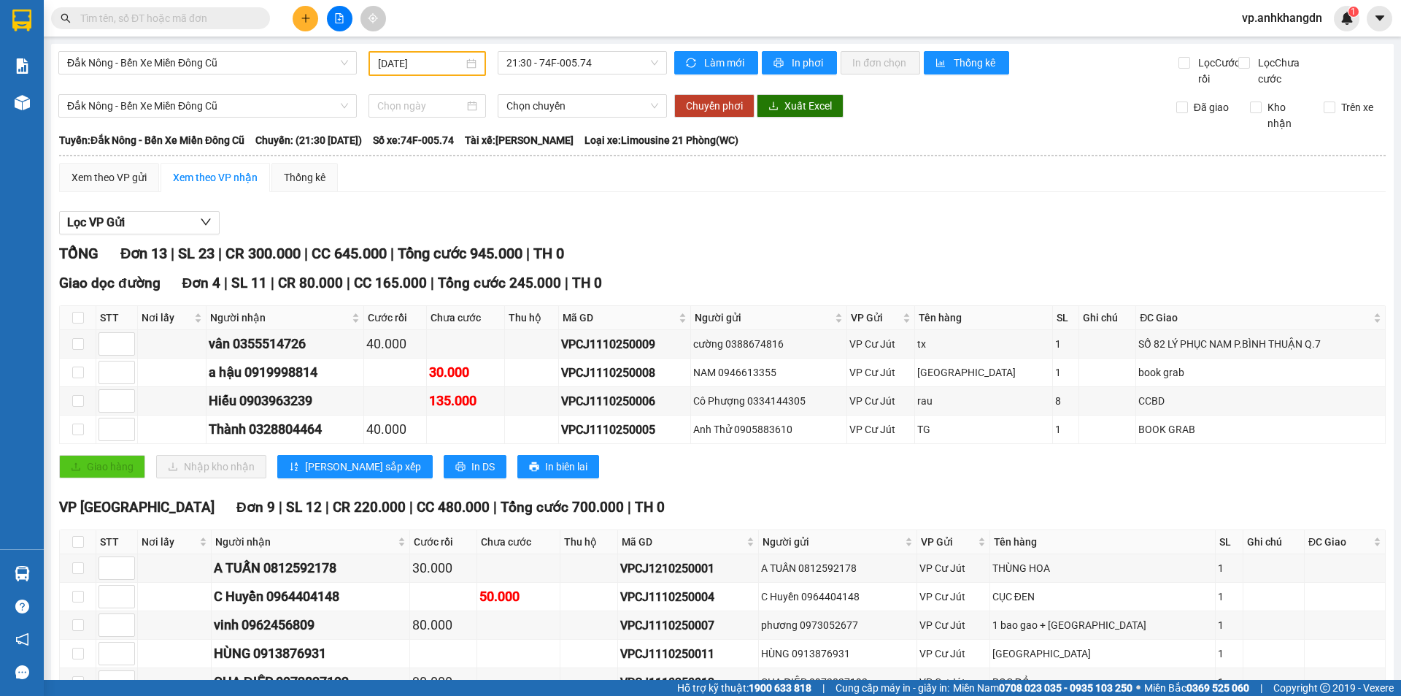
click at [1304, 18] on span "vp.anhkhangdn" at bounding box center [1283, 18] width 104 height 18
click at [1300, 45] on span "Đăng xuất" at bounding box center [1289, 45] width 74 height 16
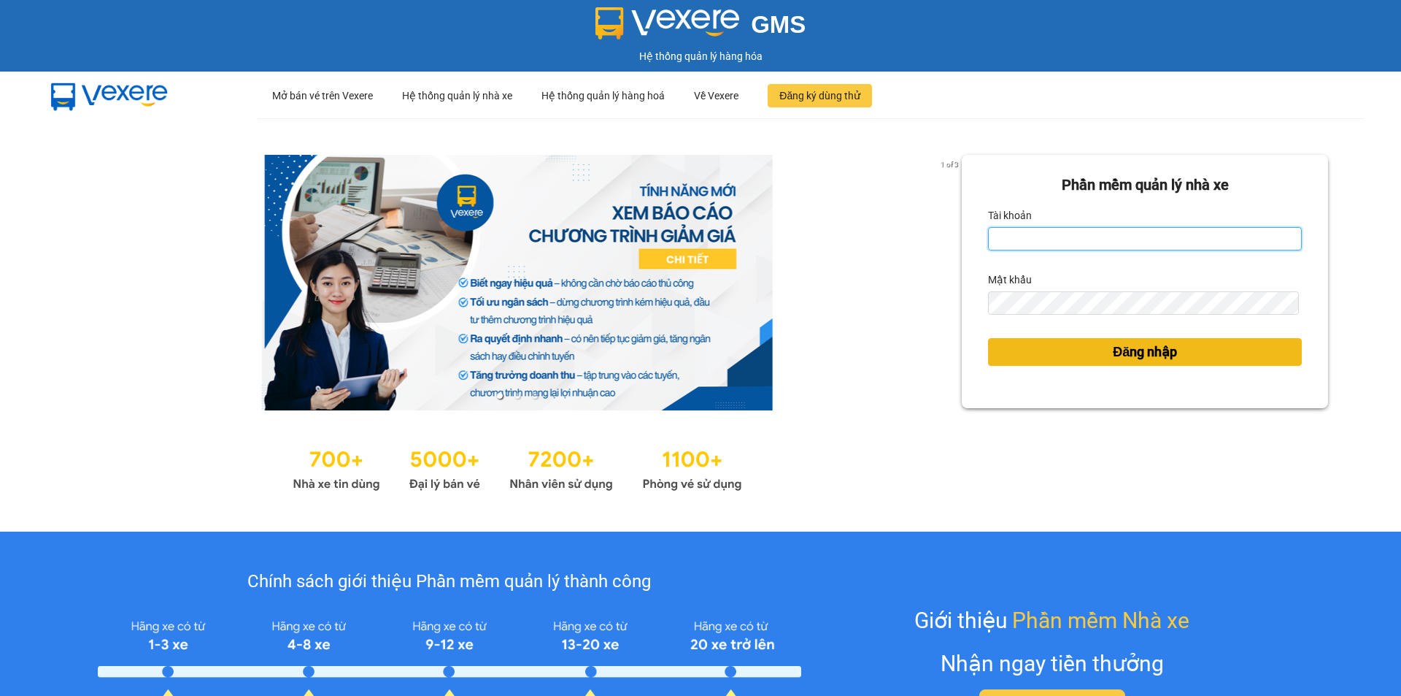
type input "vp.anhkhangdn"
click at [1157, 361] on span "Đăng nhập" at bounding box center [1145, 352] width 64 height 20
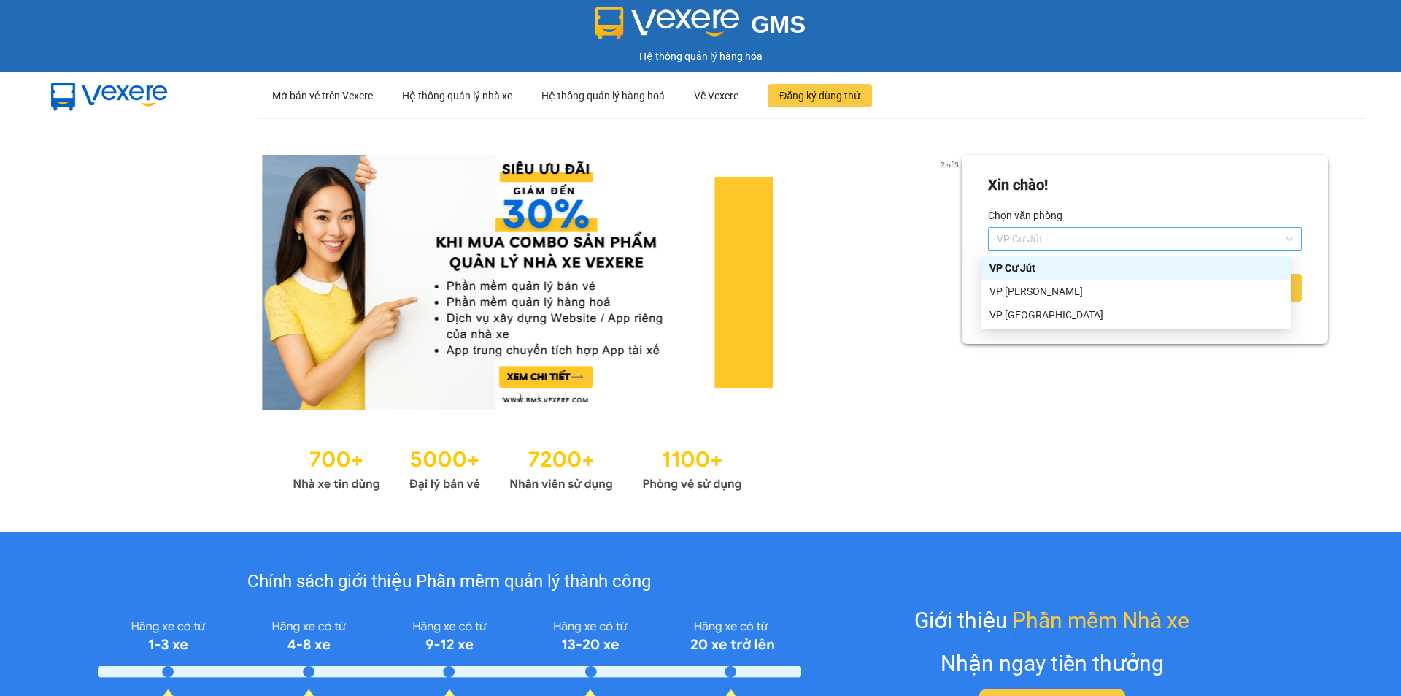
click at [1074, 241] on span "VP Cư Jút" at bounding box center [1145, 239] width 296 height 22
click at [1048, 315] on div "VP [GEOGRAPHIC_DATA]" at bounding box center [1136, 315] width 293 height 16
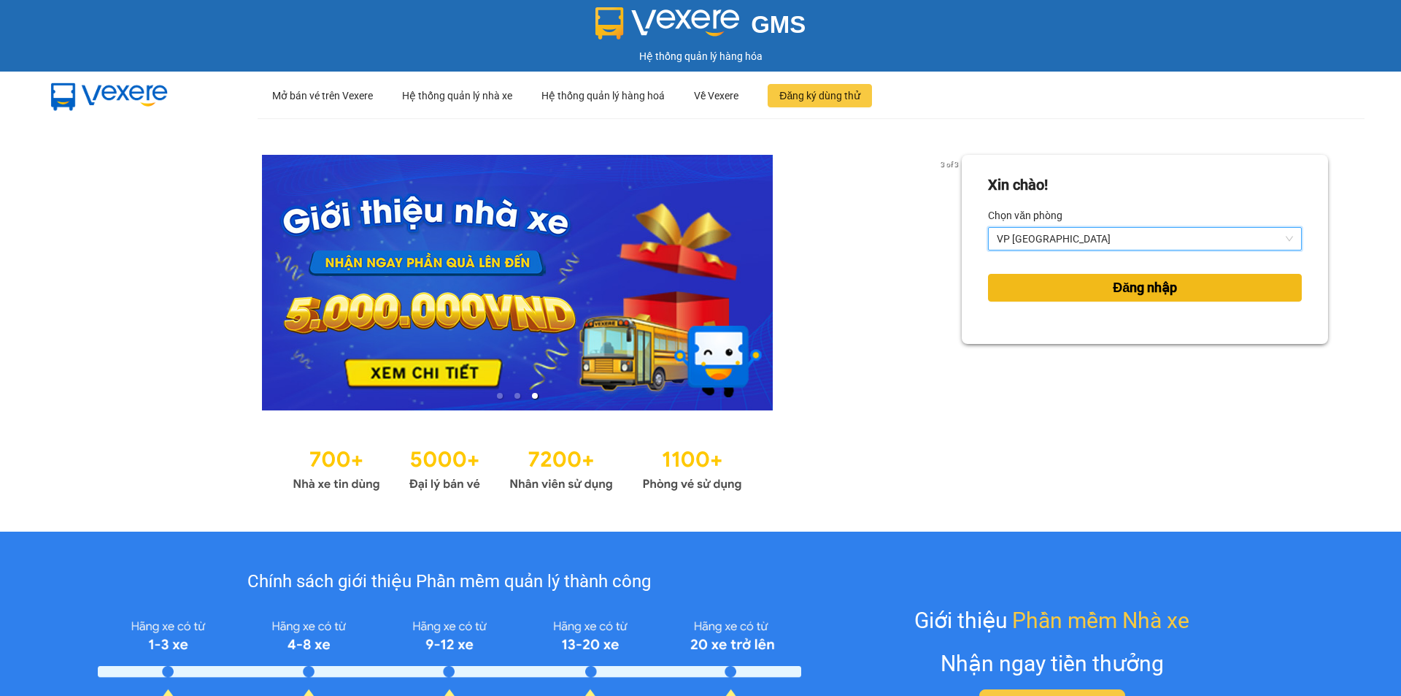
click at [1115, 292] on span "Đăng nhập" at bounding box center [1145, 287] width 64 height 20
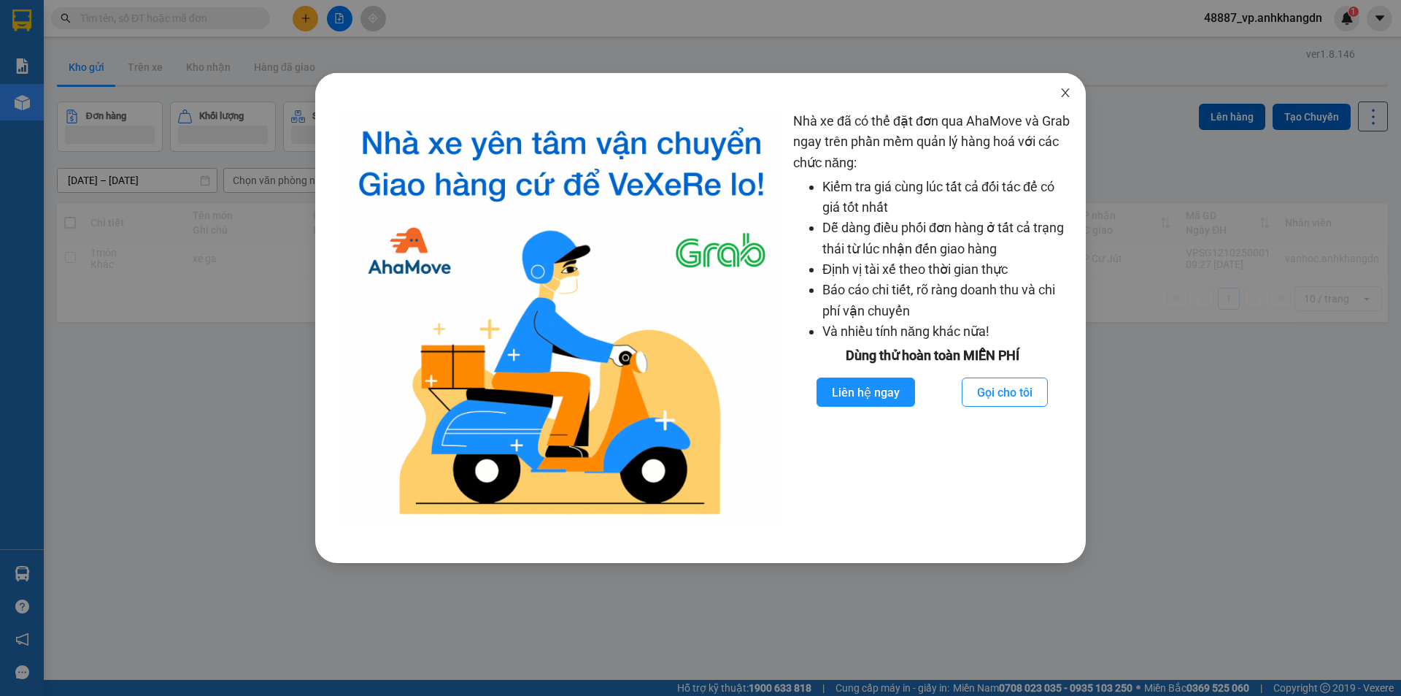
click at [1063, 94] on icon "close" at bounding box center [1066, 93] width 12 height 12
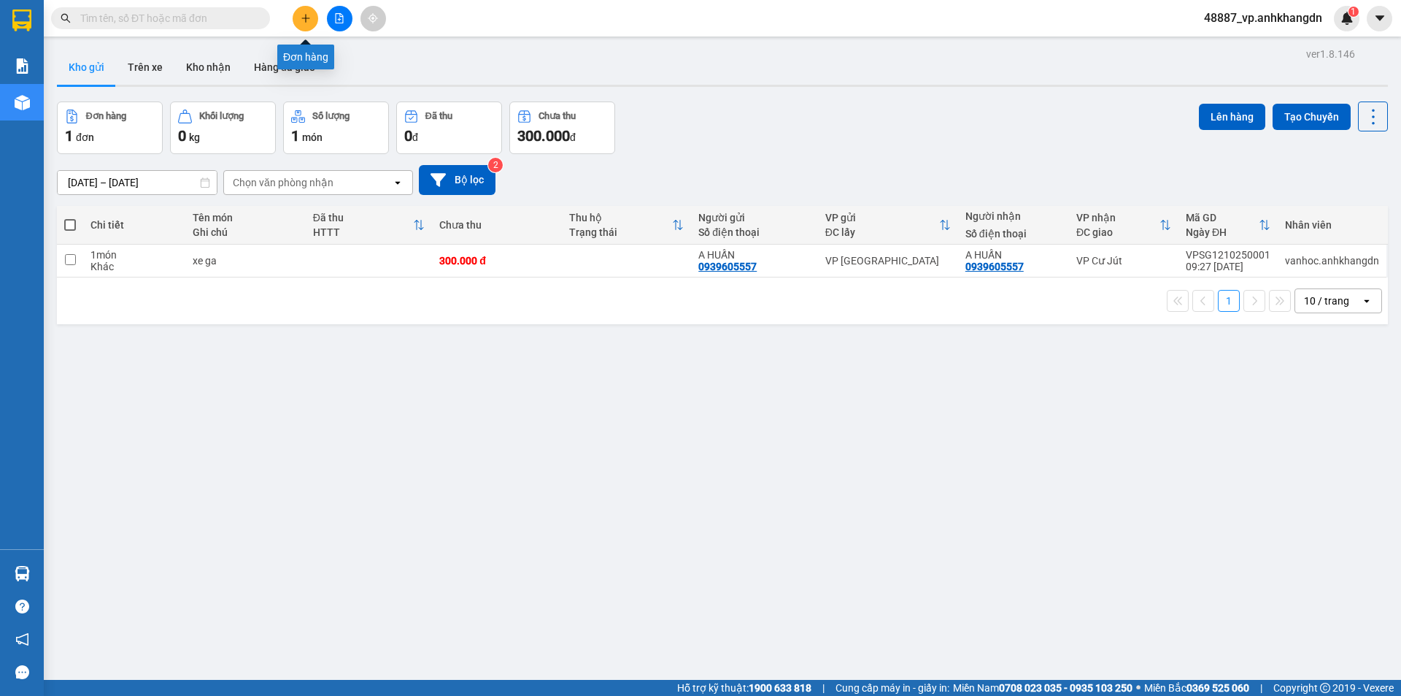
click at [301, 22] on icon "plus" at bounding box center [306, 18] width 10 height 10
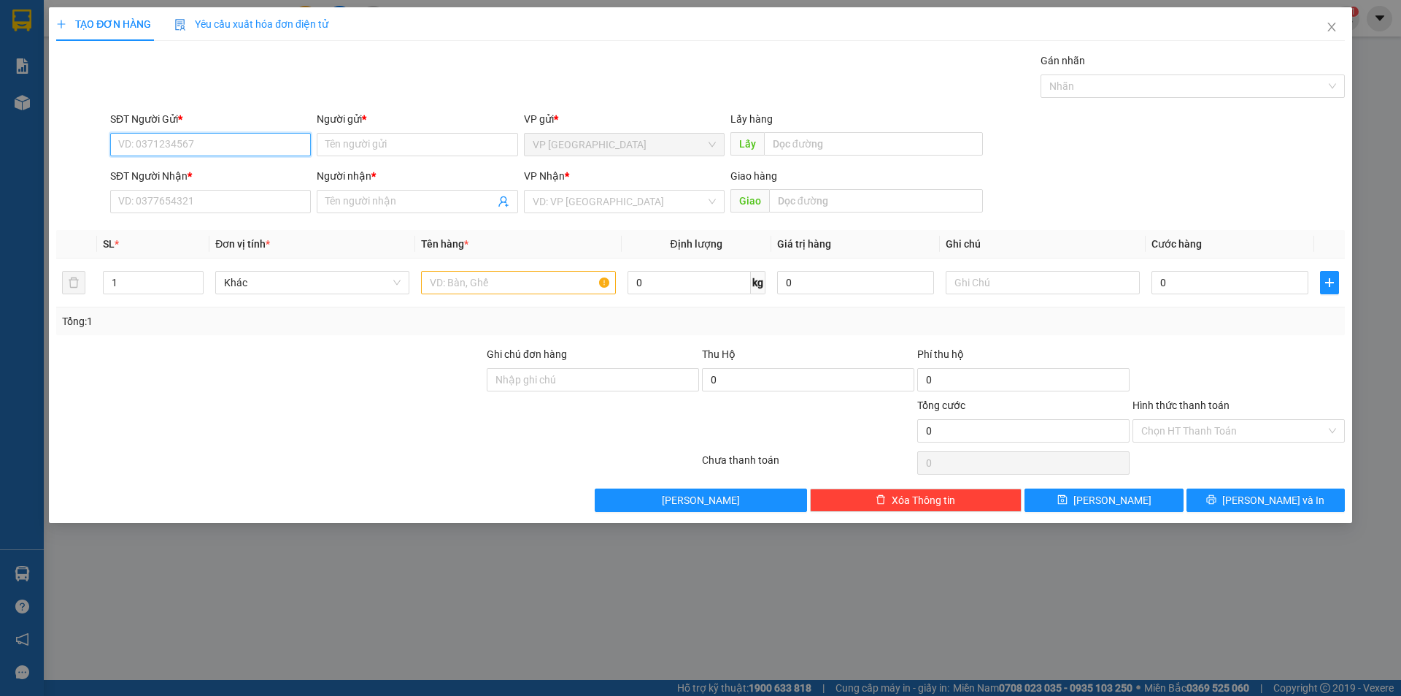
click at [212, 148] on input "SĐT Người Gửi *" at bounding box center [210, 144] width 201 height 23
type input "0869063355"
click at [369, 145] on input "Người gửi *" at bounding box center [417, 144] width 201 height 23
type input "LANH ANH"
click at [166, 204] on input "SĐT Người Nhận *" at bounding box center [210, 201] width 201 height 23
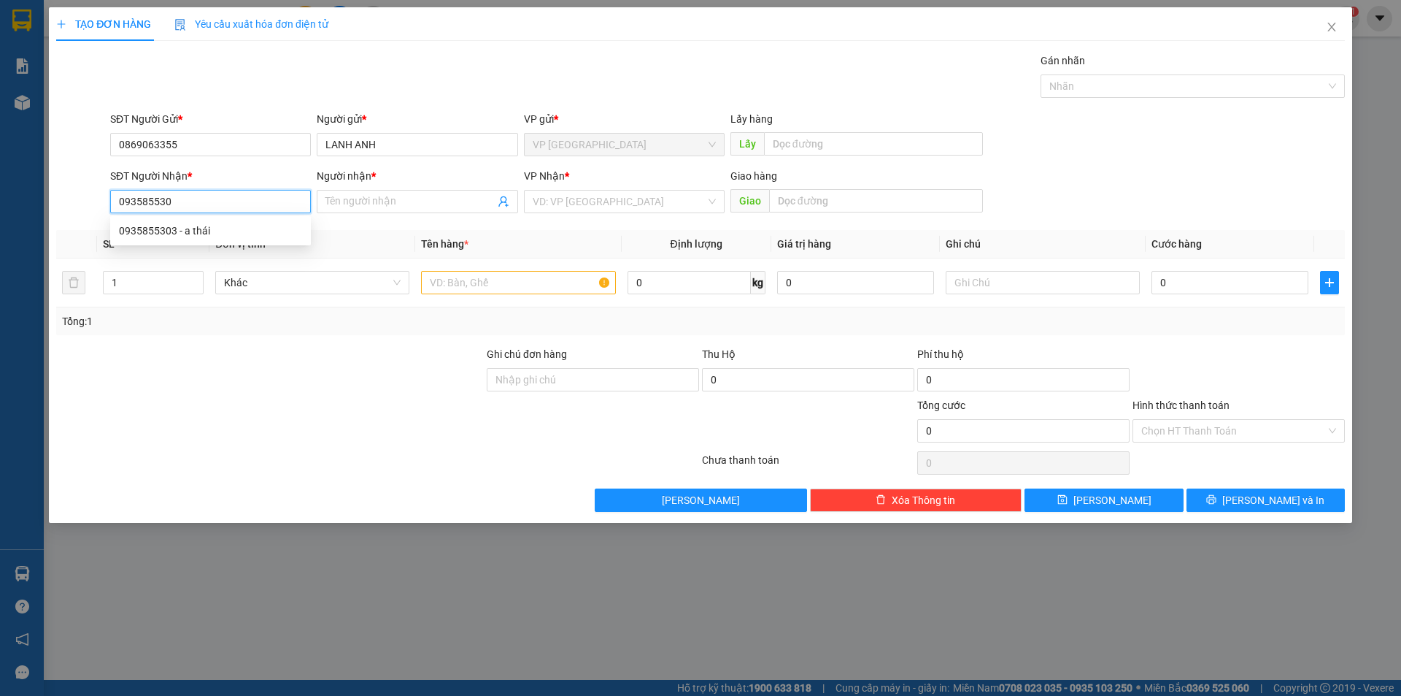
type input "0935855303"
click at [220, 230] on div "0935855303 - a thái" at bounding box center [210, 231] width 183 height 16
type input "a thái"
type input "phòng vé cj tự làm giá"
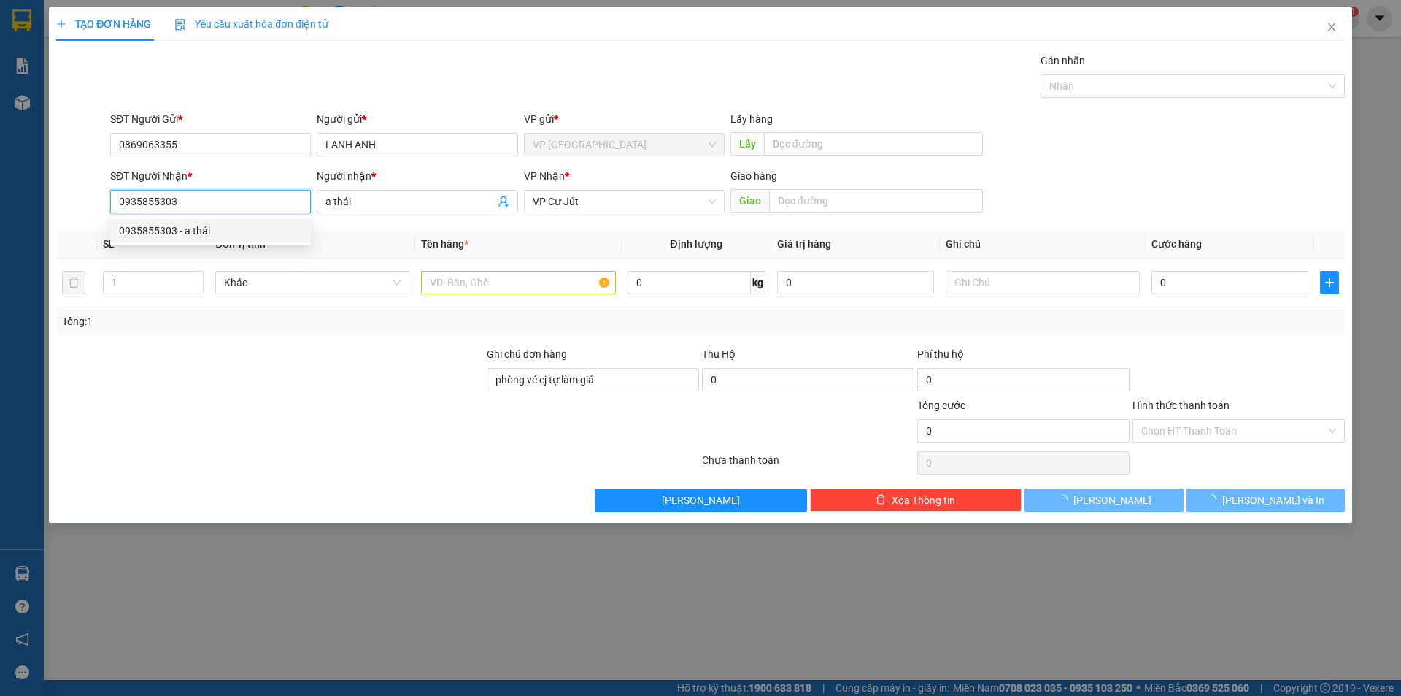
type input "1.000.000"
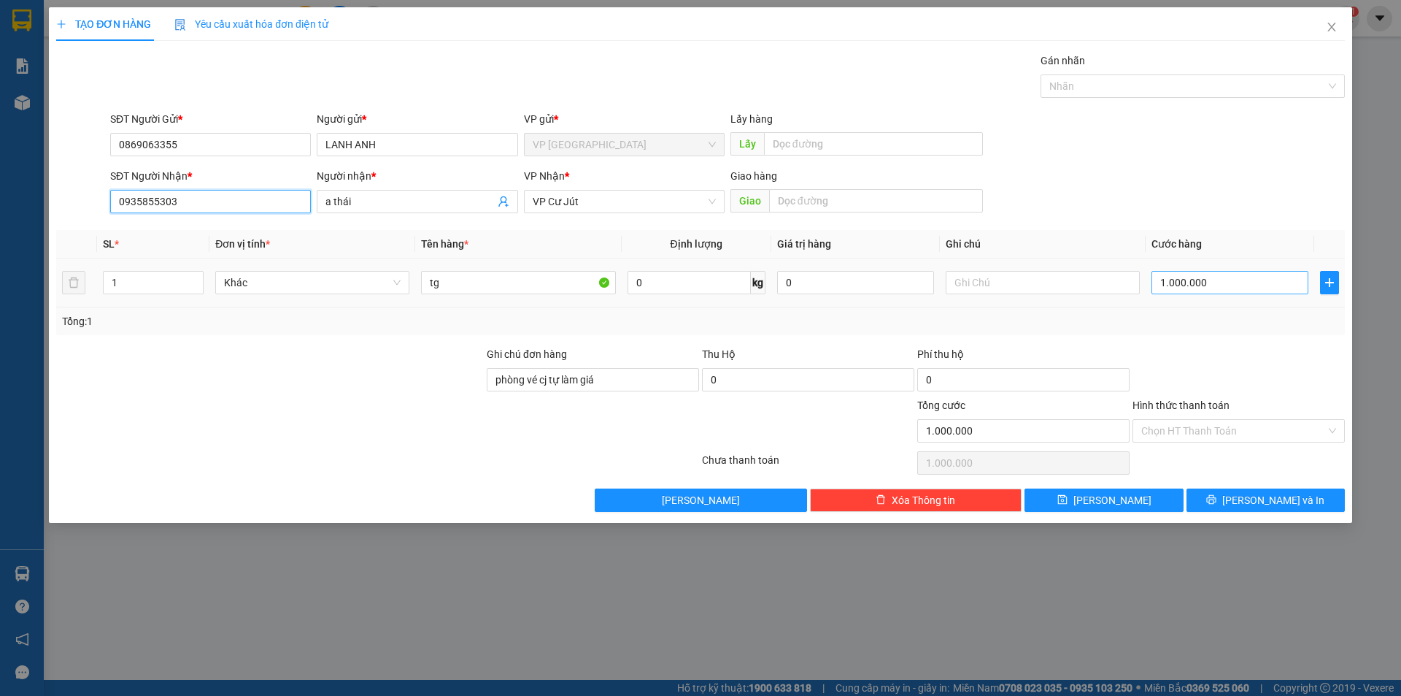
type input "0935855303"
type input "6"
type input "60"
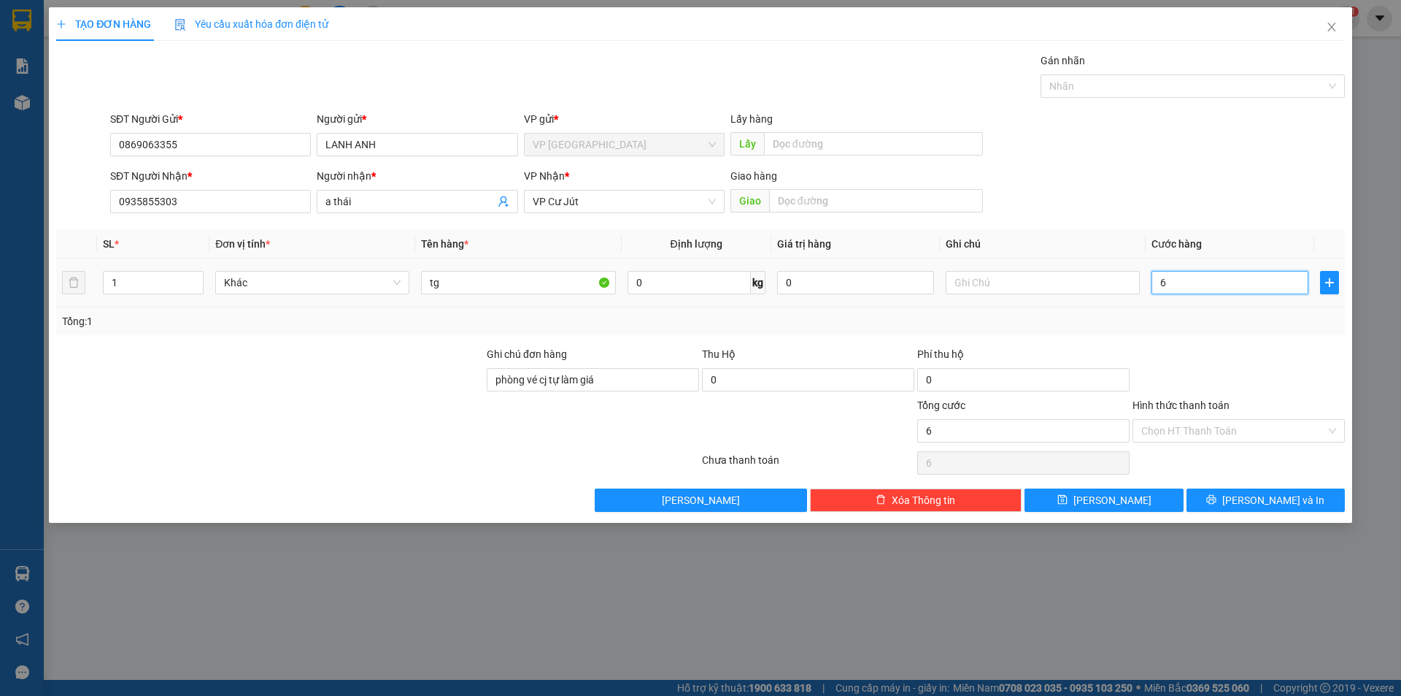
type input "60"
type input "600"
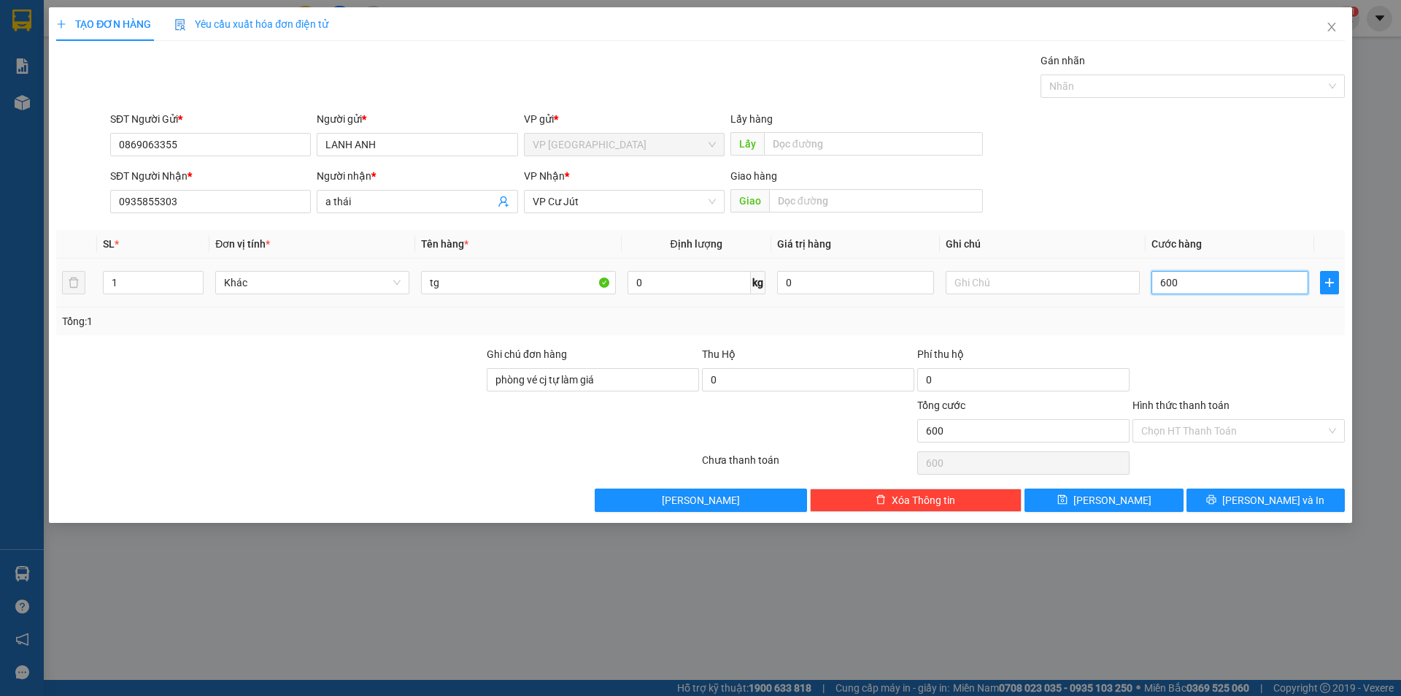
type input "6.000"
type input "60.000"
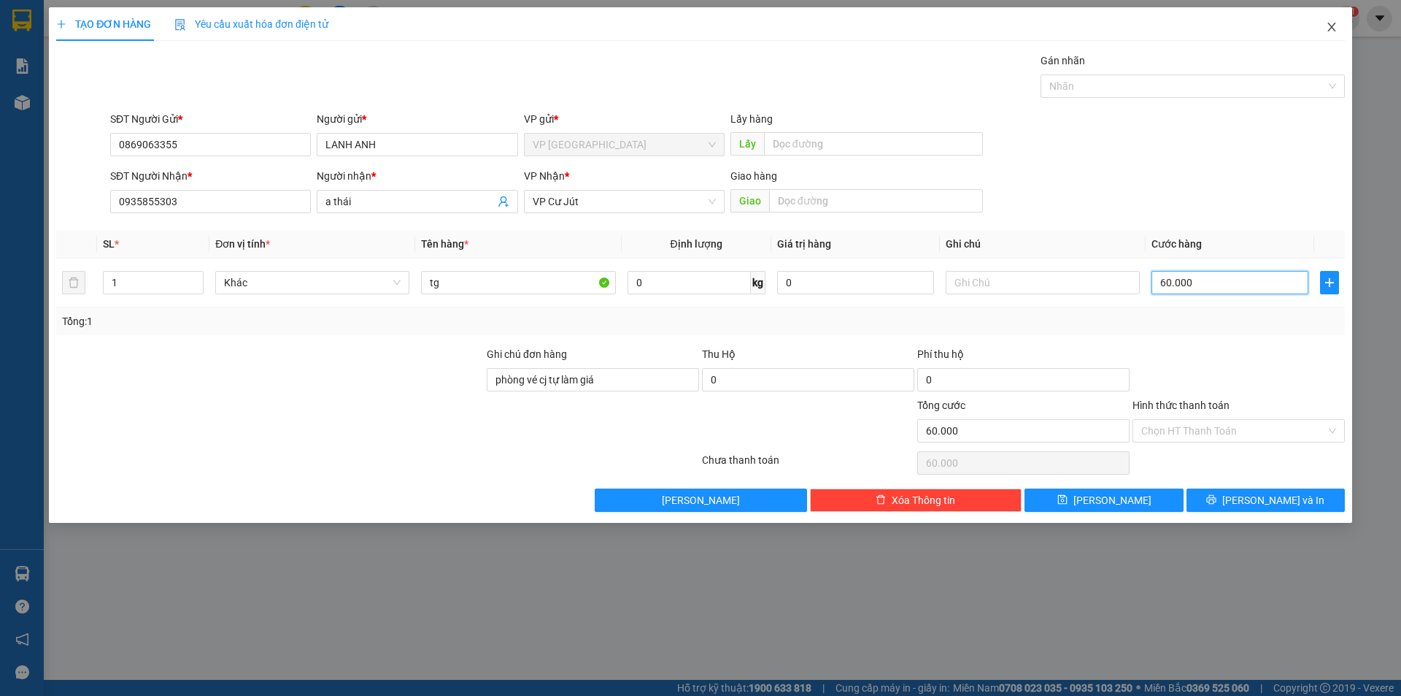
type input "60.000"
click at [1334, 28] on icon "close" at bounding box center [1332, 27] width 12 height 12
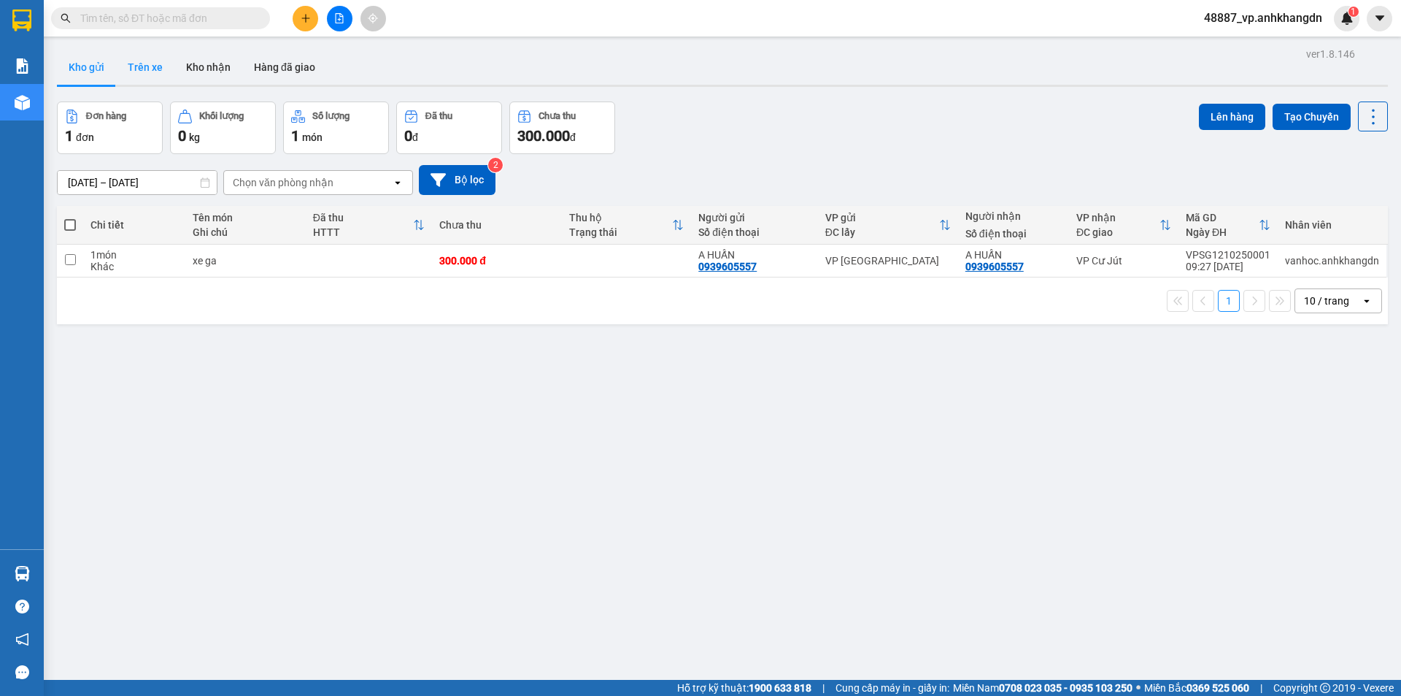
click at [136, 64] on button "Trên xe" at bounding box center [145, 67] width 58 height 35
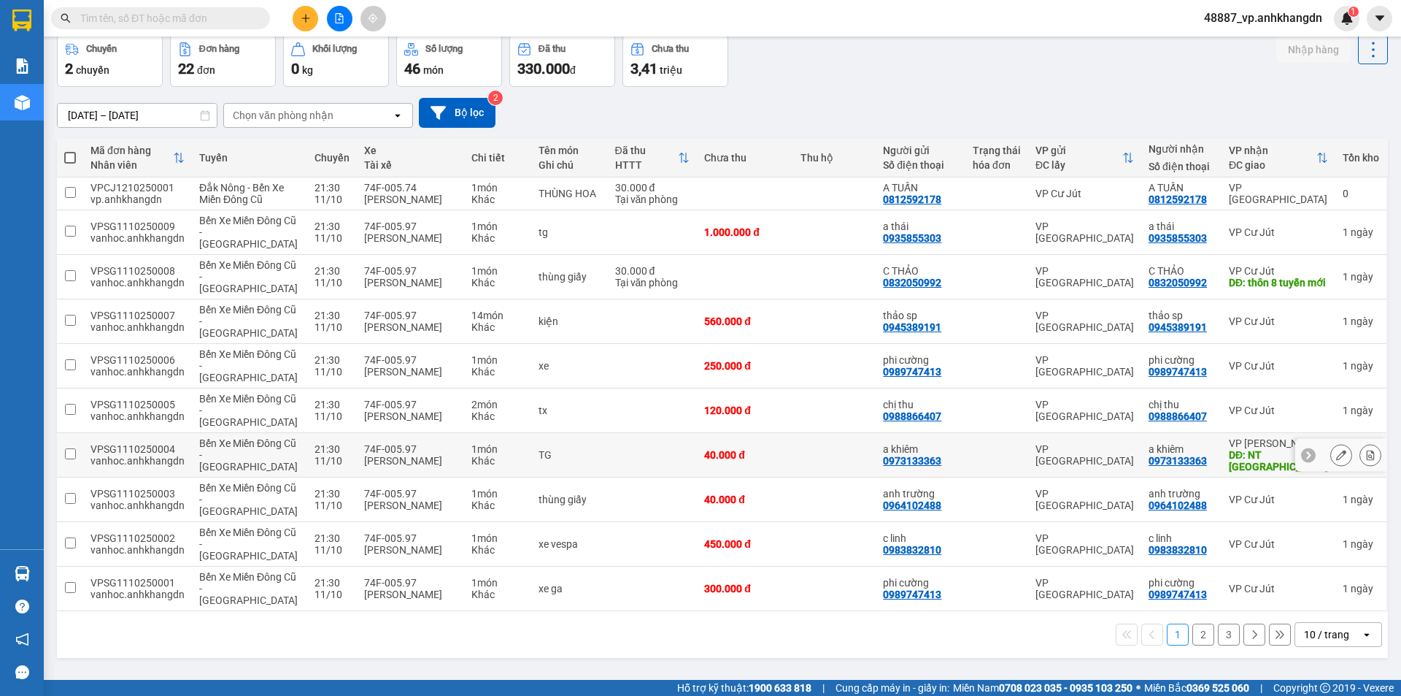
scroll to position [70, 0]
click at [777, 243] on td "1.000.000 đ" at bounding box center [745, 232] width 96 height 45
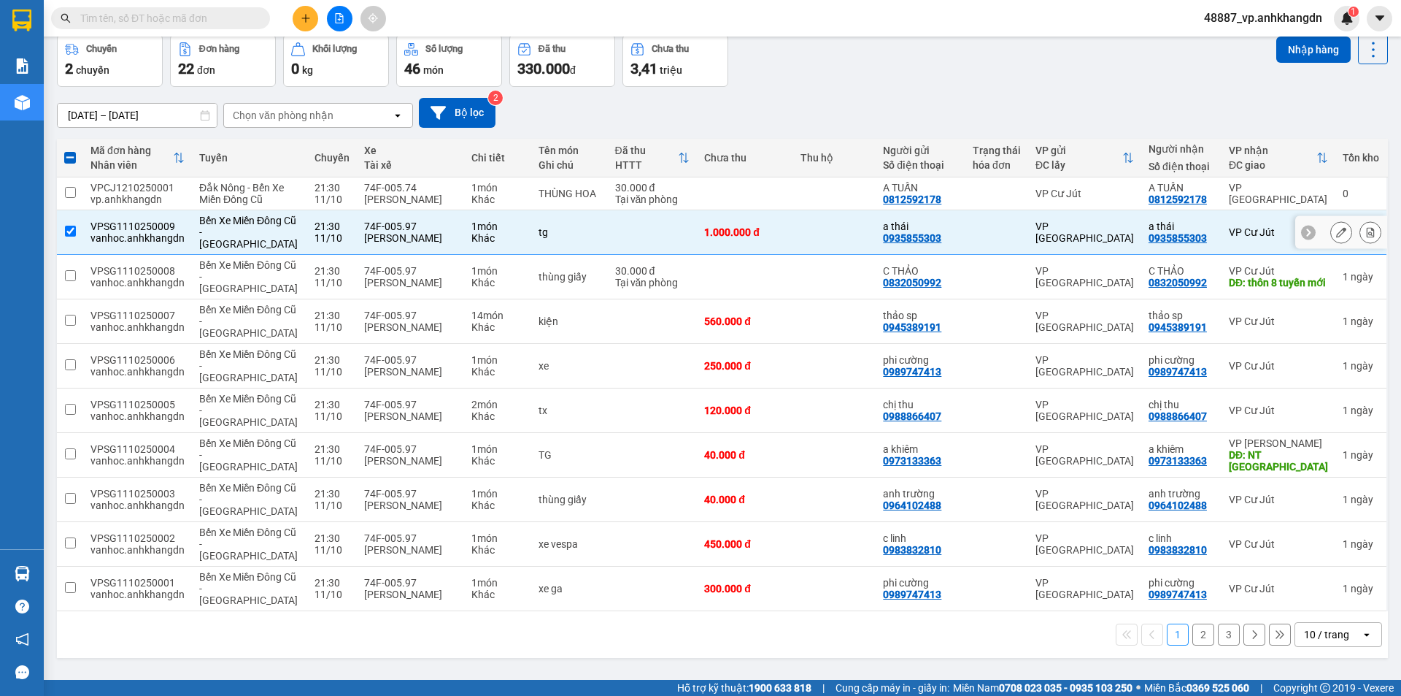
click at [776, 243] on td "1.000.000 đ" at bounding box center [745, 232] width 96 height 45
checkbox input "false"
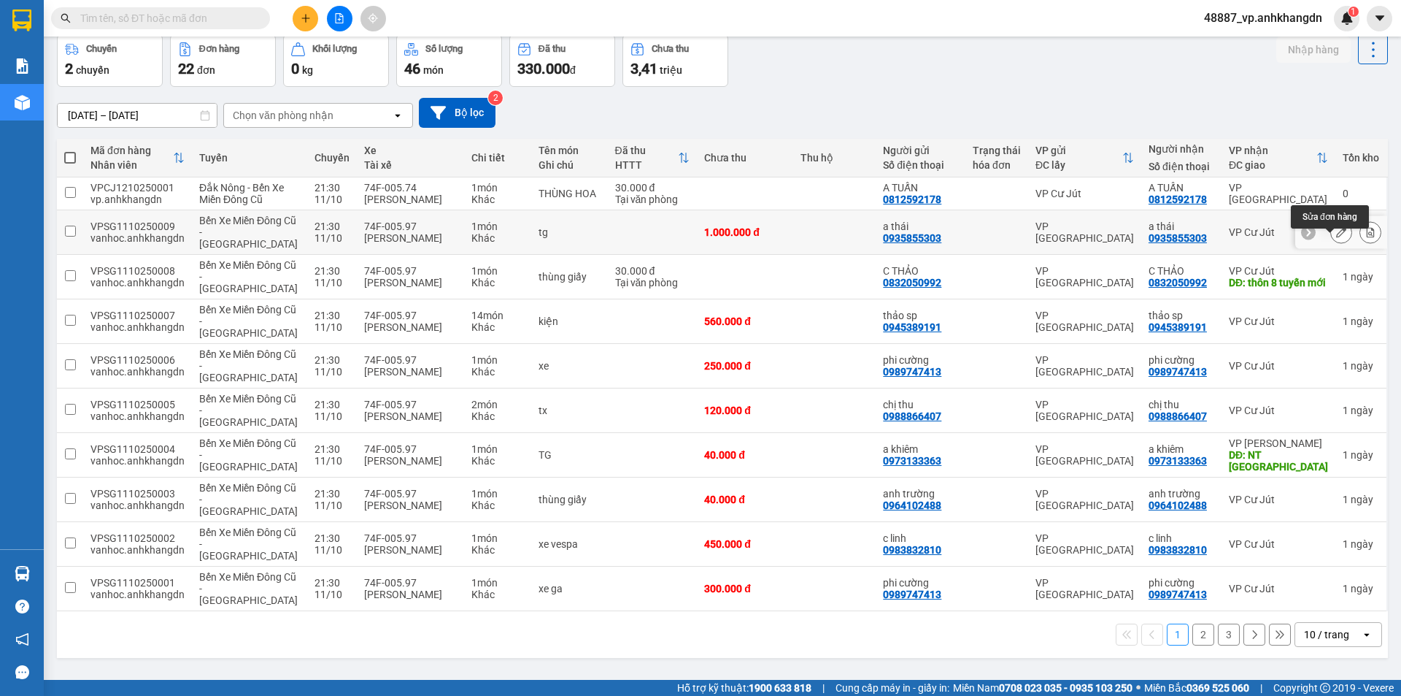
click at [1336, 237] on icon at bounding box center [1341, 232] width 10 height 10
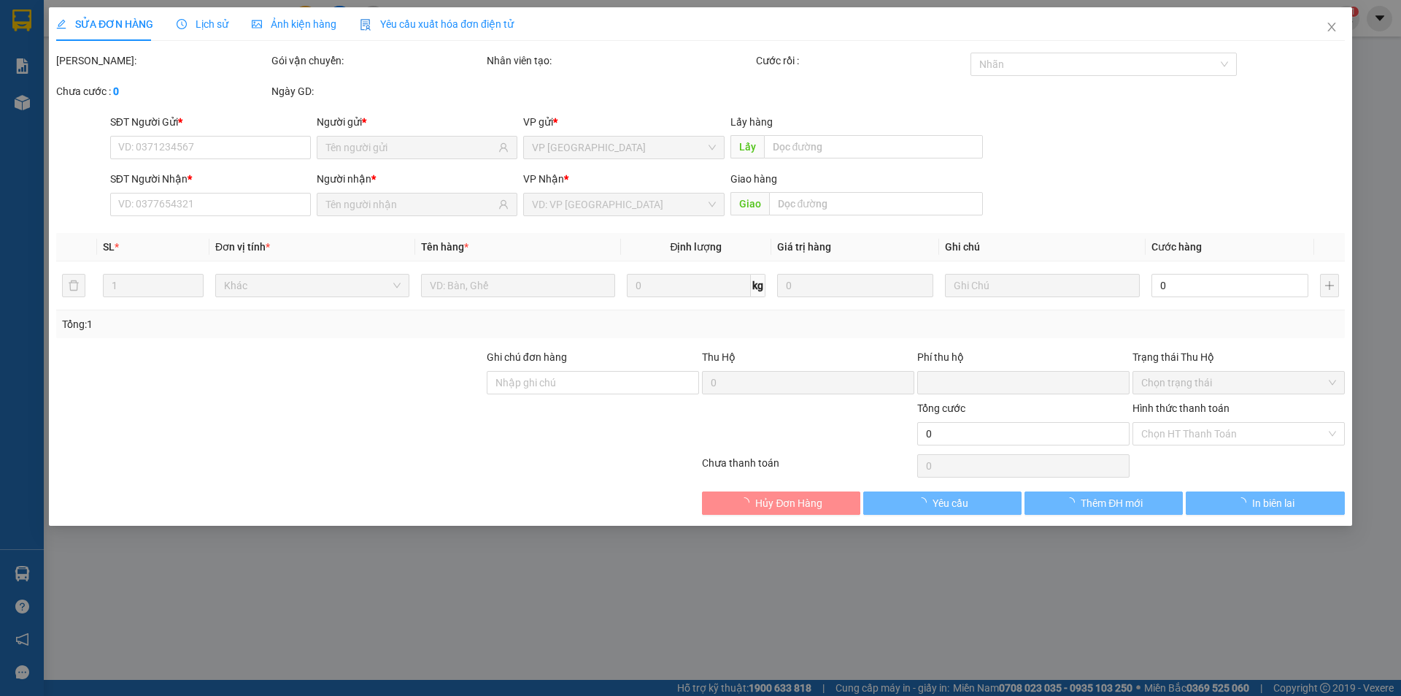
type input "0935855303"
type input "phòng vé cj tự làm giá"
type input "0"
type input "1.000.000"
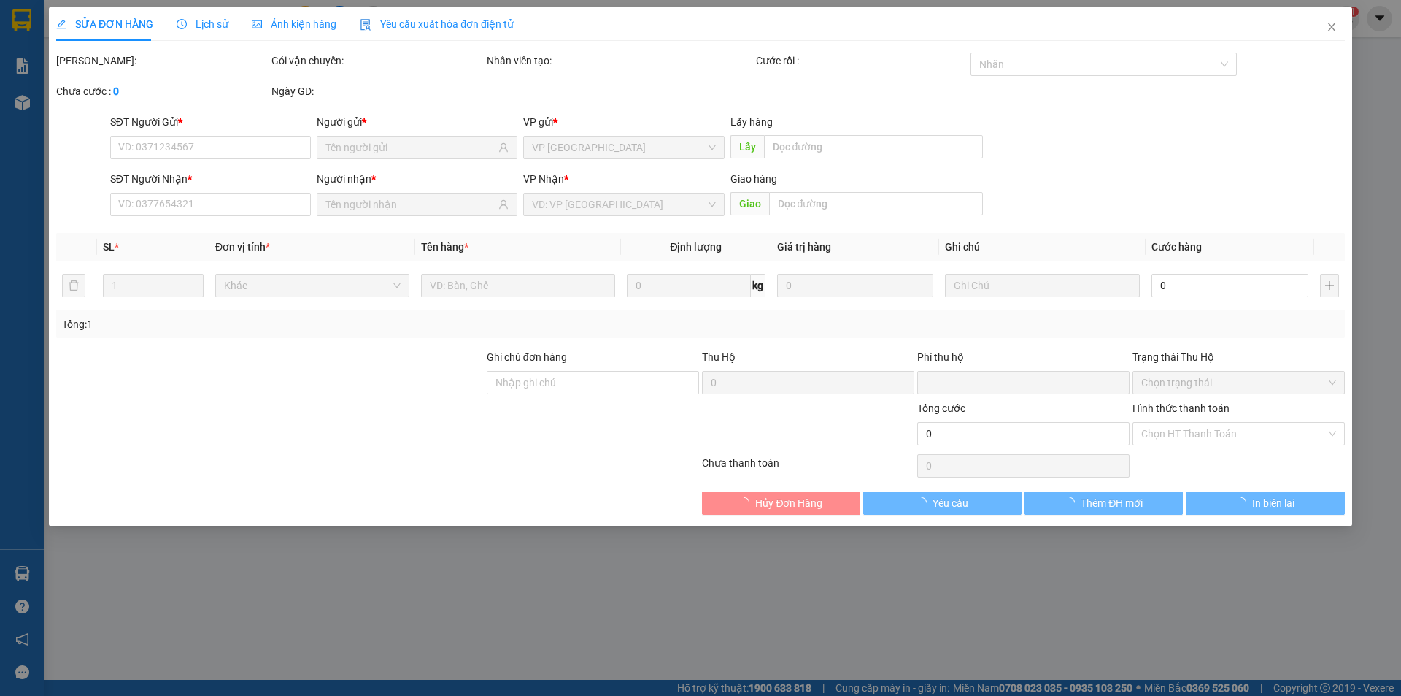
type input "1.000.000"
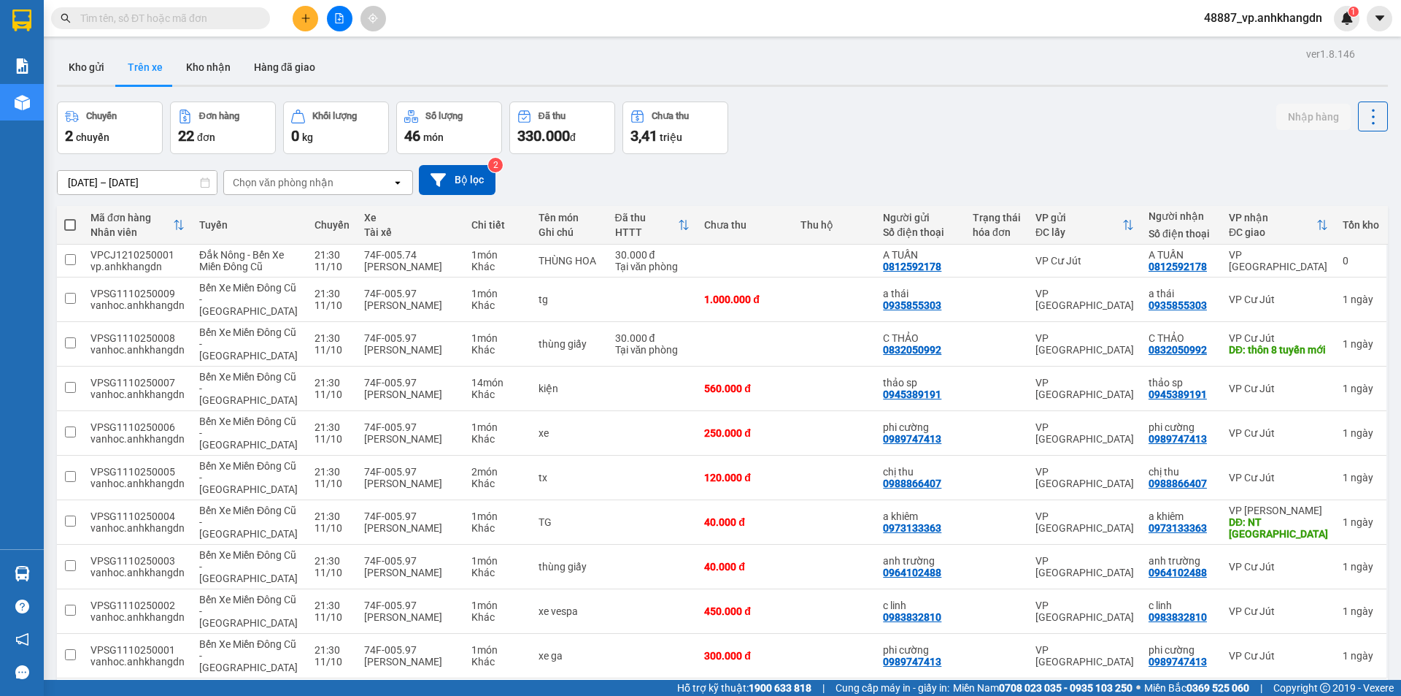
click at [1288, 23] on span "48887_vp.anhkhangdn" at bounding box center [1264, 18] width 142 height 18
click at [1230, 45] on span "Đăng xuất" at bounding box center [1270, 45] width 110 height 16
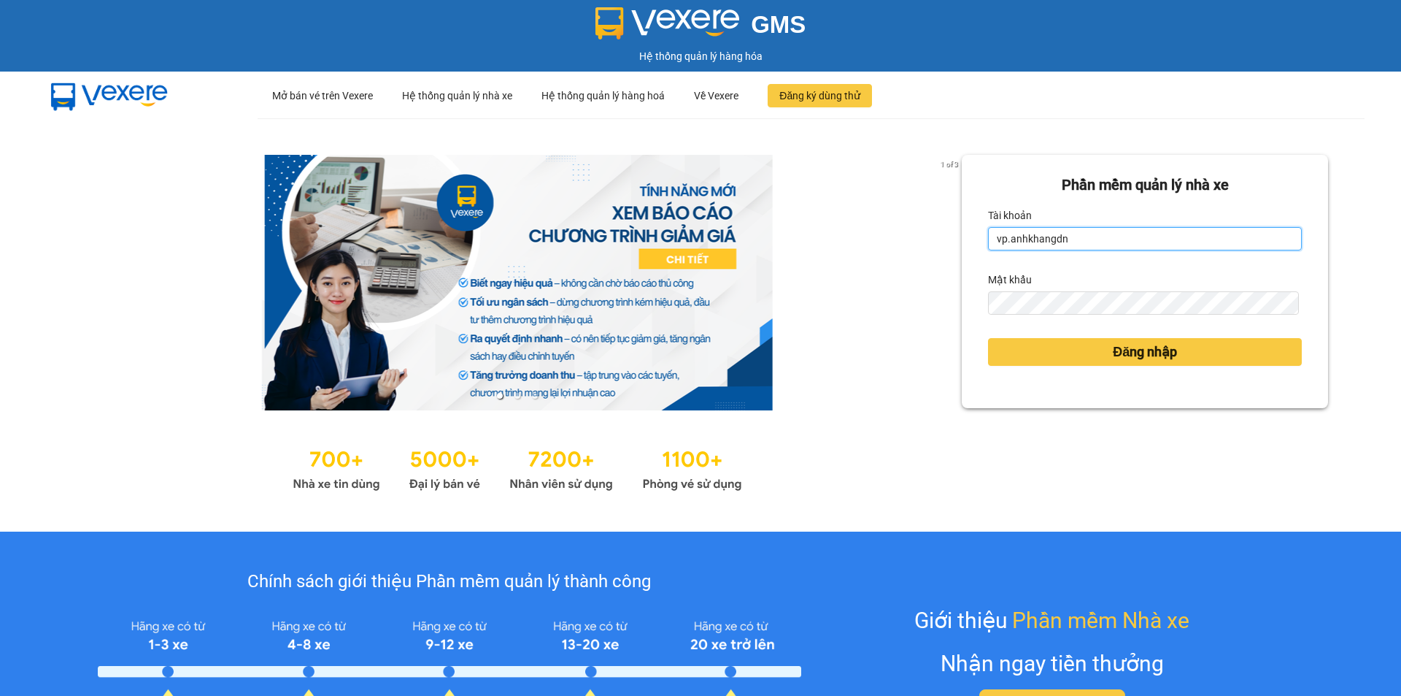
drag, startPoint x: 1092, startPoint y: 234, endPoint x: 961, endPoint y: 239, distance: 131.5
click at [962, 239] on div "Phần mềm quản lý nhà xe Tài khoản vp.anhkhangdn Mật khẩu Đăng nhập" at bounding box center [1145, 281] width 366 height 253
type input "dinhvu.anhkhangdn"
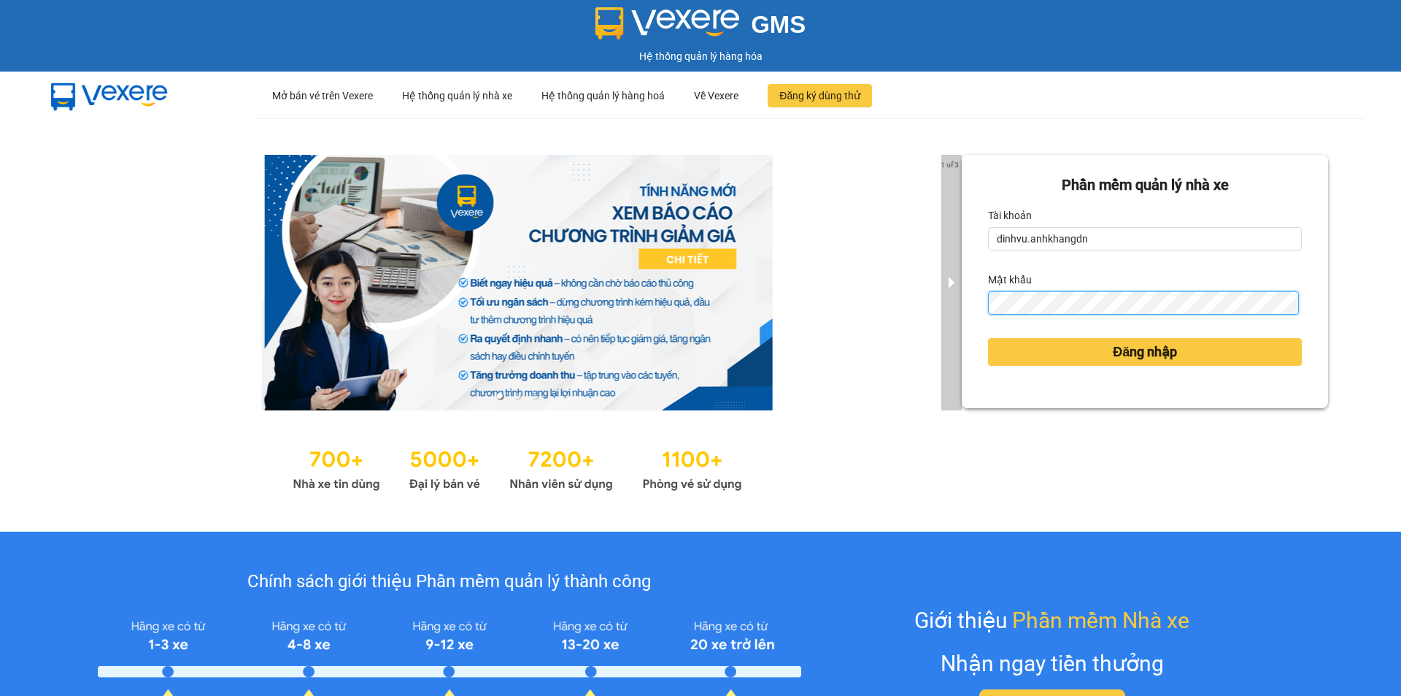
click at [948, 304] on div "1 of 3 Phần mềm quản lý nhà xe Tài khoản dinhvu.anhkhangdn Mật khẩu Đăng nhập" at bounding box center [700, 324] width 1401 height 413
click at [988, 338] on button "Đăng nhập" at bounding box center [1145, 352] width 314 height 28
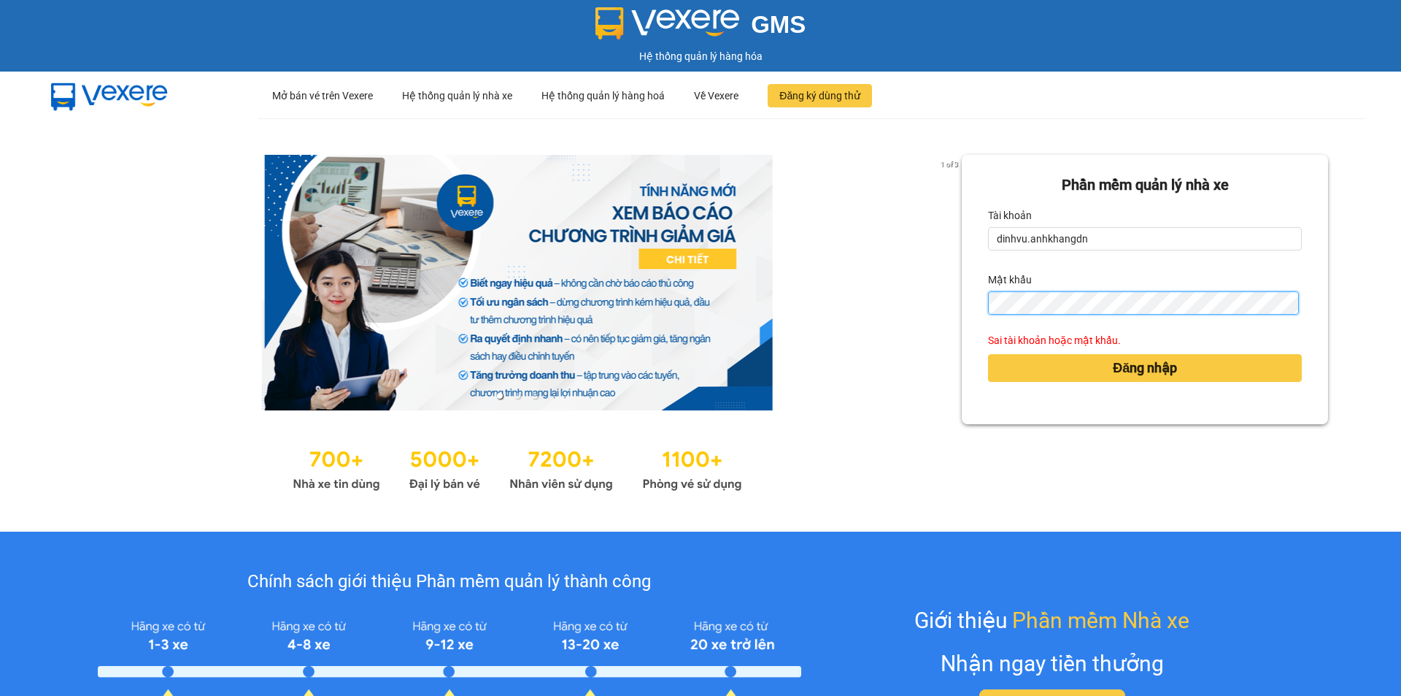
click at [972, 307] on div "Phần mềm quản lý nhà xe Tài khoản dinhvu.anhkhangdn Mật khẩu Sai tài khoản hoặc…" at bounding box center [1145, 289] width 366 height 269
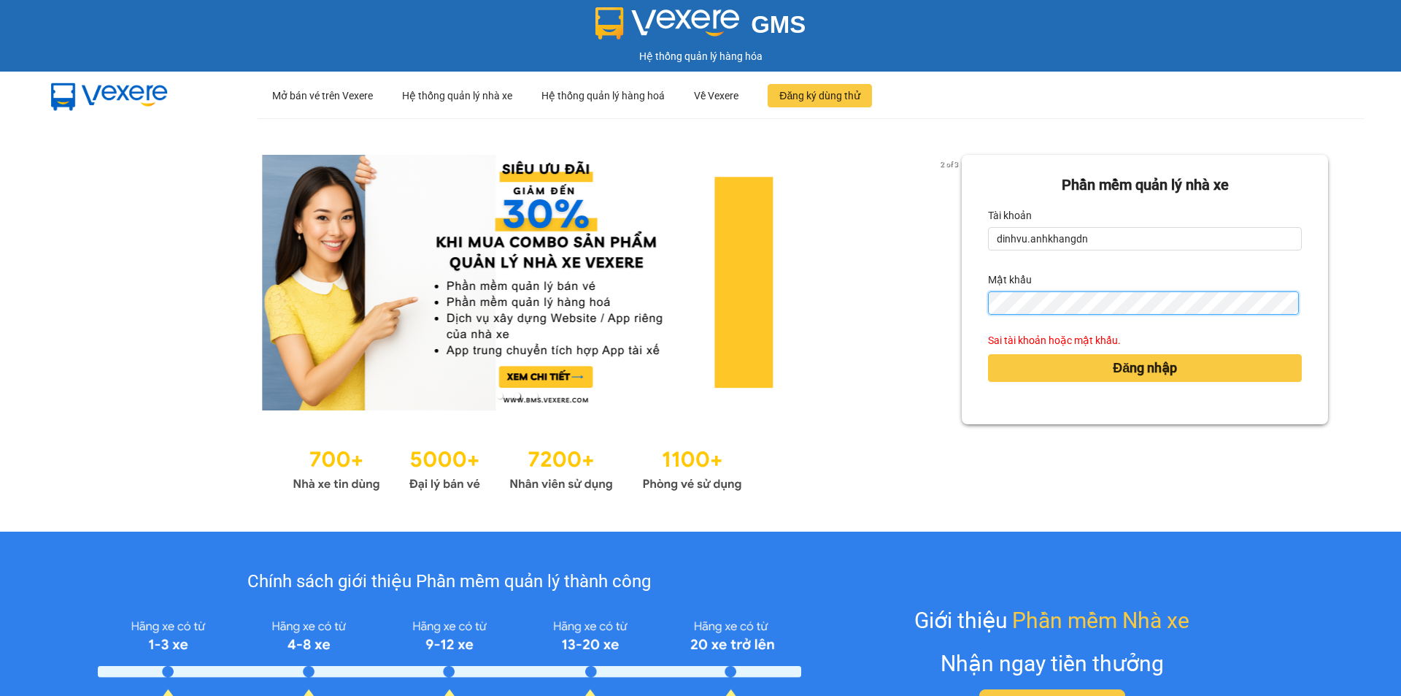
click at [988, 354] on button "Đăng nhập" at bounding box center [1145, 368] width 314 height 28
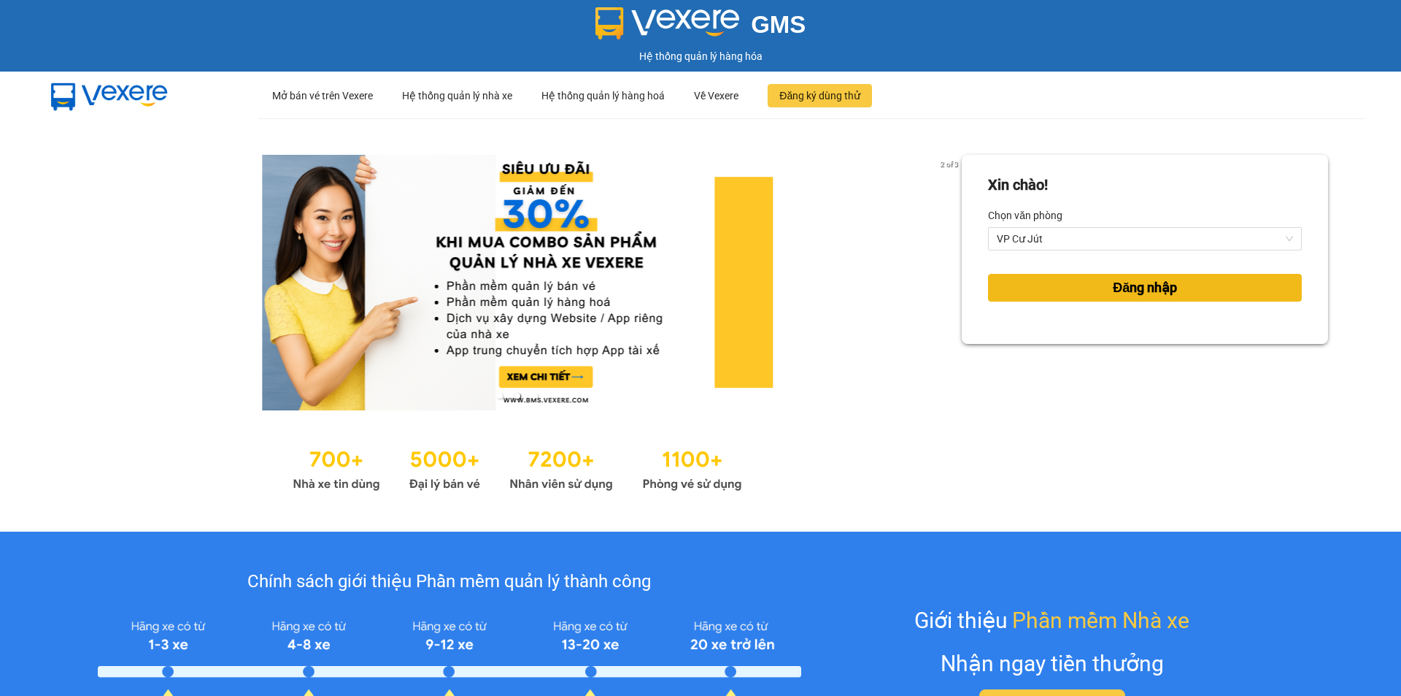
click at [1176, 275] on button "Đăng nhập" at bounding box center [1145, 288] width 314 height 28
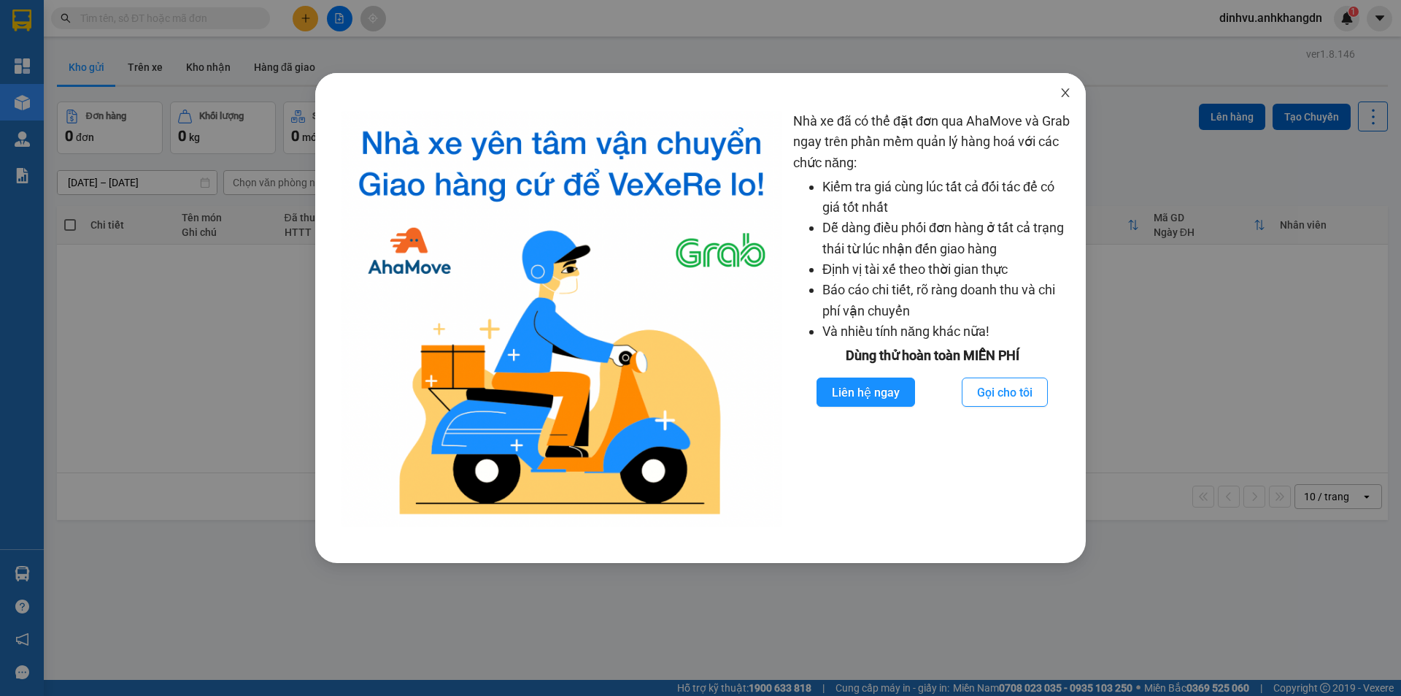
click at [1063, 93] on icon "close" at bounding box center [1066, 93] width 12 height 12
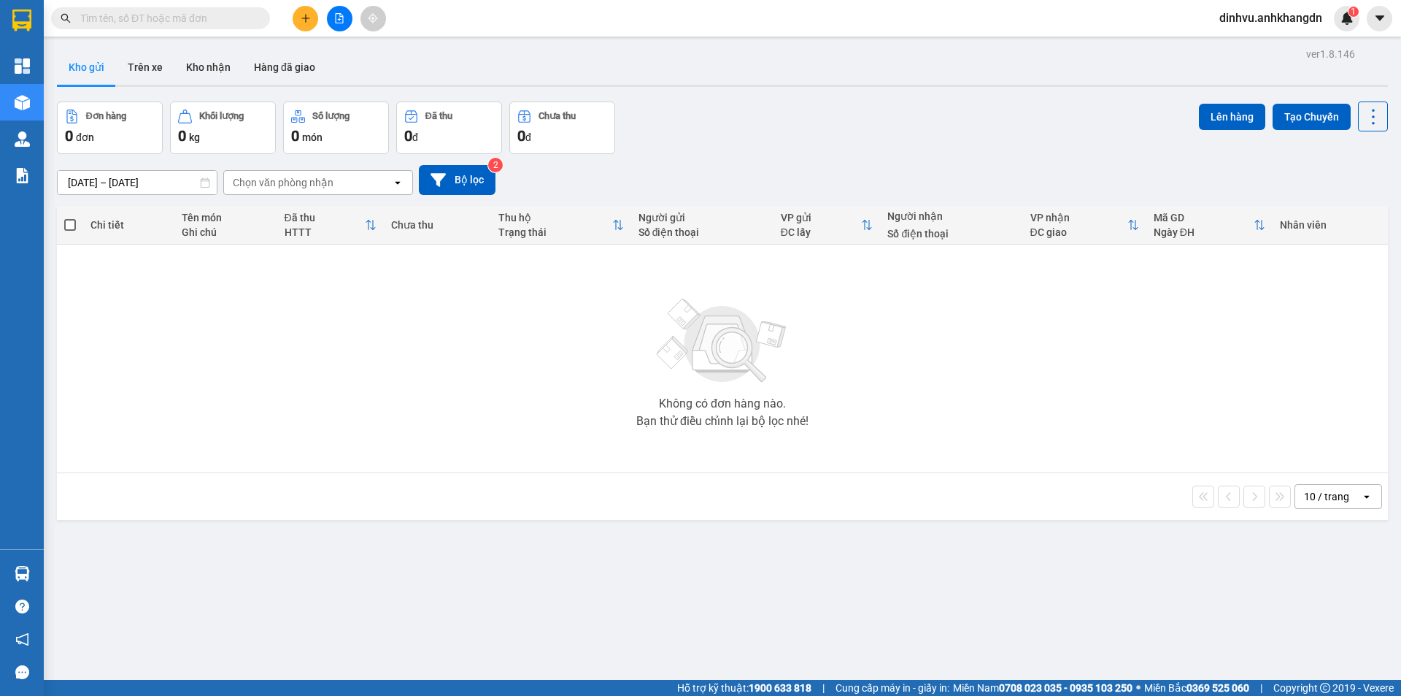
click at [349, 19] on button at bounding box center [340, 19] width 26 height 26
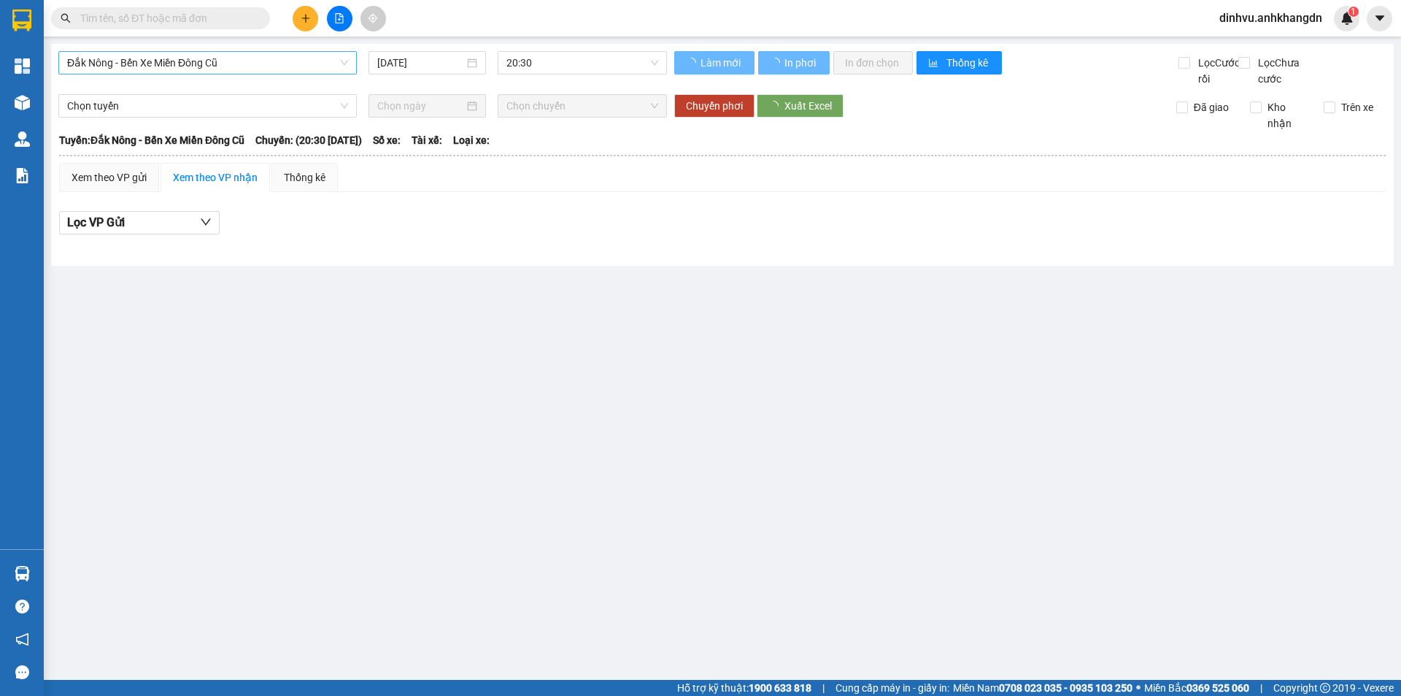
drag, startPoint x: 226, startPoint y: 61, endPoint x: 220, endPoint y: 72, distance: 13.1
click at [226, 63] on span "Đắk Nông - Bến Xe Miền Đông Cũ" at bounding box center [207, 63] width 281 height 22
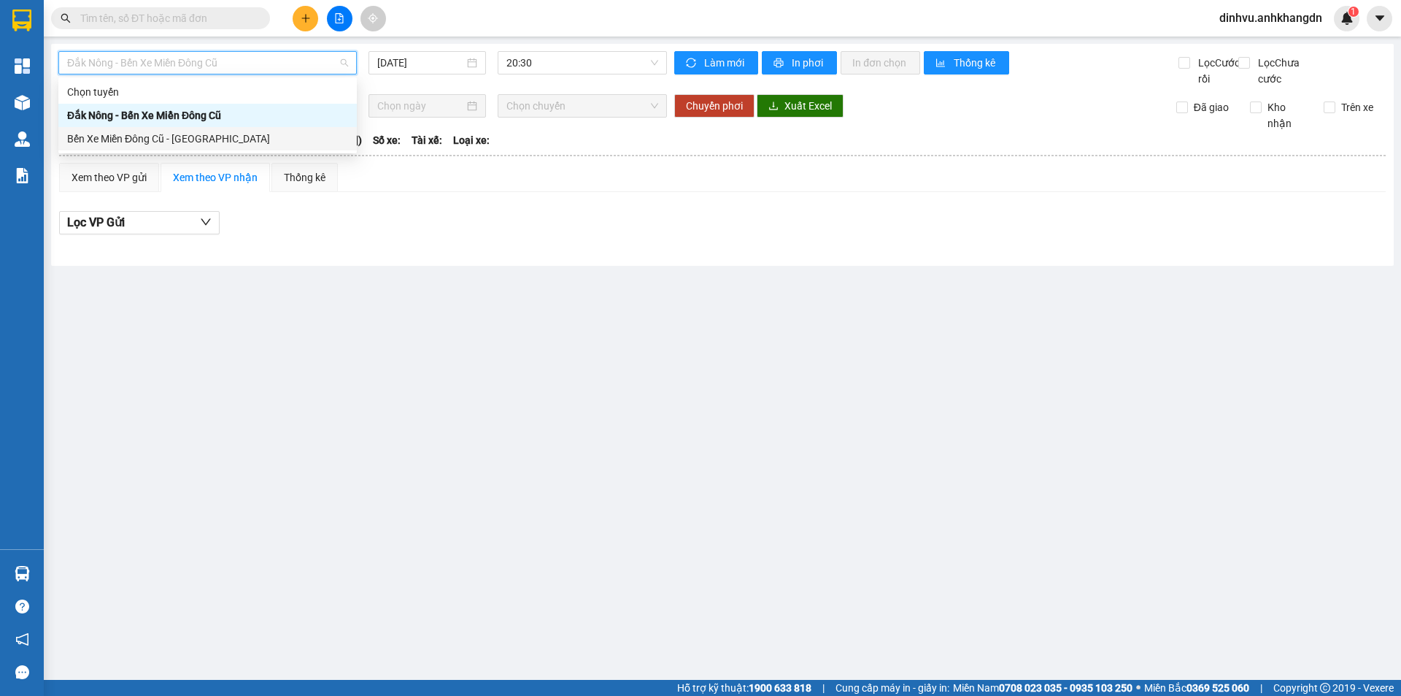
click at [188, 139] on div "Bến Xe Miền Đông Cũ - [GEOGRAPHIC_DATA]" at bounding box center [207, 139] width 281 height 16
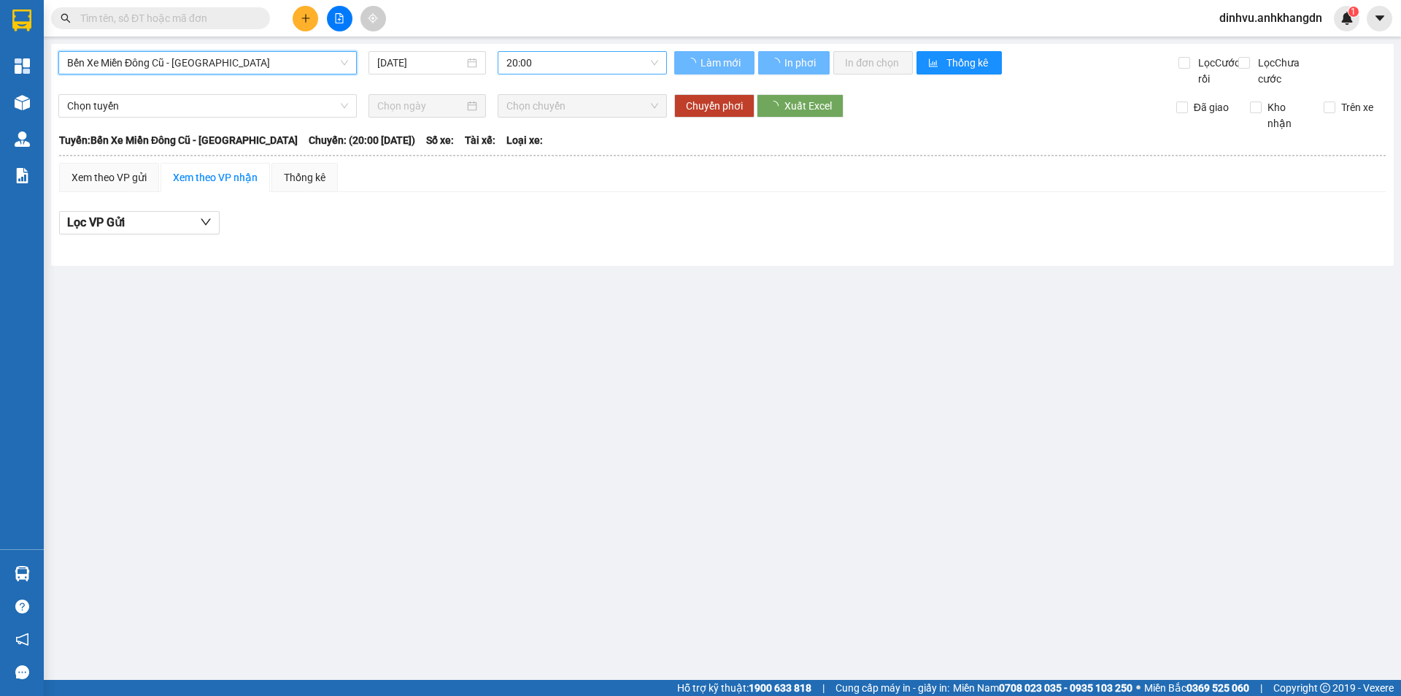
click at [552, 64] on span "20:00" at bounding box center [583, 63] width 152 height 22
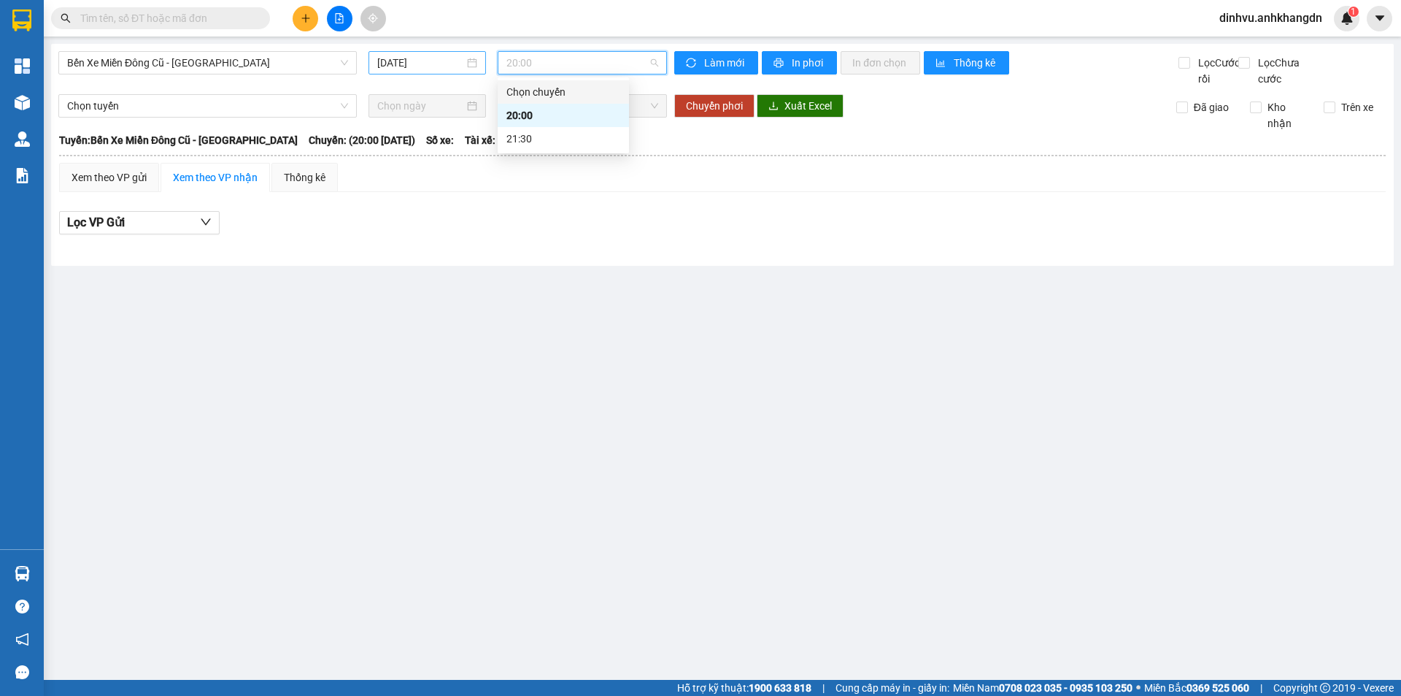
click at [444, 68] on input "12/10/2025" at bounding box center [420, 63] width 87 height 16
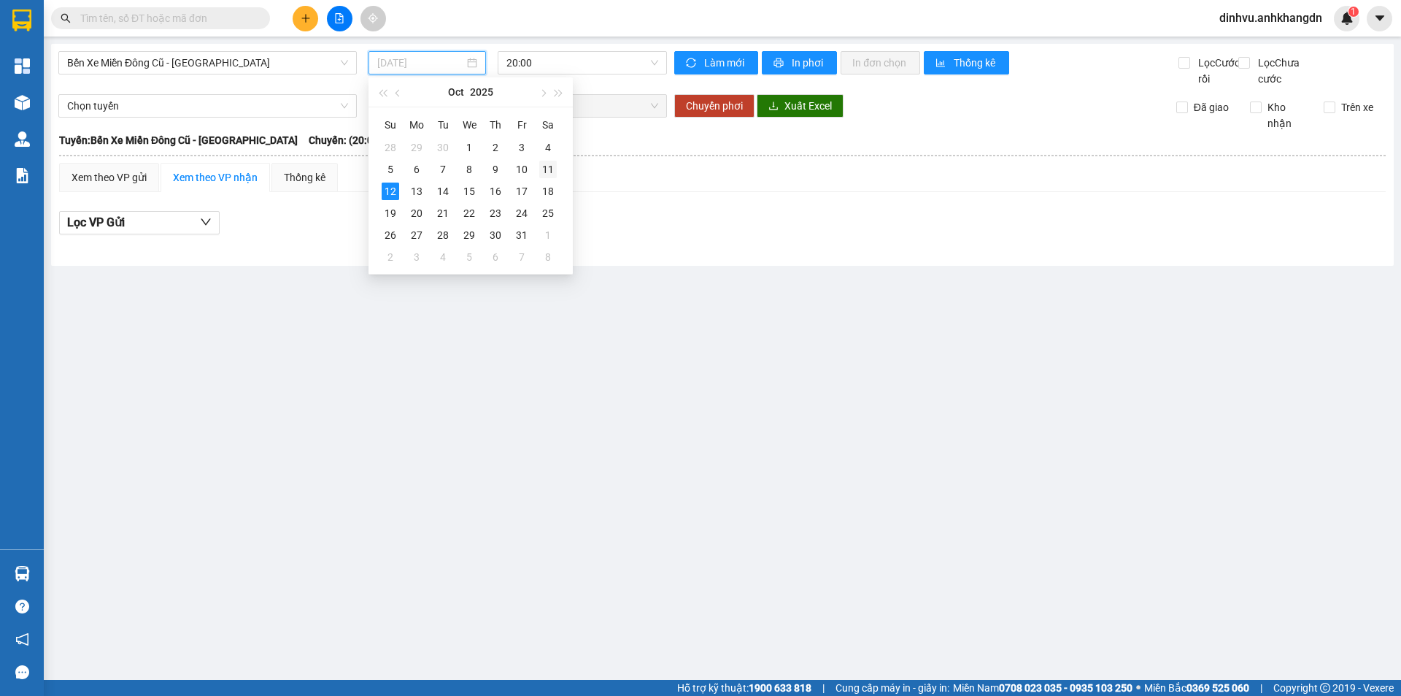
drag, startPoint x: 548, startPoint y: 169, endPoint x: 552, endPoint y: 74, distance: 95.7
click at [548, 167] on div "11" at bounding box center [548, 170] width 18 height 18
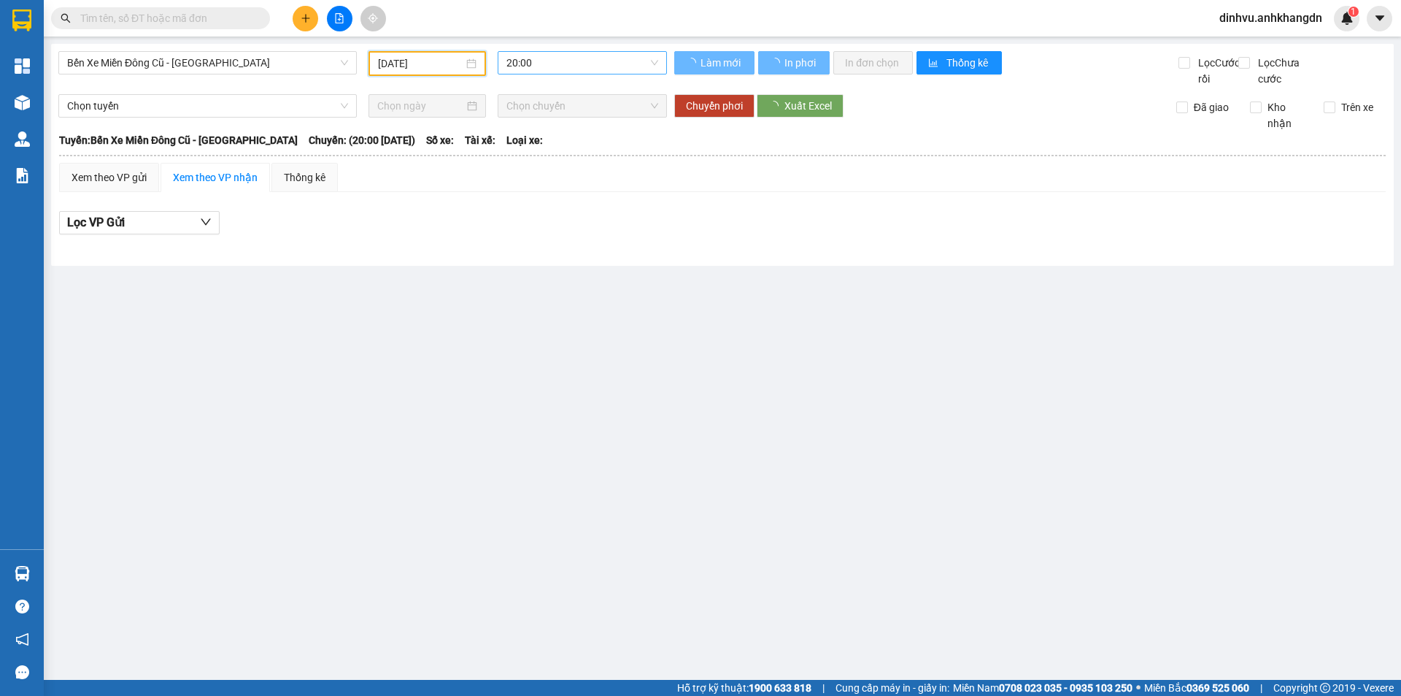
type input "[DATE]"
click at [552, 73] on span "20:00" at bounding box center [583, 63] width 152 height 22
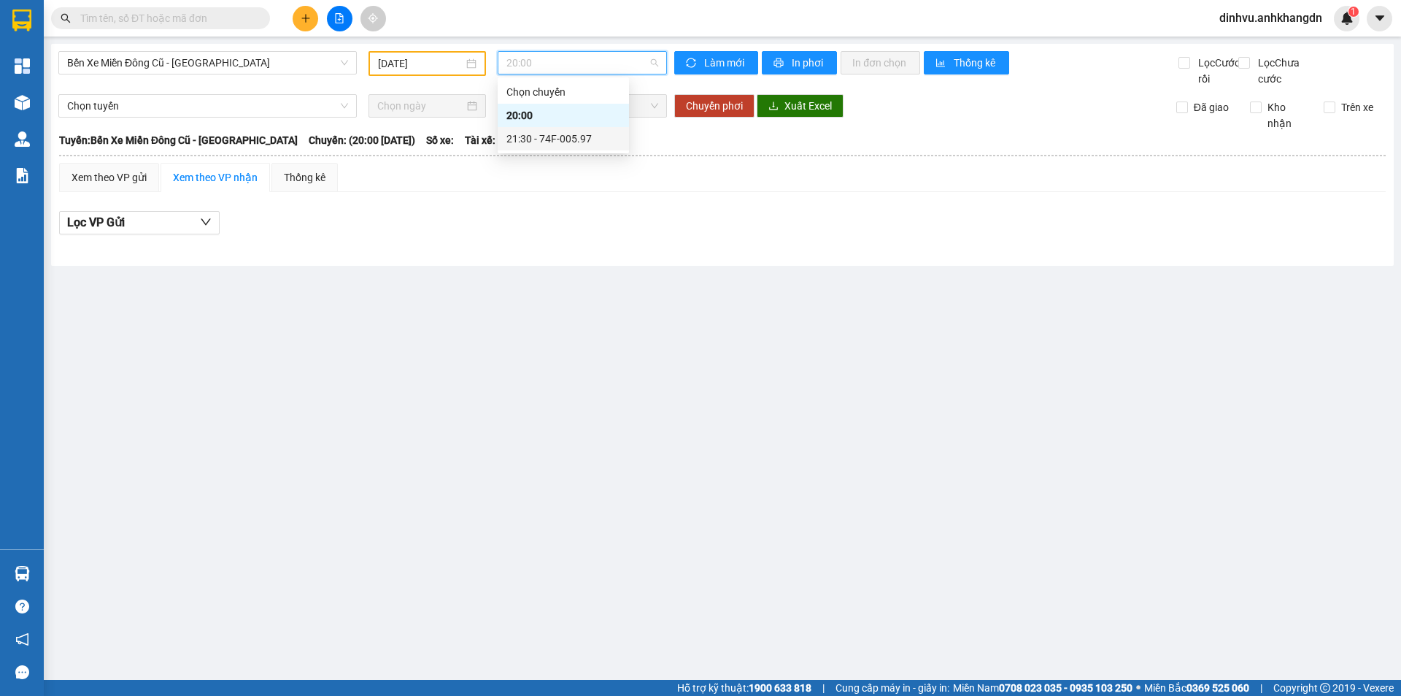
click at [542, 131] on div "21:30 - 74F-005.97" at bounding box center [564, 139] width 114 height 16
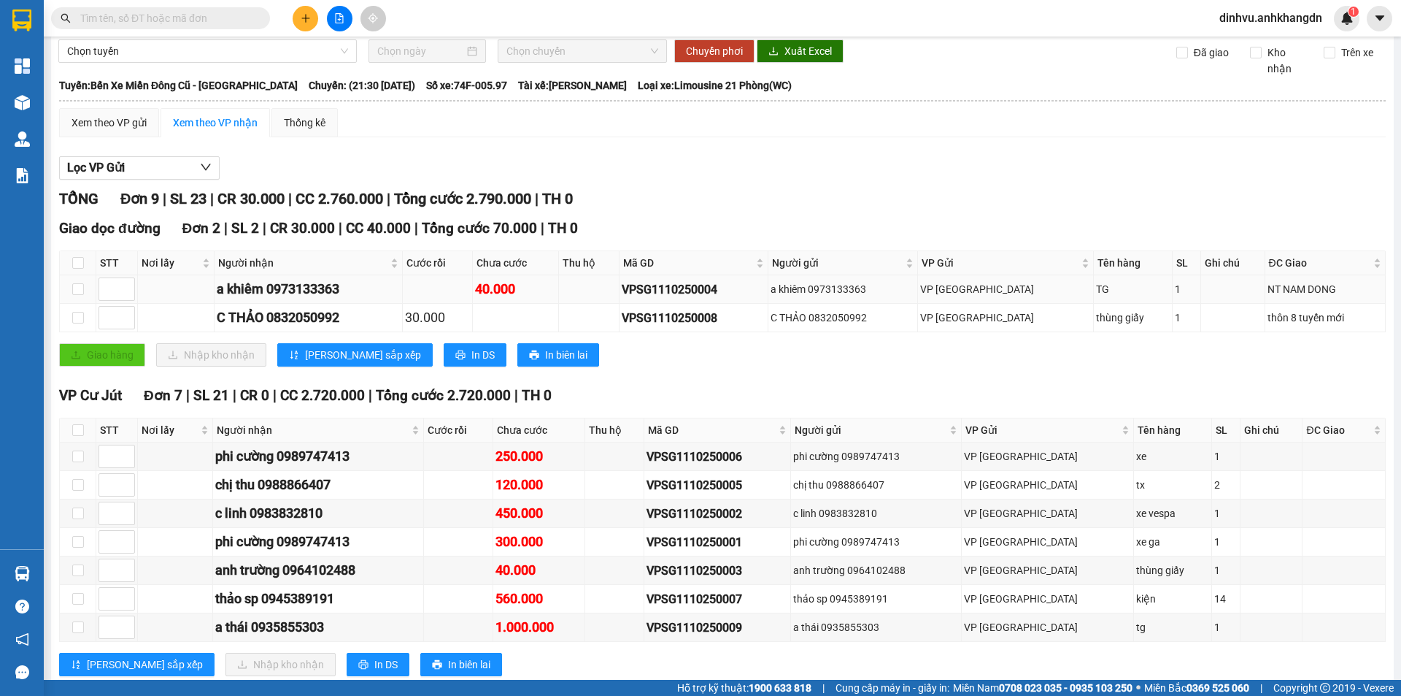
scroll to position [108, 0]
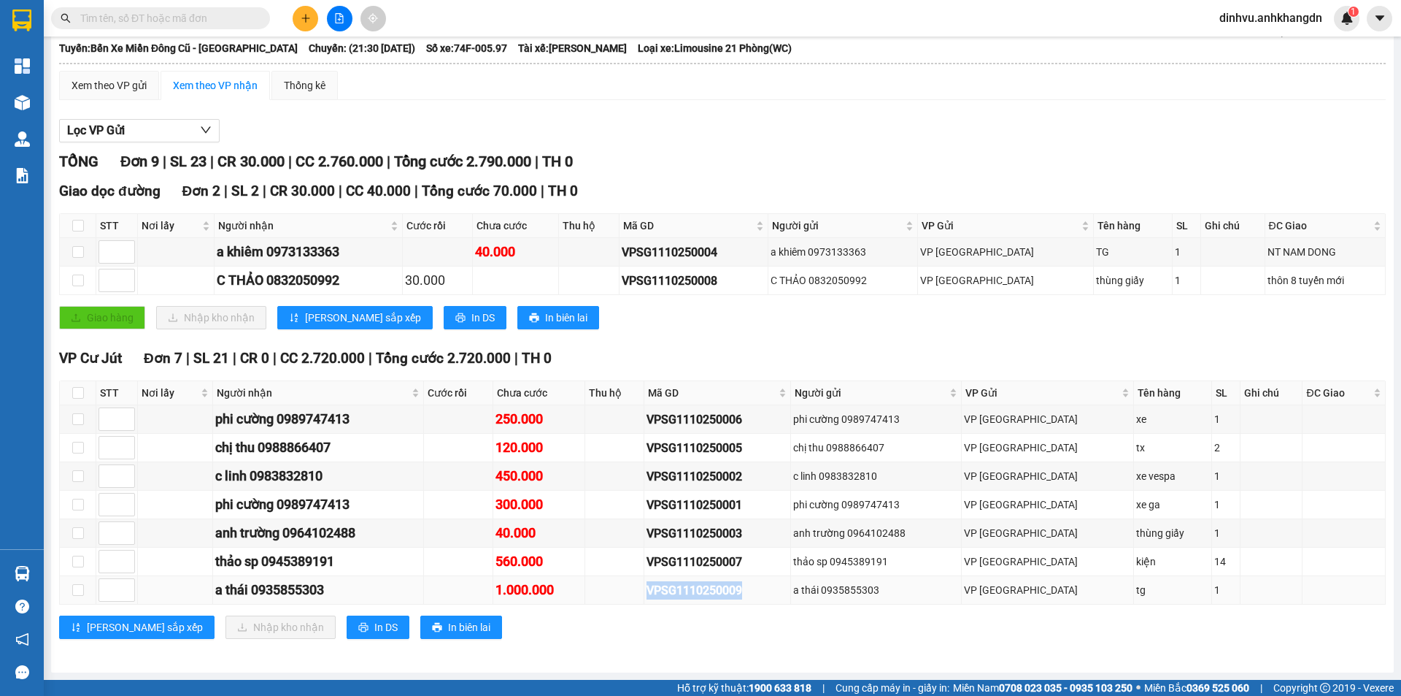
drag, startPoint x: 797, startPoint y: 591, endPoint x: 696, endPoint y: 591, distance: 100.7
click at [696, 591] on div "VPSG1110250009" at bounding box center [717, 590] width 141 height 18
click at [645, 586] on td at bounding box center [614, 590] width 59 height 28
drag, startPoint x: 818, startPoint y: 591, endPoint x: 669, endPoint y: 591, distance: 149.6
click at [677, 593] on tr "a thái 0935855303 1.000.000 VPSG1110250009 a thái 0935855303 VP Sài Gòn tg 1" at bounding box center [723, 590] width 1326 height 28
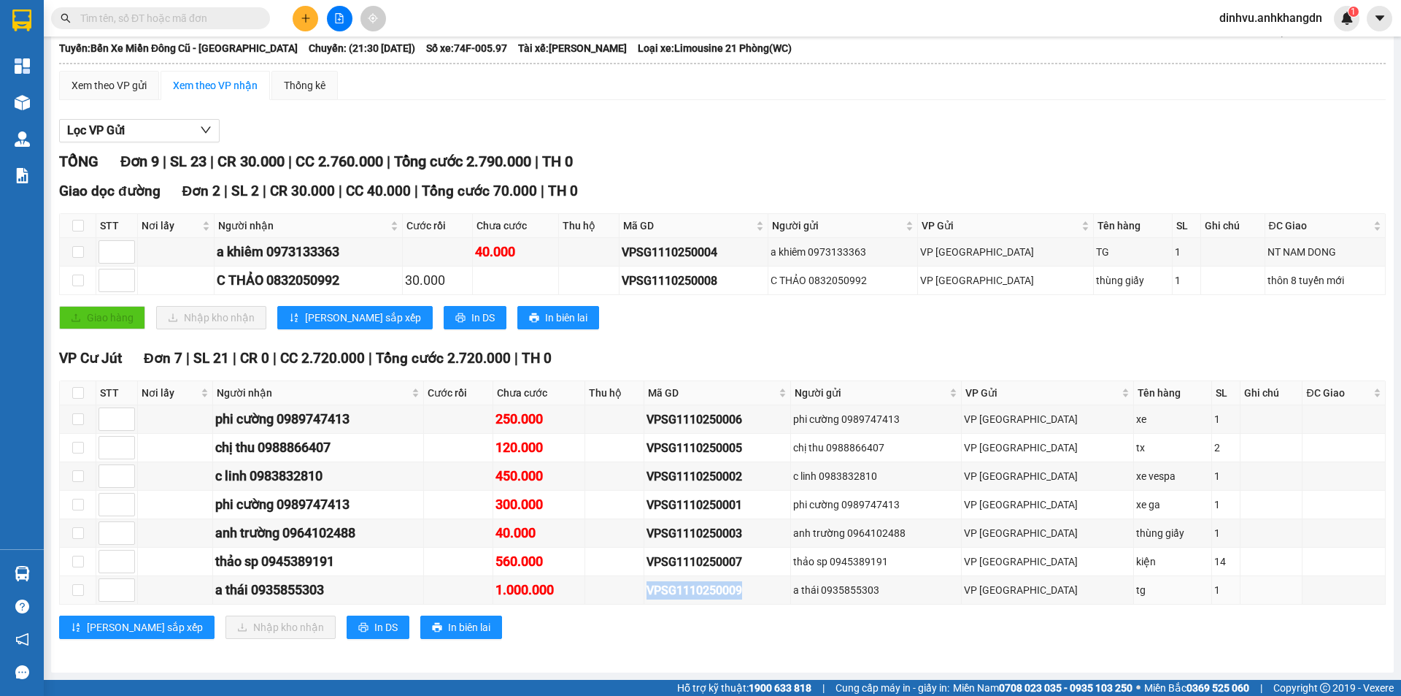
copy div "VPSG1110250009"
click at [246, 26] on input "text" at bounding box center [166, 18] width 172 height 16
paste input "VPSG1110250009"
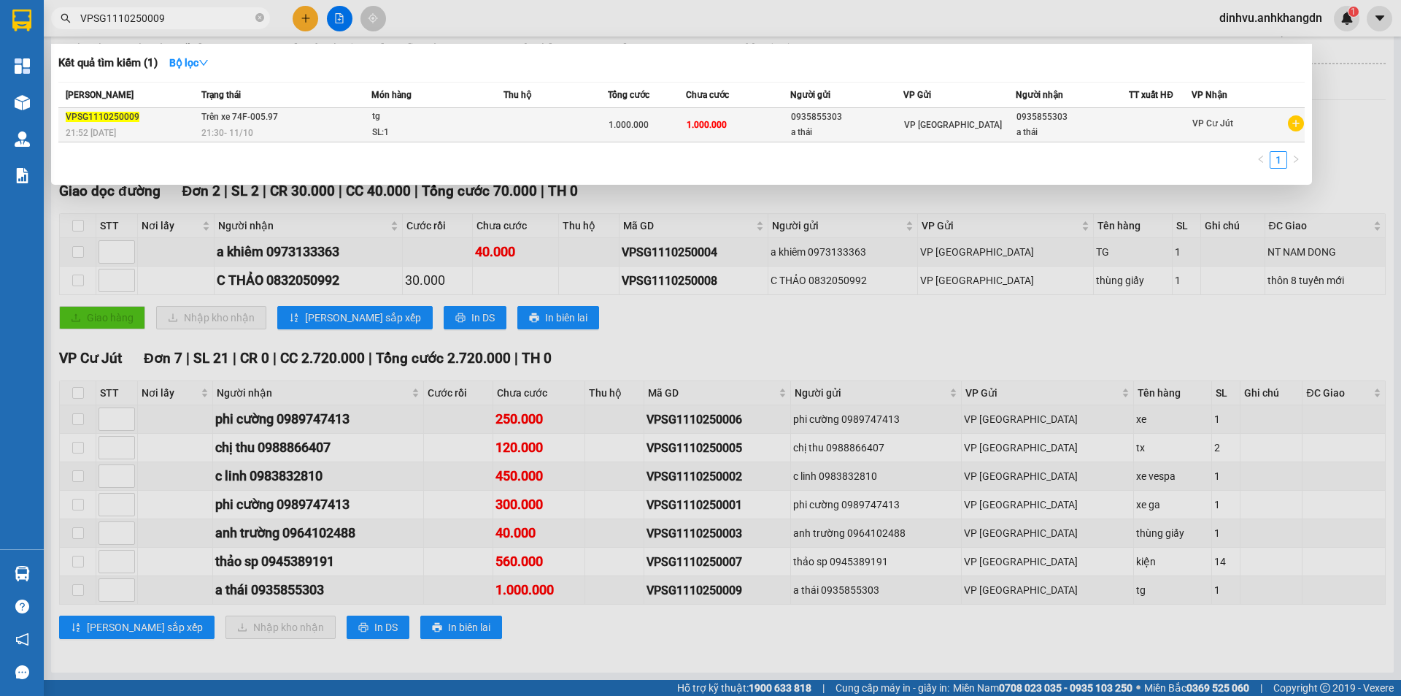
type input "VPSG1110250009"
click at [342, 123] on td "Trên xe 74F-005.97 21:30 - 11/10" at bounding box center [285, 125] width 174 height 34
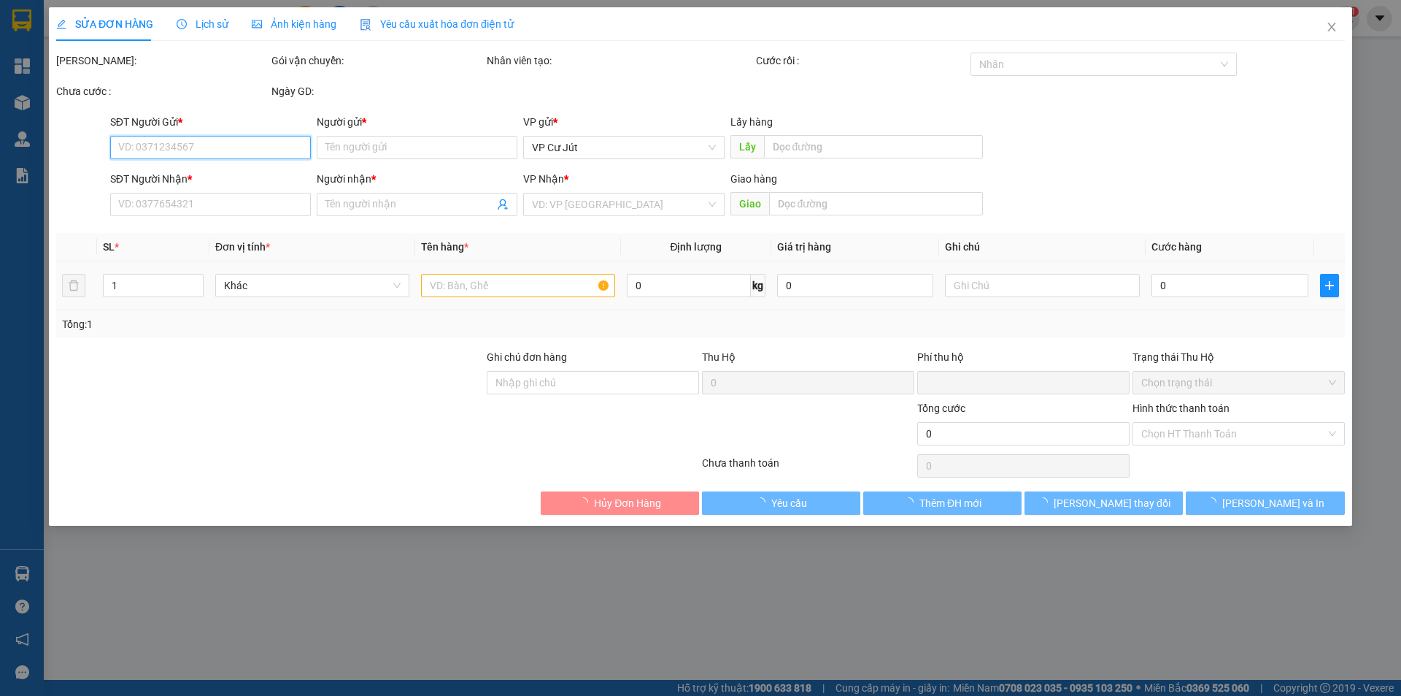
type input "0935855303"
type input "a thái"
type input "0935855303"
type input "a thái"
type input "phòng vé cj tự làm giá"
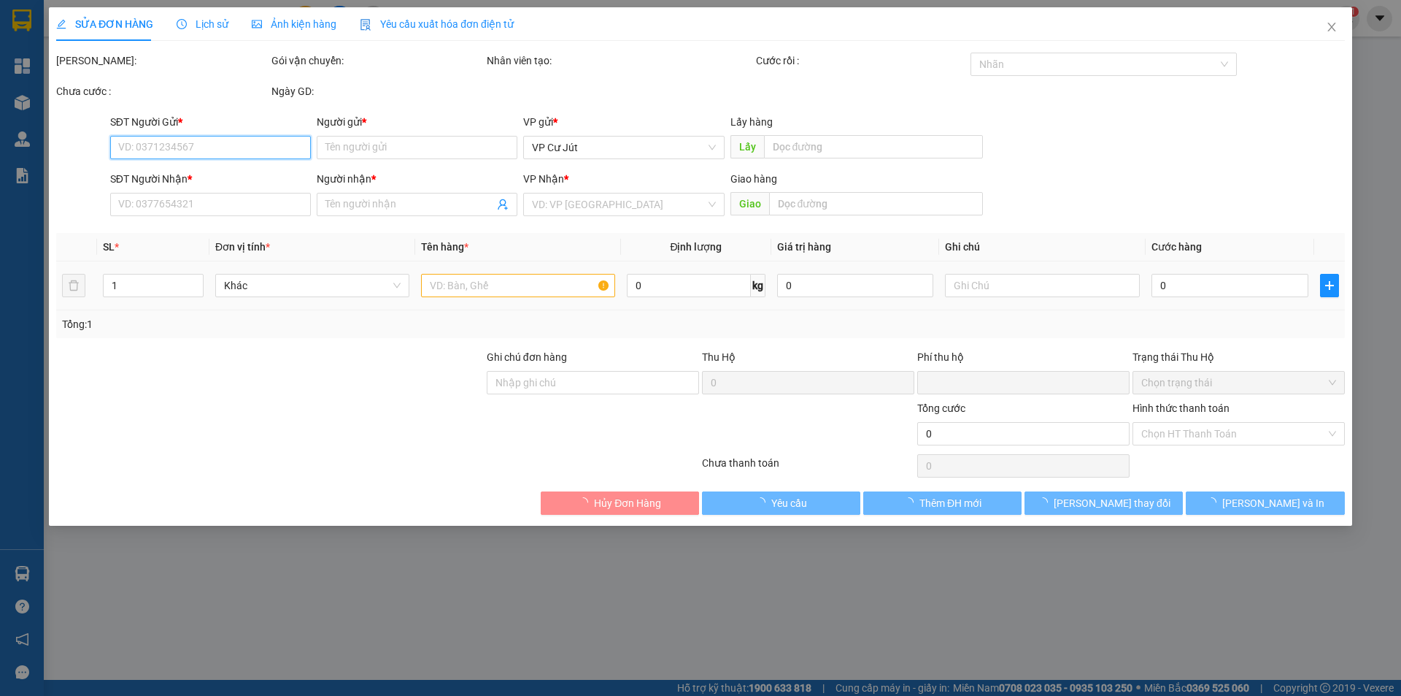
type input "0"
type input "1.000.000"
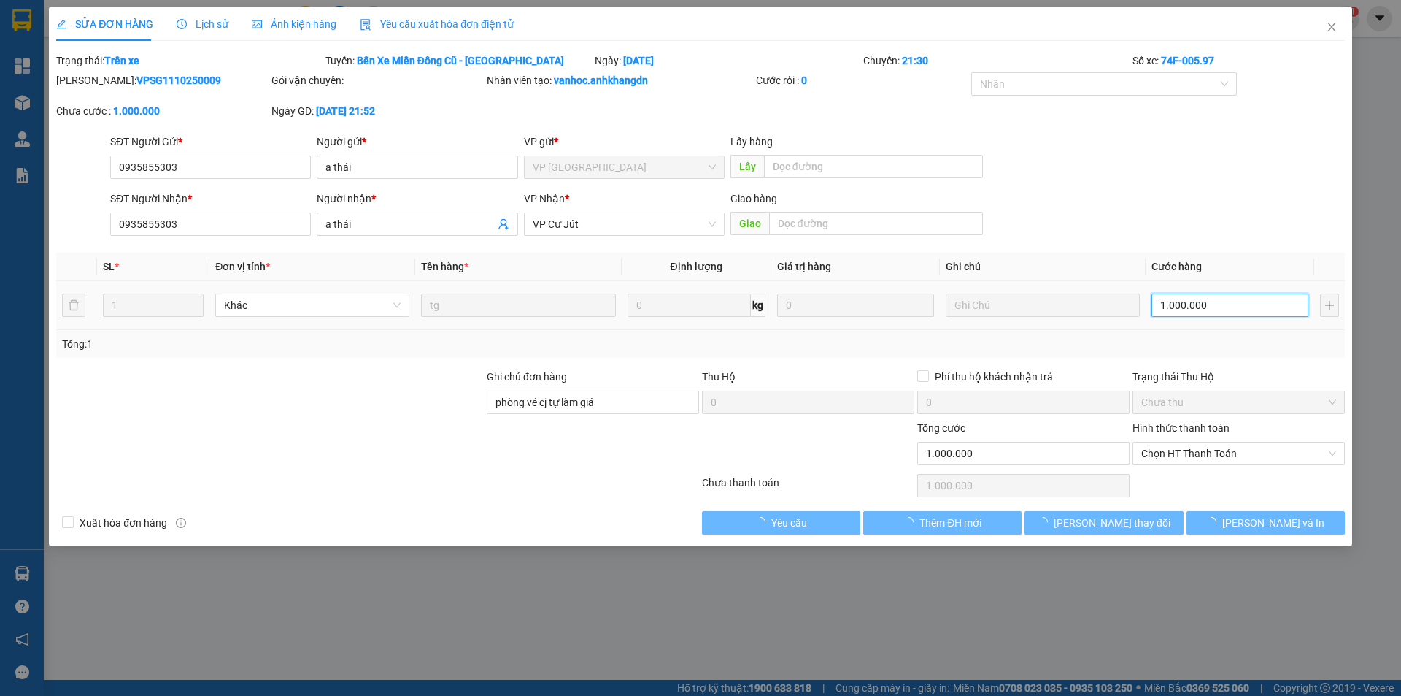
click at [1214, 307] on input "1.000.000" at bounding box center [1230, 304] width 157 height 23
type input "0"
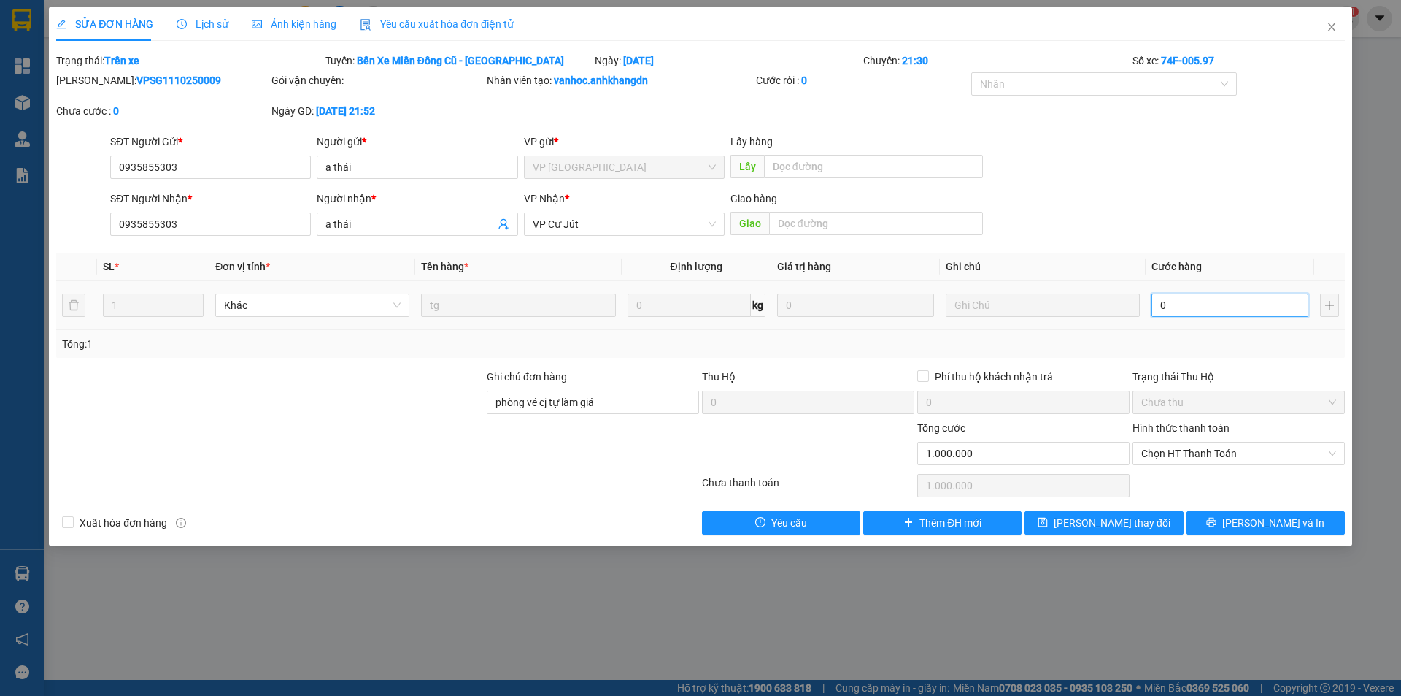
type input "0"
type input "80"
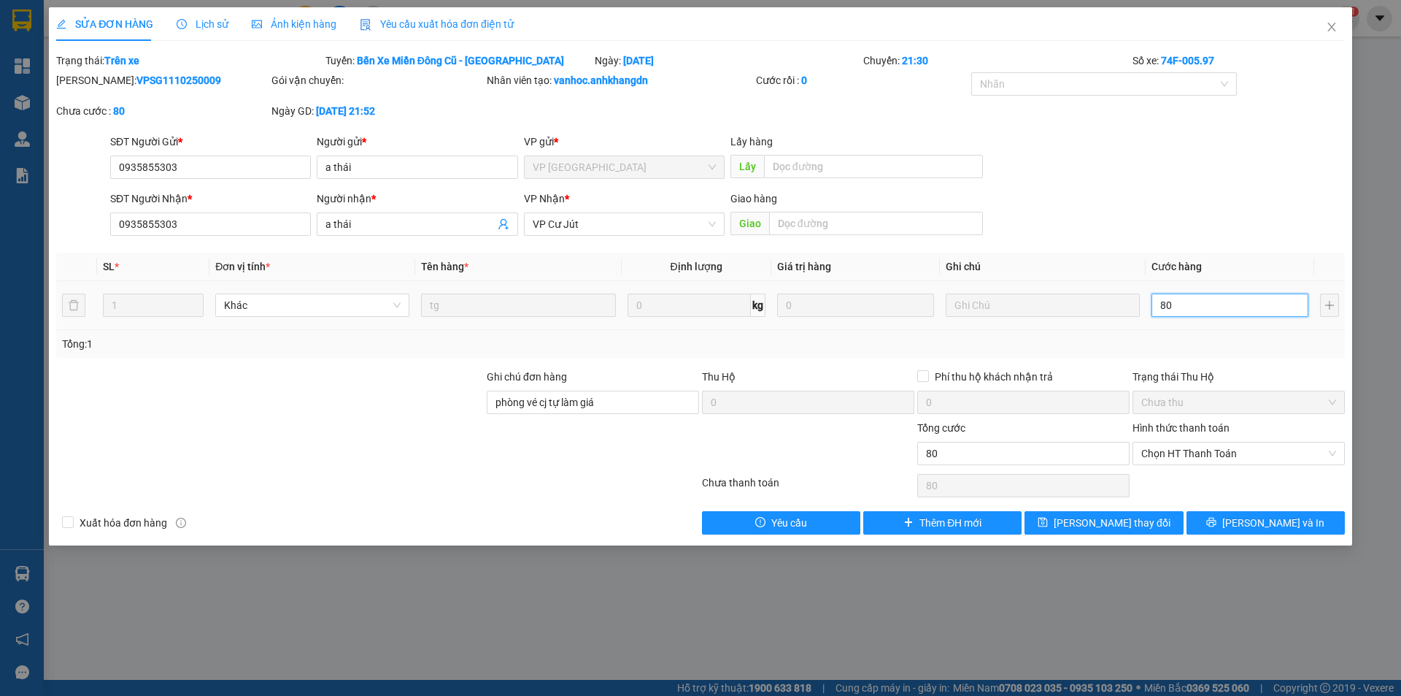
type input "800"
type input "8.000"
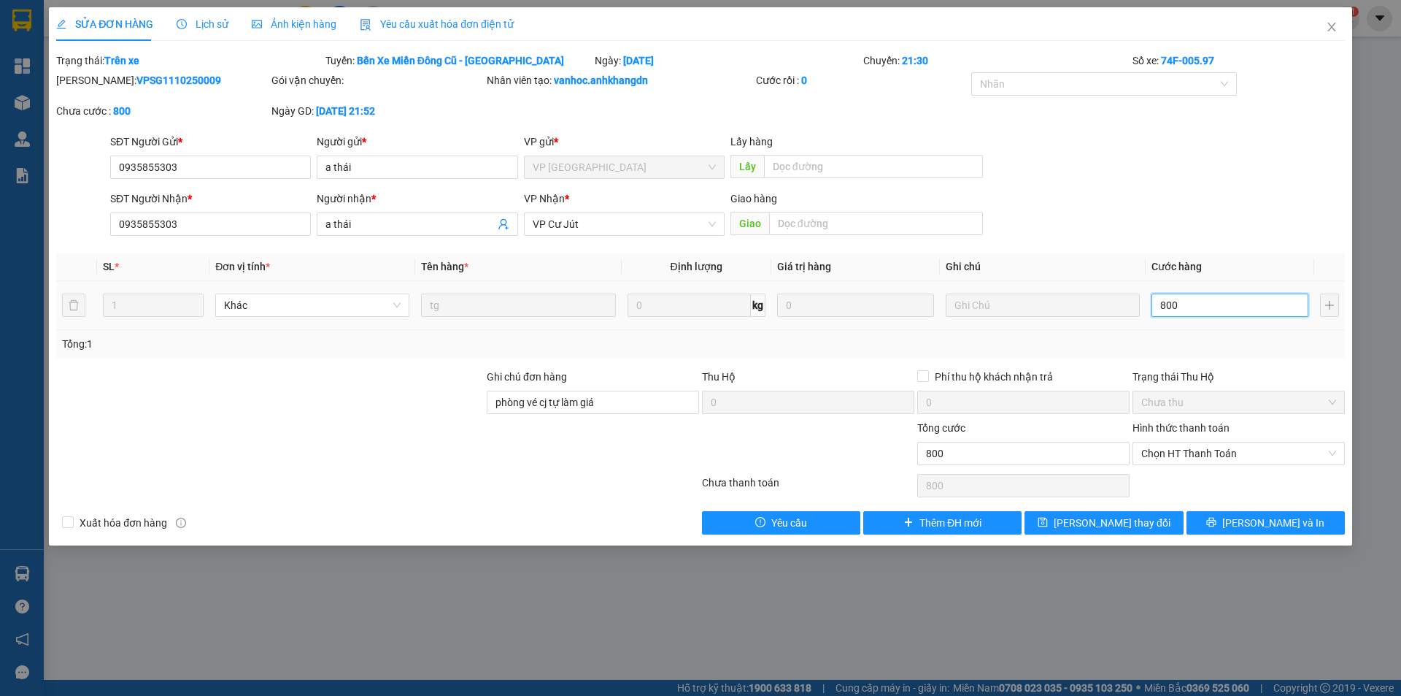
type input "8.000"
type input "80.000"
click at [1258, 513] on button "Lưu và In" at bounding box center [1266, 522] width 158 height 23
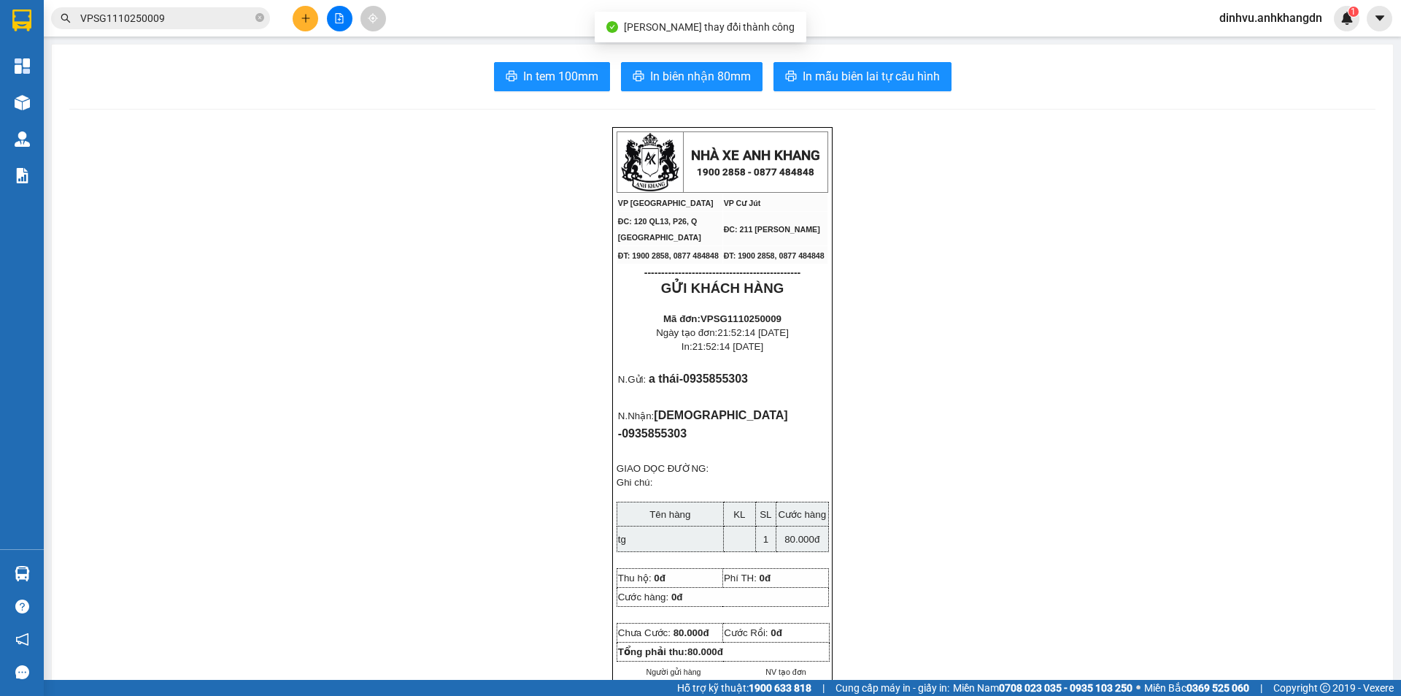
click at [1309, 22] on span "dinhvu.anhkhangdn" at bounding box center [1271, 18] width 126 height 18
click at [1247, 48] on span "Đăng xuất" at bounding box center [1276, 45] width 97 height 16
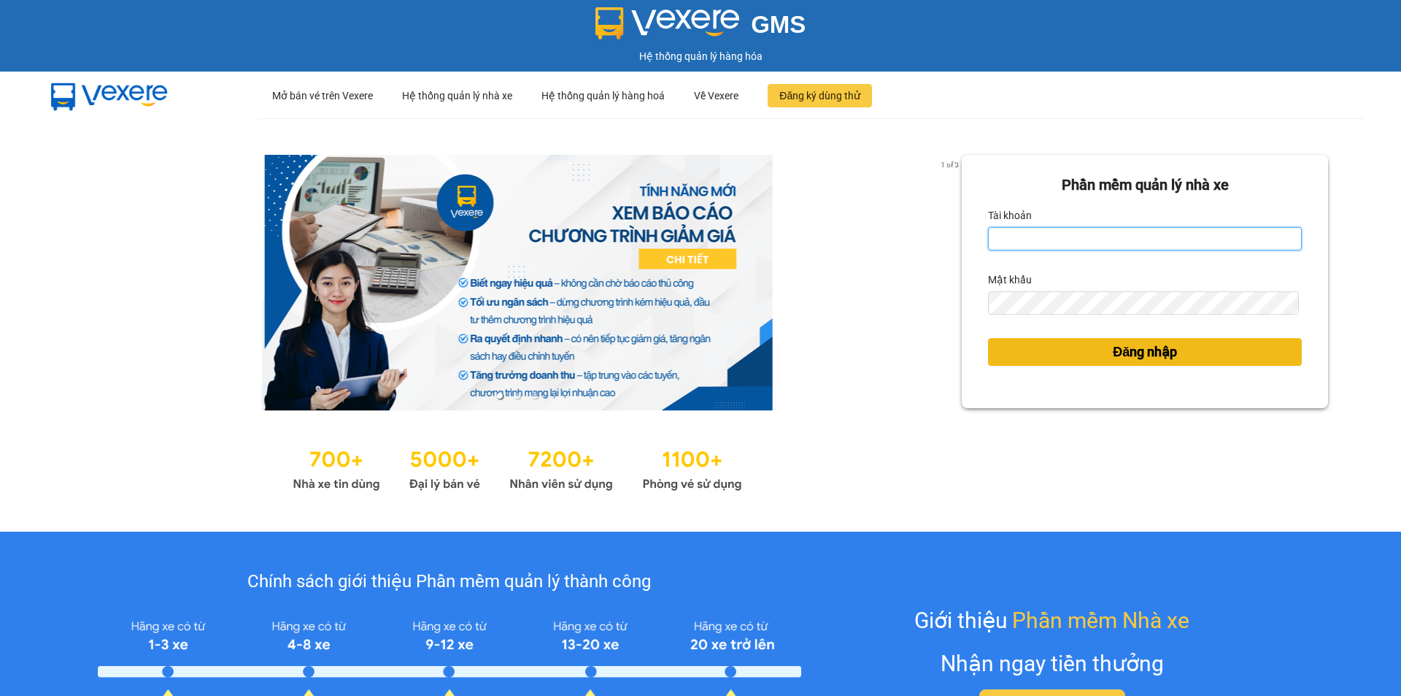
type input "vp.anhkhangdn"
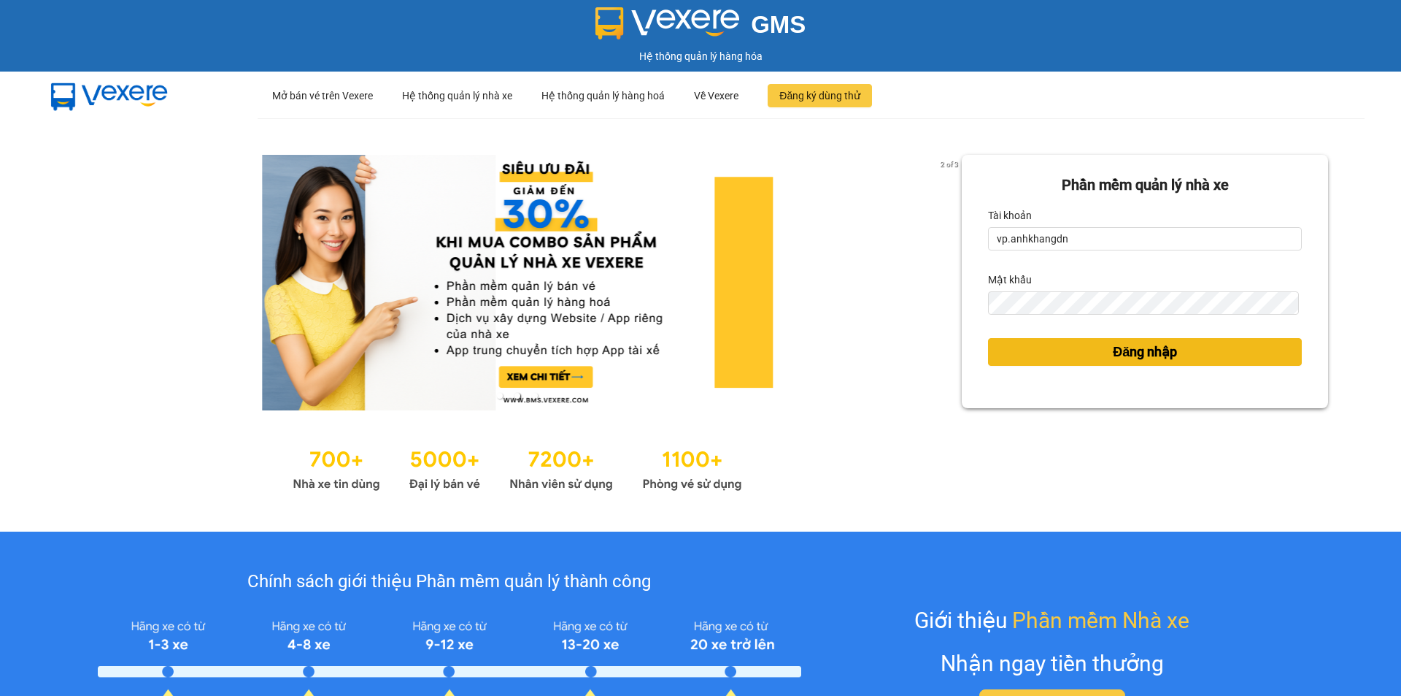
click at [1136, 350] on span "Đăng nhập" at bounding box center [1145, 352] width 64 height 20
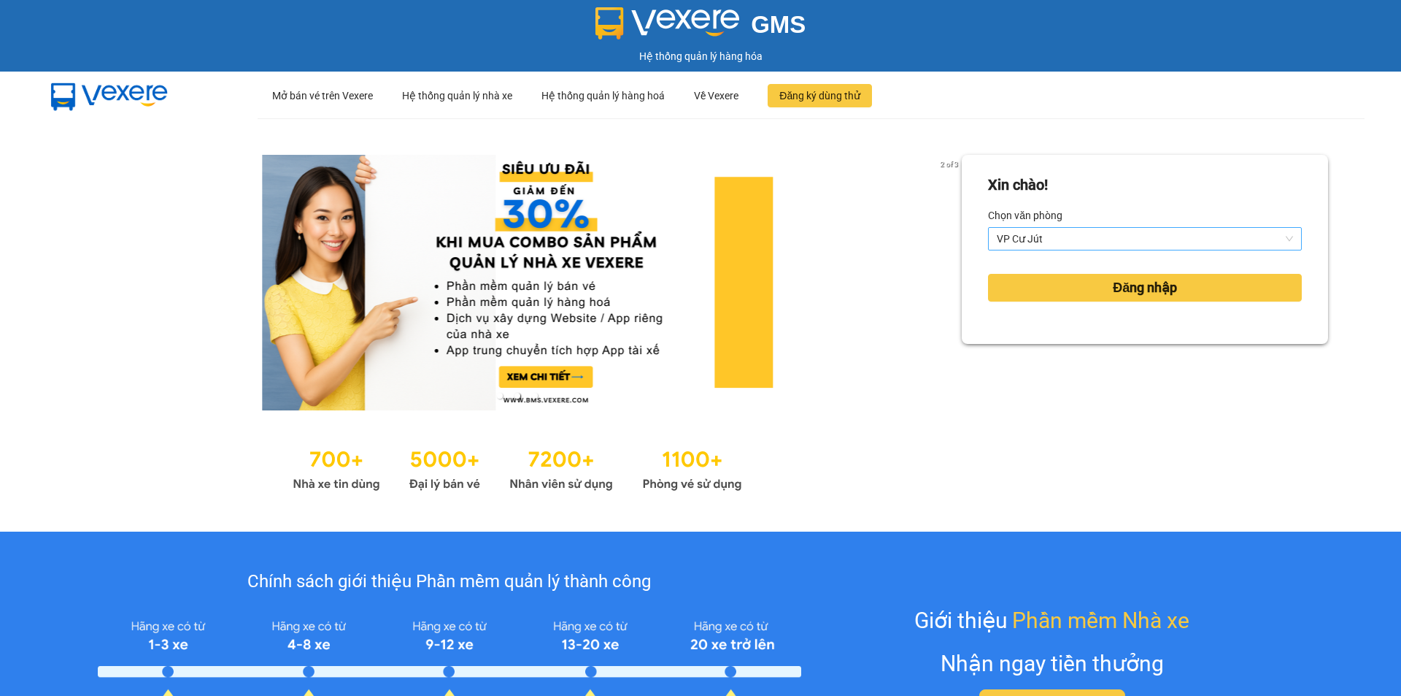
click at [1084, 234] on span "VP Cư Jút" at bounding box center [1145, 239] width 296 height 22
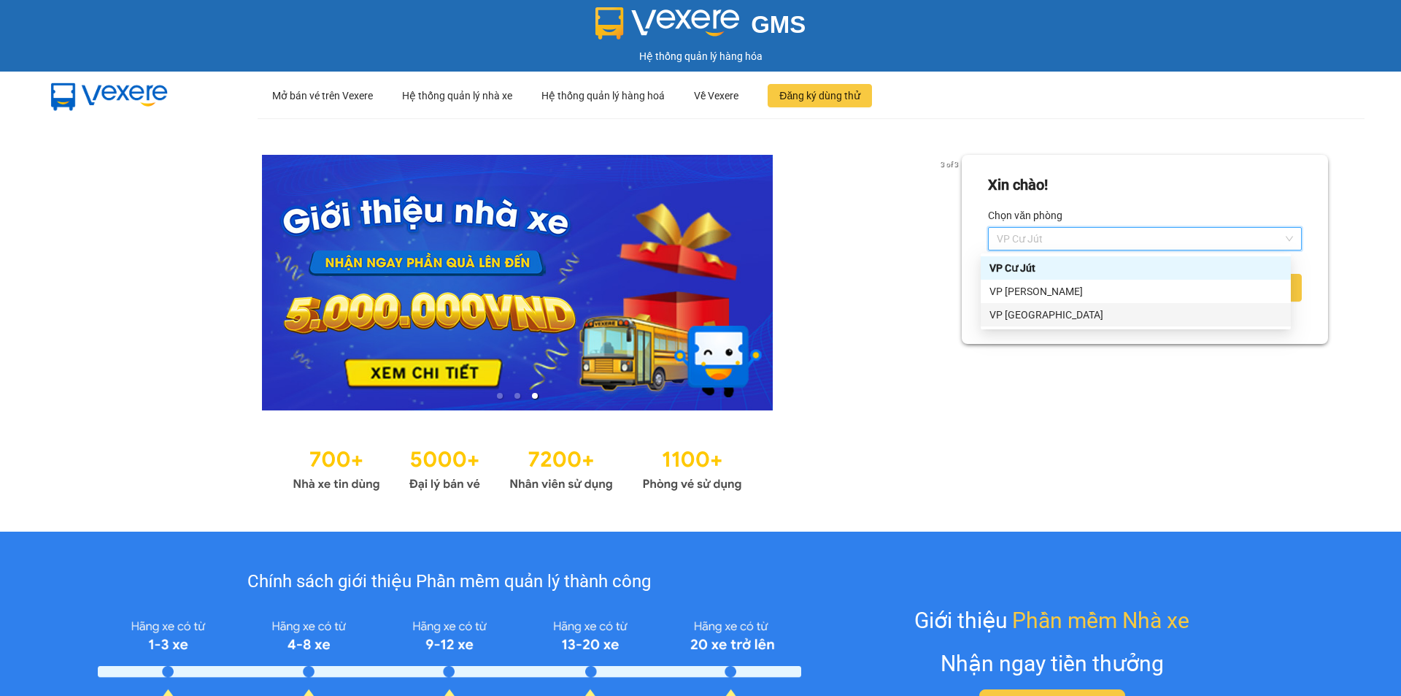
click at [1063, 315] on div "VP [GEOGRAPHIC_DATA]" at bounding box center [1136, 315] width 293 height 16
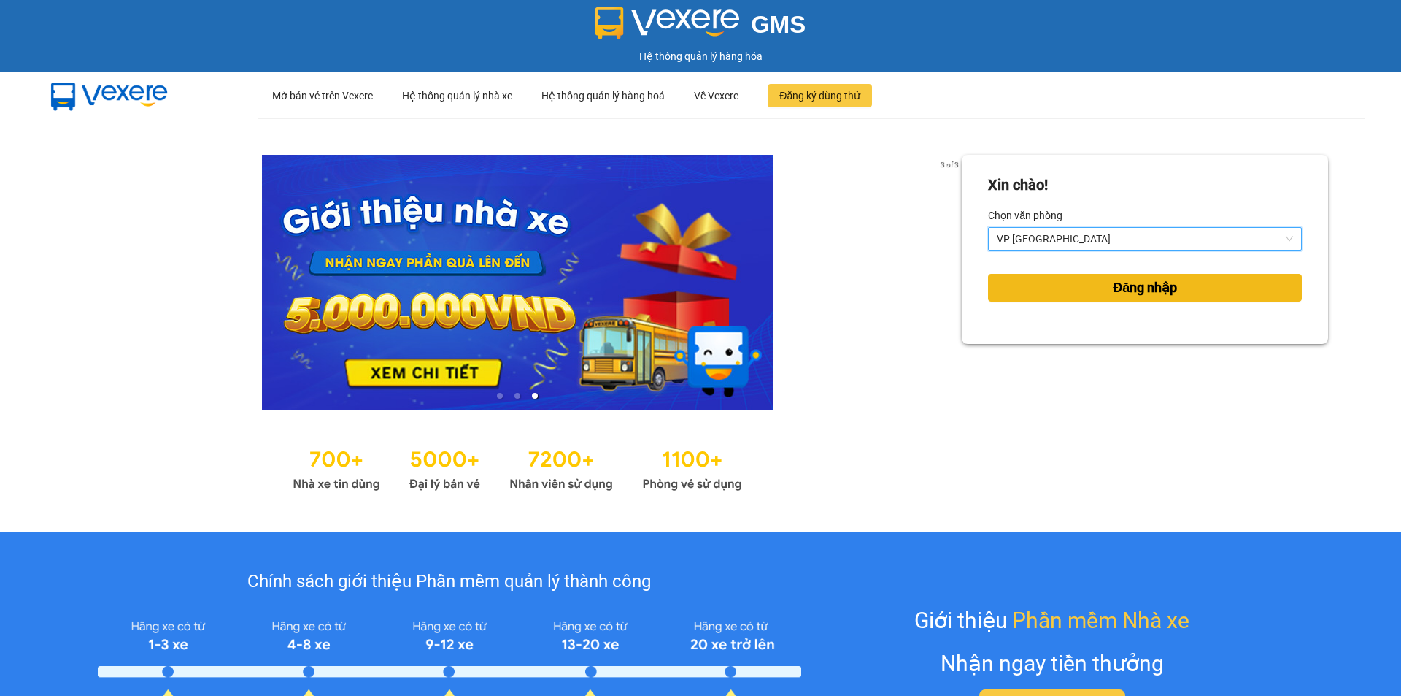
click at [1138, 288] on span "Đăng nhập" at bounding box center [1145, 287] width 64 height 20
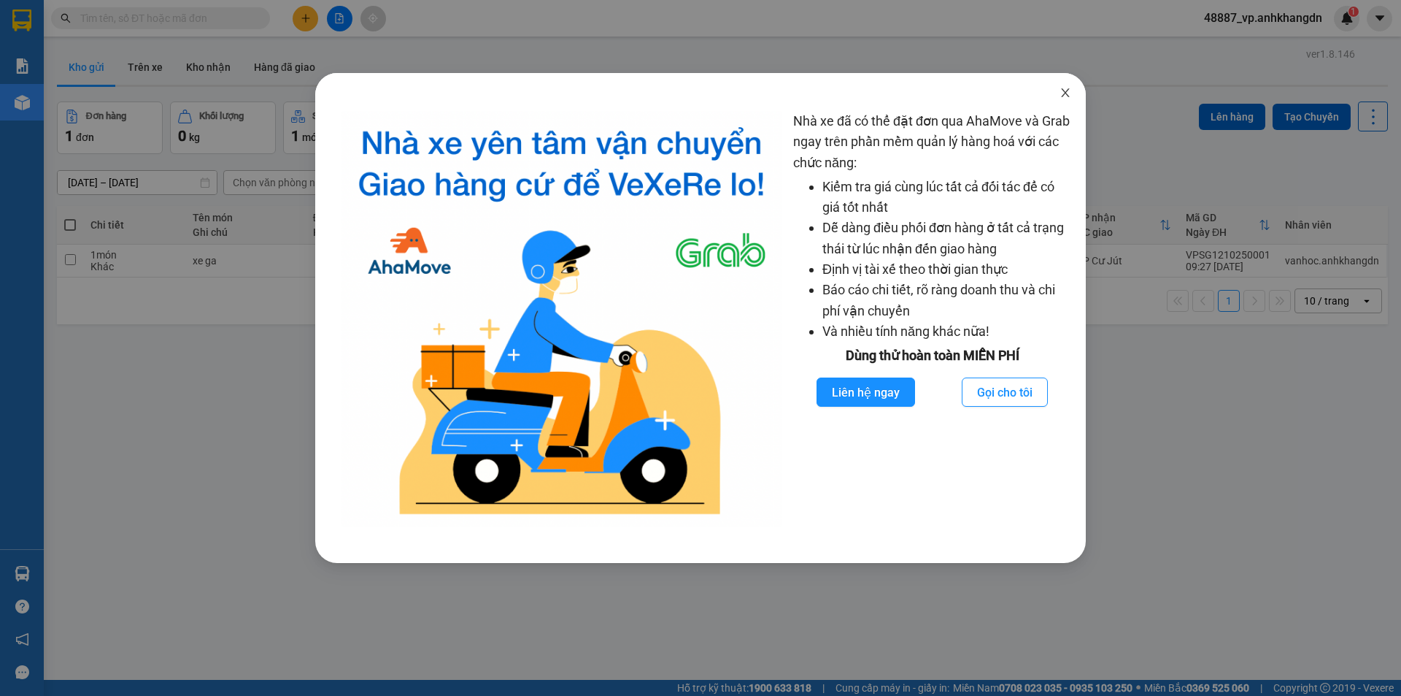
click at [1067, 87] on span "Close" at bounding box center [1065, 93] width 41 height 41
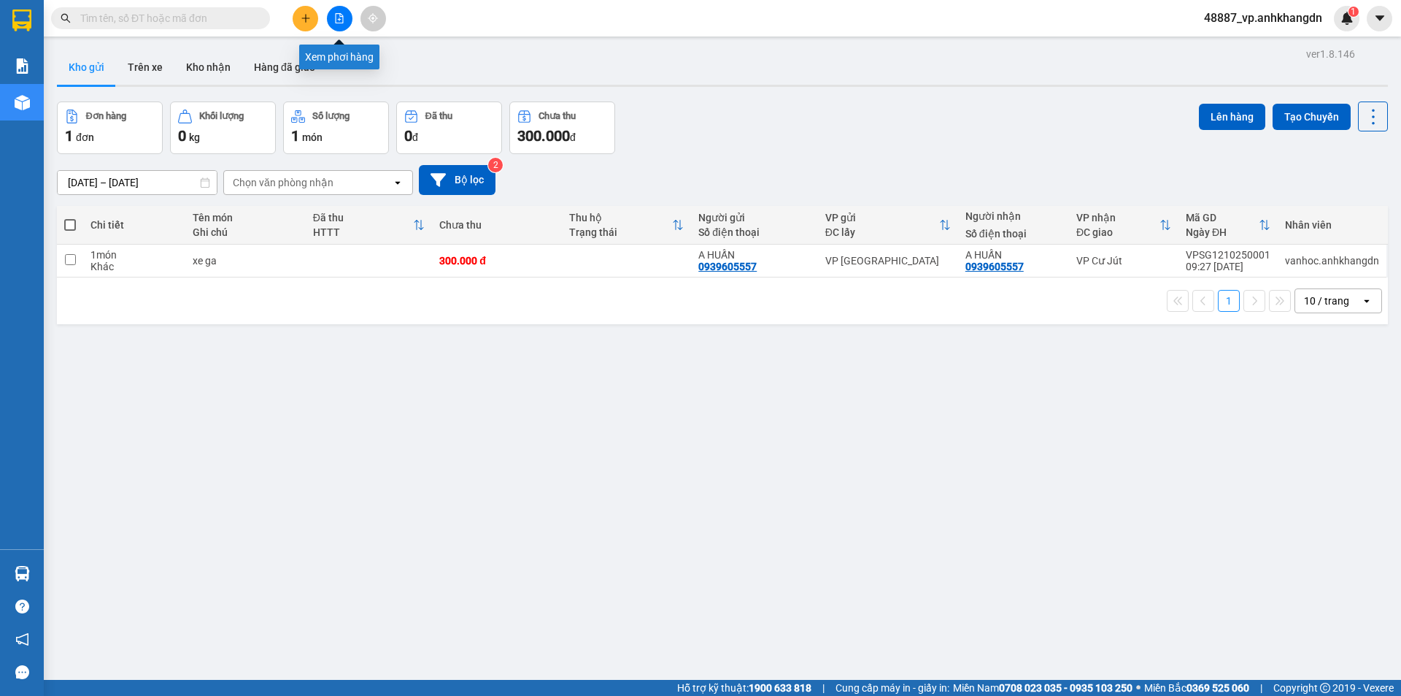
click at [347, 15] on button at bounding box center [340, 19] width 26 height 26
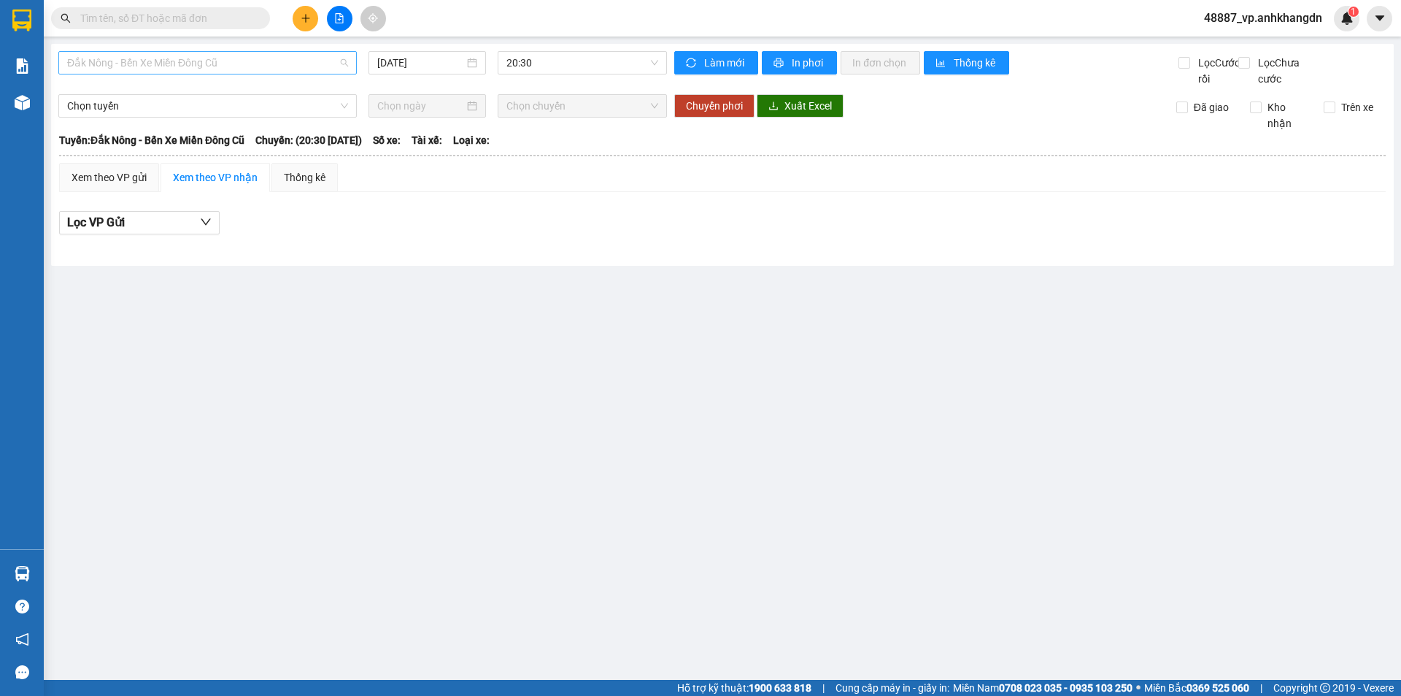
click at [212, 61] on span "Đắk Nông - Bến Xe Miền Đông Cũ" at bounding box center [207, 63] width 281 height 22
click at [185, 137] on div "Bến Xe Miền Đông Cũ - [GEOGRAPHIC_DATA]" at bounding box center [207, 139] width 281 height 16
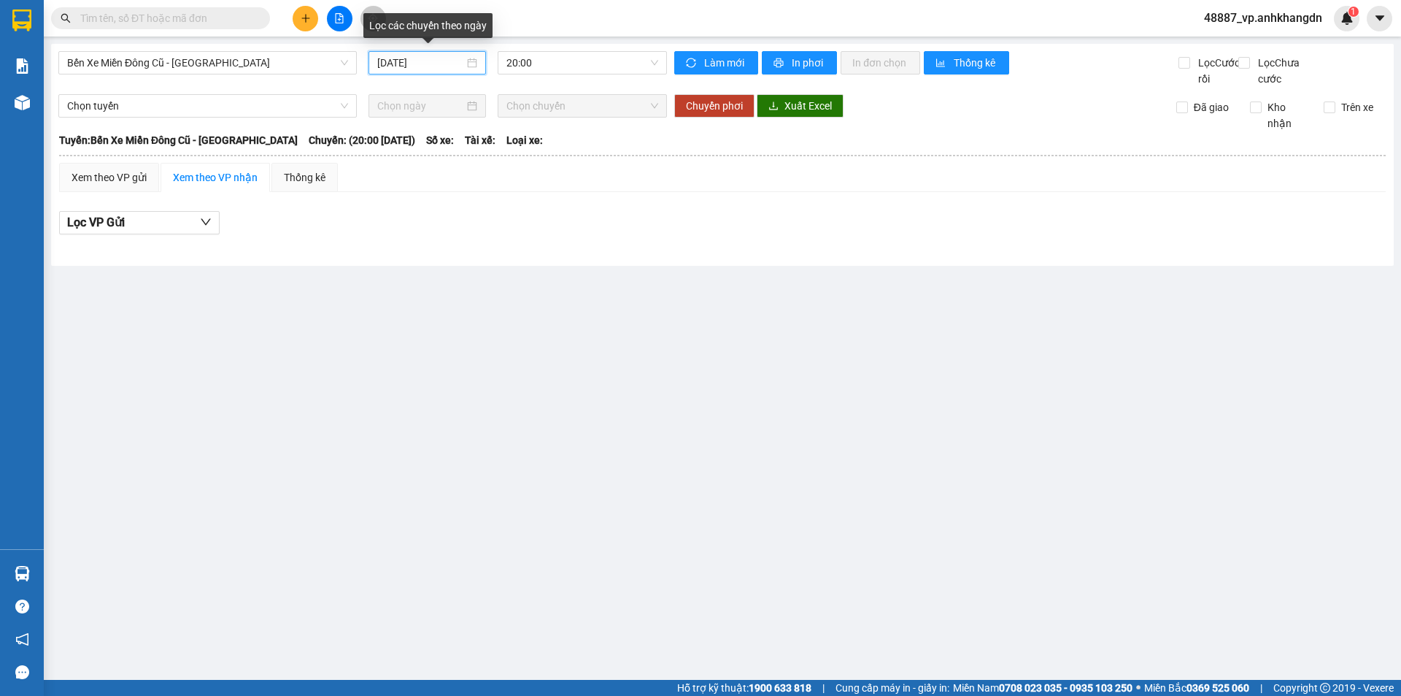
click at [442, 66] on input "12/10/2025" at bounding box center [420, 63] width 87 height 16
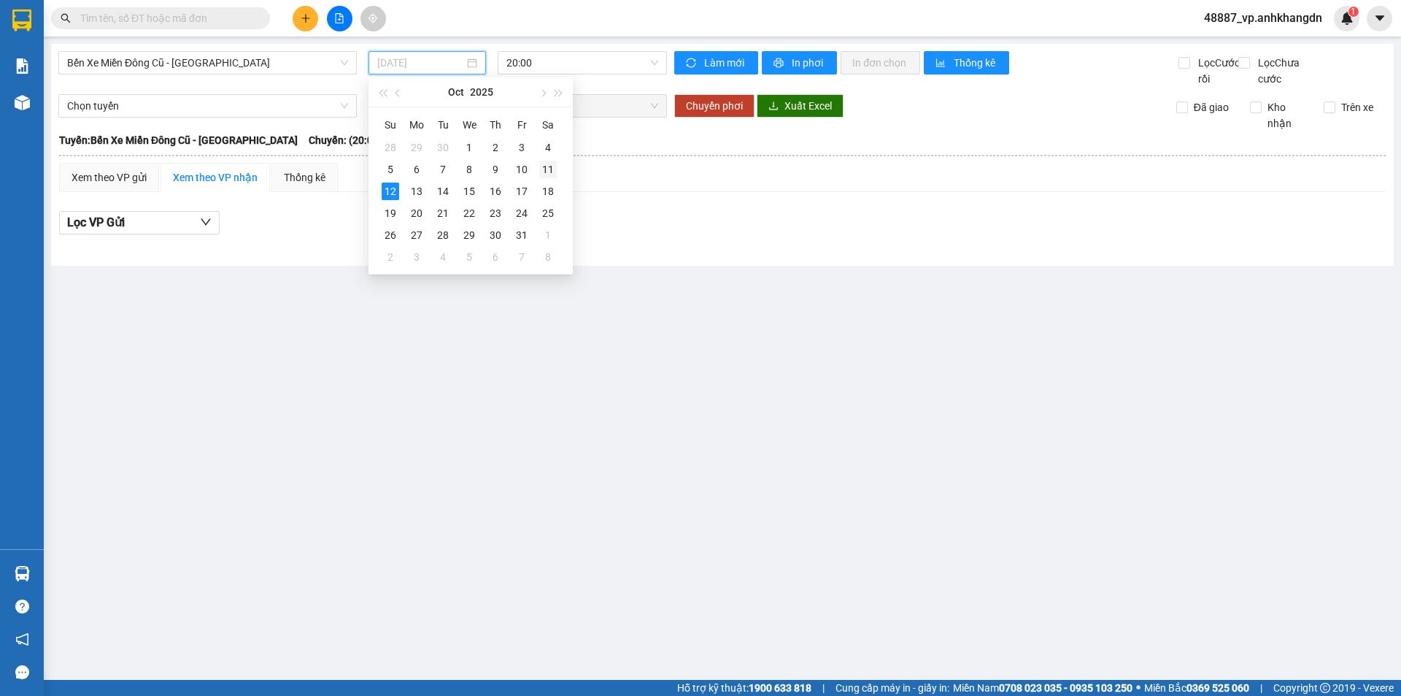
click at [550, 171] on div "11" at bounding box center [548, 170] width 18 height 18
type input "[DATE]"
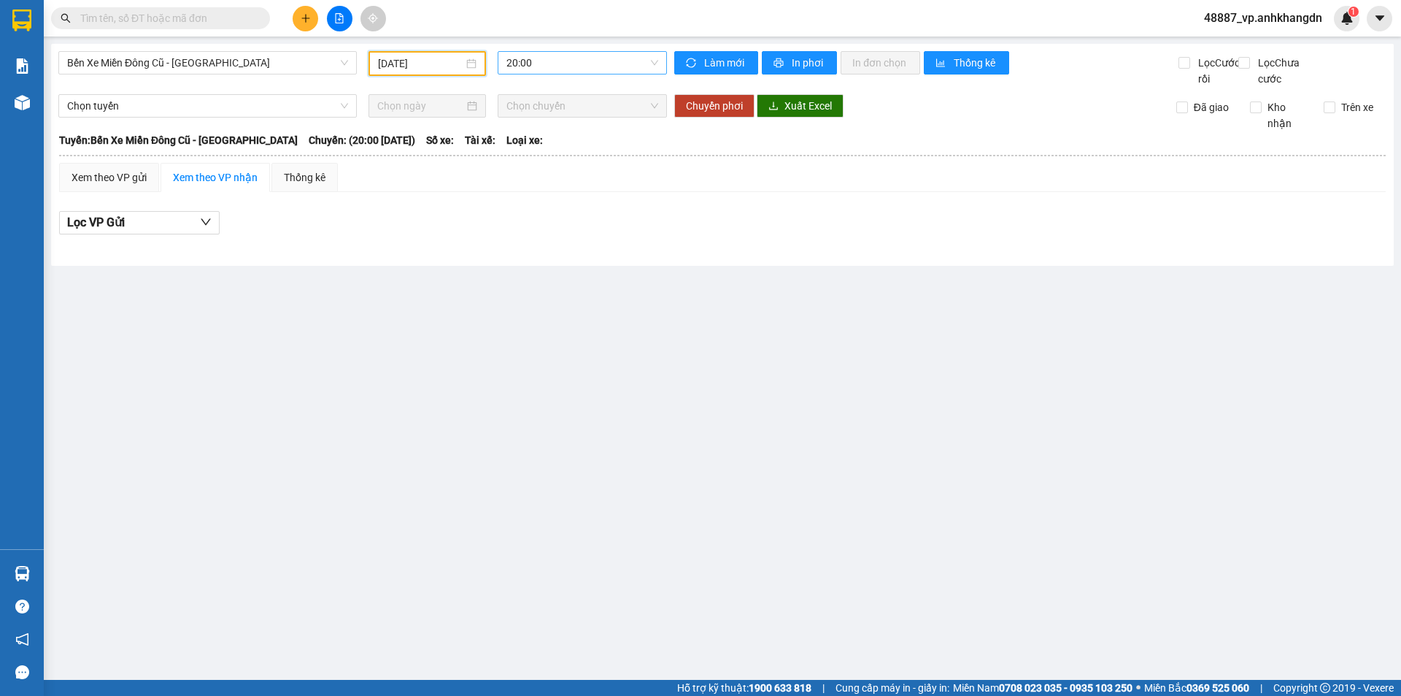
click at [549, 61] on span "20:00" at bounding box center [583, 63] width 152 height 22
click at [550, 137] on div "21:30 - 74F-005.97" at bounding box center [564, 139] width 114 height 16
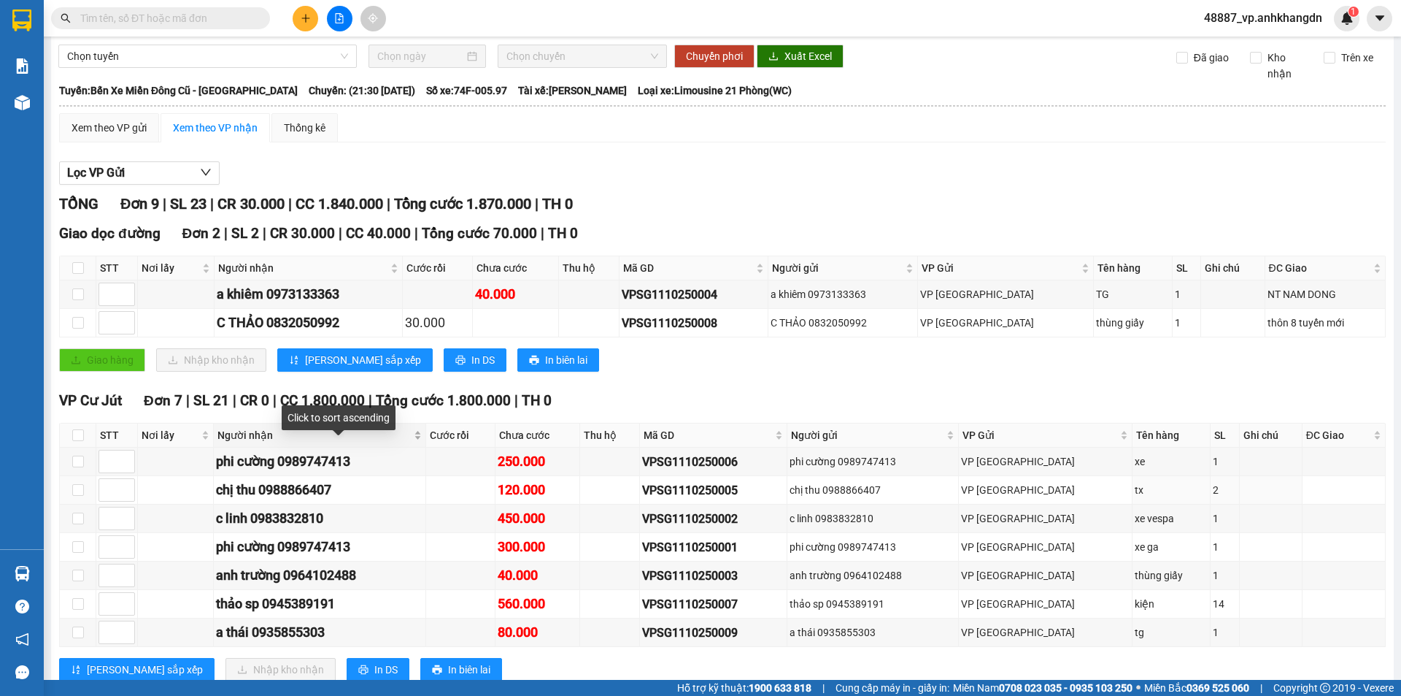
scroll to position [108, 0]
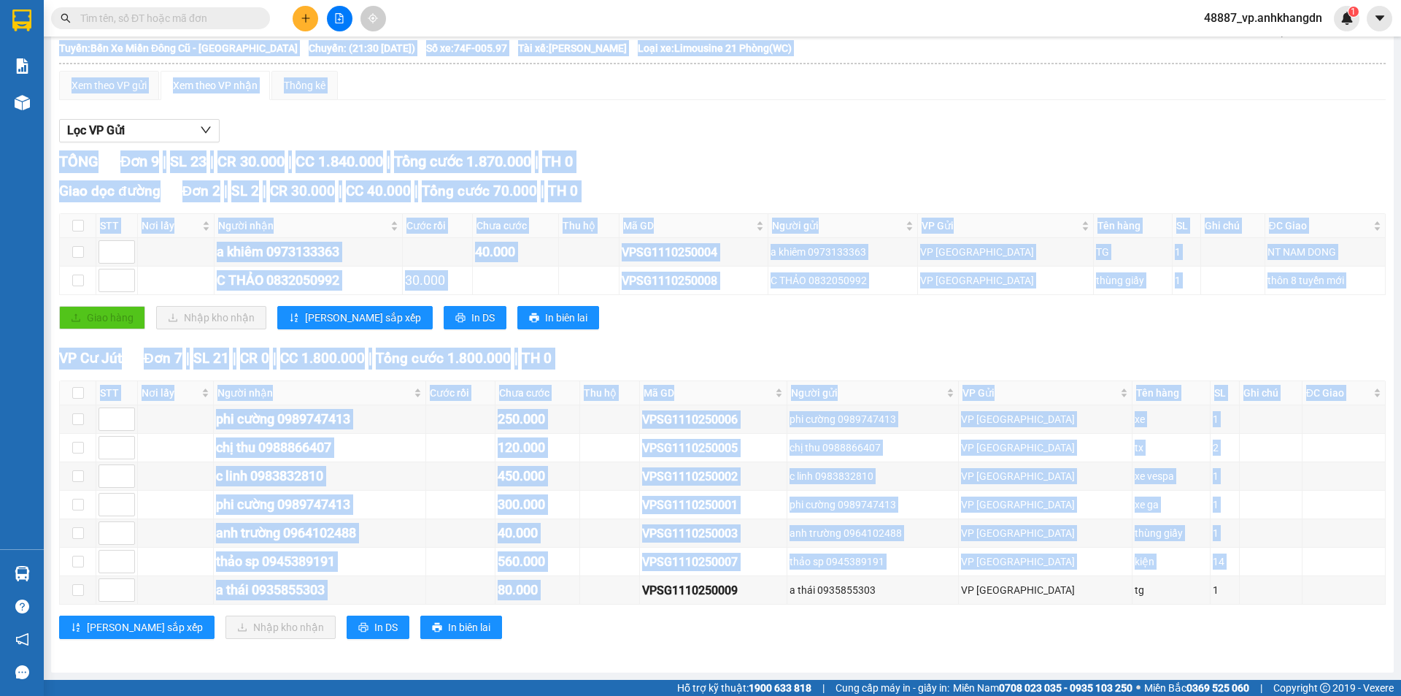
drag, startPoint x: 679, startPoint y: 589, endPoint x: 818, endPoint y: 611, distance: 141.1
click at [818, 611] on div "VP Cư Jút Đơn 7 | SL 21 | CR 0 | CC 1.800.000 | Tổng cước 1.800.000 | TH 0 STT …" at bounding box center [722, 498] width 1327 height 302
click at [785, 592] on div "VPSG1110250009" at bounding box center [713, 590] width 142 height 18
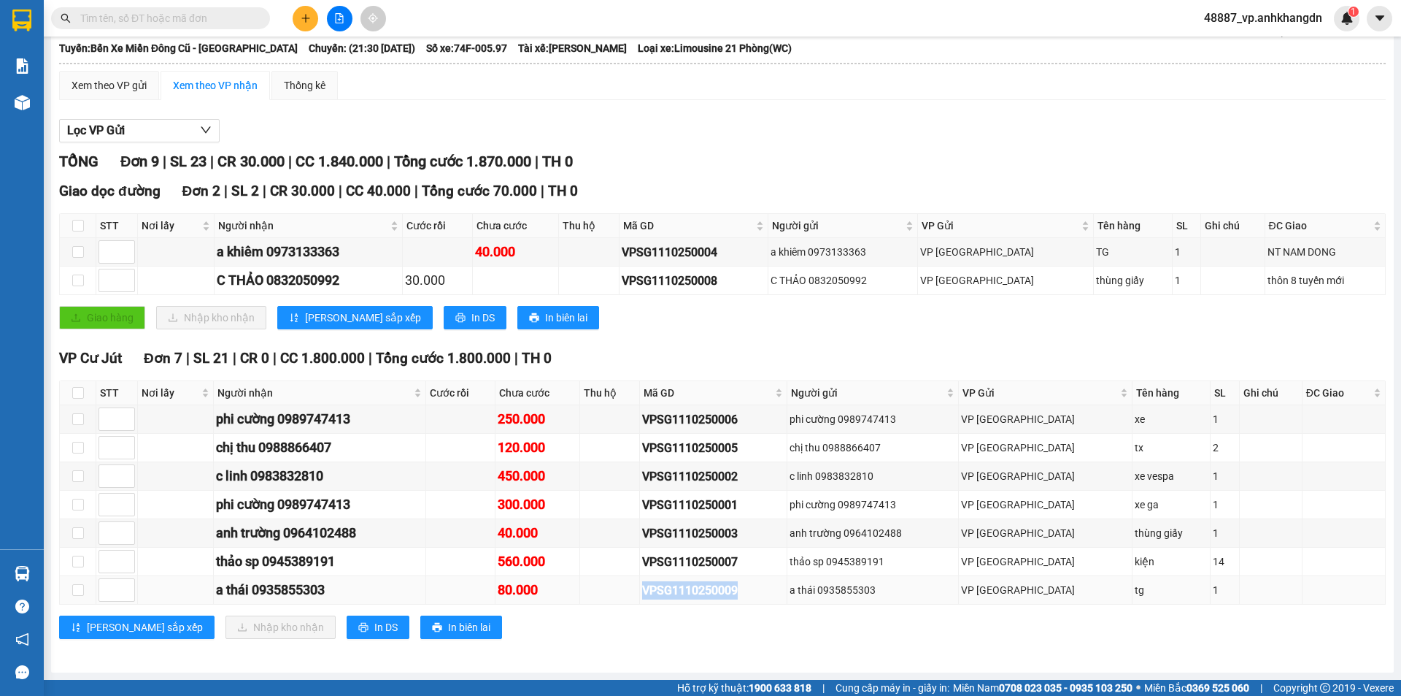
drag, startPoint x: 676, startPoint y: 593, endPoint x: 786, endPoint y: 596, distance: 110.3
click at [786, 596] on tr "a thái 0935855303 80.000 VPSG1110250009 a thái 0935855303 VP Sài Gòn tg 1" at bounding box center [723, 590] width 1326 height 28
copy div "VPSG1110250009"
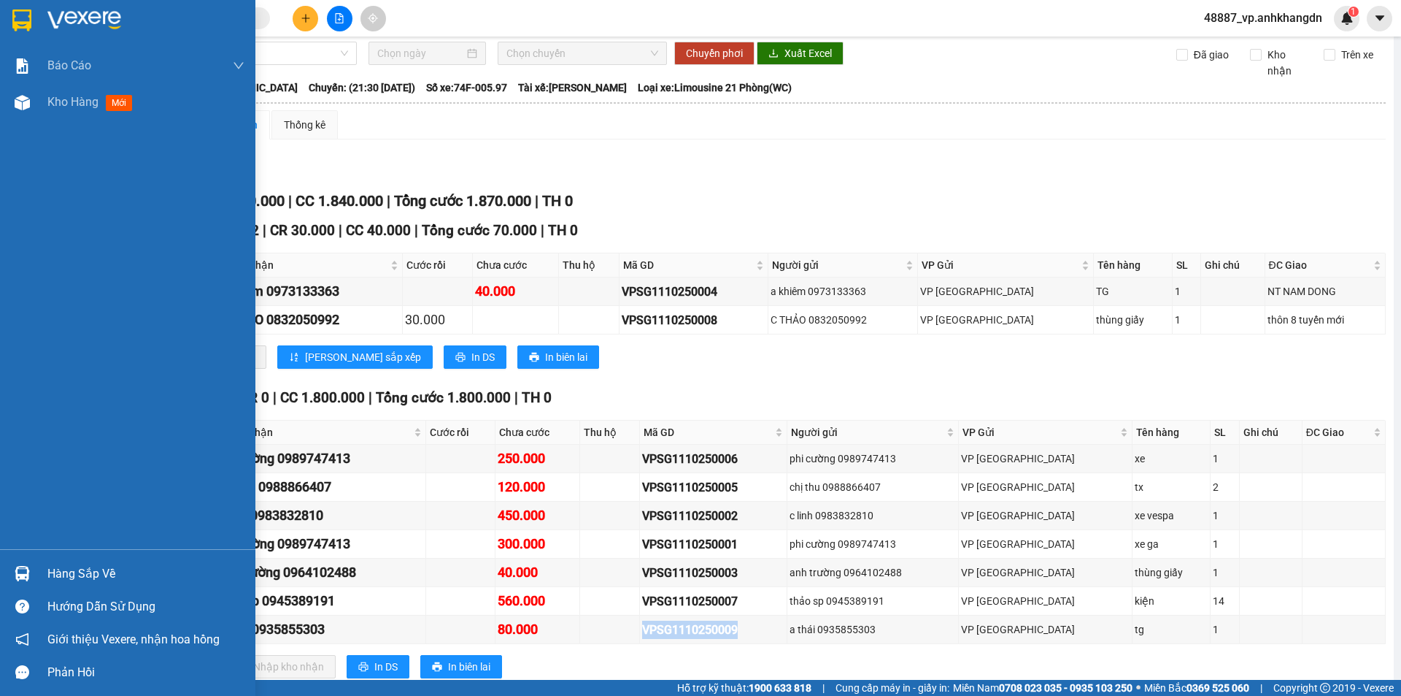
scroll to position [0, 0]
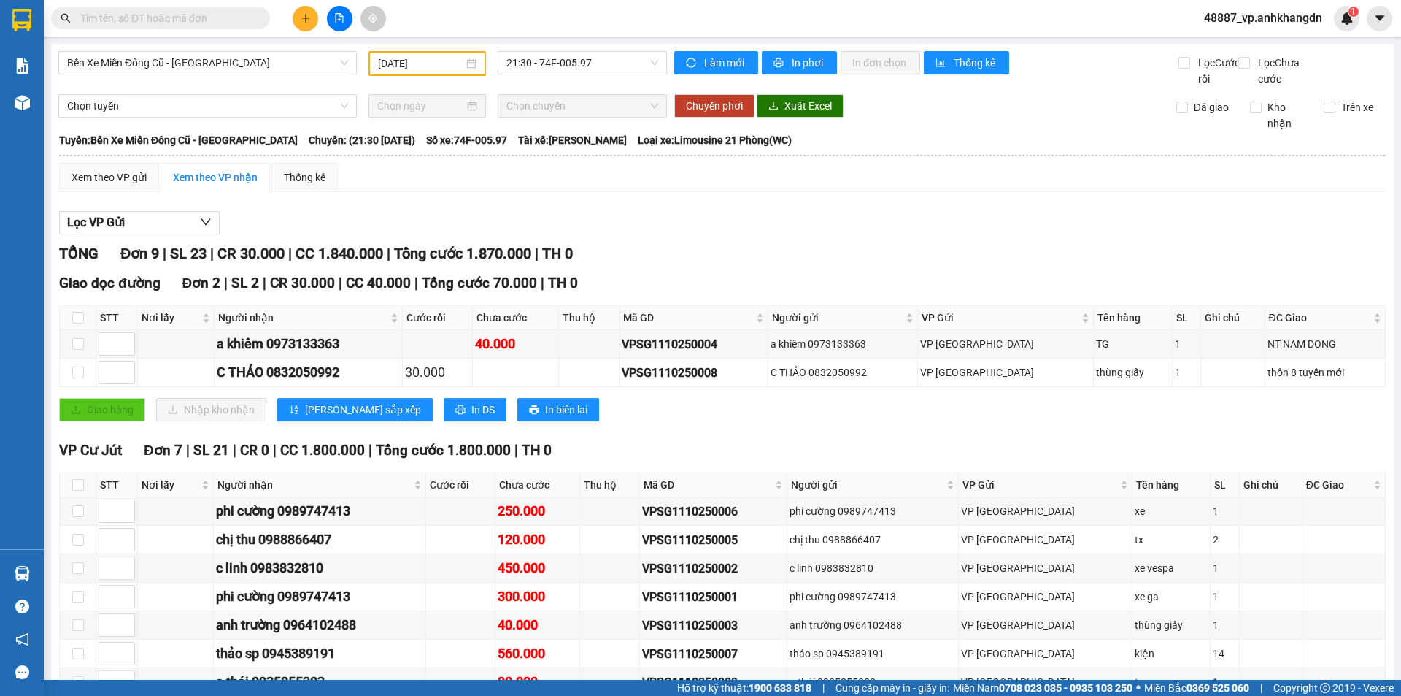
paste input "VPSG1110250009"
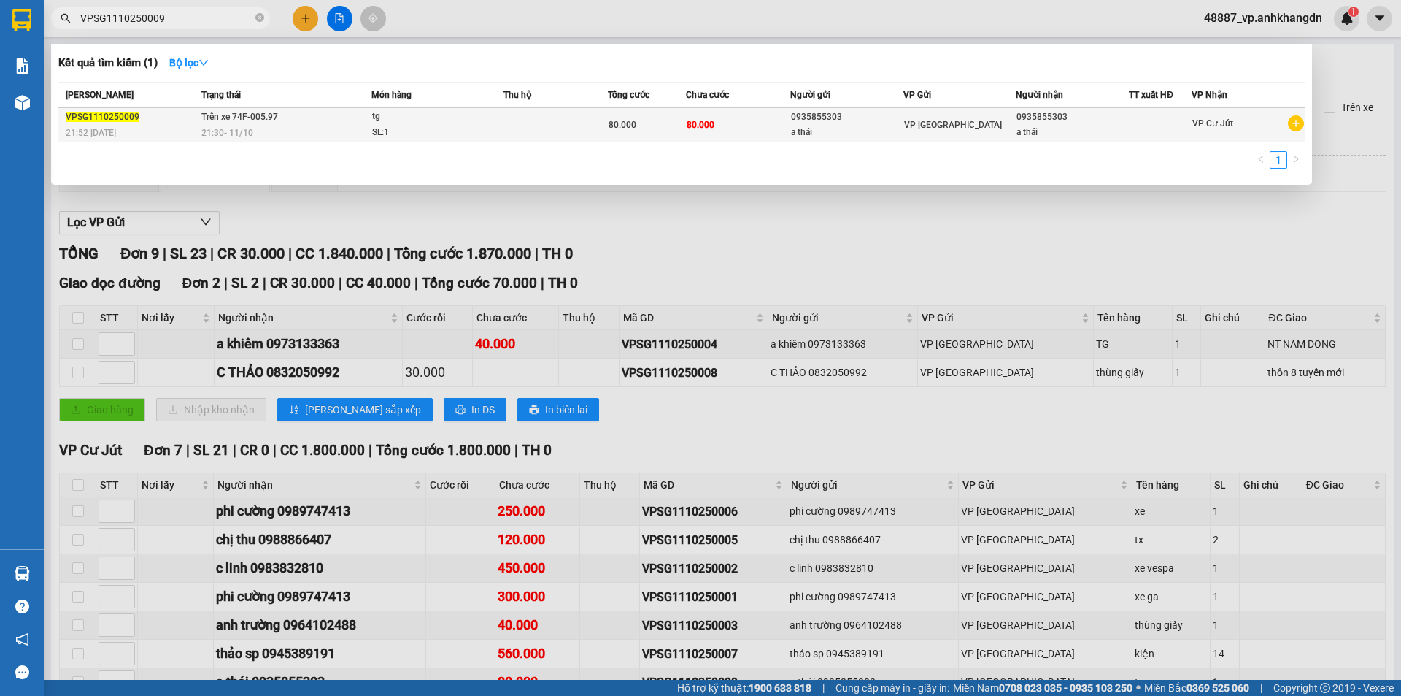
type input "VPSG1110250009"
click at [650, 120] on div "80.000" at bounding box center [647, 125] width 77 height 16
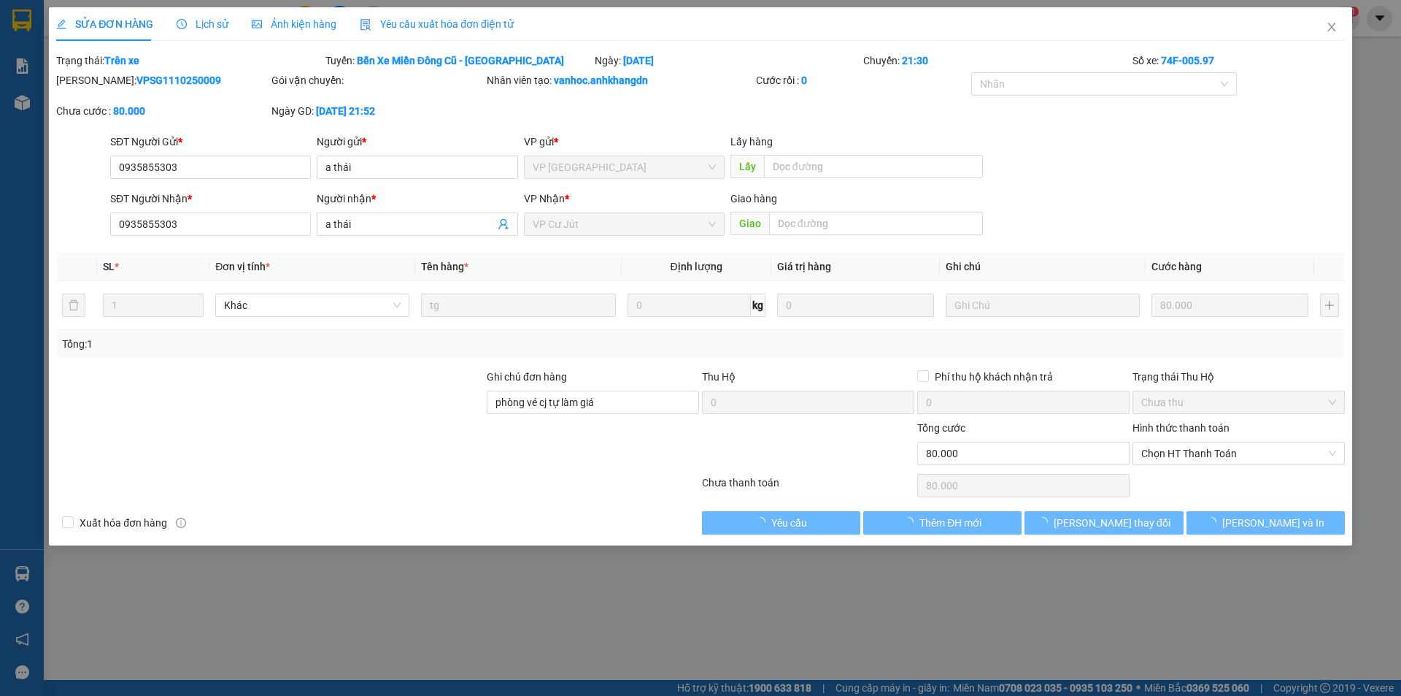
type input "0935855303"
type input "phòng vé cj tự làm giá"
type input "0"
type input "80.000"
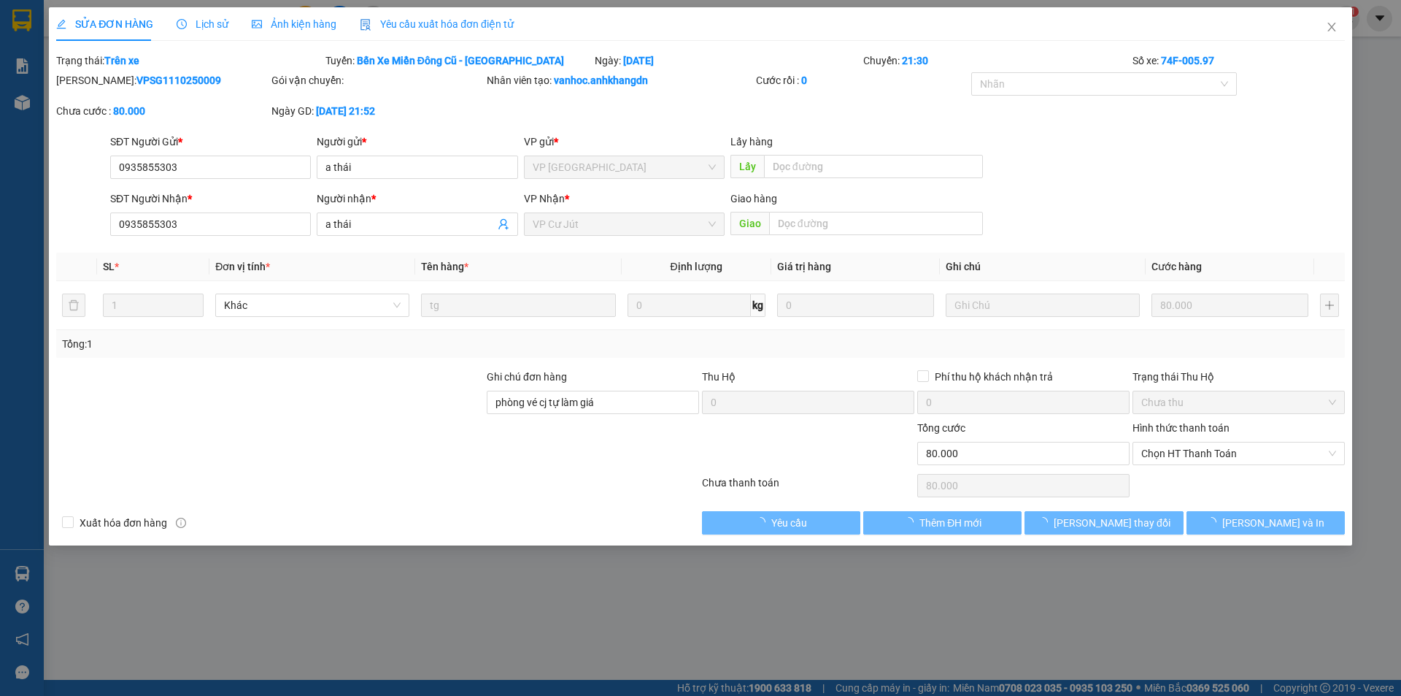
type input "80.000"
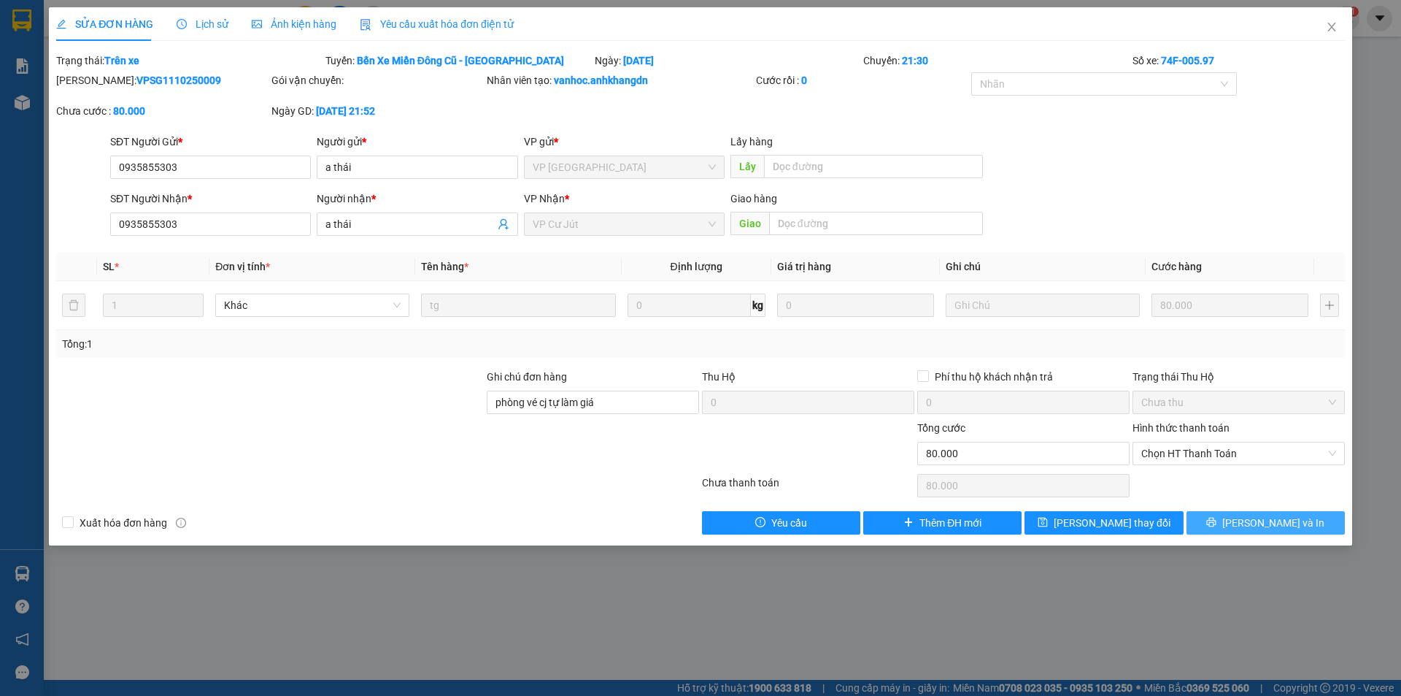
click at [1261, 521] on span "Lưu và In" at bounding box center [1274, 523] width 102 height 16
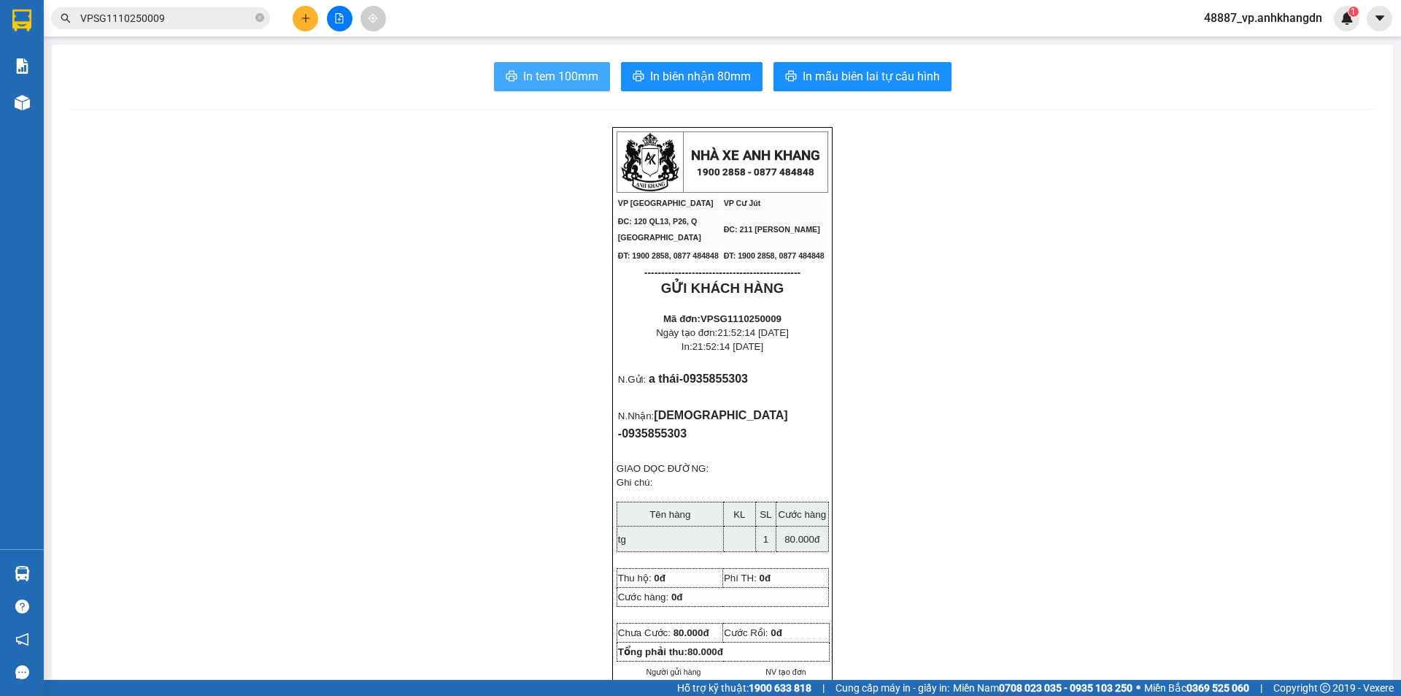
click at [575, 80] on span "In tem 100mm" at bounding box center [560, 76] width 75 height 18
click at [345, 16] on button at bounding box center [340, 19] width 26 height 26
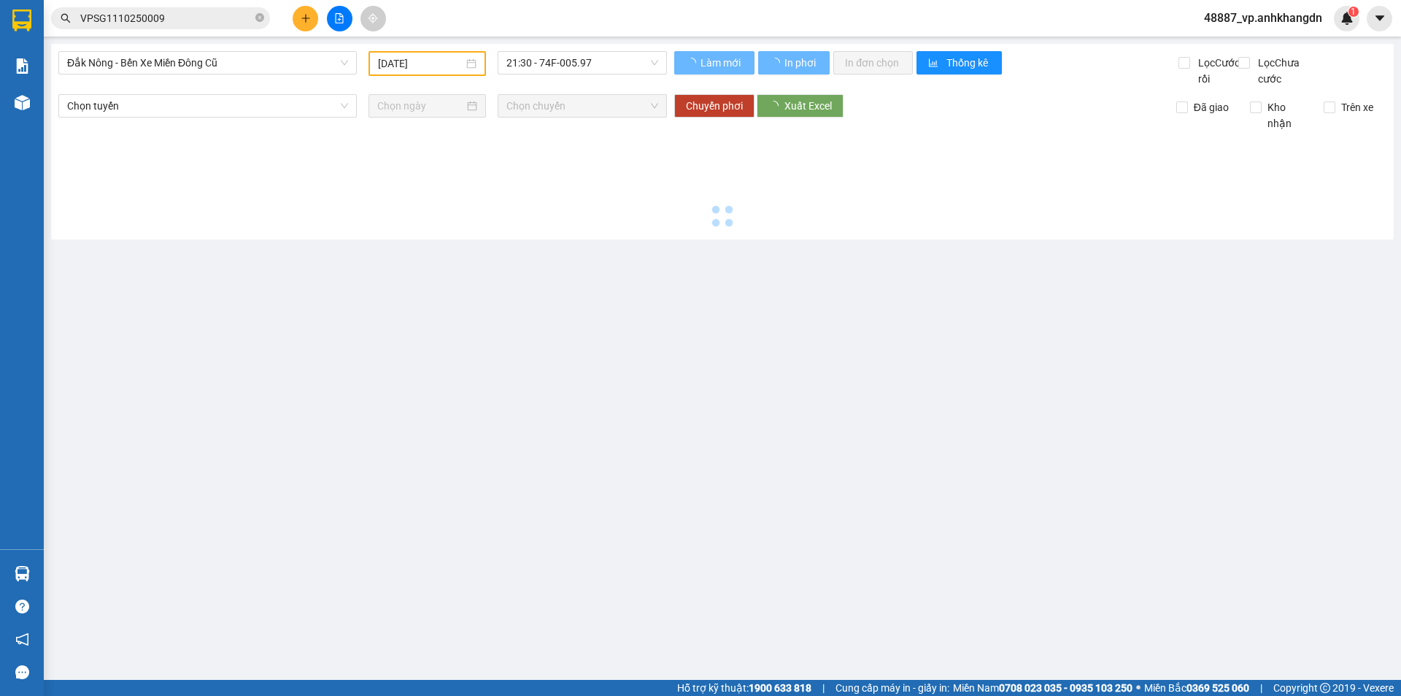
type input "[DATE]"
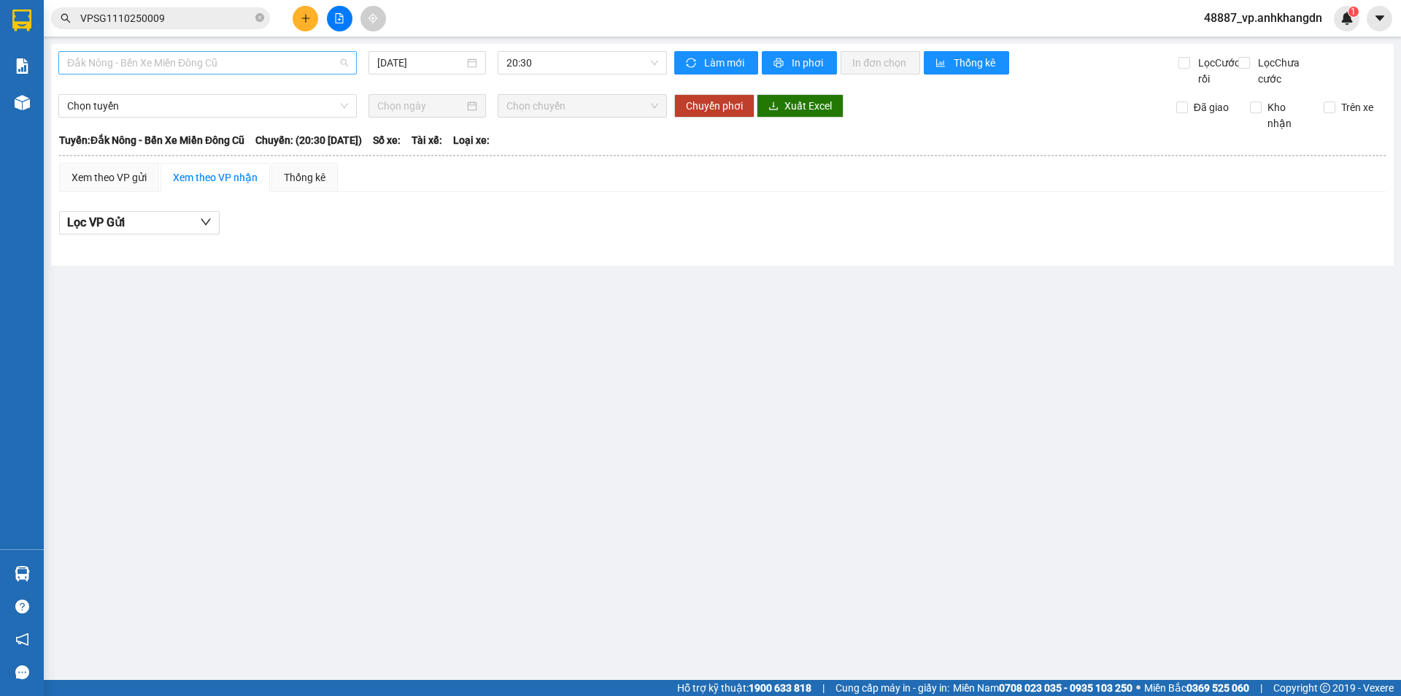
click at [282, 66] on span "Đắk Nông - Bến Xe Miền Đông Cũ" at bounding box center [207, 63] width 281 height 22
drag, startPoint x: 216, startPoint y: 141, endPoint x: 318, endPoint y: 91, distance: 113.6
click at [213, 139] on div "Bến Xe Miền Đông Cũ - [GEOGRAPHIC_DATA]" at bounding box center [207, 139] width 281 height 16
click at [440, 49] on div "Bến Xe Miền Đông Cũ - Đắk Nông Bến Xe Miền Đông Cũ - Đắk Nông 12/10/2025 20:00 …" at bounding box center [722, 155] width 1343 height 222
click at [445, 64] on input "[DATE]" at bounding box center [420, 63] width 87 height 16
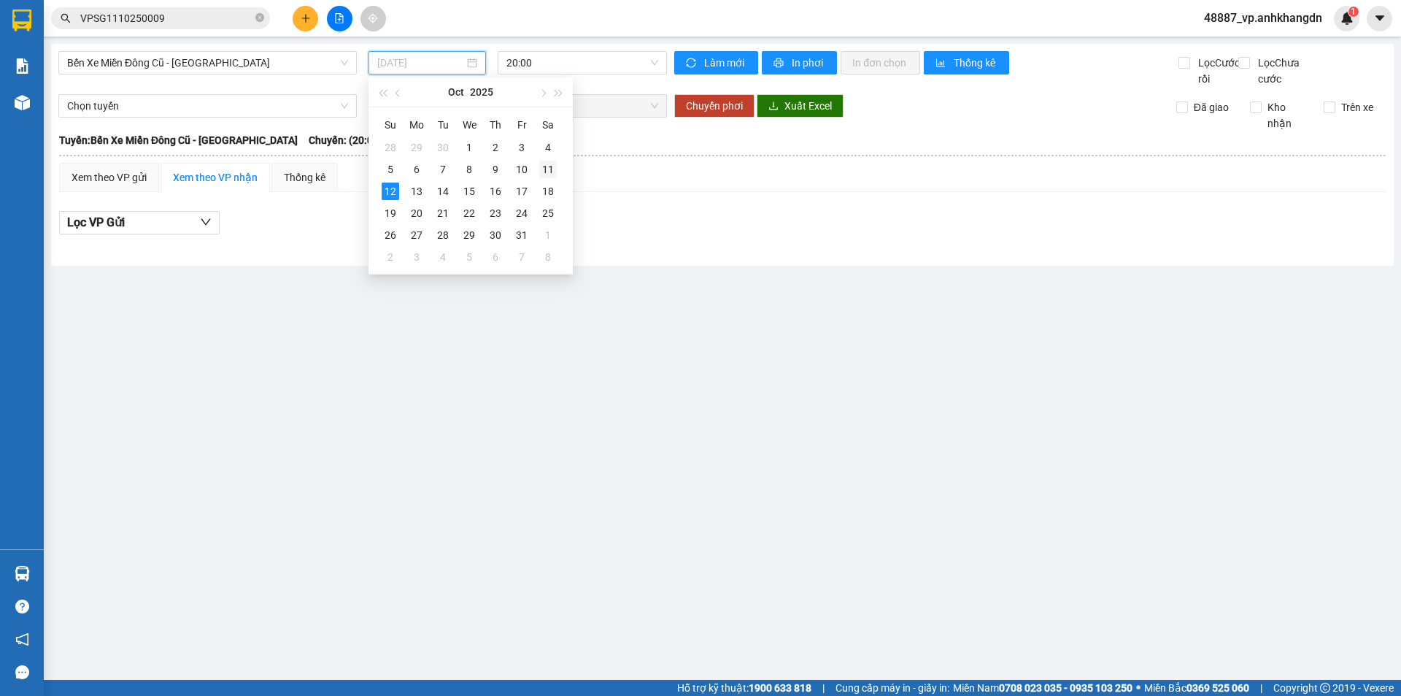
click at [548, 166] on div "11" at bounding box center [548, 170] width 18 height 18
type input "[DATE]"
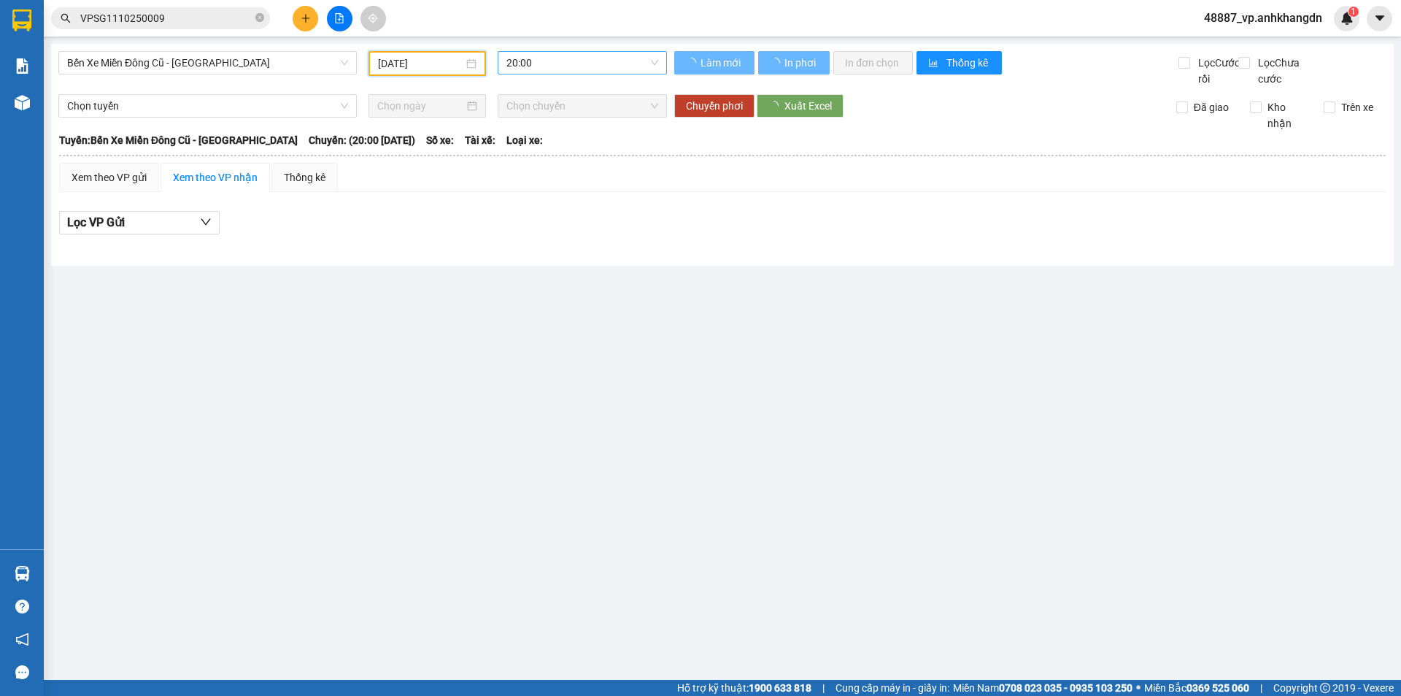
click at [552, 64] on span "20:00" at bounding box center [583, 63] width 152 height 22
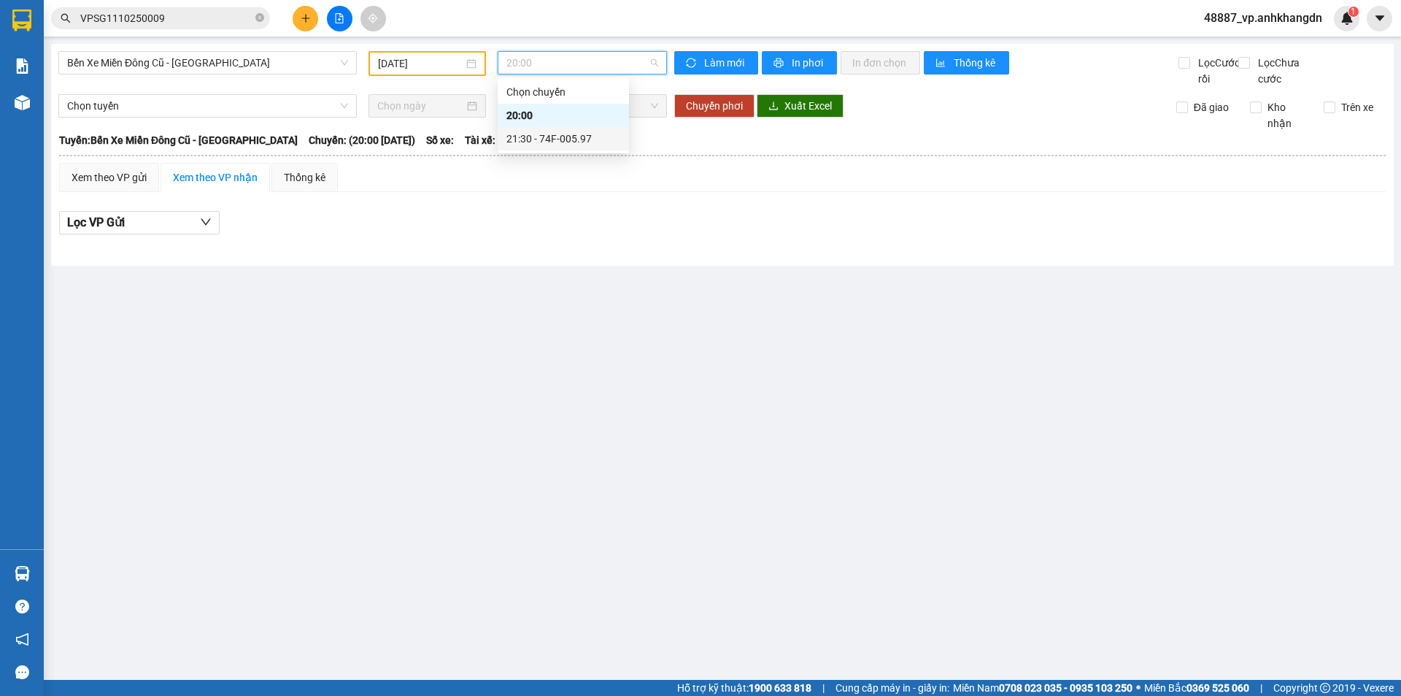
click at [594, 139] on div "21:30 - 74F-005.97" at bounding box center [564, 139] width 114 height 16
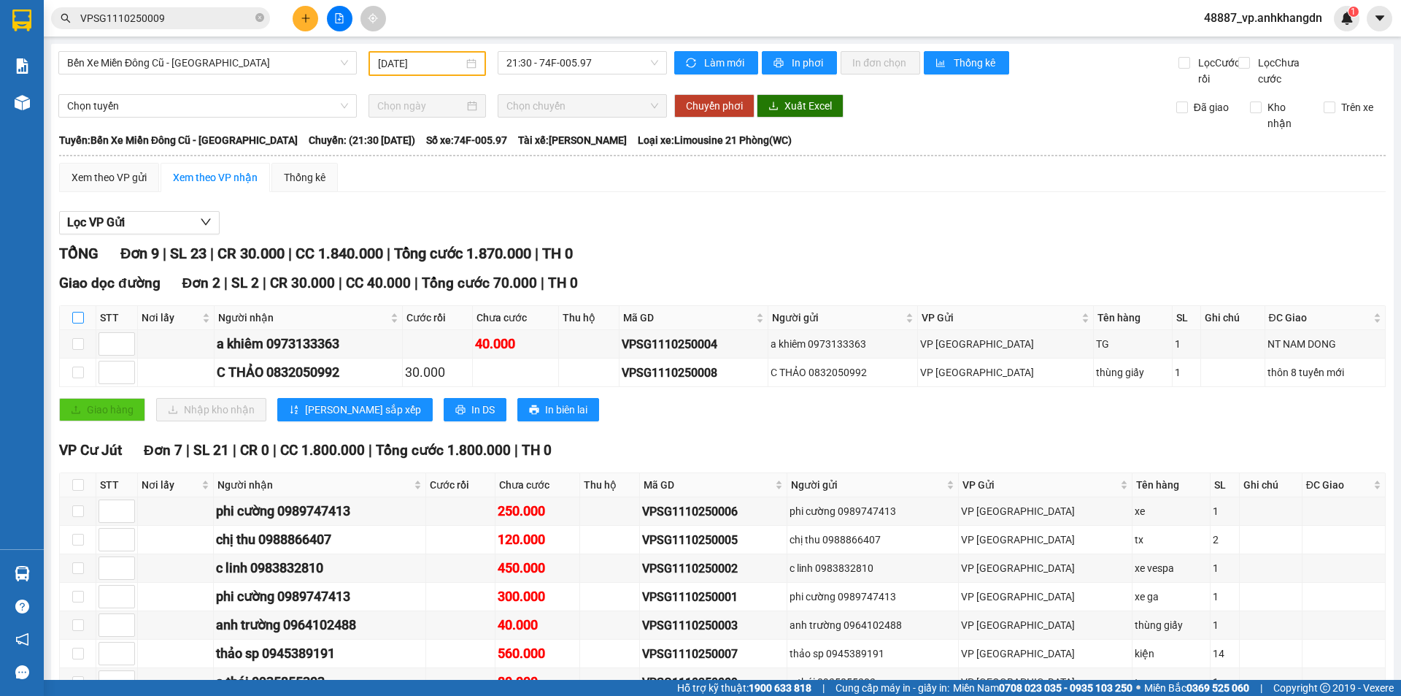
click at [83, 323] on input "checkbox" at bounding box center [78, 318] width 12 height 12
checkbox input "true"
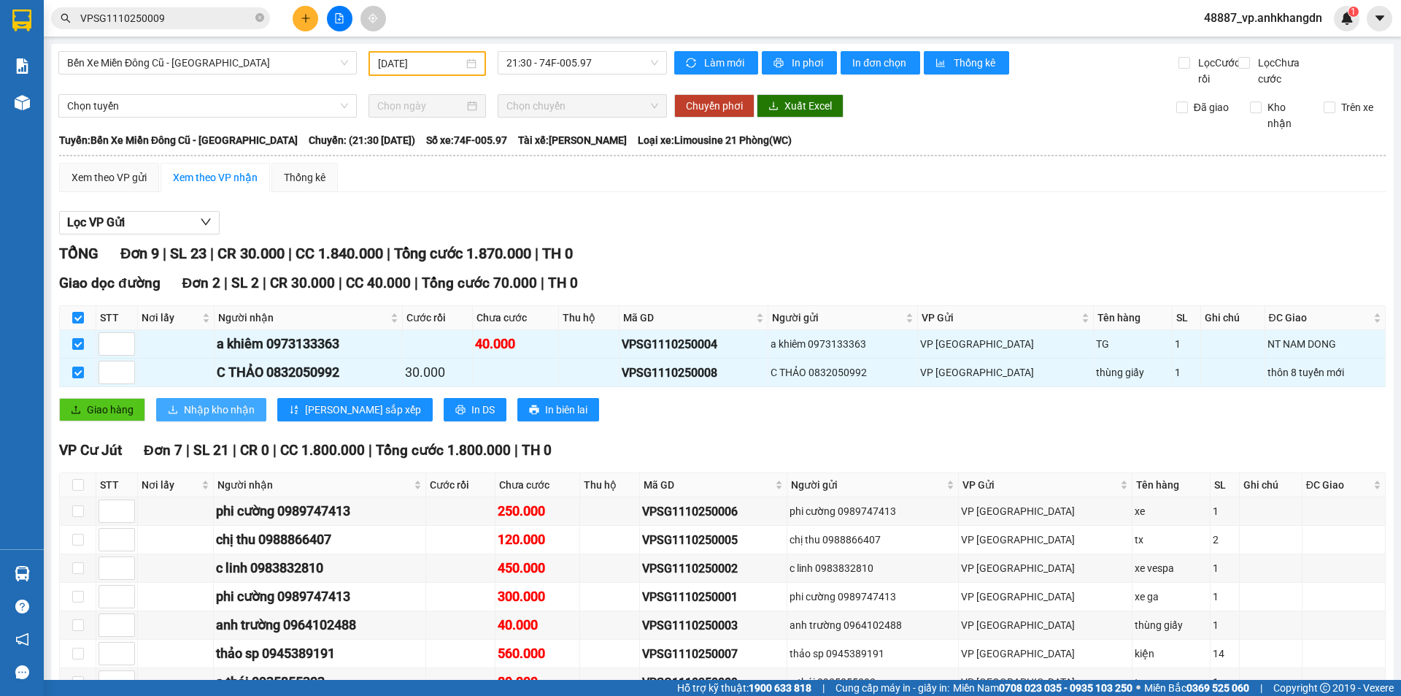
click at [247, 418] on span "Nhập kho nhận" at bounding box center [219, 409] width 71 height 16
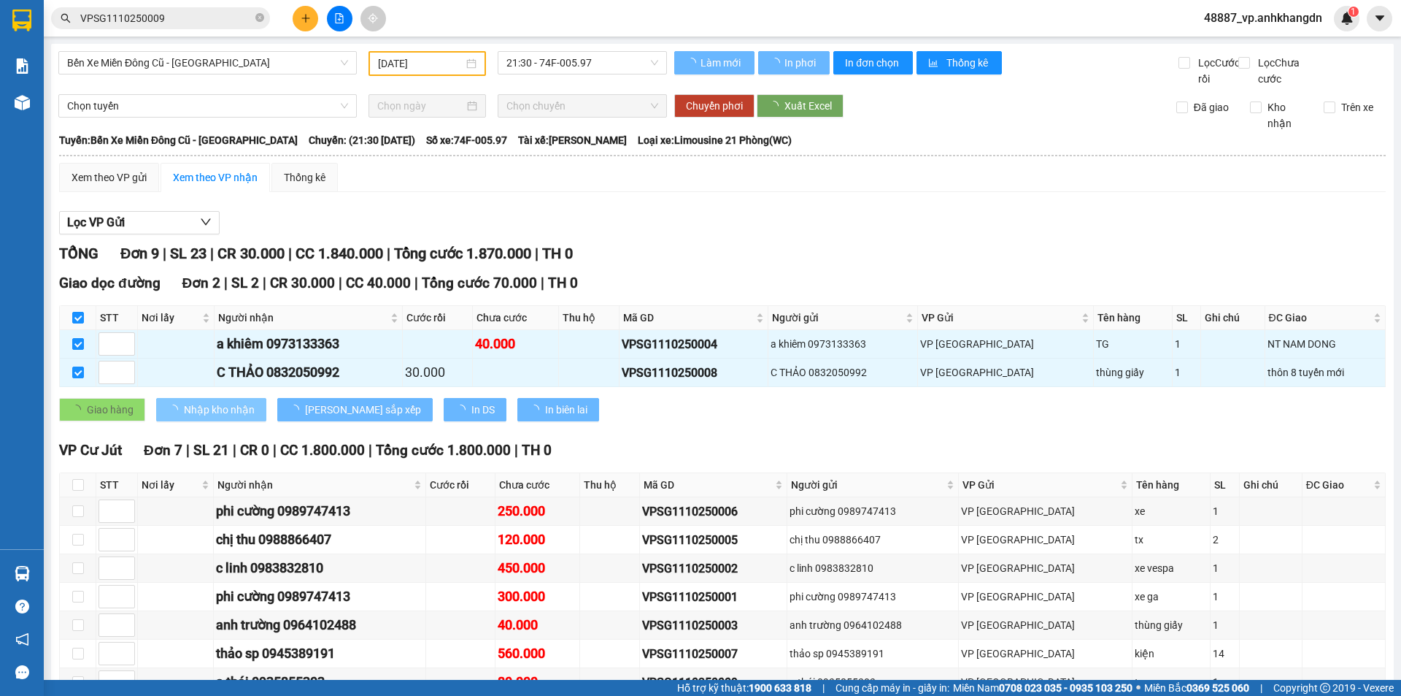
checkbox input "false"
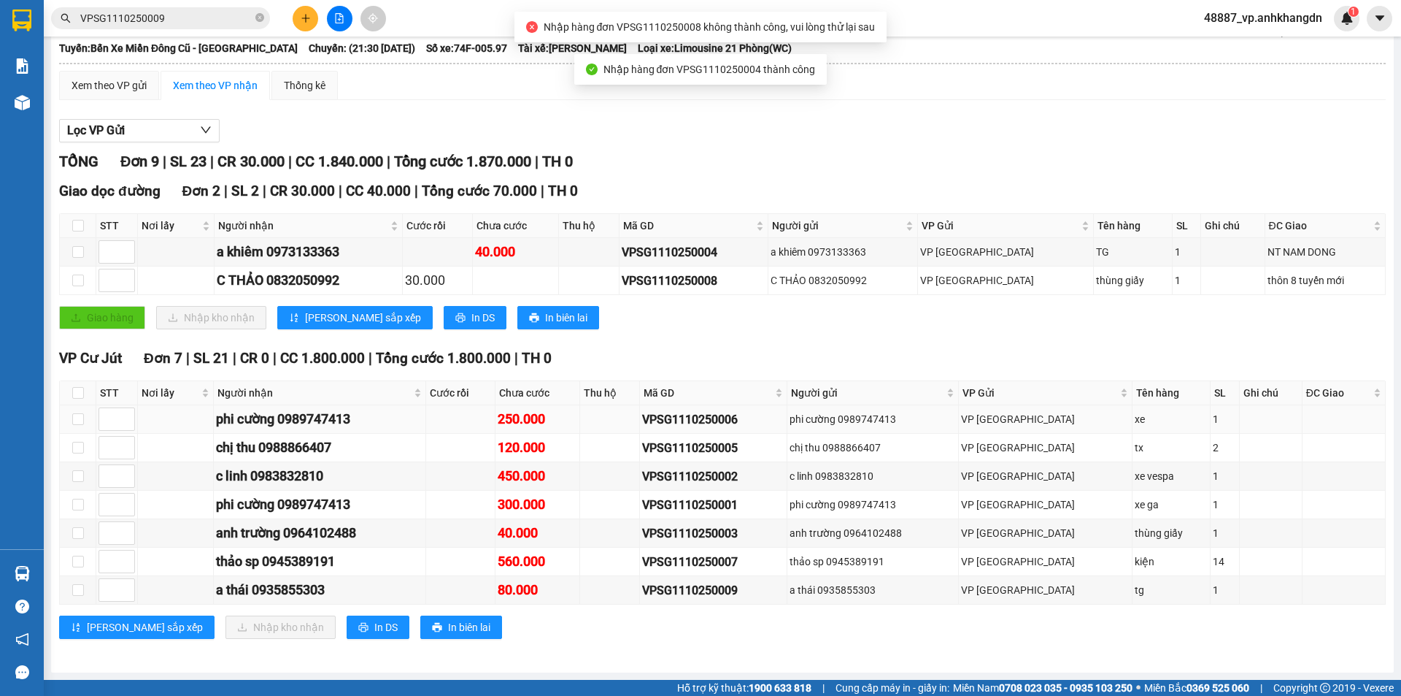
scroll to position [108, 0]
click at [79, 393] on input "checkbox" at bounding box center [78, 393] width 12 height 12
checkbox input "true"
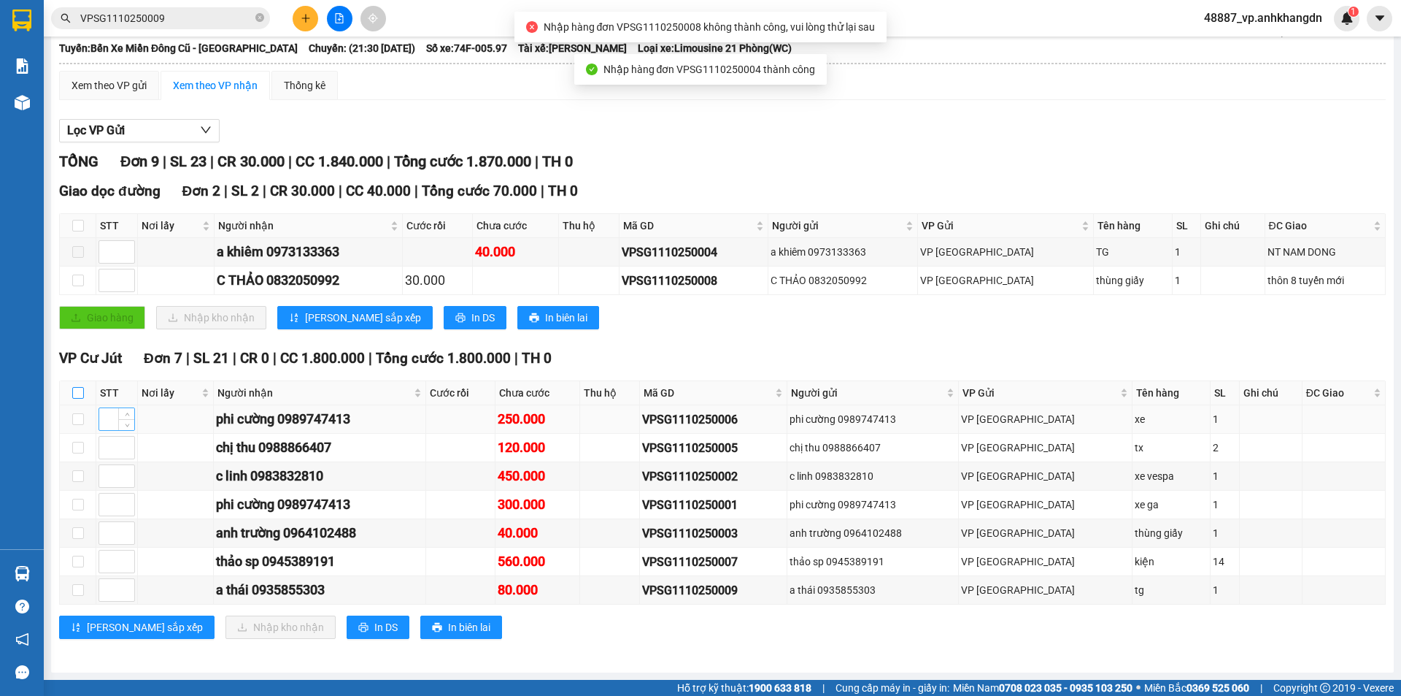
checkbox input "true"
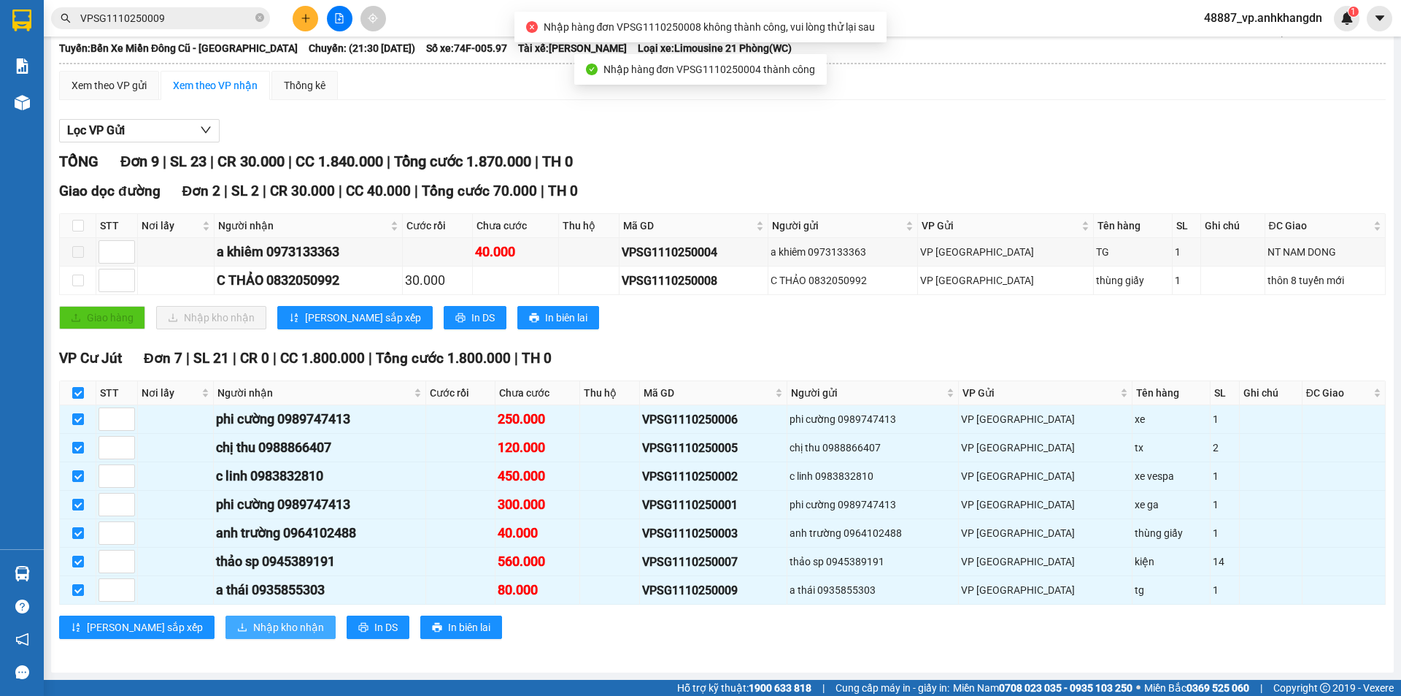
click at [253, 631] on span "Nhập kho nhận" at bounding box center [288, 627] width 71 height 16
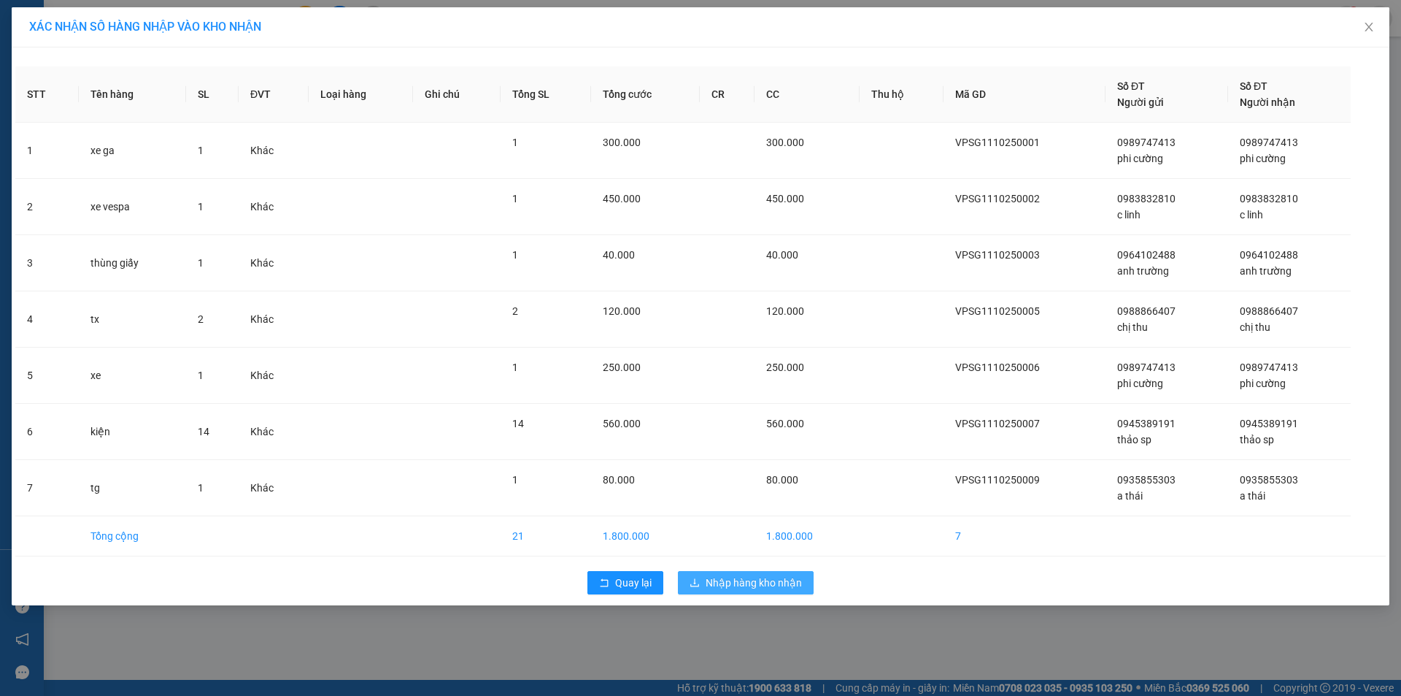
click at [784, 579] on span "Nhập hàng kho nhận" at bounding box center [754, 582] width 96 height 16
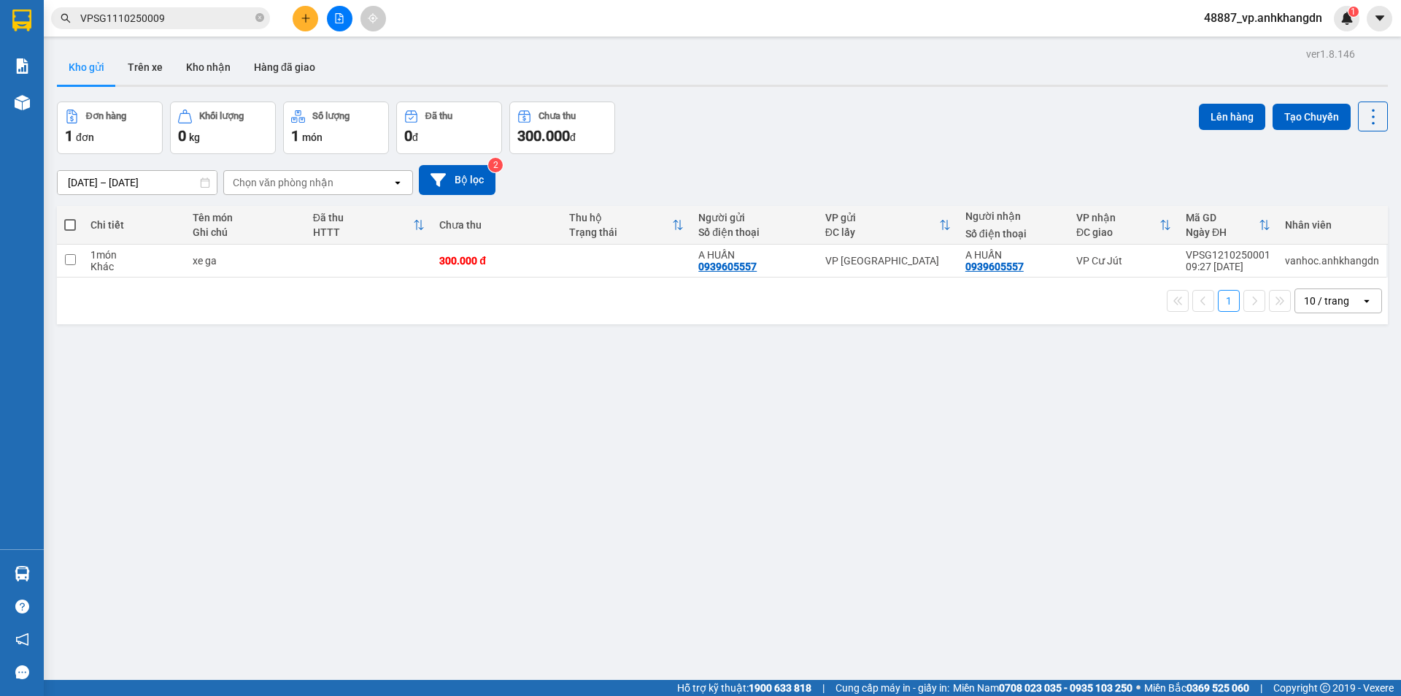
click at [1289, 20] on span "48887_vp.anhkhangdn" at bounding box center [1264, 18] width 142 height 18
click at [1274, 49] on span "Đăng xuất" at bounding box center [1270, 45] width 110 height 16
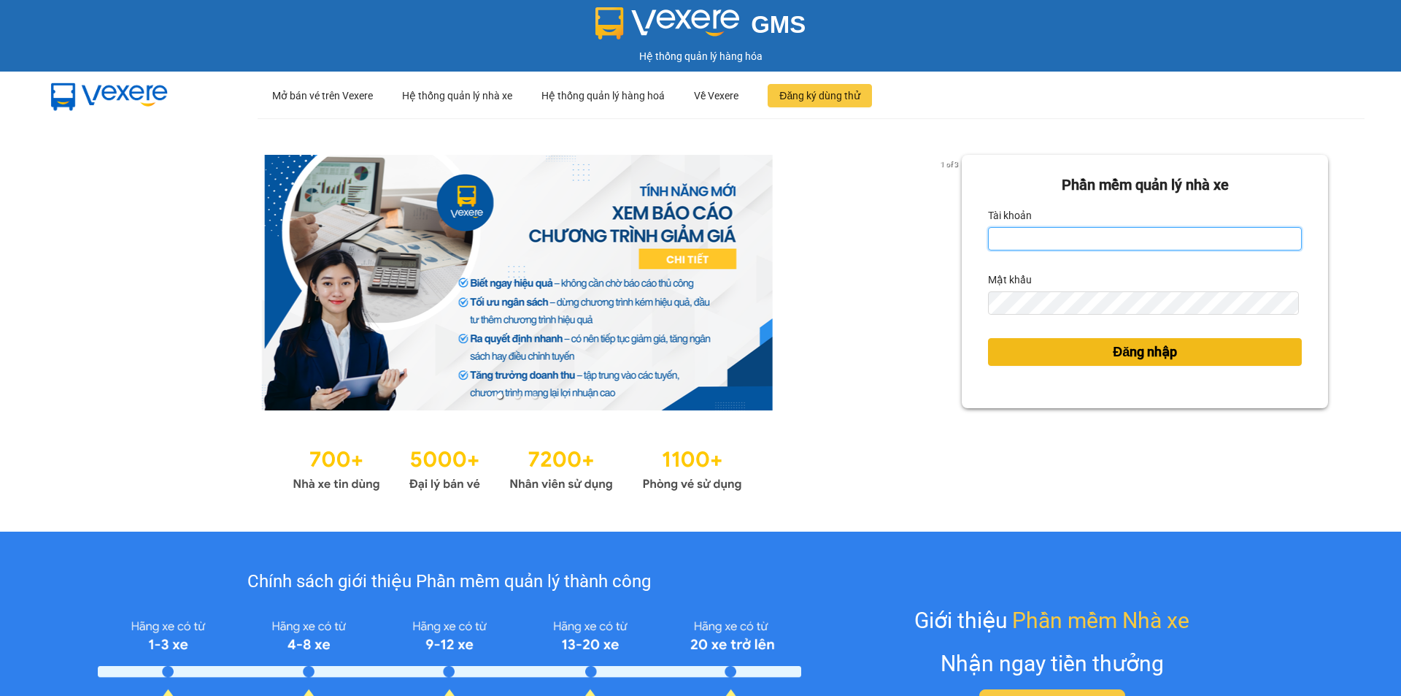
type input "vp.anhkhangdn"
drag, startPoint x: 1184, startPoint y: 361, endPoint x: 1174, endPoint y: 349, distance: 16.1
click at [1182, 360] on button "Đăng nhập" at bounding box center [1145, 352] width 314 height 28
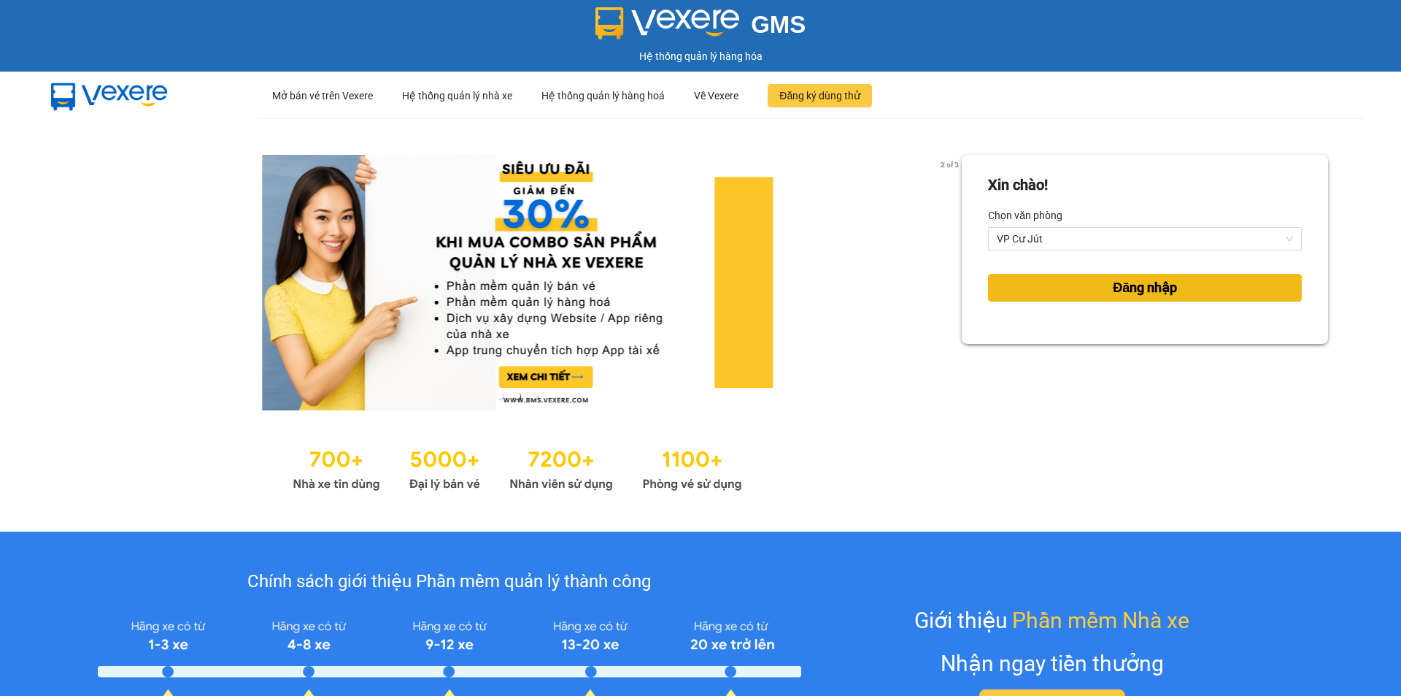
click at [1130, 291] on span "Đăng nhập" at bounding box center [1145, 287] width 64 height 20
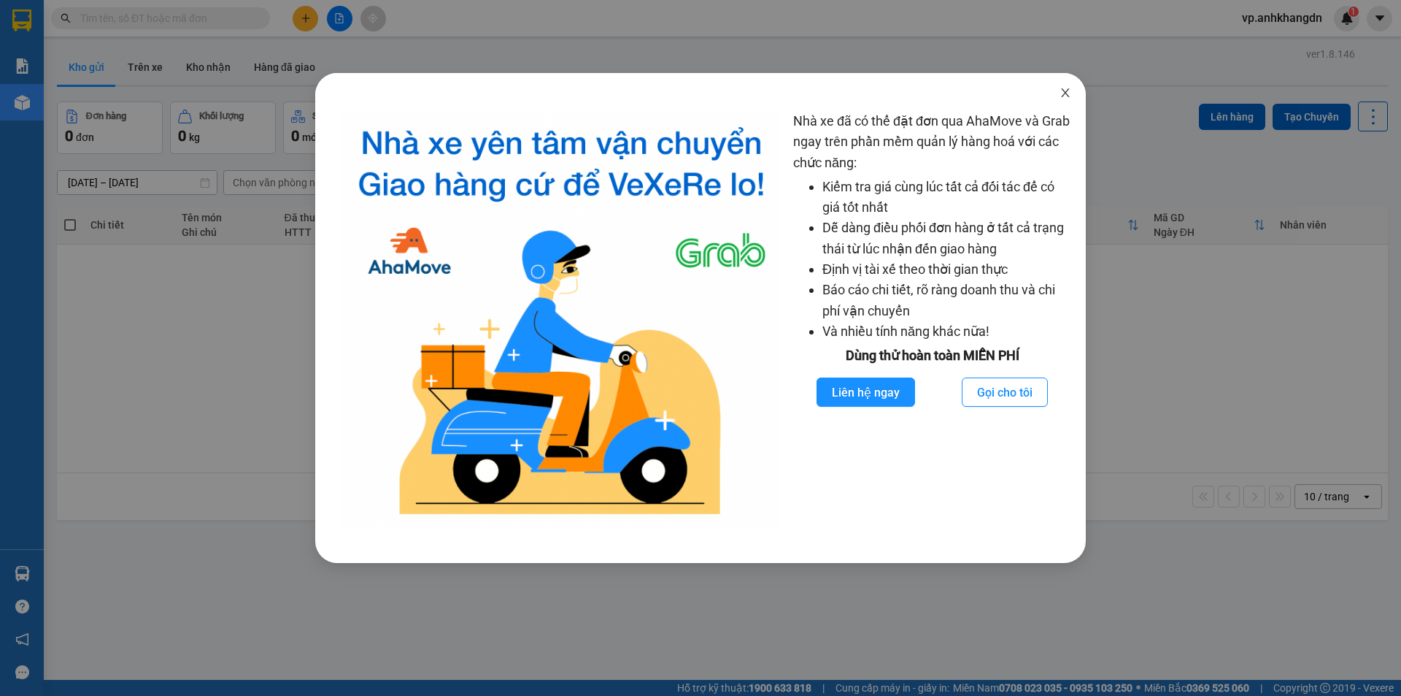
click at [1061, 91] on icon "close" at bounding box center [1066, 93] width 12 height 12
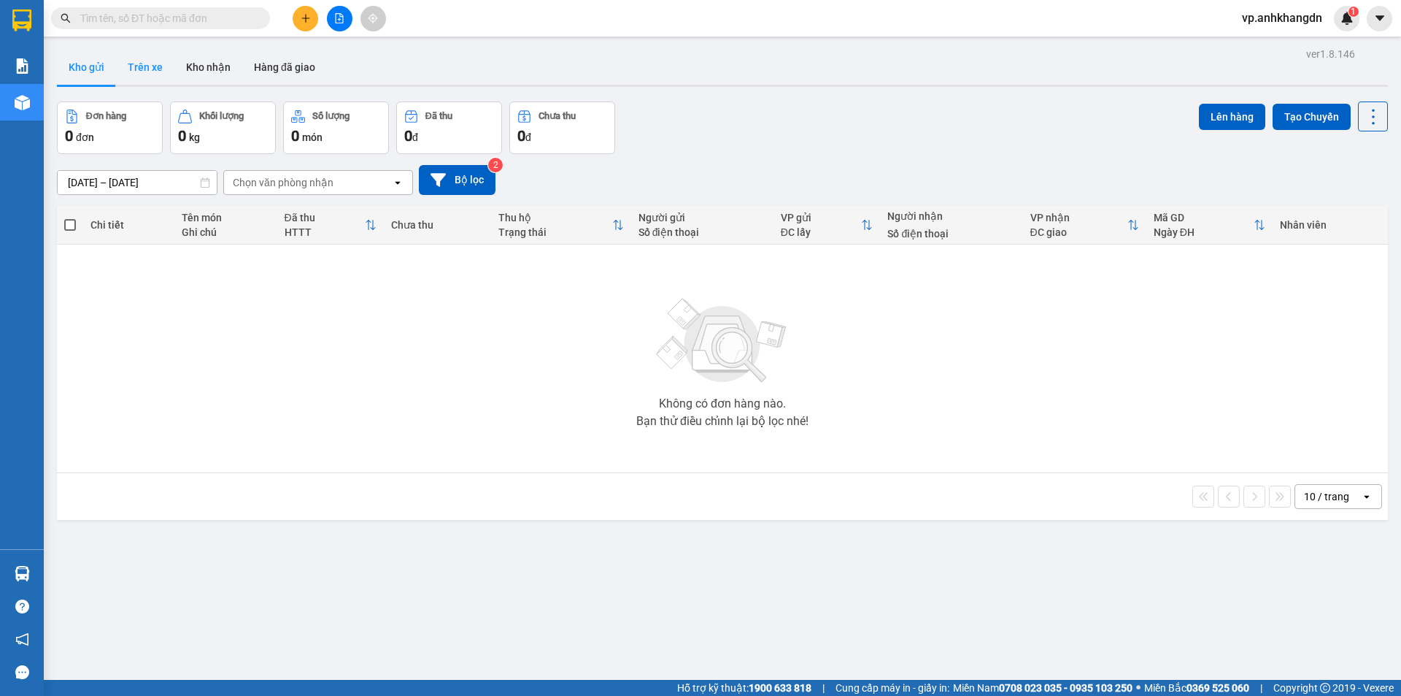
click at [125, 68] on button "Trên xe" at bounding box center [145, 67] width 58 height 35
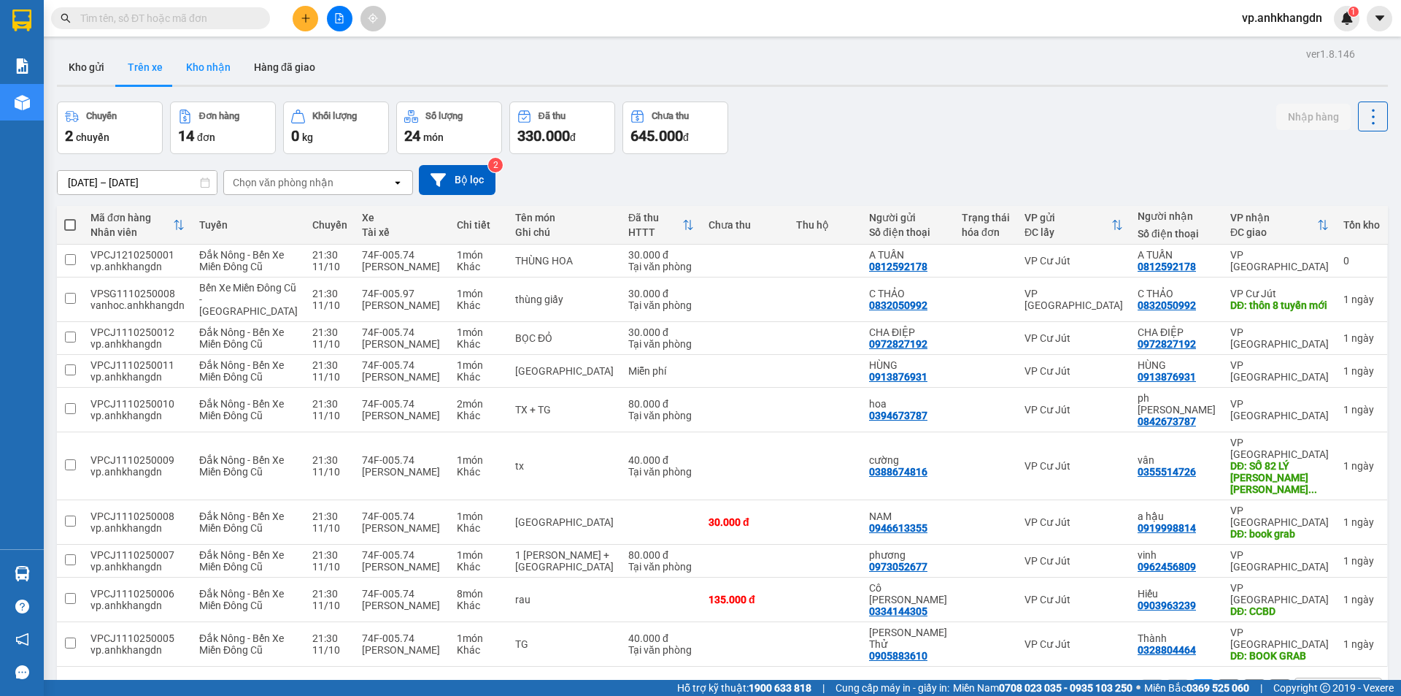
click at [208, 74] on button "Kho nhận" at bounding box center [208, 67] width 68 height 35
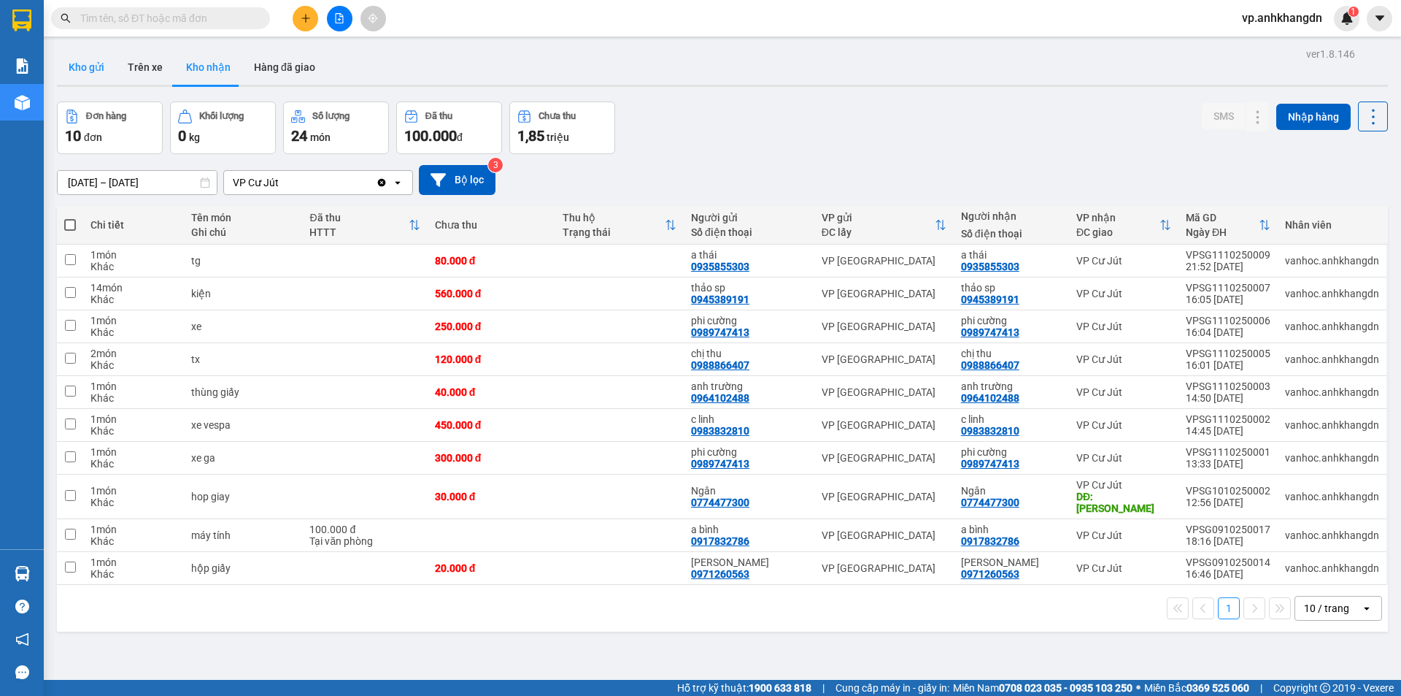
click at [81, 77] on button "Kho gửi" at bounding box center [86, 67] width 59 height 35
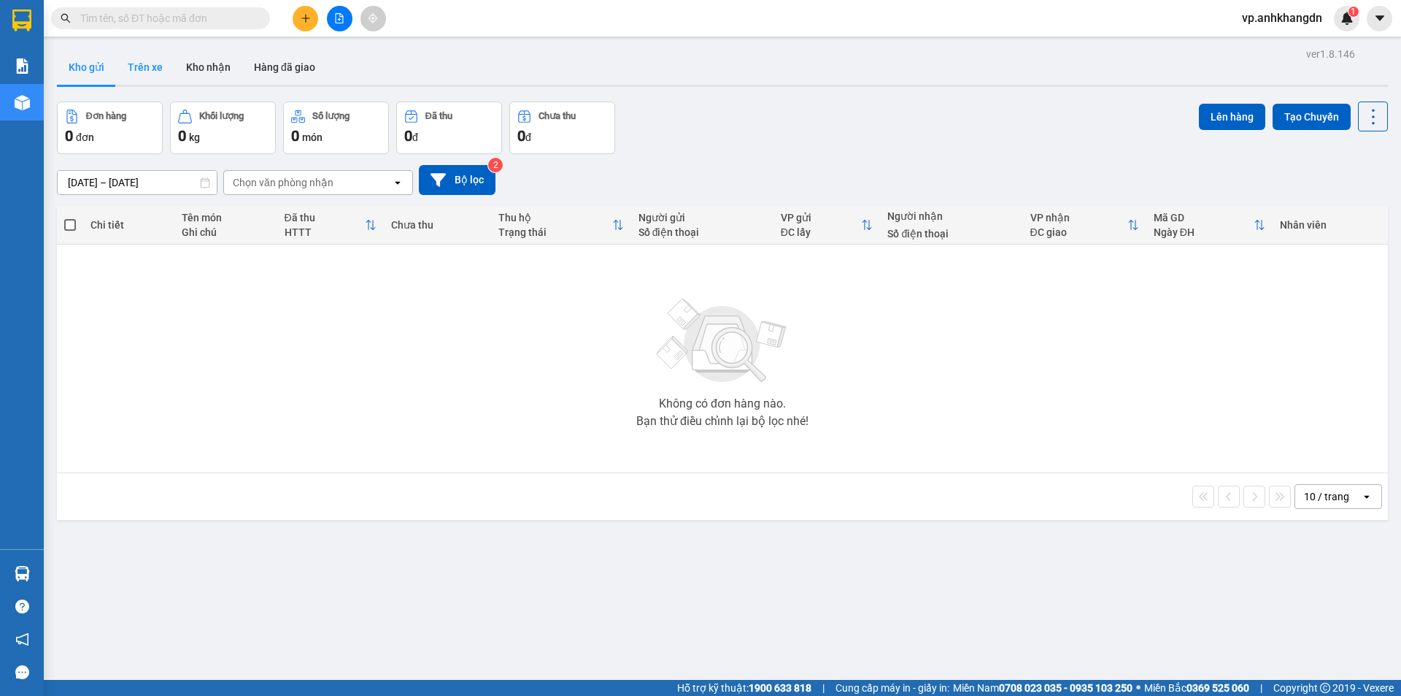
click at [123, 69] on button "Trên xe" at bounding box center [145, 67] width 58 height 35
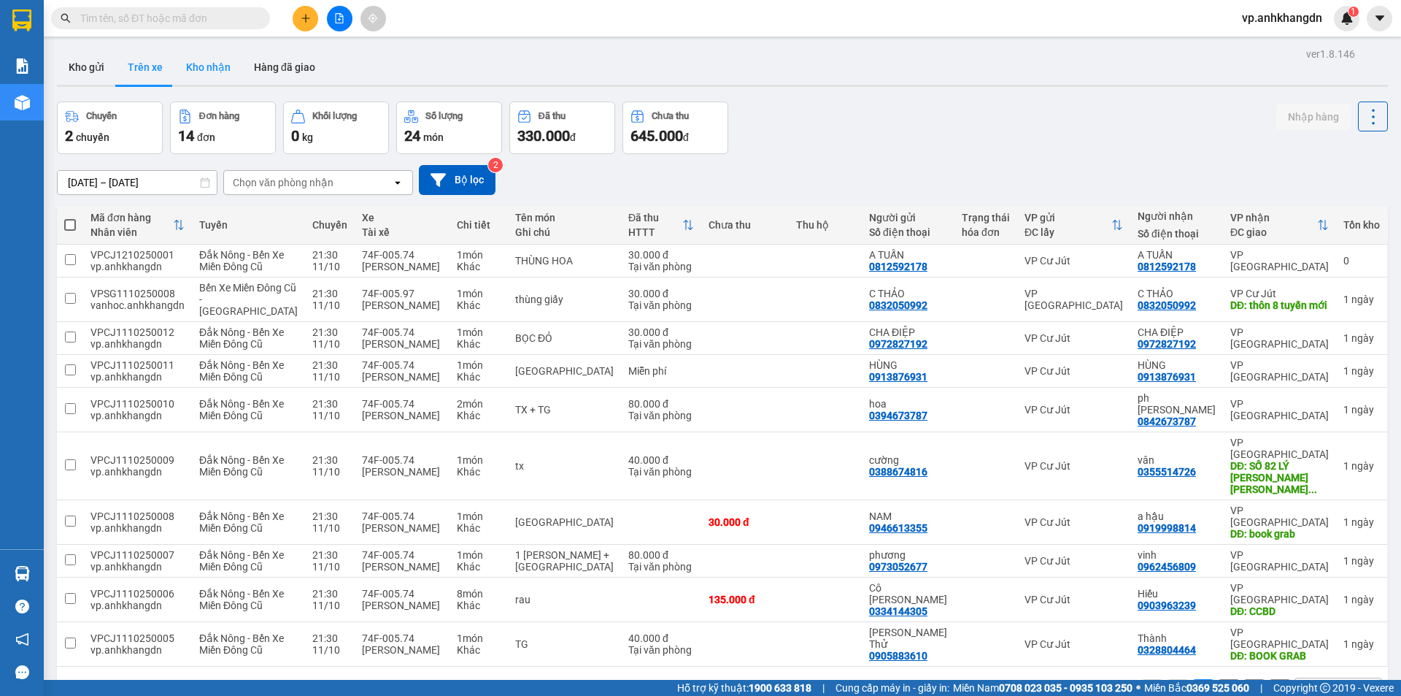
click at [228, 71] on button "Kho nhận" at bounding box center [208, 67] width 68 height 35
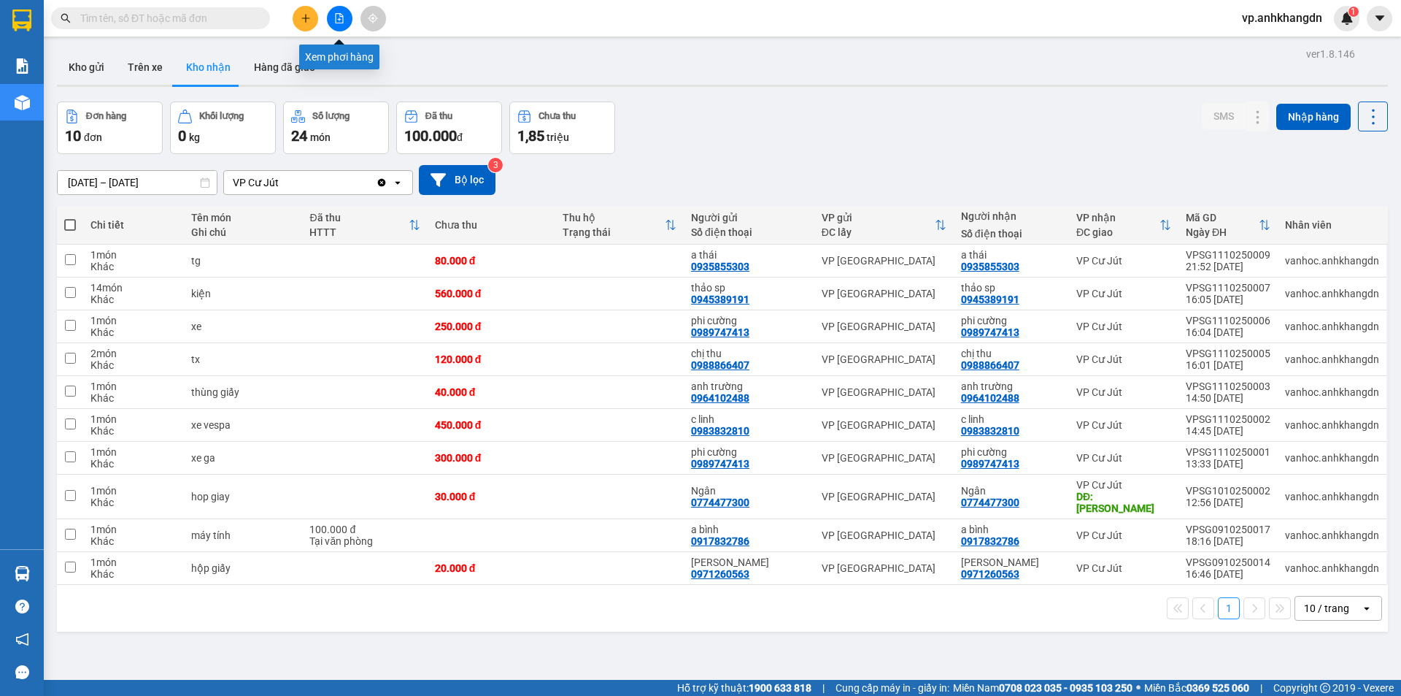
click at [335, 17] on icon "file-add" at bounding box center [339, 18] width 10 height 10
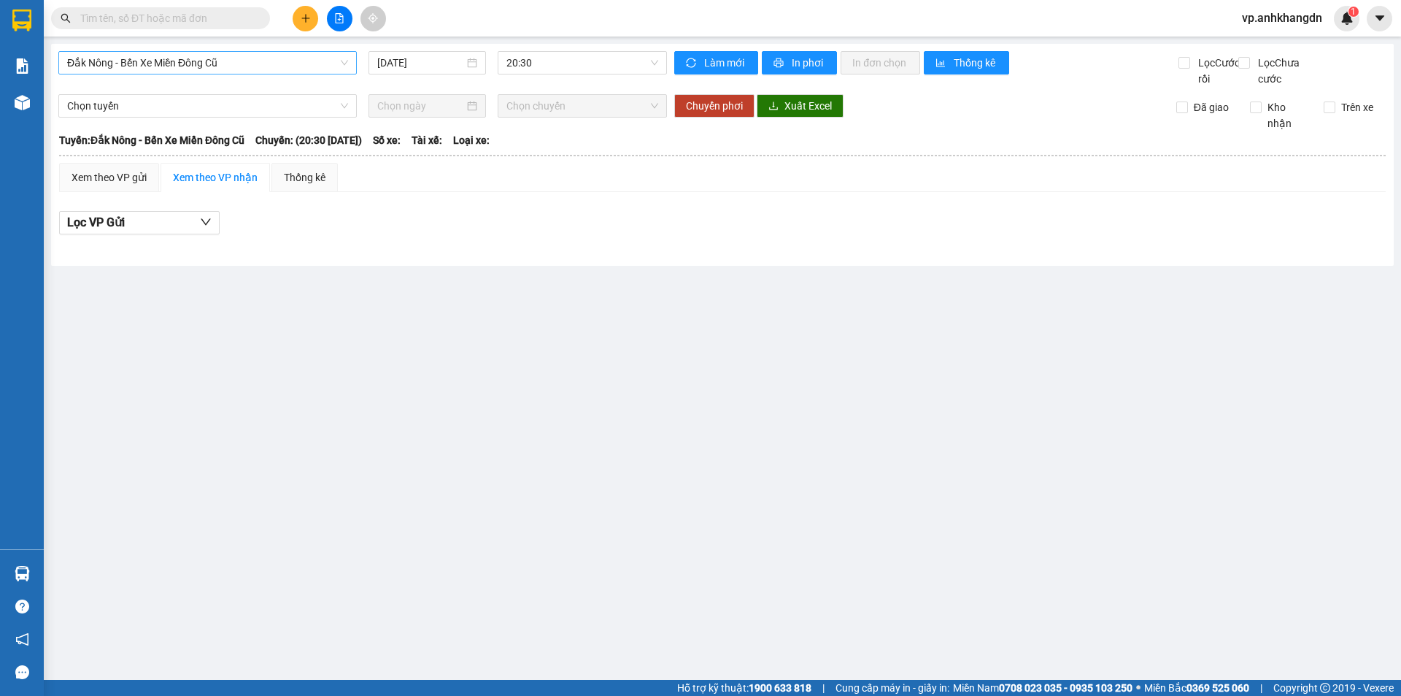
click at [256, 62] on span "Đắk Nông - Bến Xe Miền Đông Cũ" at bounding box center [207, 63] width 281 height 22
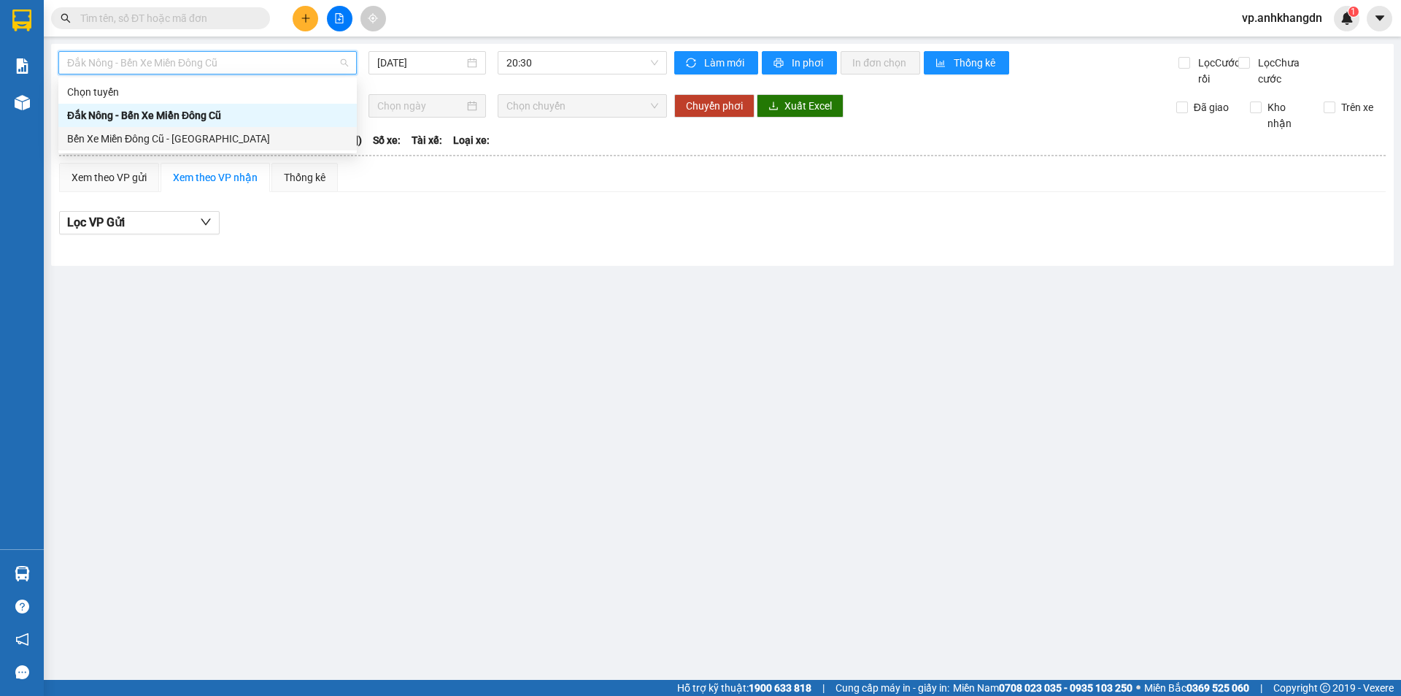
click at [206, 141] on div "Bến Xe Miền Đông Cũ - Đắk Nông" at bounding box center [207, 139] width 281 height 16
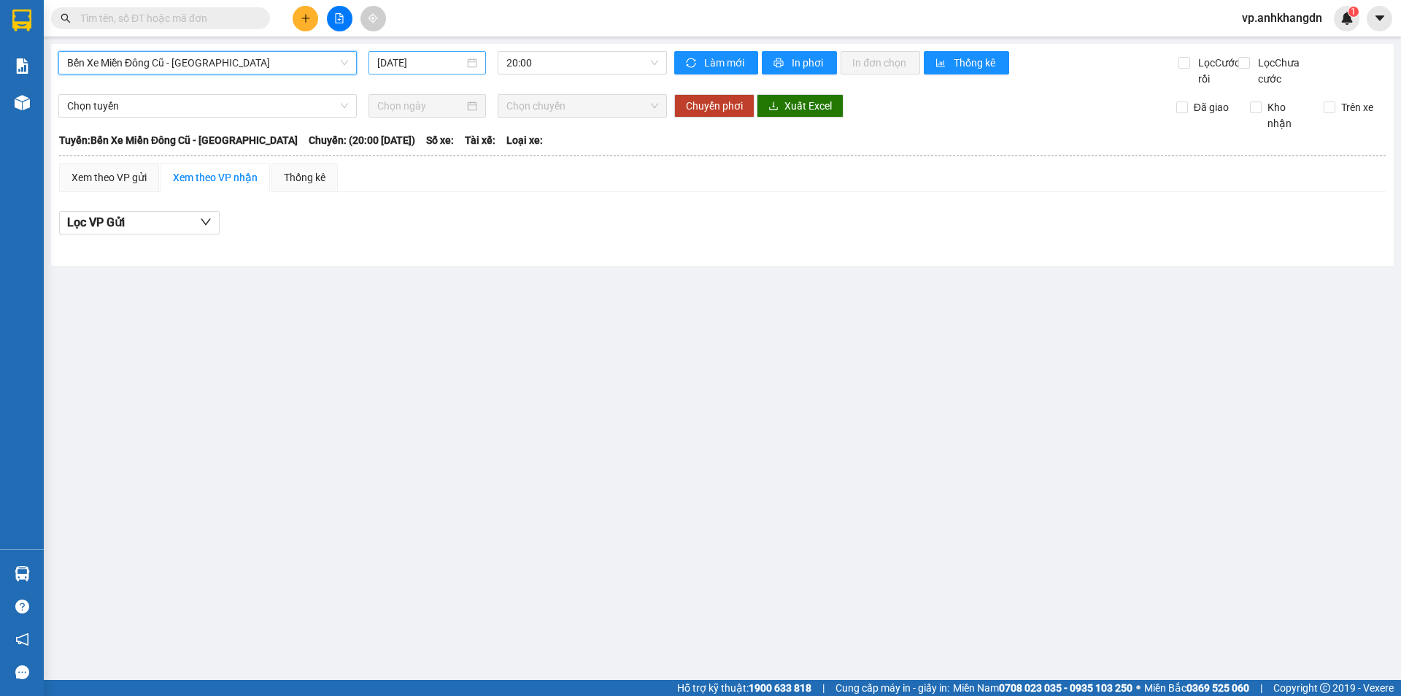
click at [409, 63] on input "12/10/2025" at bounding box center [420, 63] width 87 height 16
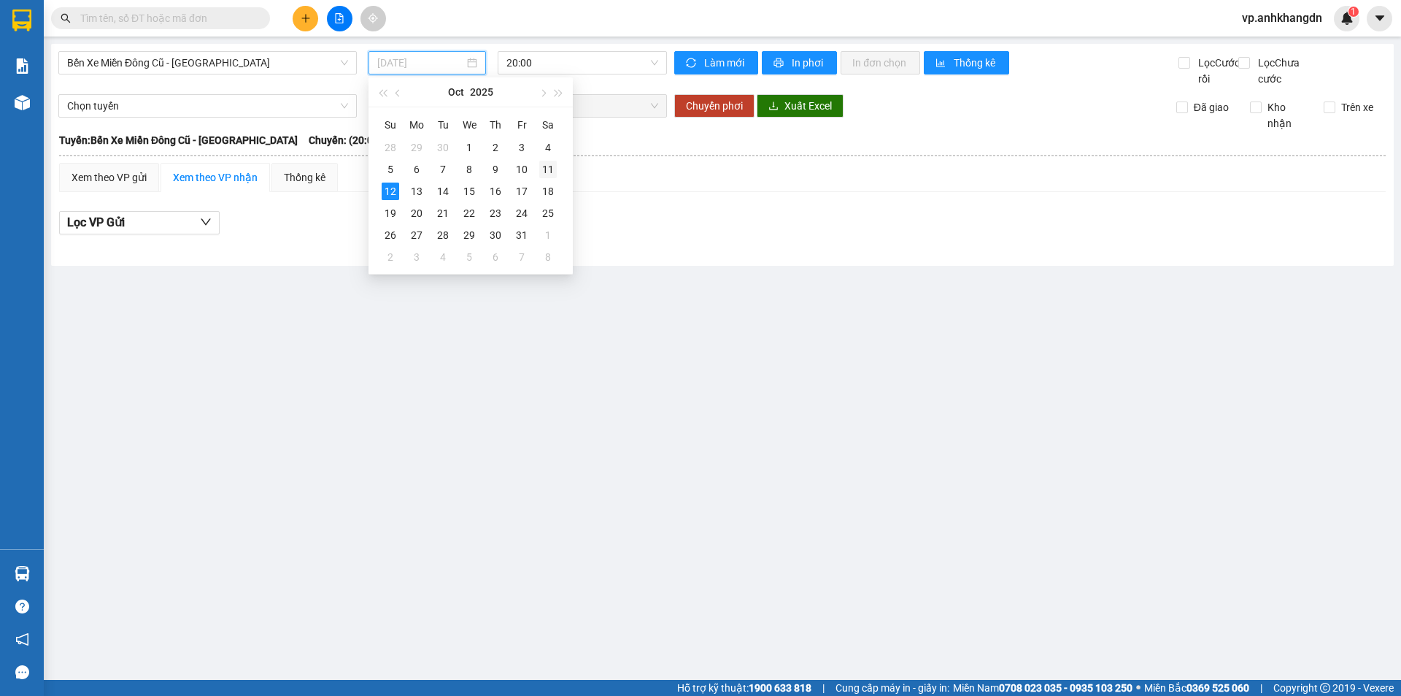
drag, startPoint x: 542, startPoint y: 171, endPoint x: 543, endPoint y: 88, distance: 82.5
click at [543, 168] on div "11" at bounding box center [548, 170] width 18 height 18
type input "11/10/2025"
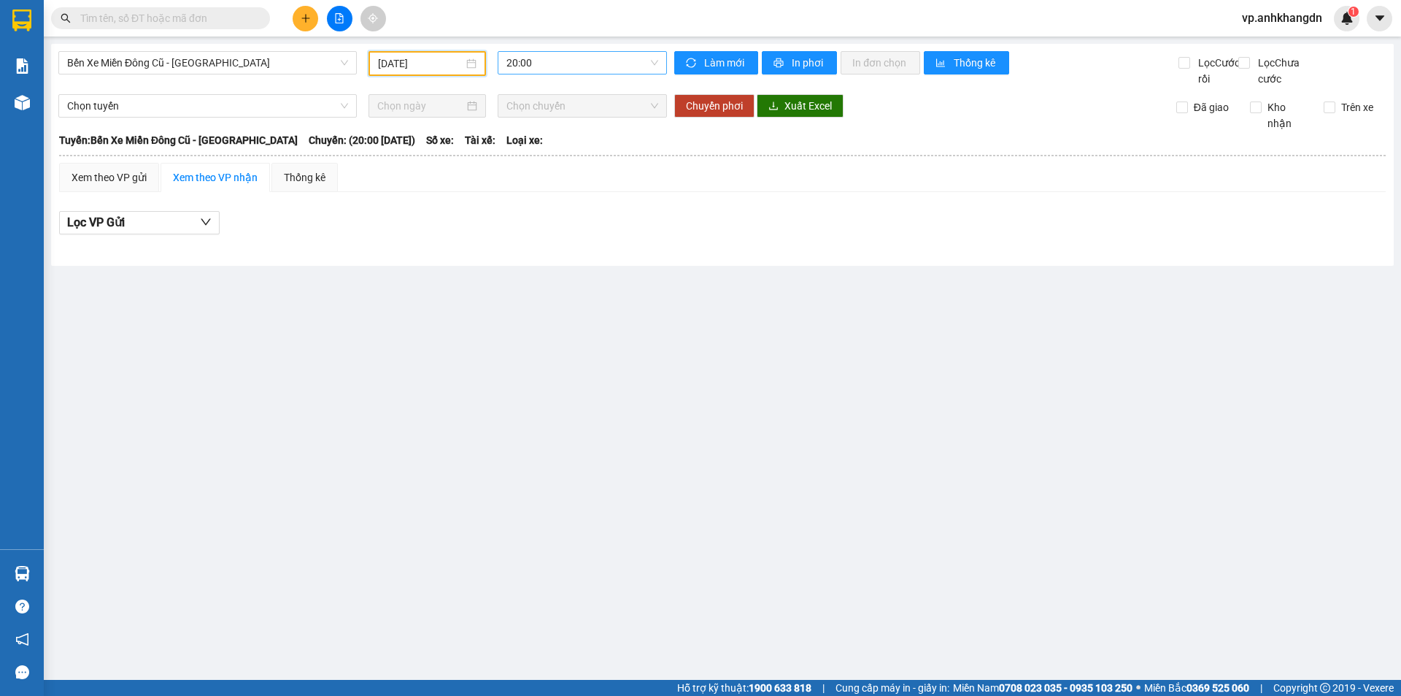
click at [548, 64] on span "20:00" at bounding box center [583, 63] width 152 height 22
click at [563, 144] on div "21:30 - 74F-005.97" at bounding box center [564, 139] width 114 height 16
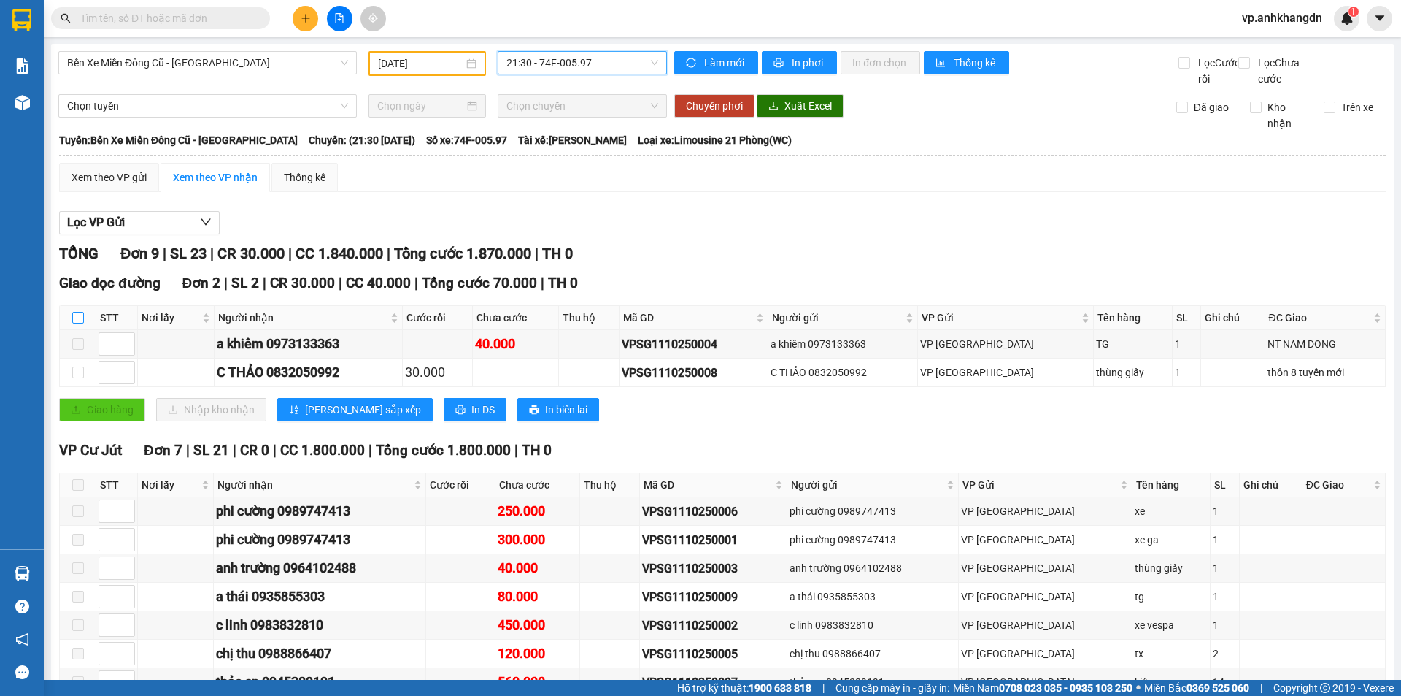
click at [76, 323] on input "checkbox" at bounding box center [78, 318] width 12 height 12
checkbox input "true"
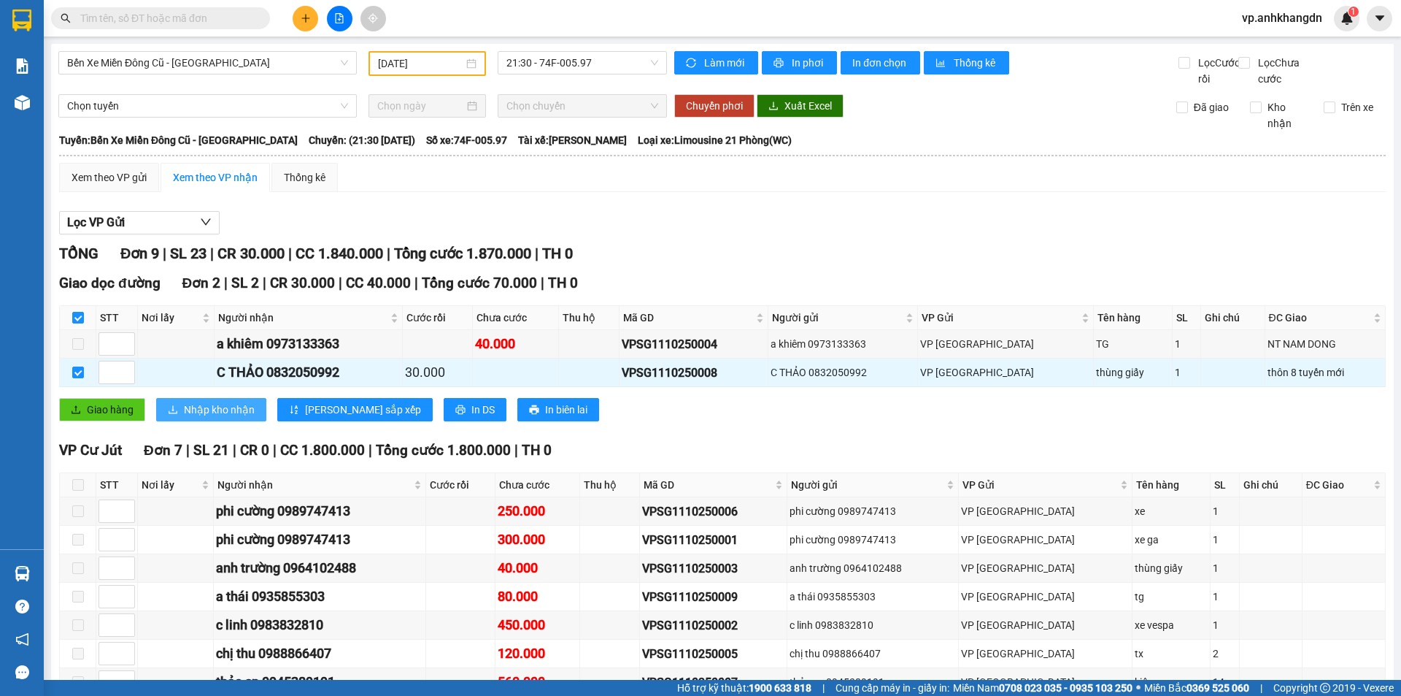
click at [220, 418] on span "Nhập kho nhận" at bounding box center [219, 409] width 71 height 16
checkbox input "false"
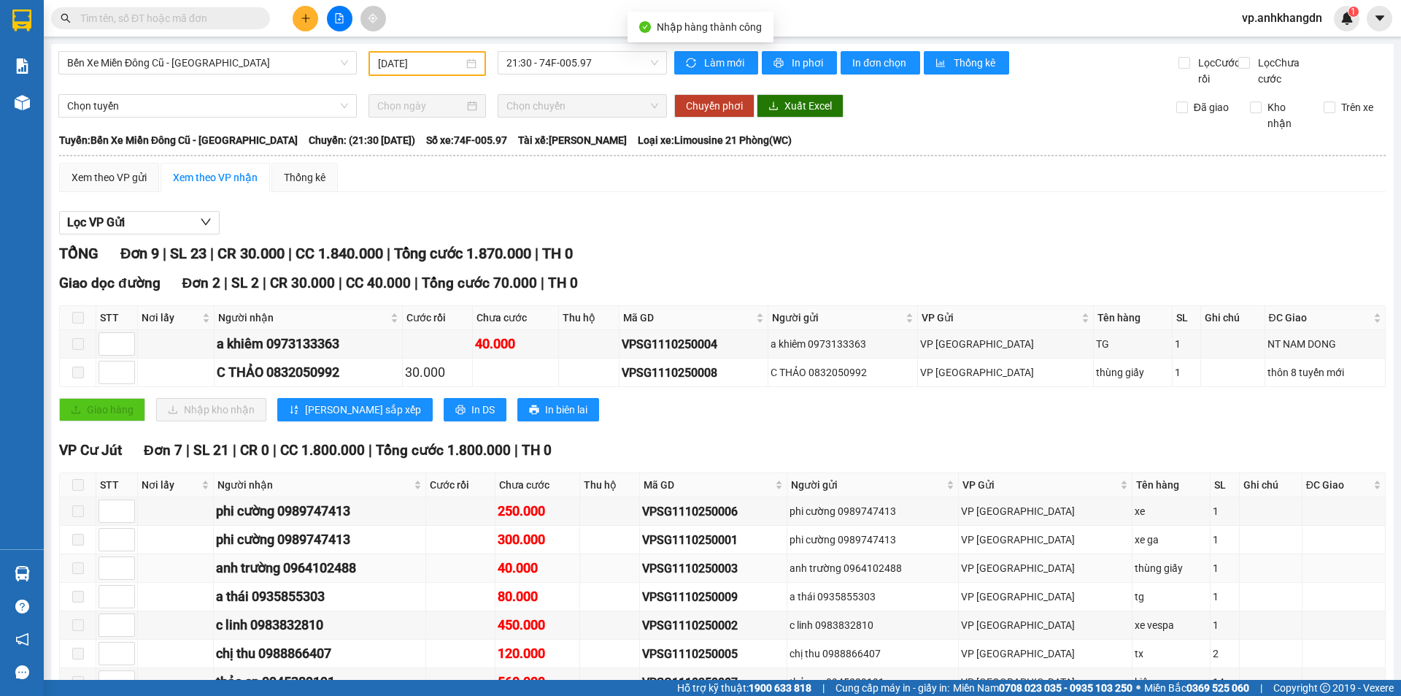
scroll to position [108, 0]
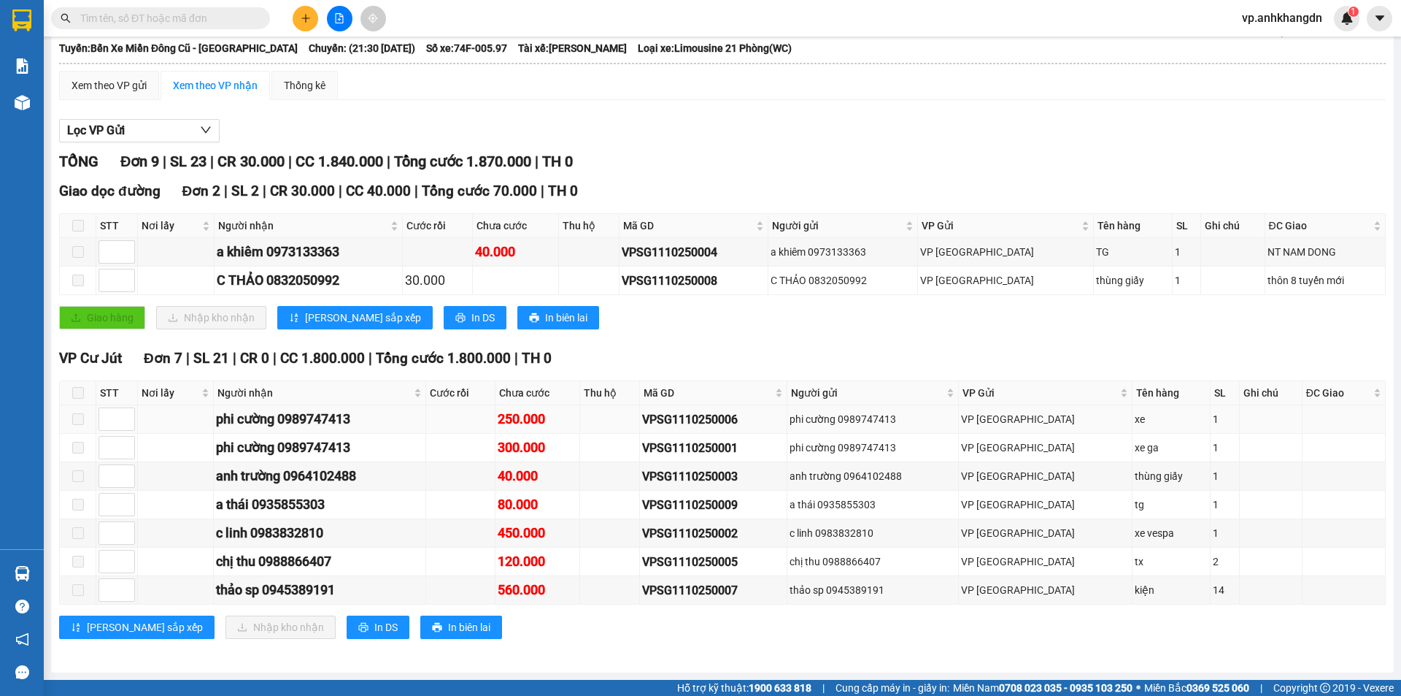
drag, startPoint x: 75, startPoint y: 393, endPoint x: 150, endPoint y: 408, distance: 76.0
click at [78, 392] on span at bounding box center [78, 393] width 12 height 12
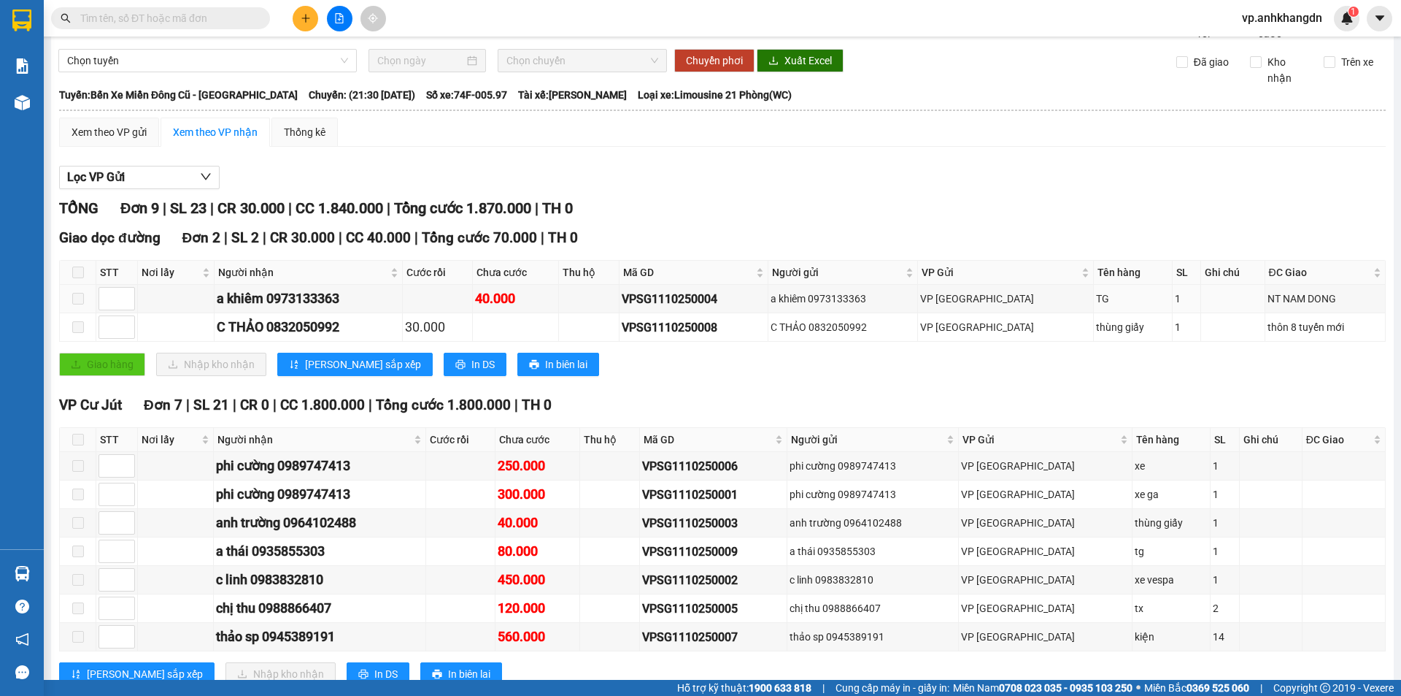
scroll to position [0, 0]
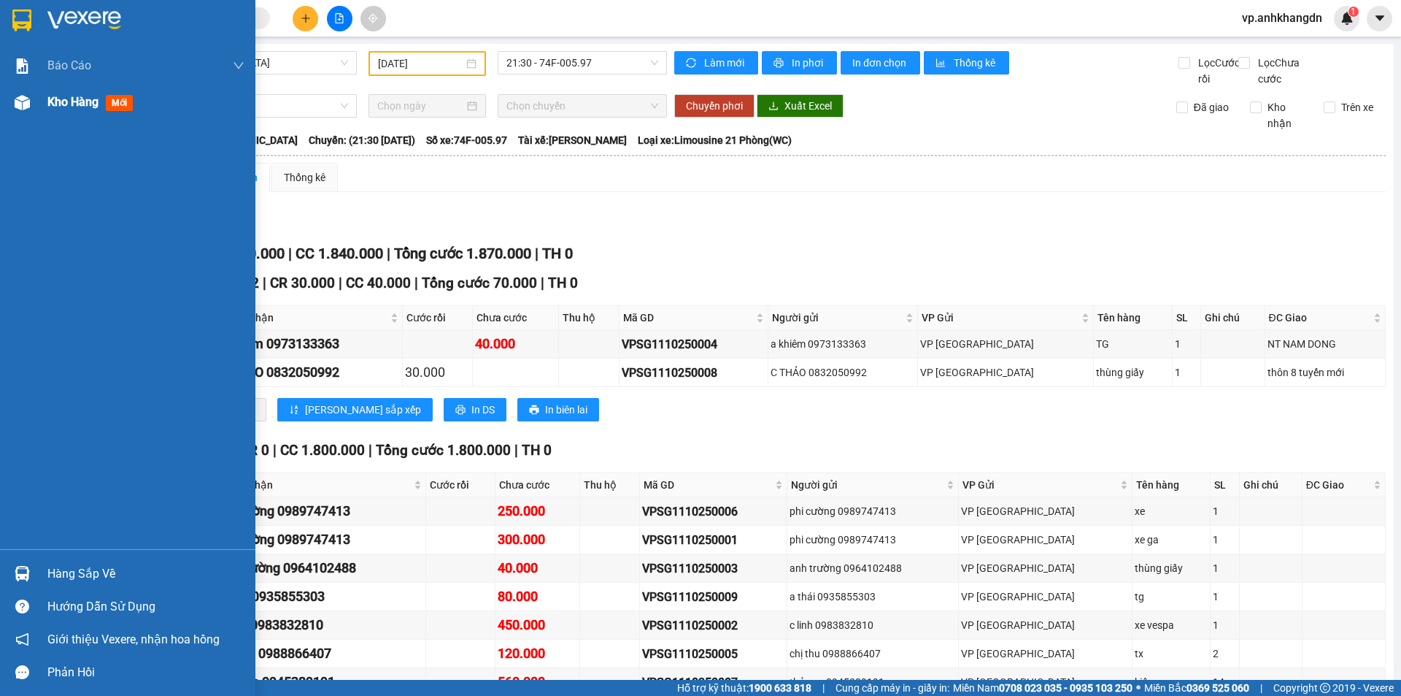
drag, startPoint x: 55, startPoint y: 101, endPoint x: 120, endPoint y: 102, distance: 64.2
click at [55, 100] on span "Kho hàng" at bounding box center [72, 102] width 51 height 14
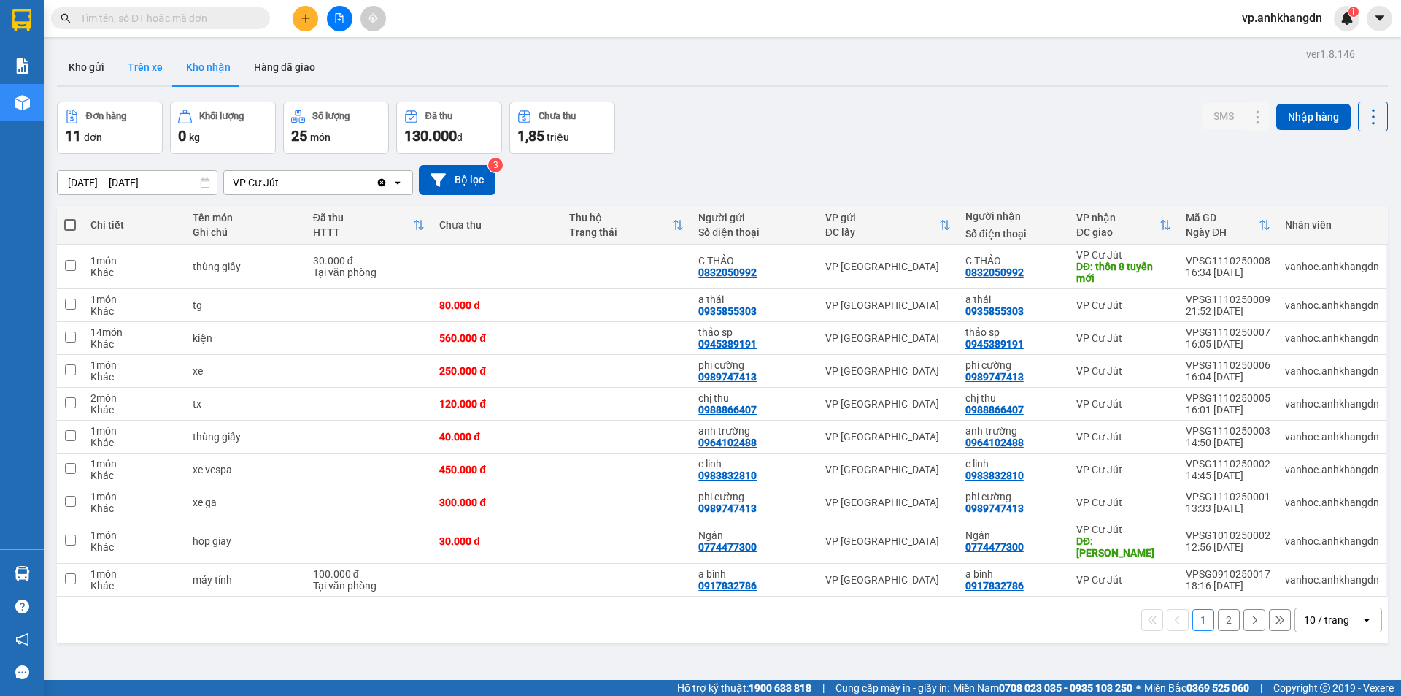
click at [154, 74] on button "Trên xe" at bounding box center [145, 67] width 58 height 35
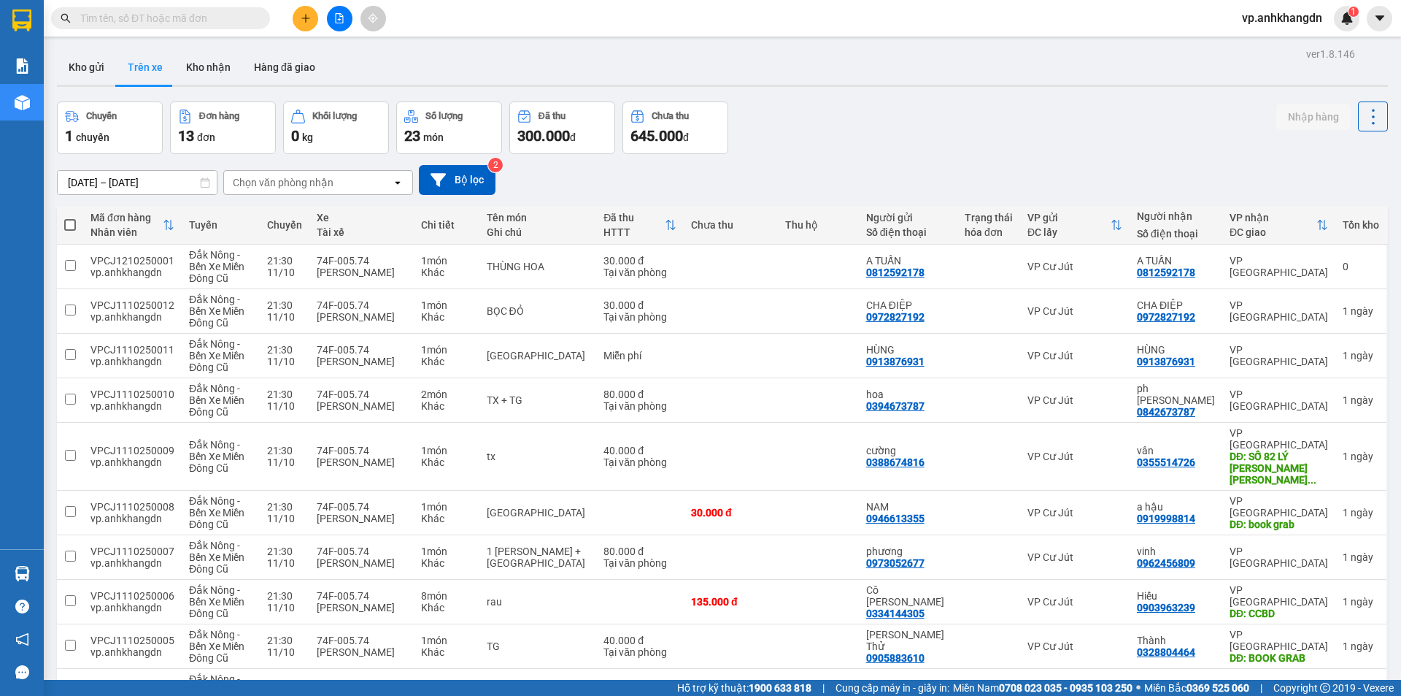
click at [77, 227] on th at bounding box center [70, 225] width 26 height 39
click at [68, 229] on span at bounding box center [70, 225] width 12 height 12
click at [70, 218] on input "checkbox" at bounding box center [70, 218] width 0 height 0
checkbox input "true"
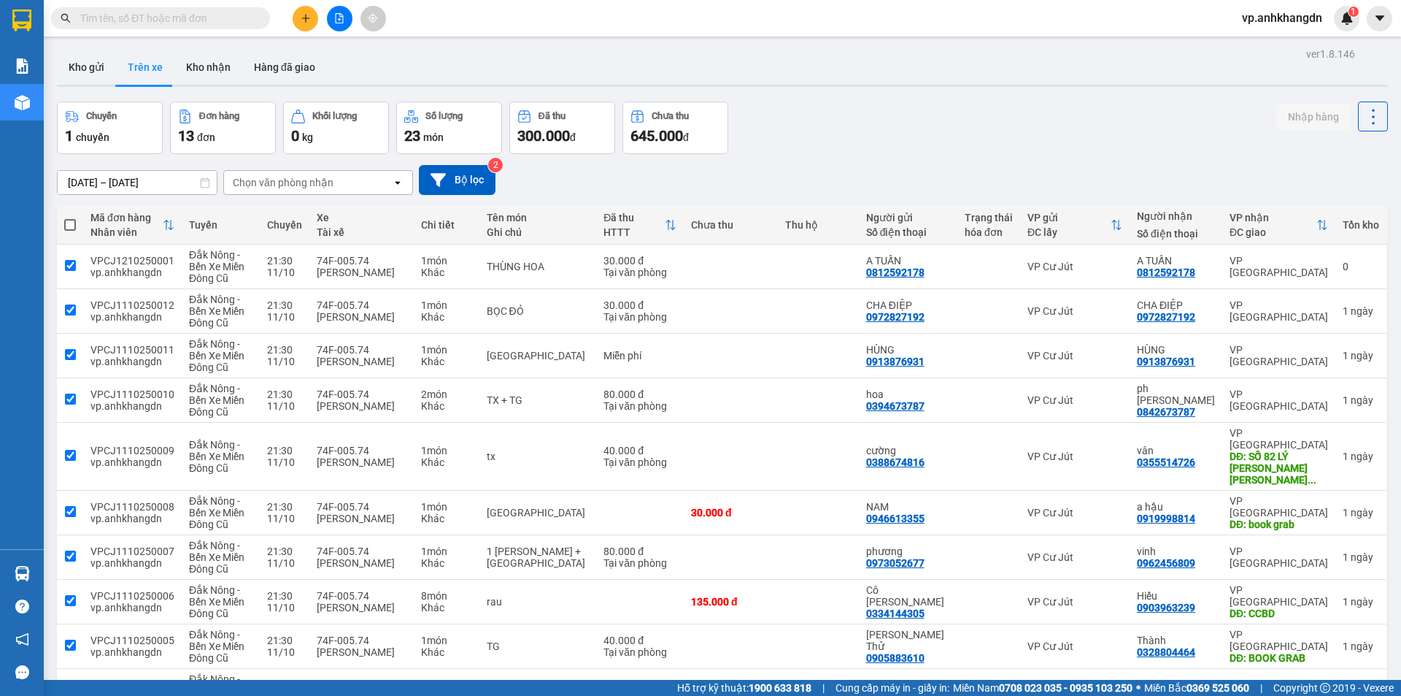
checkbox input "true"
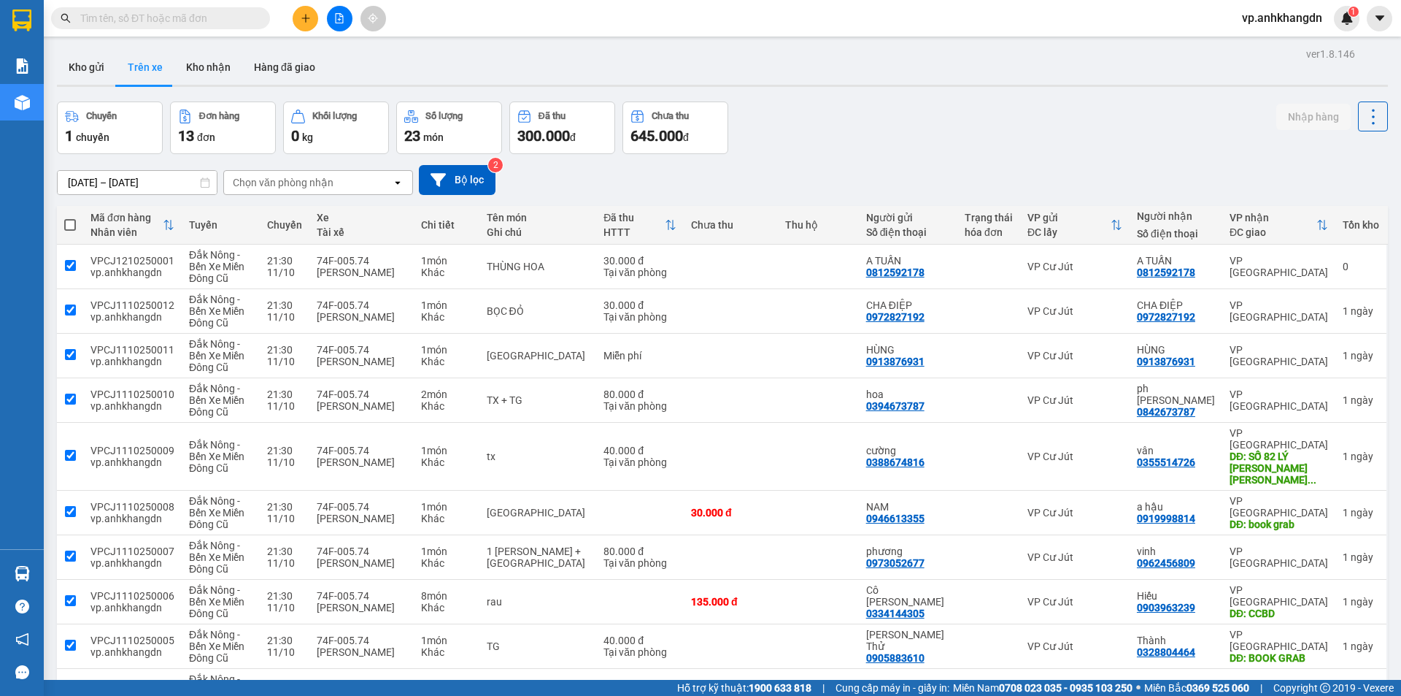
checkbox input "true"
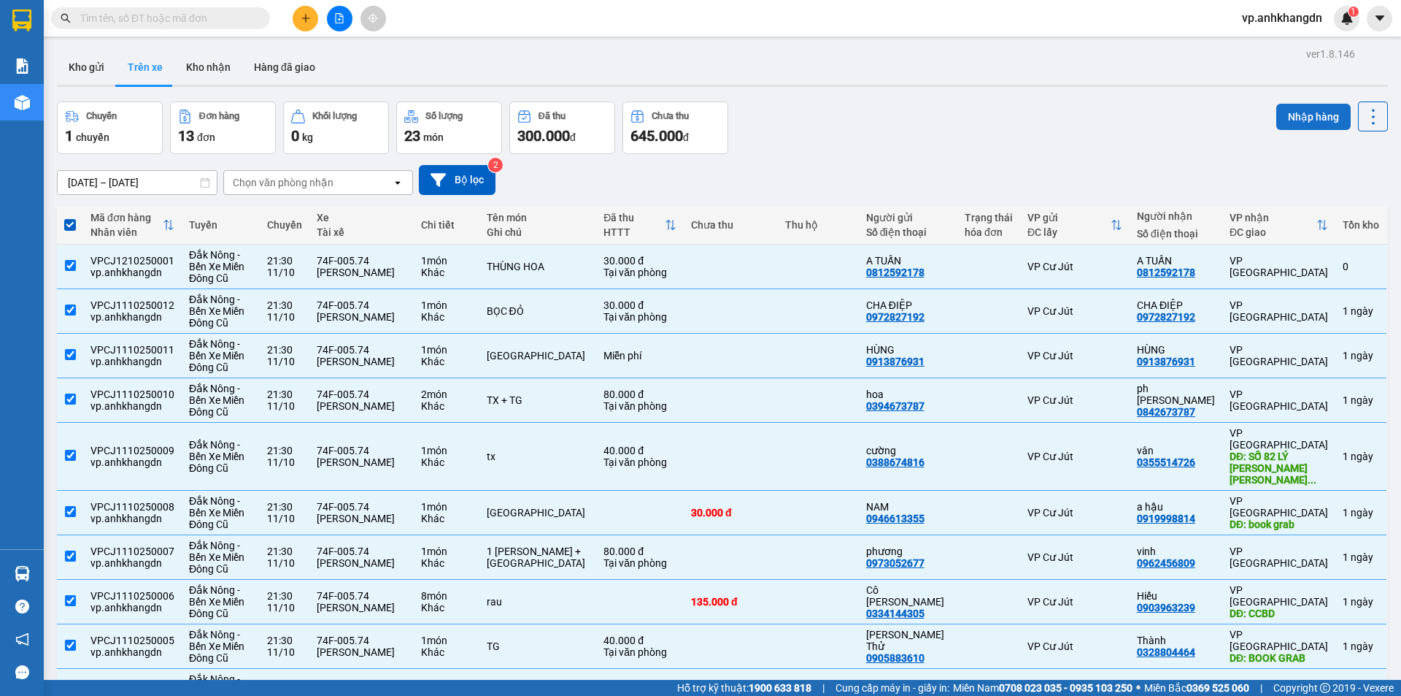
click at [1300, 120] on button "Nhập hàng" at bounding box center [1314, 117] width 74 height 26
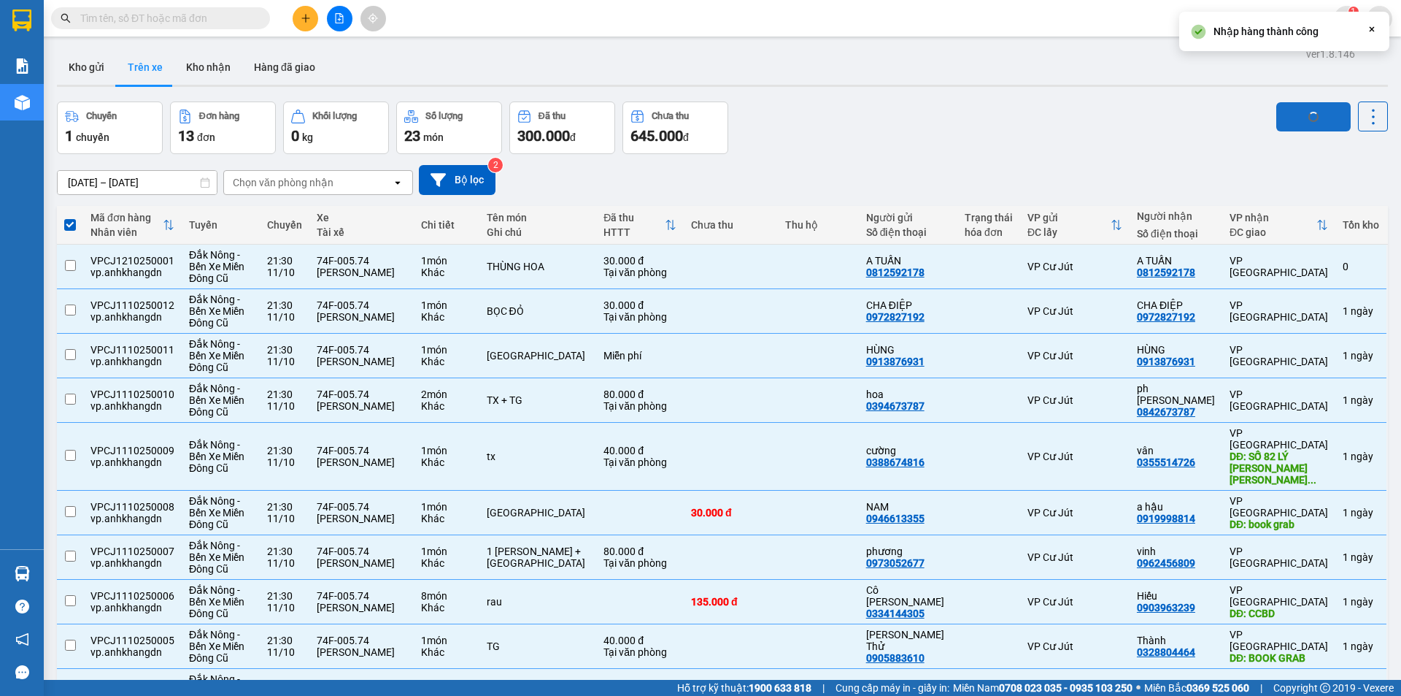
checkbox input "false"
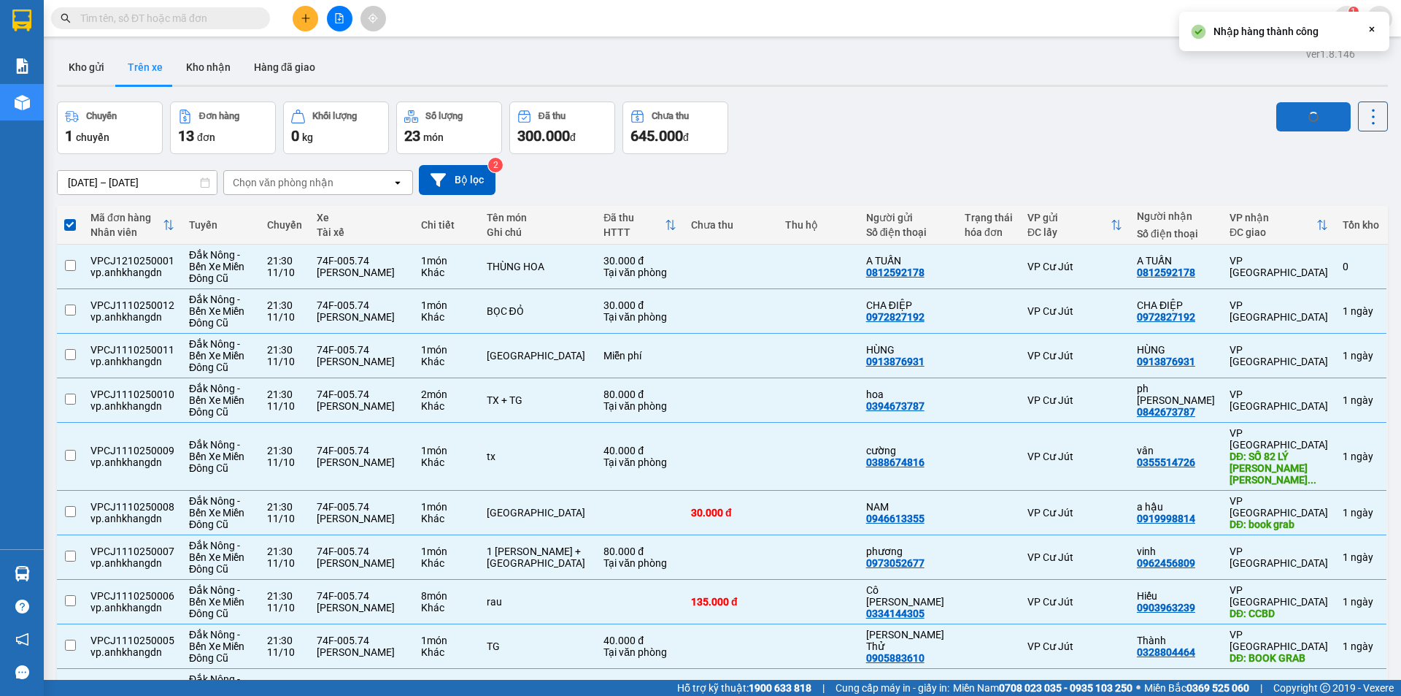
checkbox input "false"
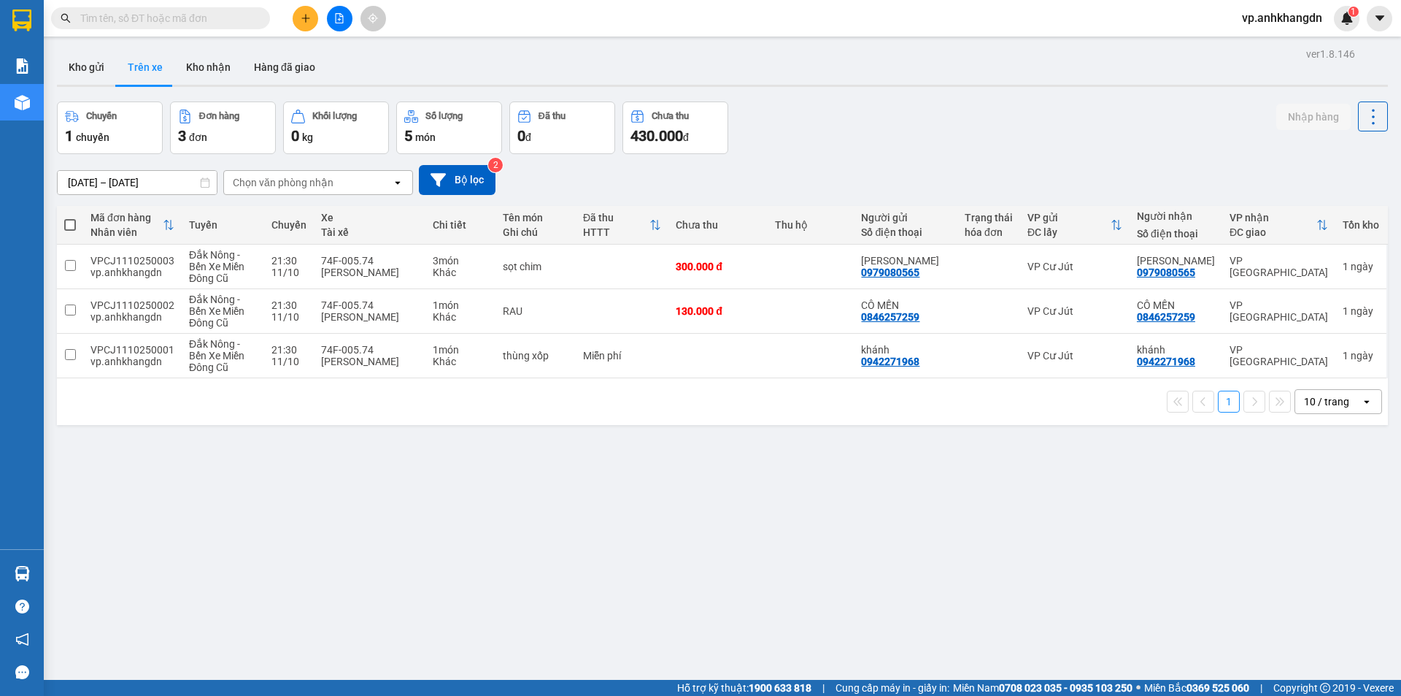
click at [71, 228] on span at bounding box center [70, 225] width 12 height 12
click at [70, 218] on input "checkbox" at bounding box center [70, 218] width 0 height 0
checkbox input "true"
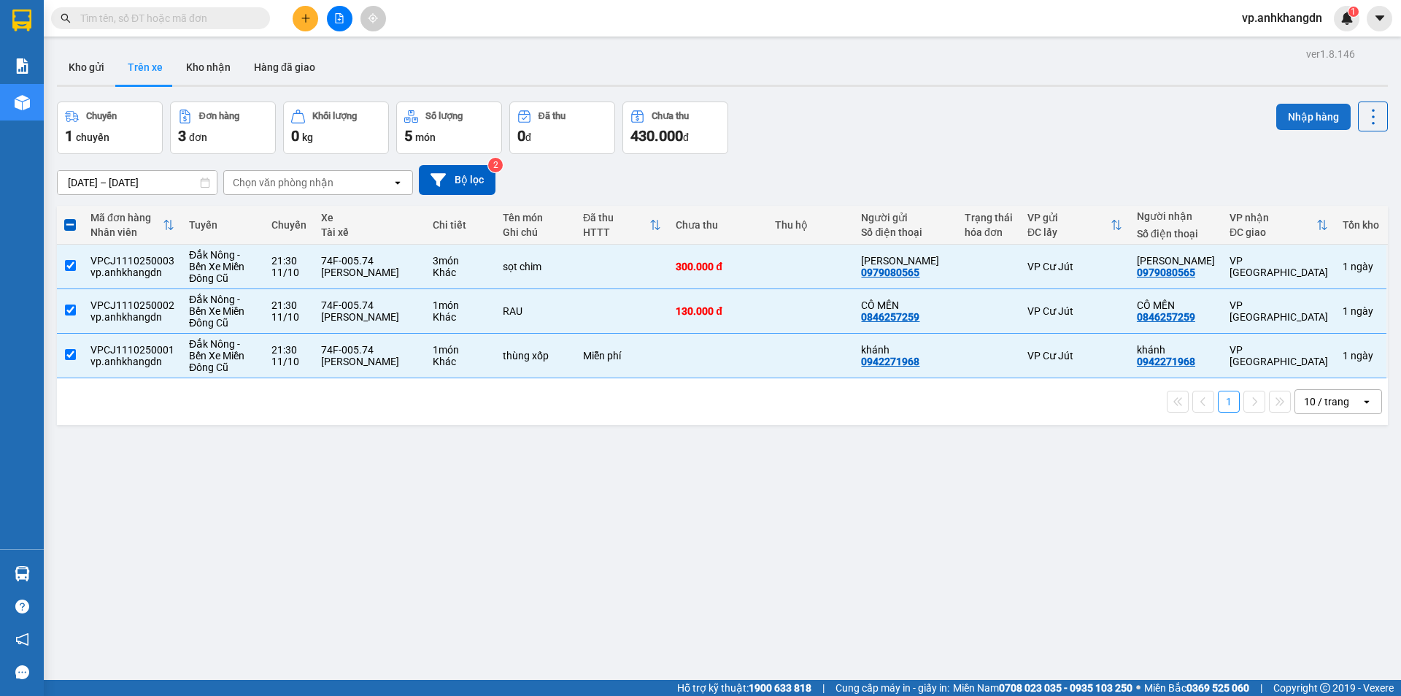
click at [1304, 120] on button "Nhập hàng" at bounding box center [1314, 117] width 74 height 26
checkbox input "false"
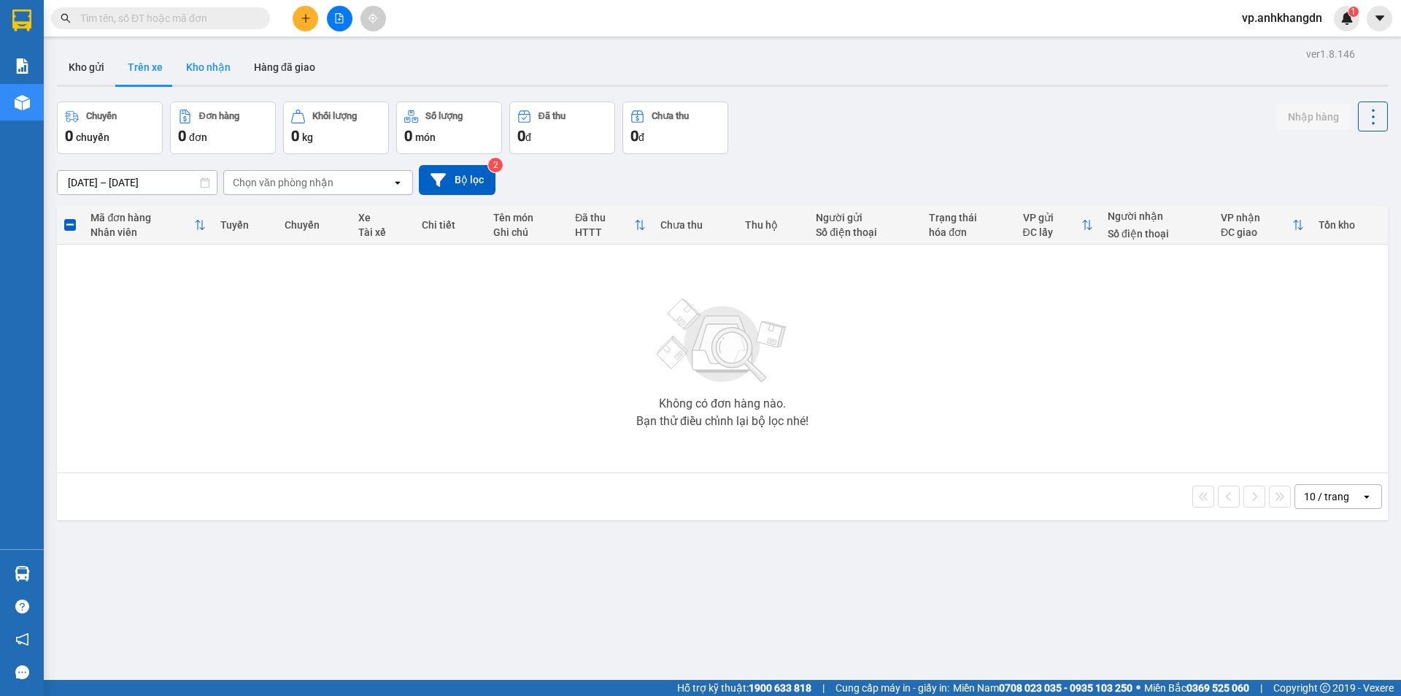
click at [209, 73] on button "Kho nhận" at bounding box center [208, 67] width 68 height 35
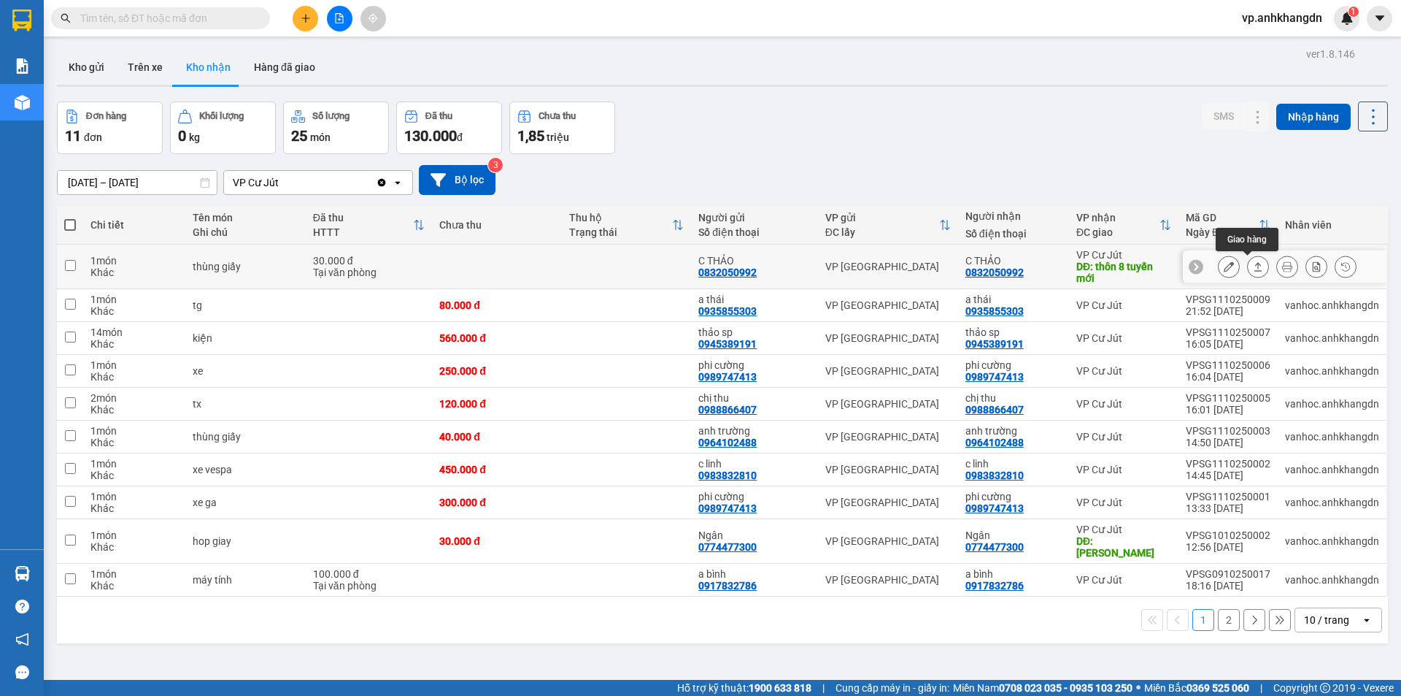
click at [1253, 265] on icon at bounding box center [1258, 266] width 10 height 10
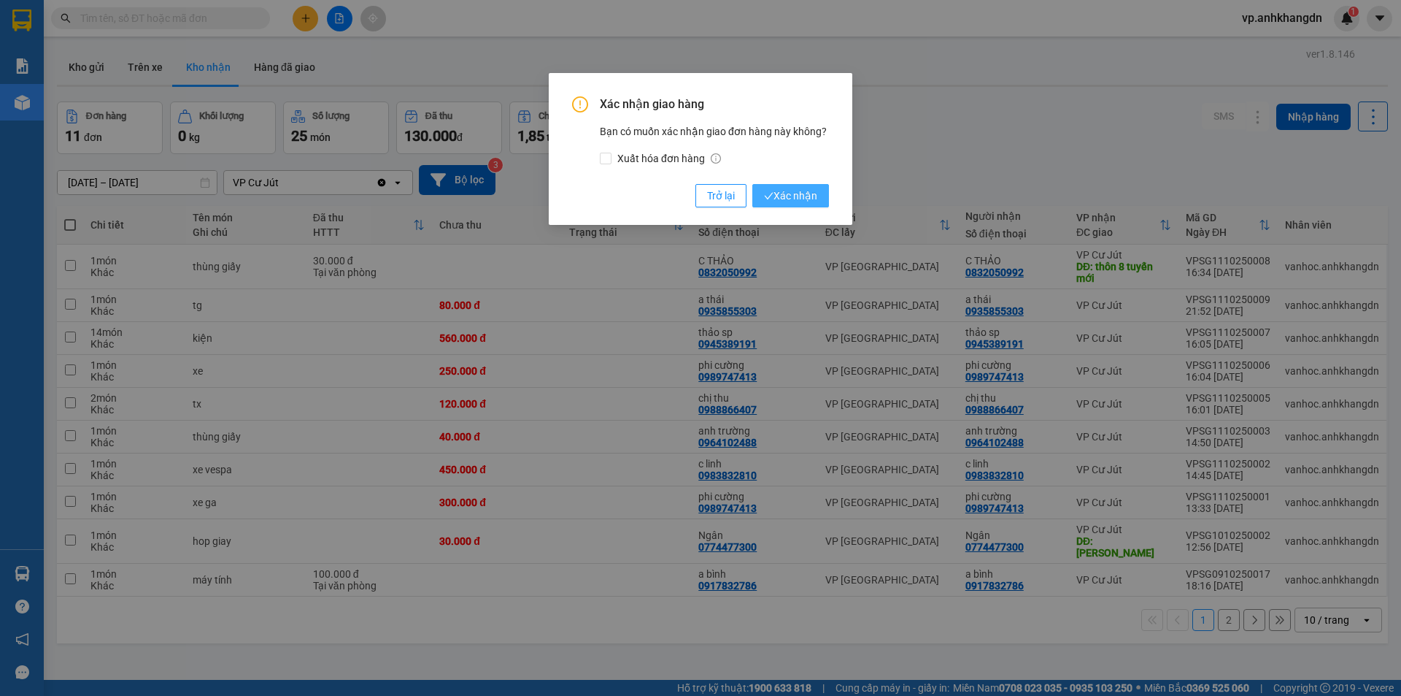
click at [810, 195] on span "Xác nhận" at bounding box center [790, 196] width 53 height 16
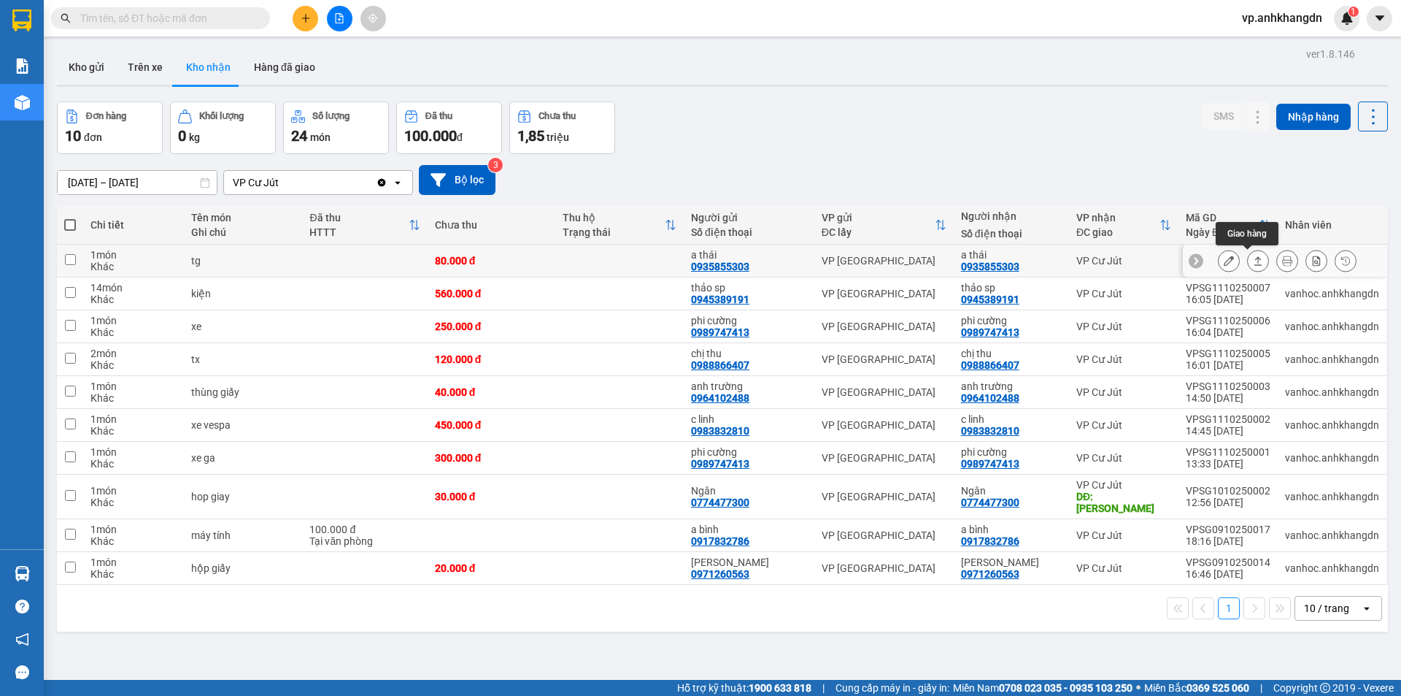
click at [1253, 264] on button at bounding box center [1258, 261] width 20 height 26
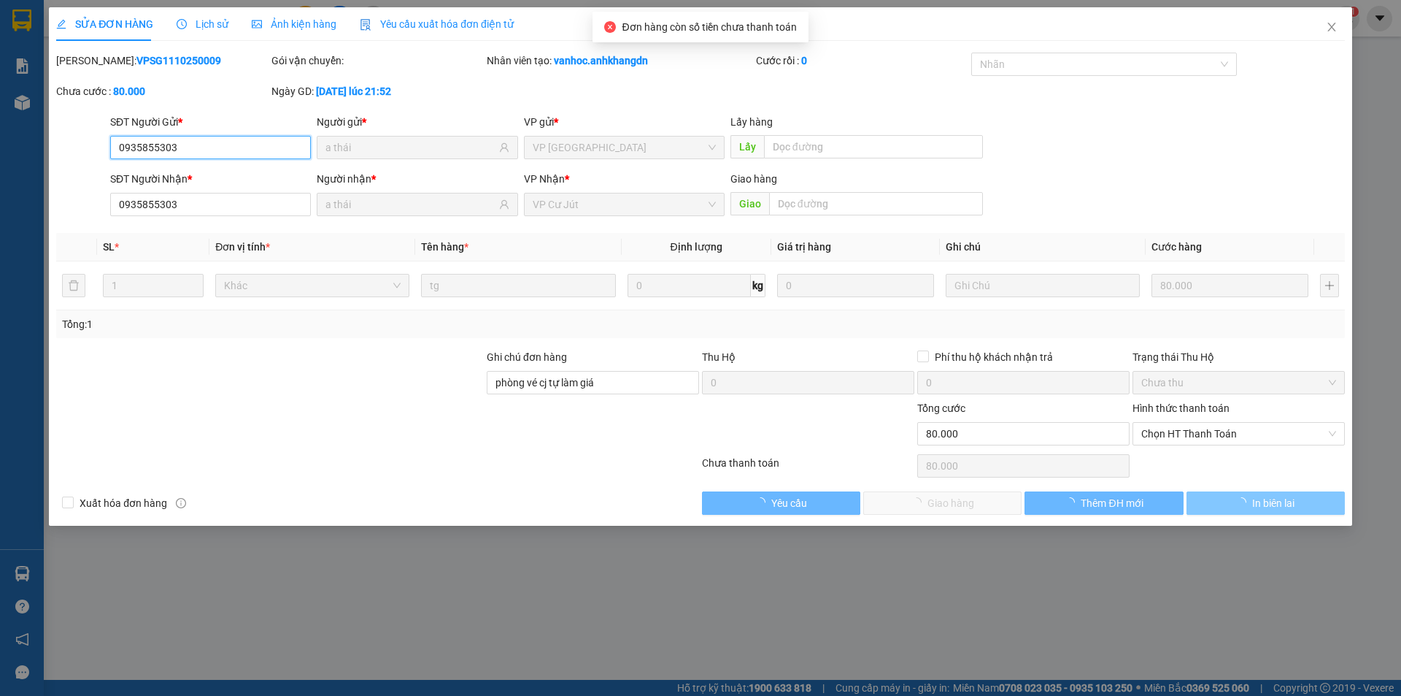
type input "0935855303"
type input "a thái"
type input "0935855303"
type input "a thái"
type input "phòng vé cj tự làm giá"
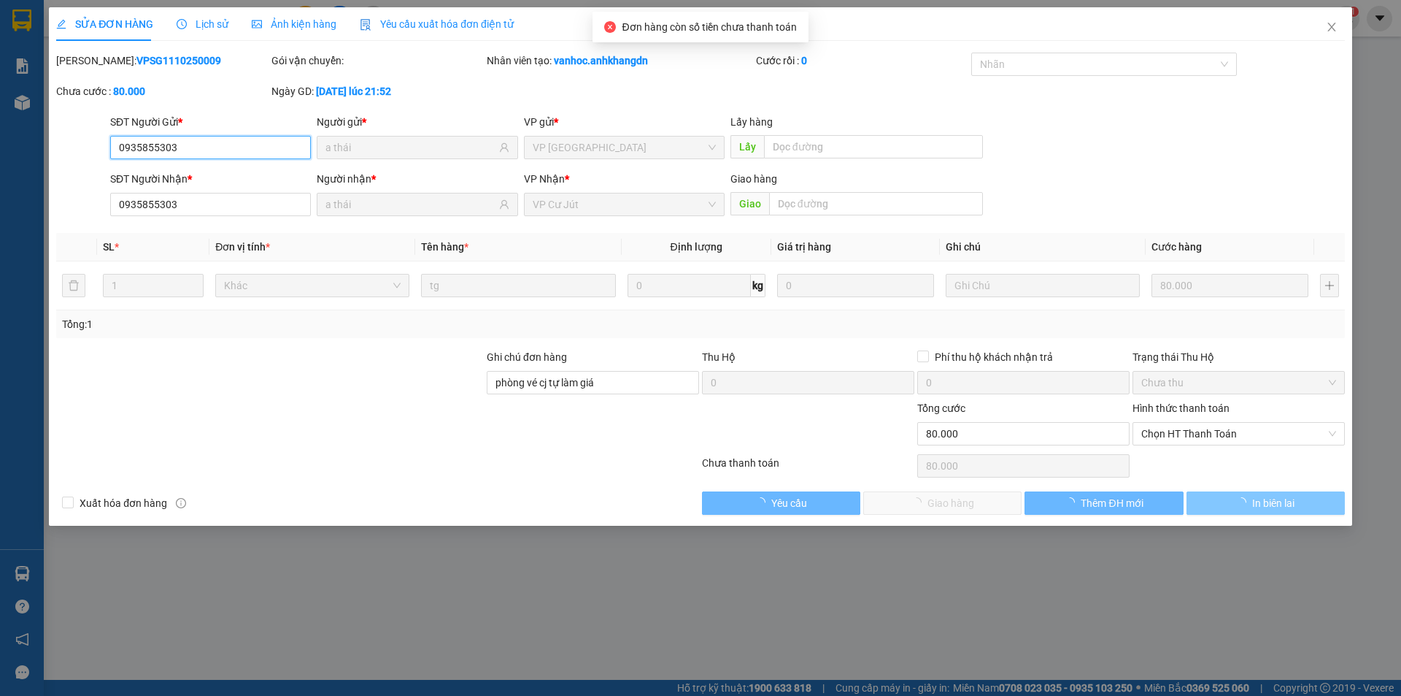
type input "0"
type input "80.000"
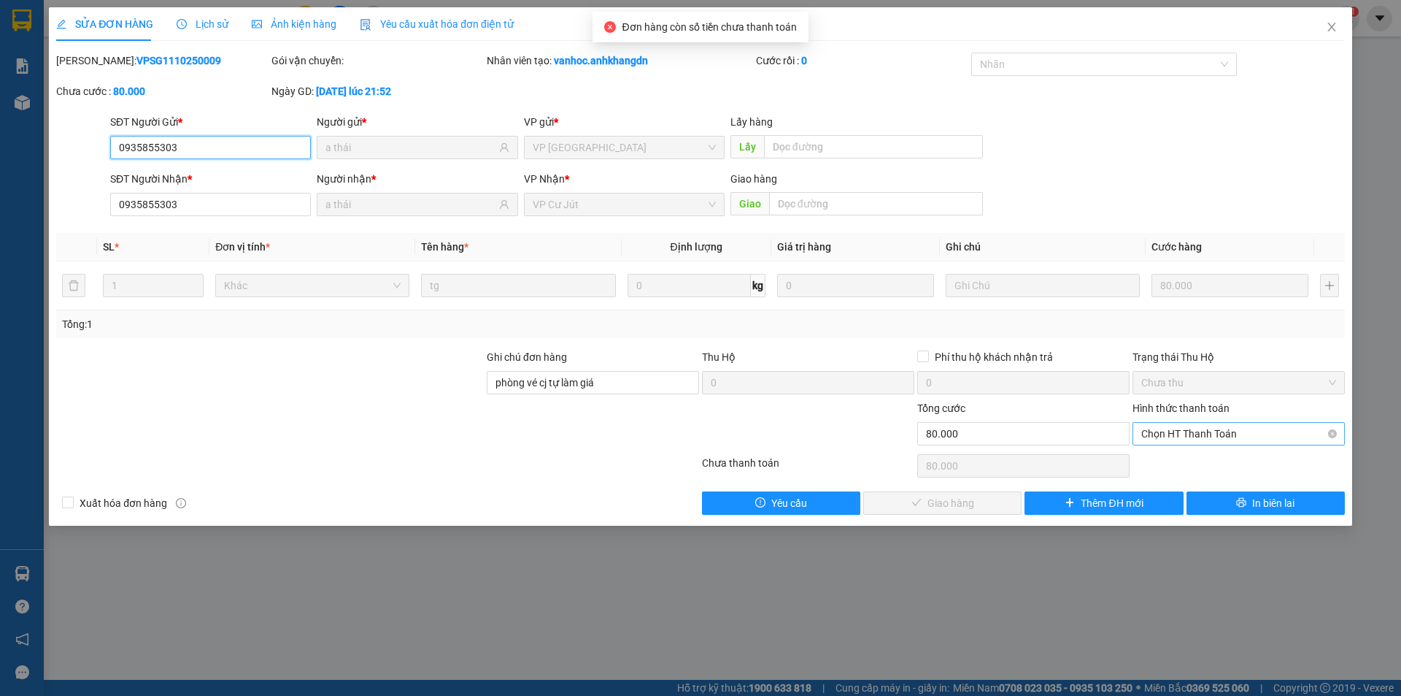
click at [1218, 431] on span "Chọn HT Thanh Toán" at bounding box center [1239, 434] width 195 height 22
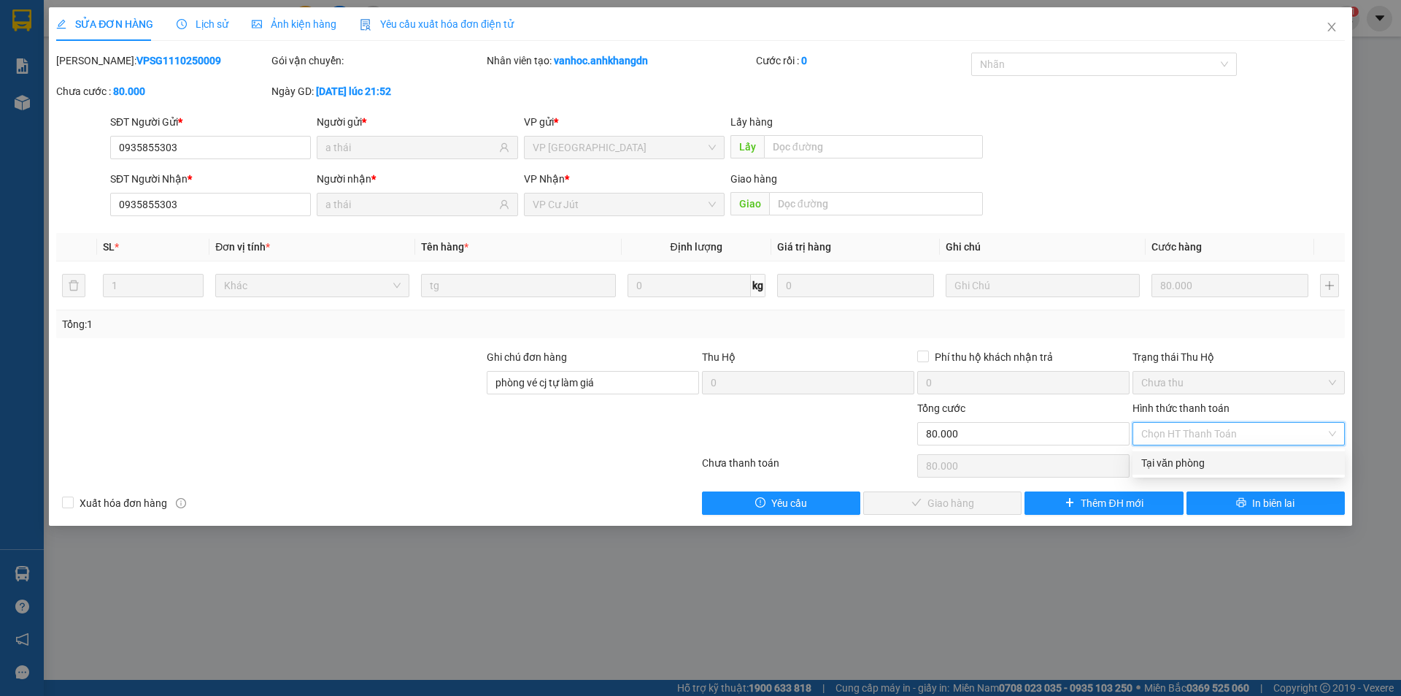
drag, startPoint x: 1186, startPoint y: 451, endPoint x: 1188, endPoint y: 461, distance: 9.7
click at [1185, 453] on div "Tại văn phòng" at bounding box center [1239, 462] width 212 height 23
type input "0"
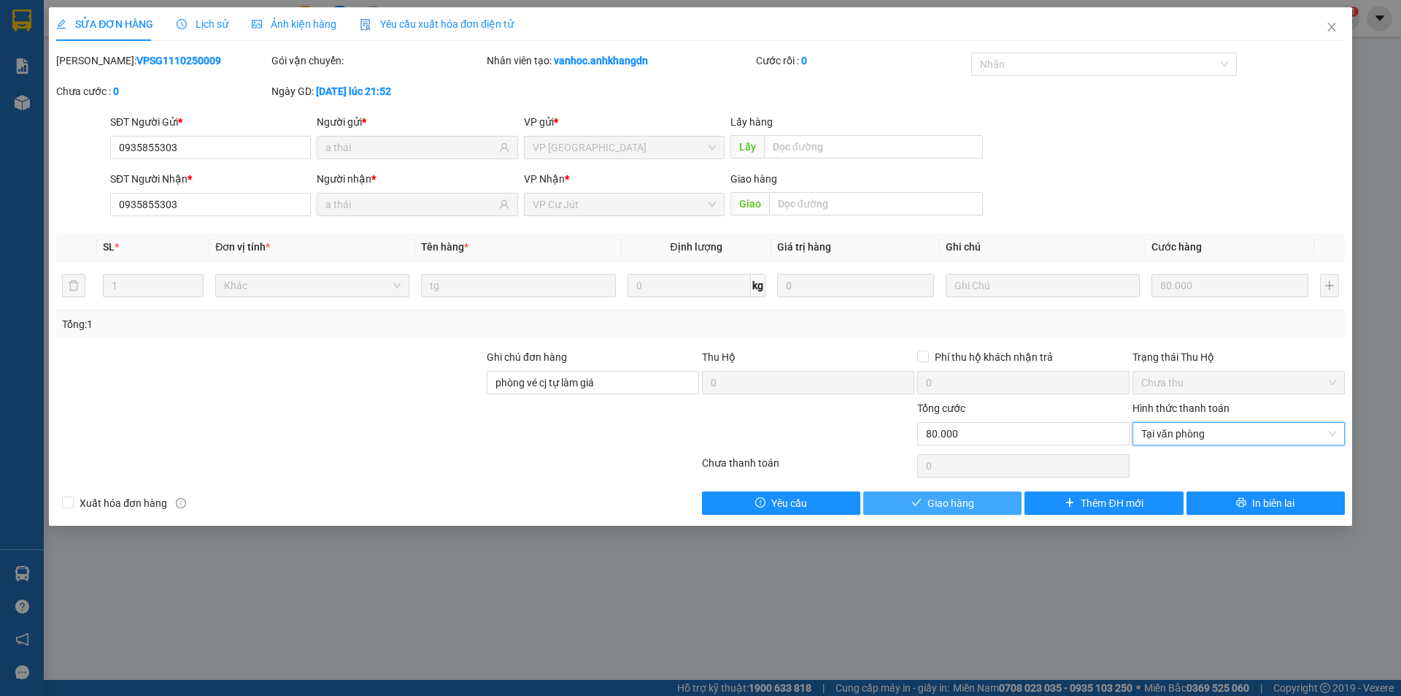
click at [969, 493] on button "Giao hàng" at bounding box center [942, 502] width 158 height 23
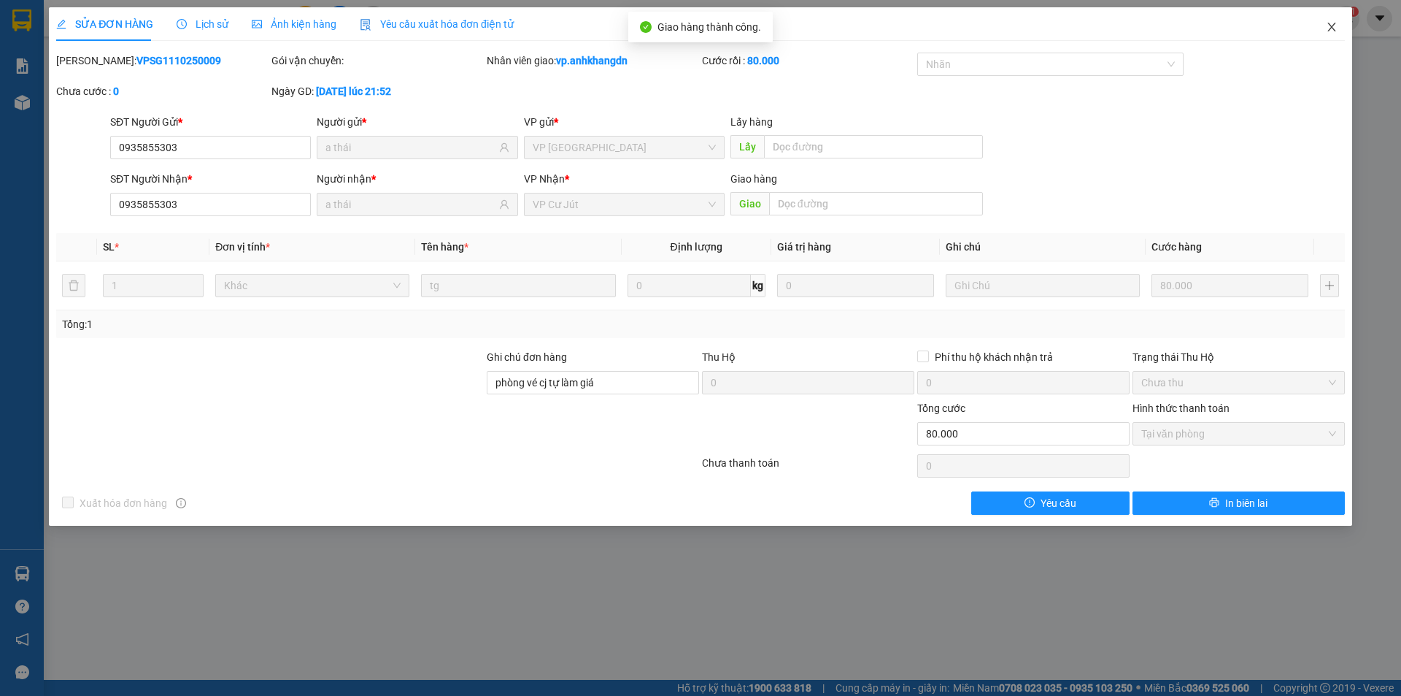
click at [1332, 28] on icon "close" at bounding box center [1332, 27] width 8 height 9
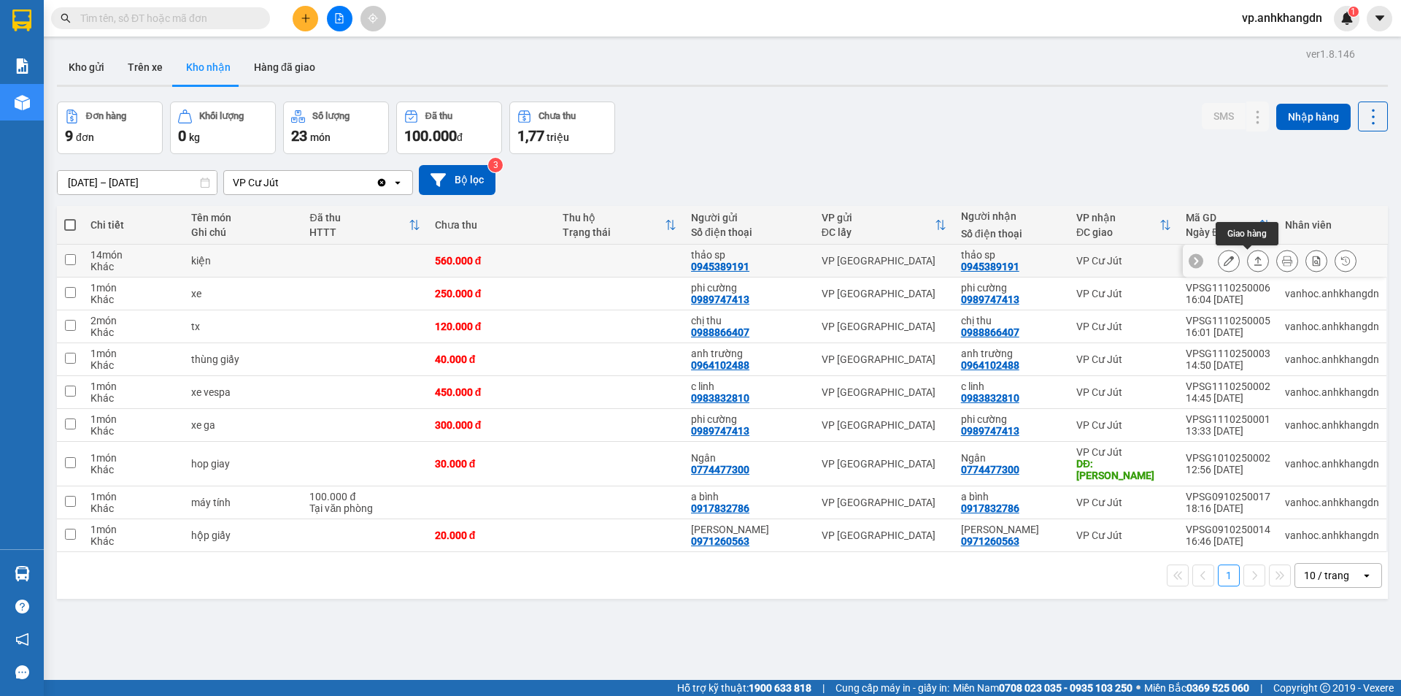
click at [1253, 259] on icon at bounding box center [1258, 260] width 10 height 10
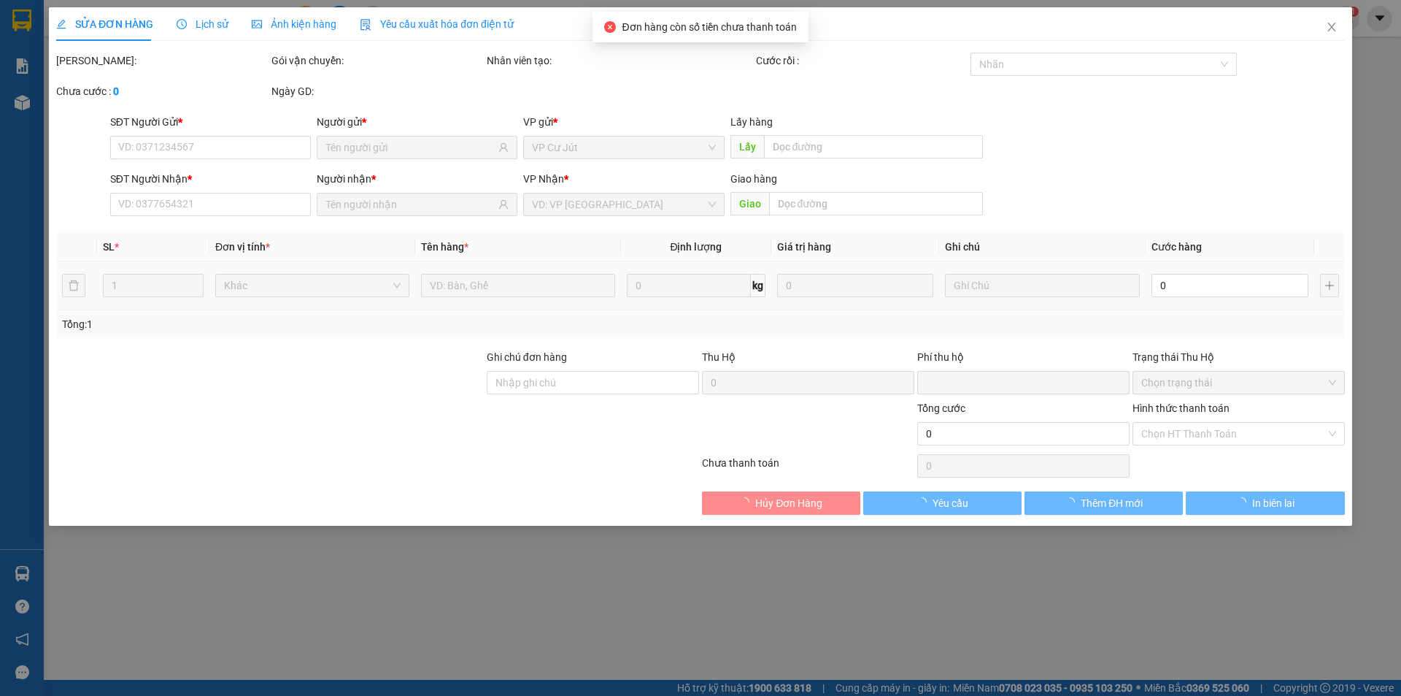
type input "0945389191"
type input "thảo sp"
type input "0945389191"
type input "thảo sp"
type input "0"
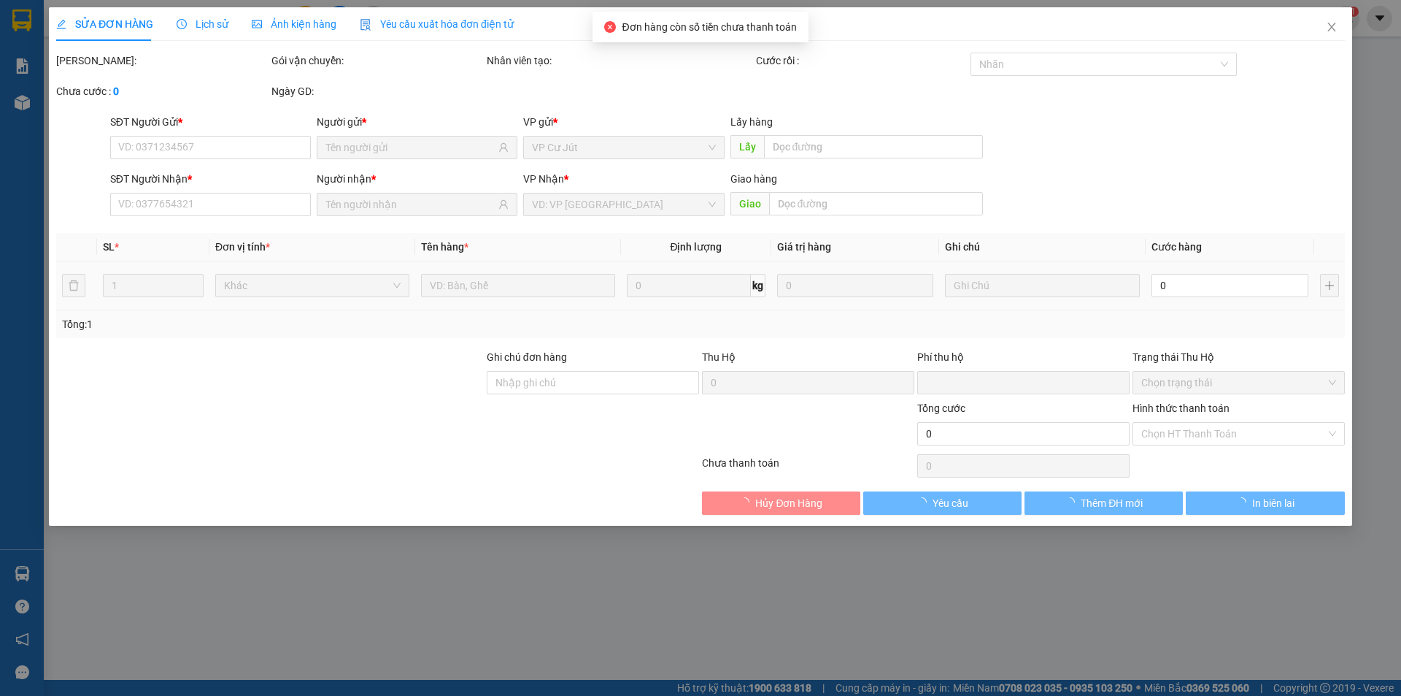
type input "560.000"
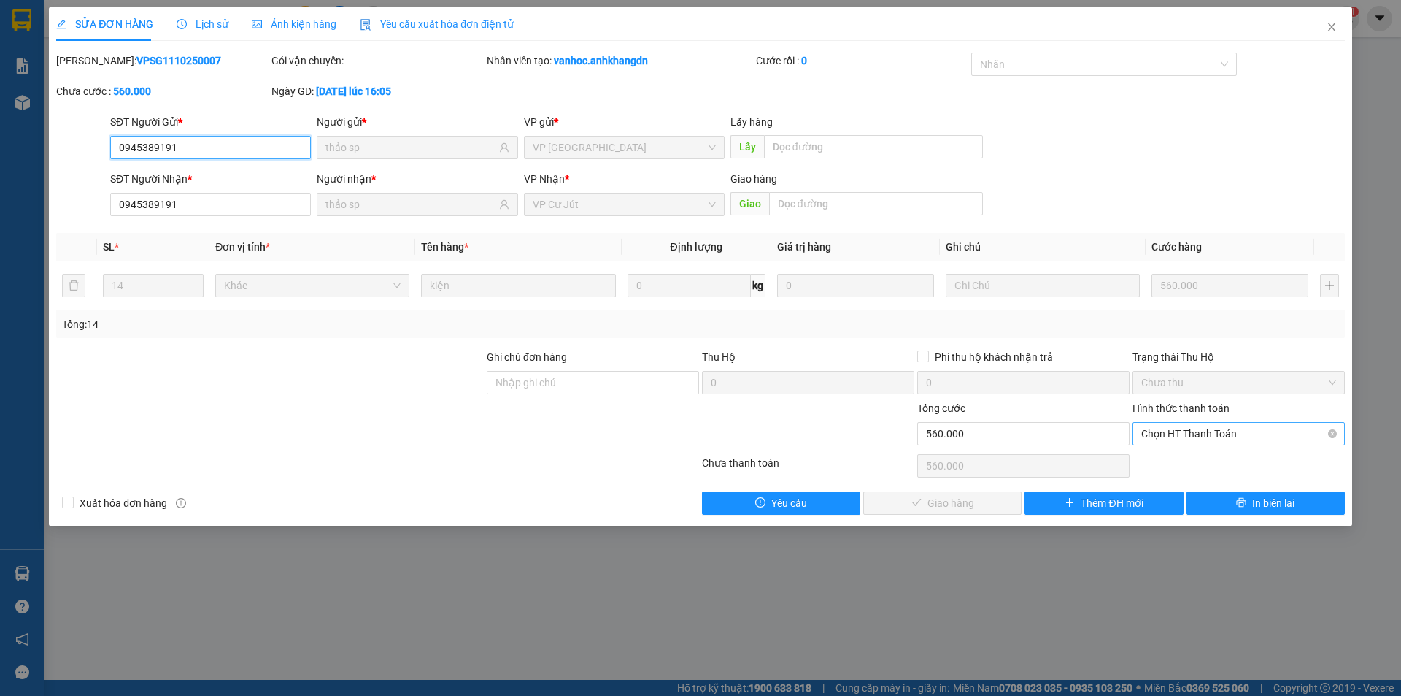
click at [1247, 433] on span "Chọn HT Thanh Toán" at bounding box center [1239, 434] width 195 height 22
click at [1197, 465] on div "Tại văn phòng" at bounding box center [1239, 463] width 195 height 16
type input "0"
click at [958, 501] on span "Giao hàng" at bounding box center [951, 503] width 47 height 16
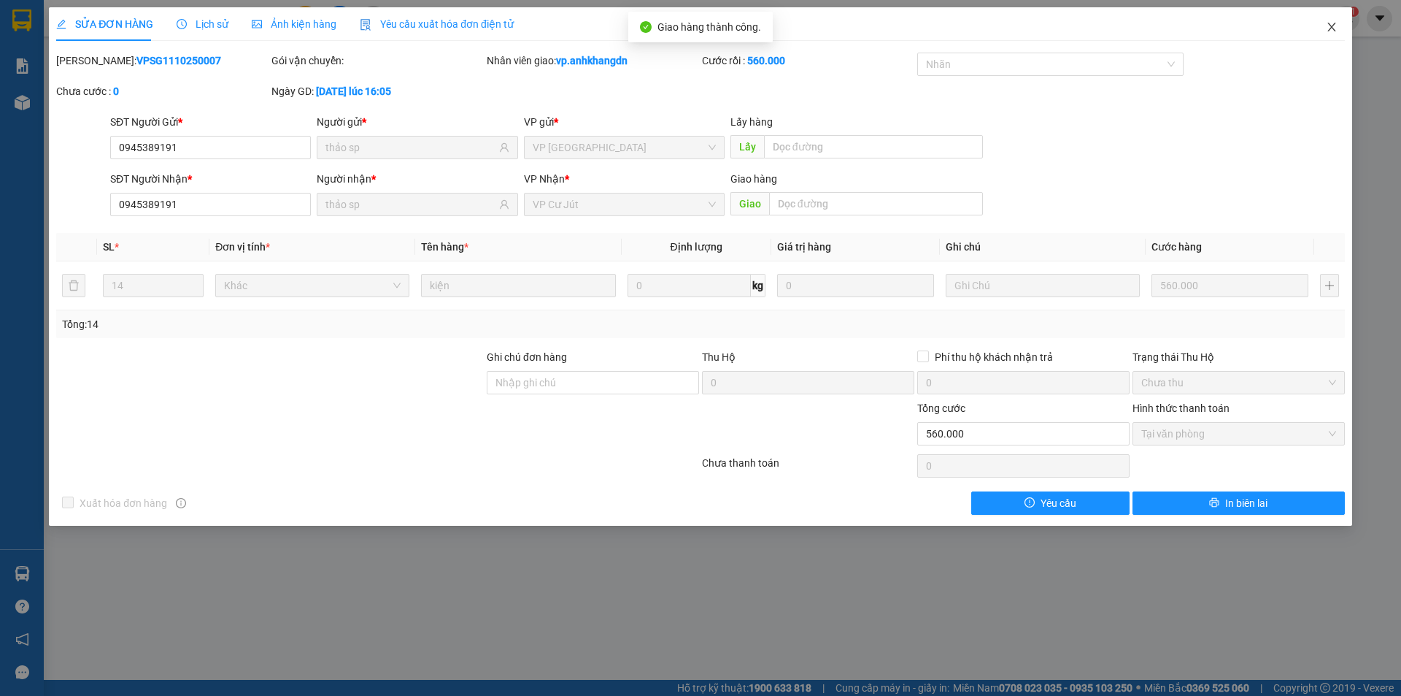
click at [1332, 25] on icon "close" at bounding box center [1332, 27] width 12 height 12
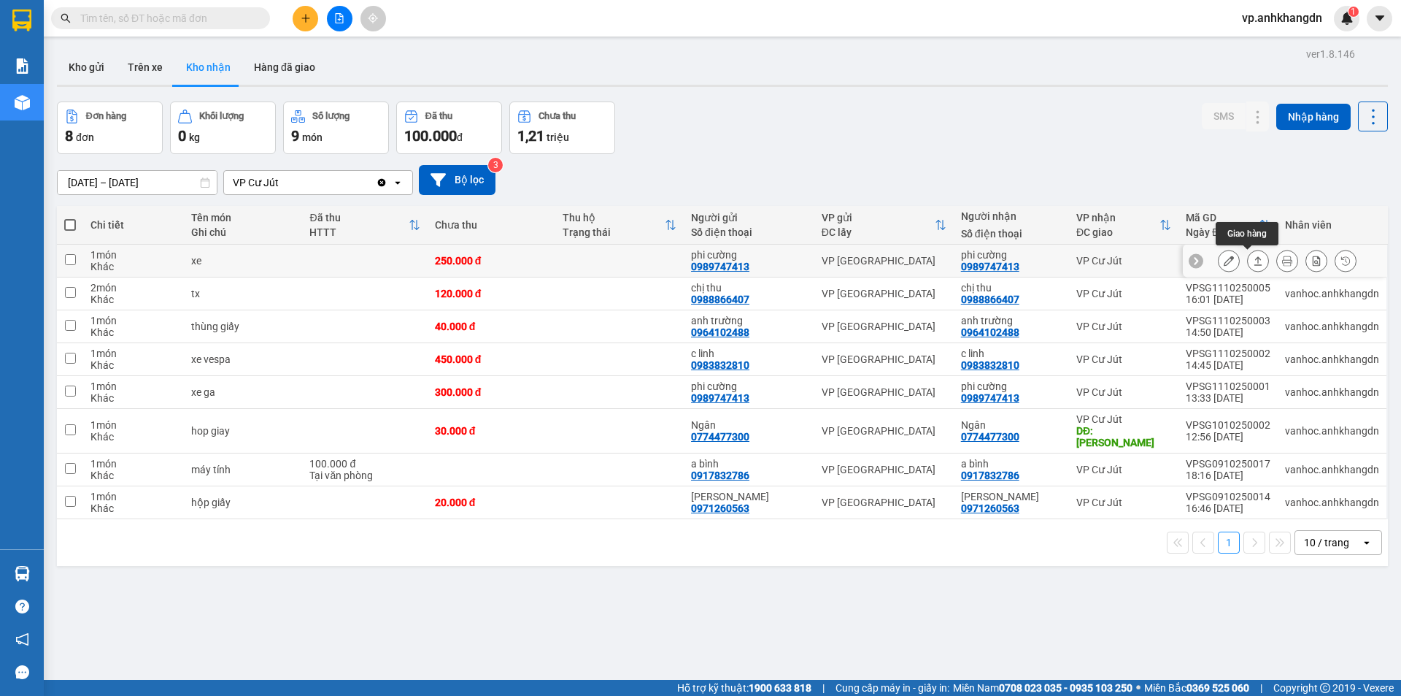
click at [1253, 256] on icon at bounding box center [1258, 260] width 10 height 10
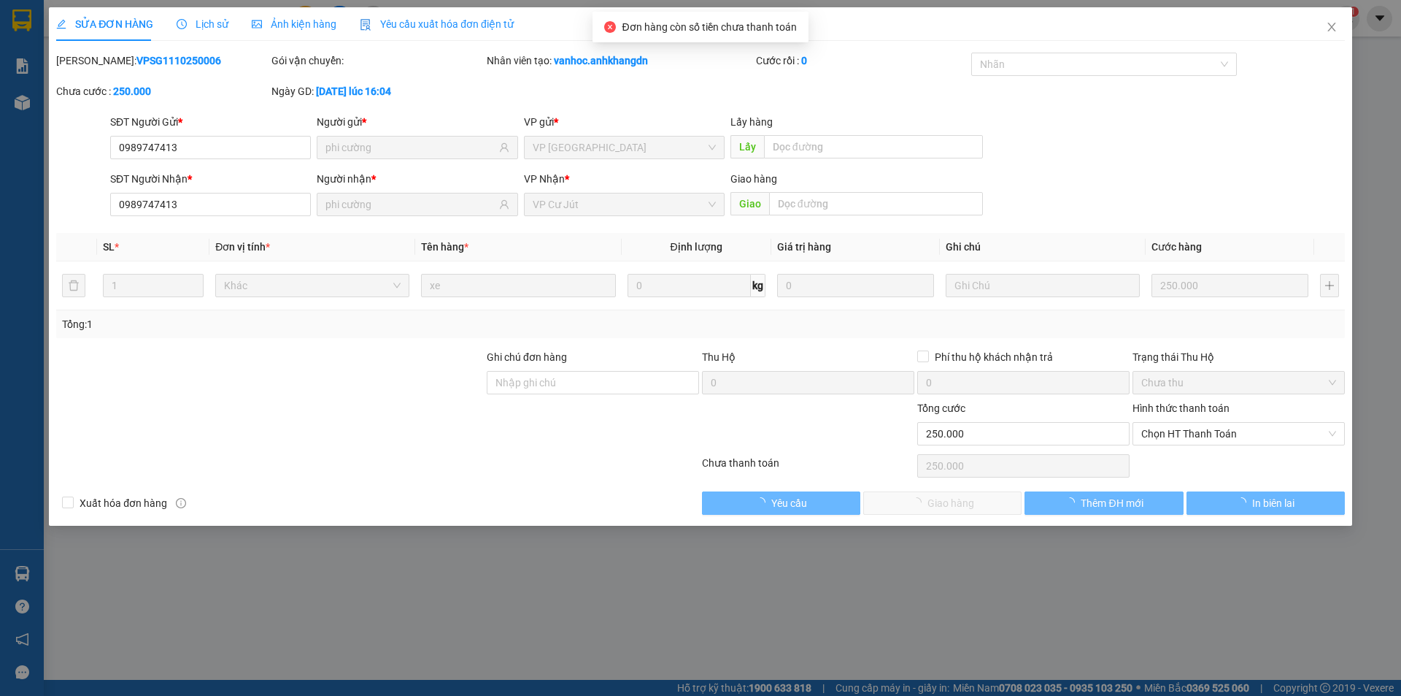
type input "0989747413"
type input "phi cường"
type input "0989747413"
type input "phi cường"
type input "0"
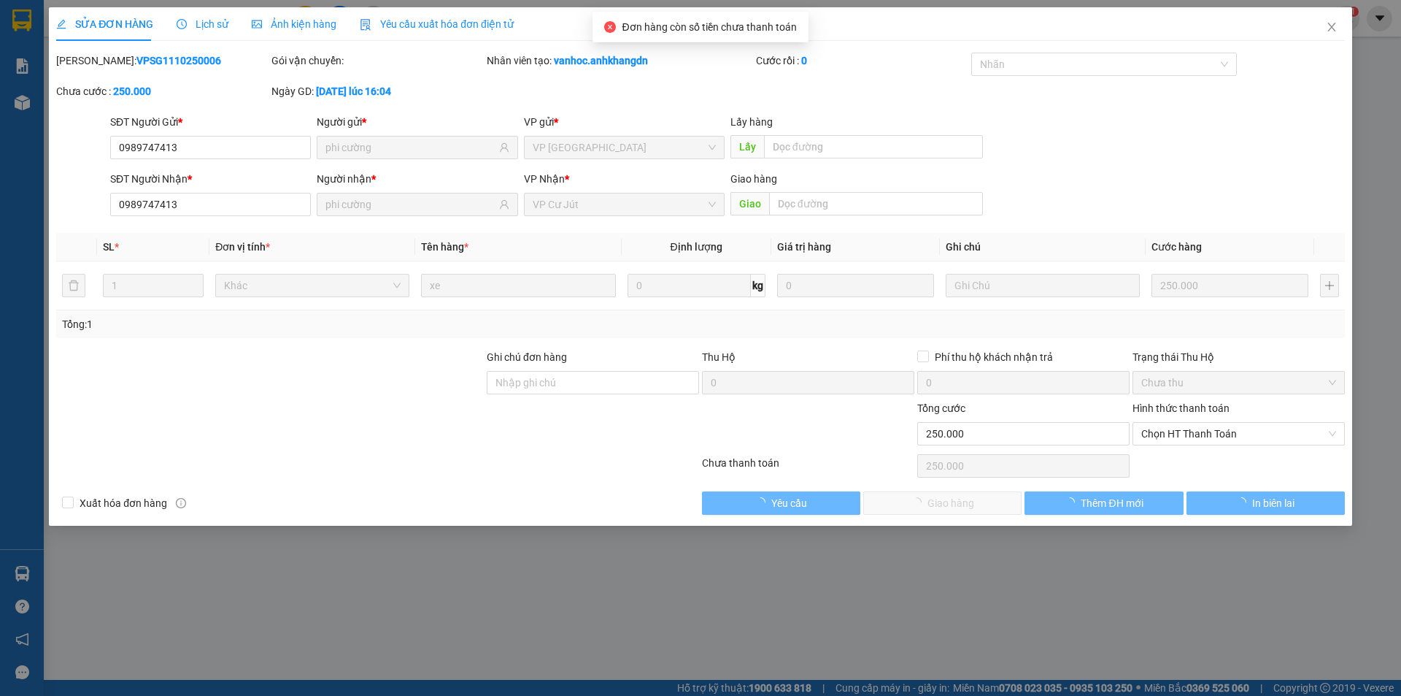
type input "250.000"
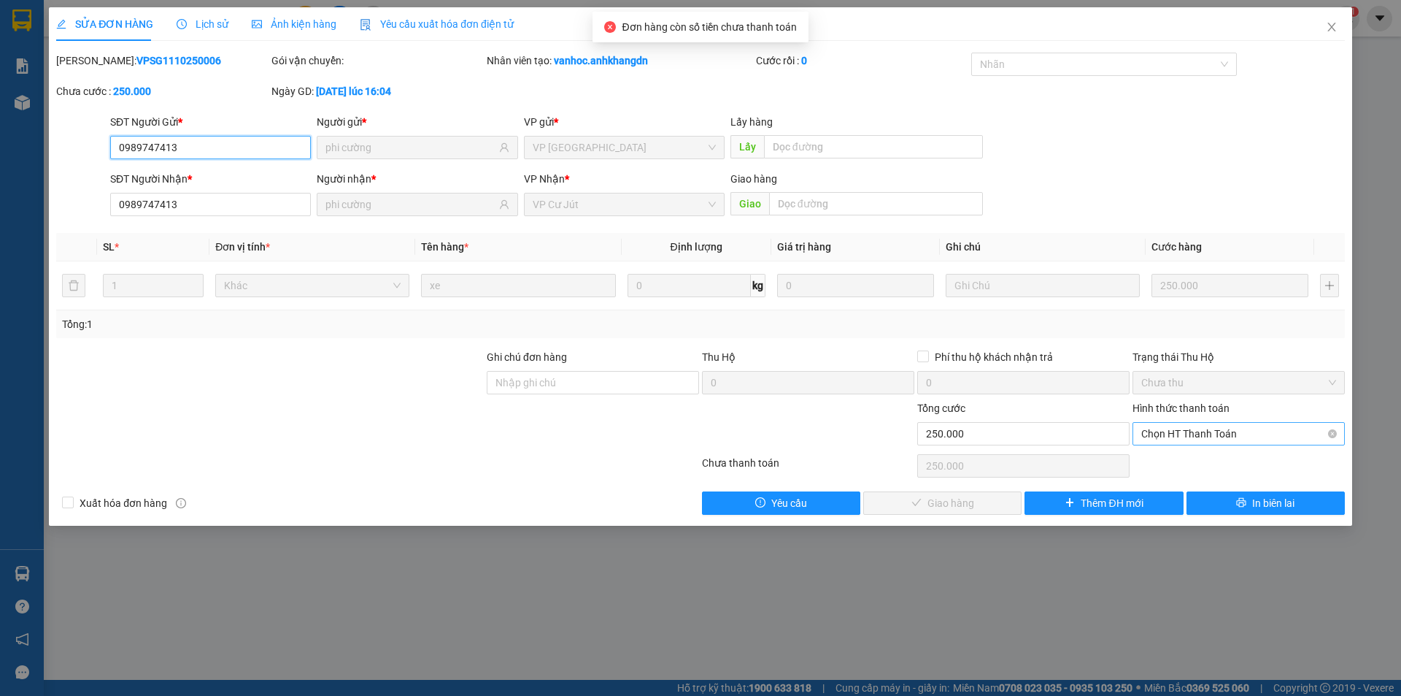
click at [1201, 431] on span "Chọn HT Thanh Toán" at bounding box center [1239, 434] width 195 height 22
click at [1190, 461] on div "Tại văn phòng" at bounding box center [1239, 463] width 195 height 16
type input "0"
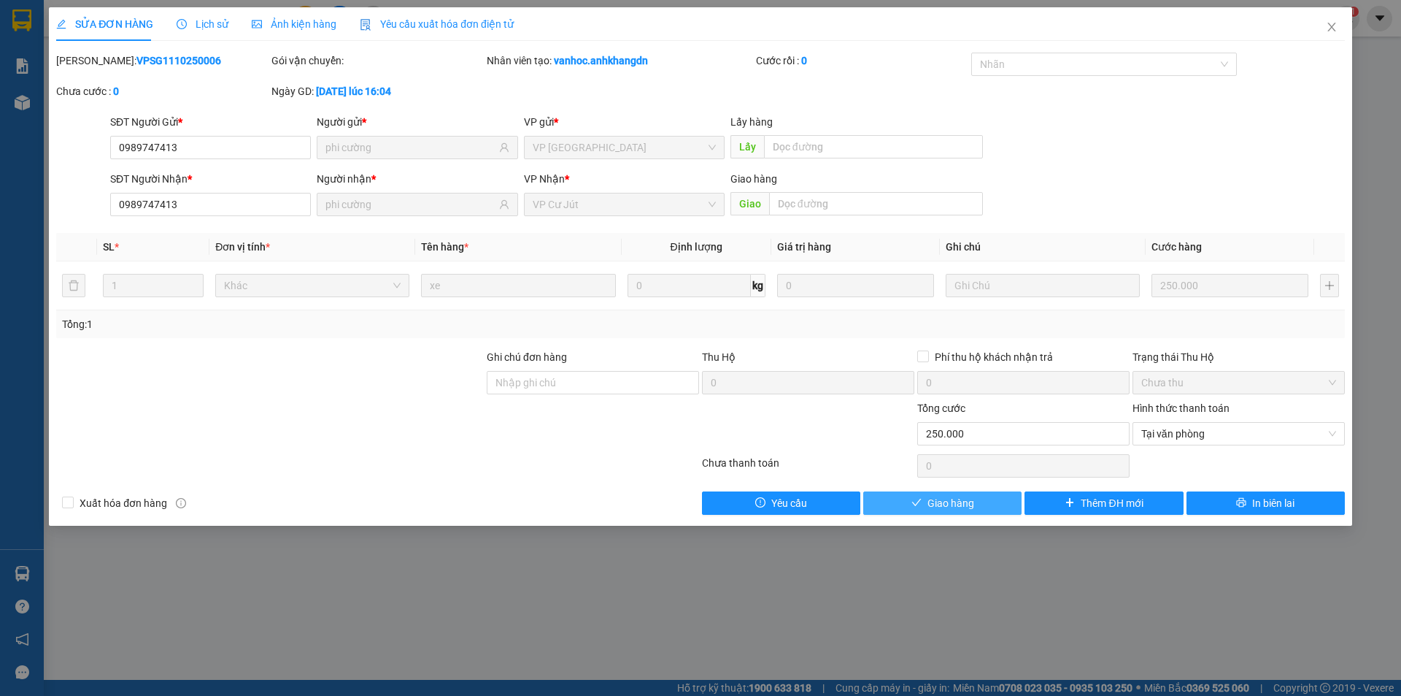
click at [980, 501] on button "Giao hàng" at bounding box center [942, 502] width 158 height 23
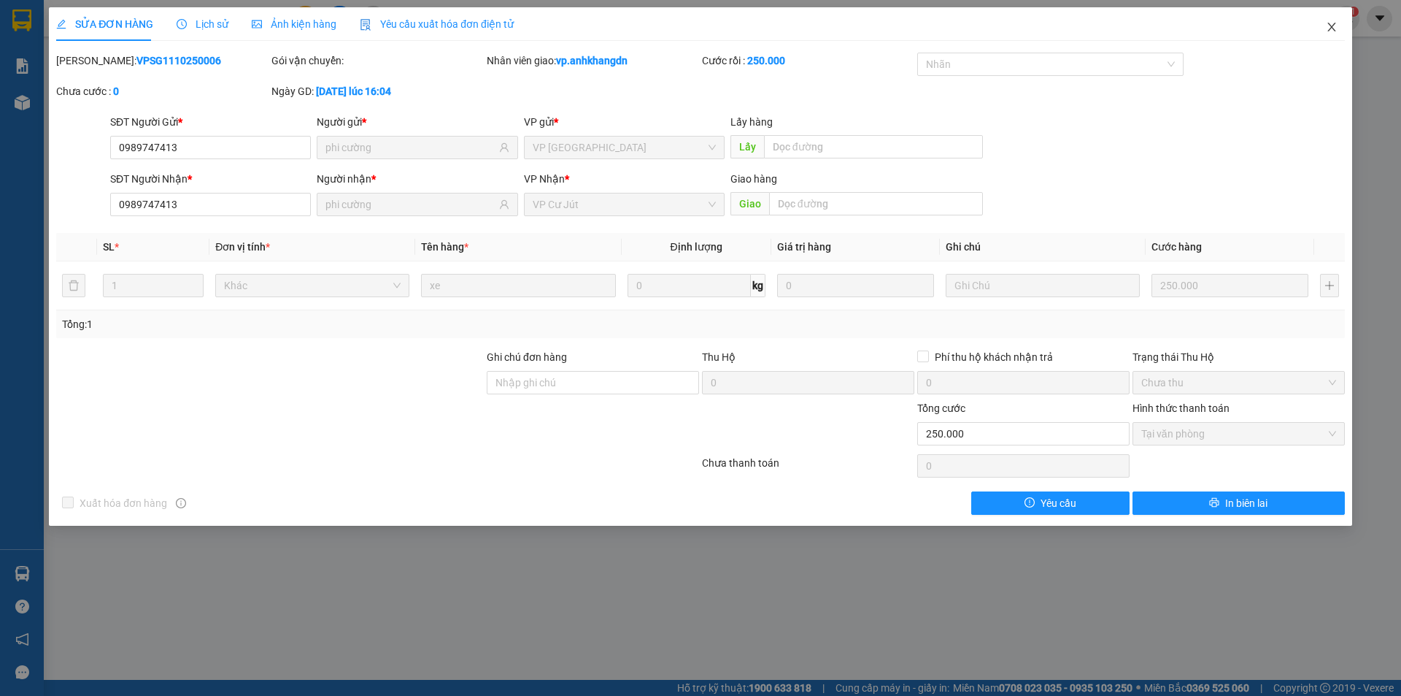
click at [1335, 28] on icon "close" at bounding box center [1332, 27] width 12 height 12
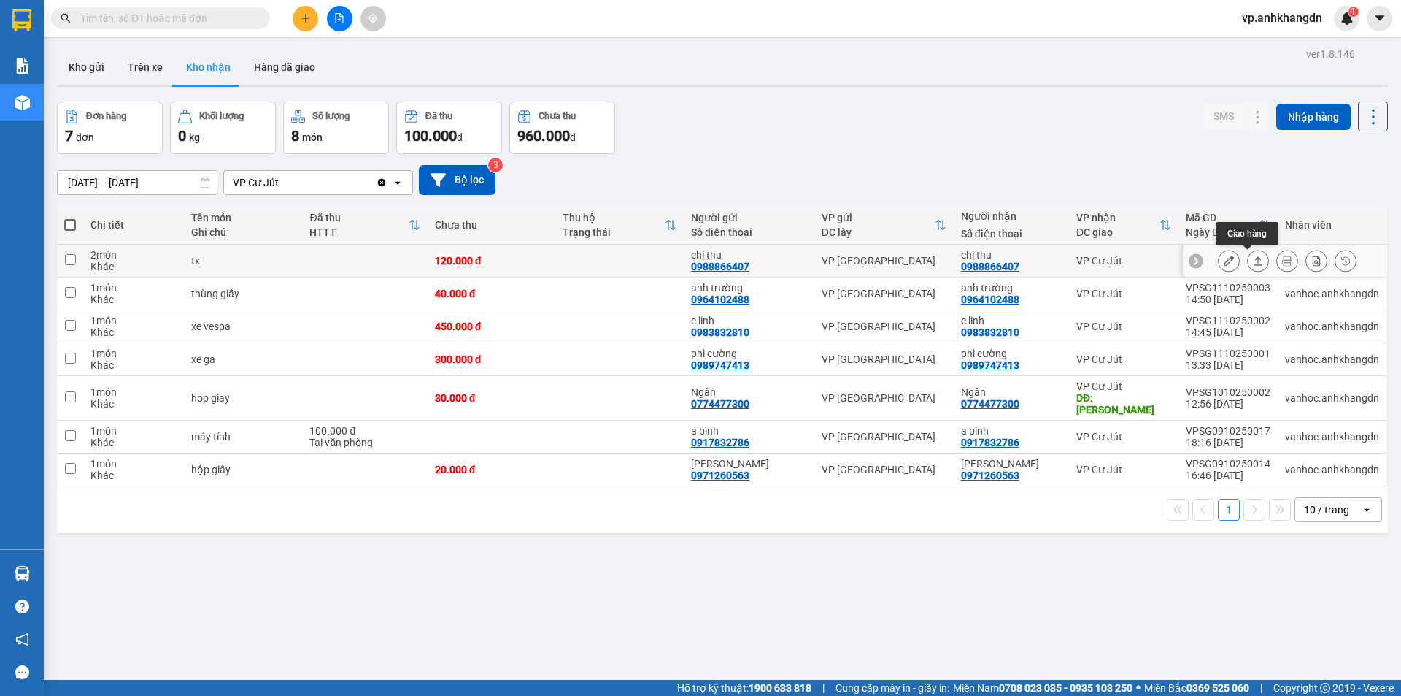
click at [1253, 261] on icon at bounding box center [1258, 260] width 10 height 10
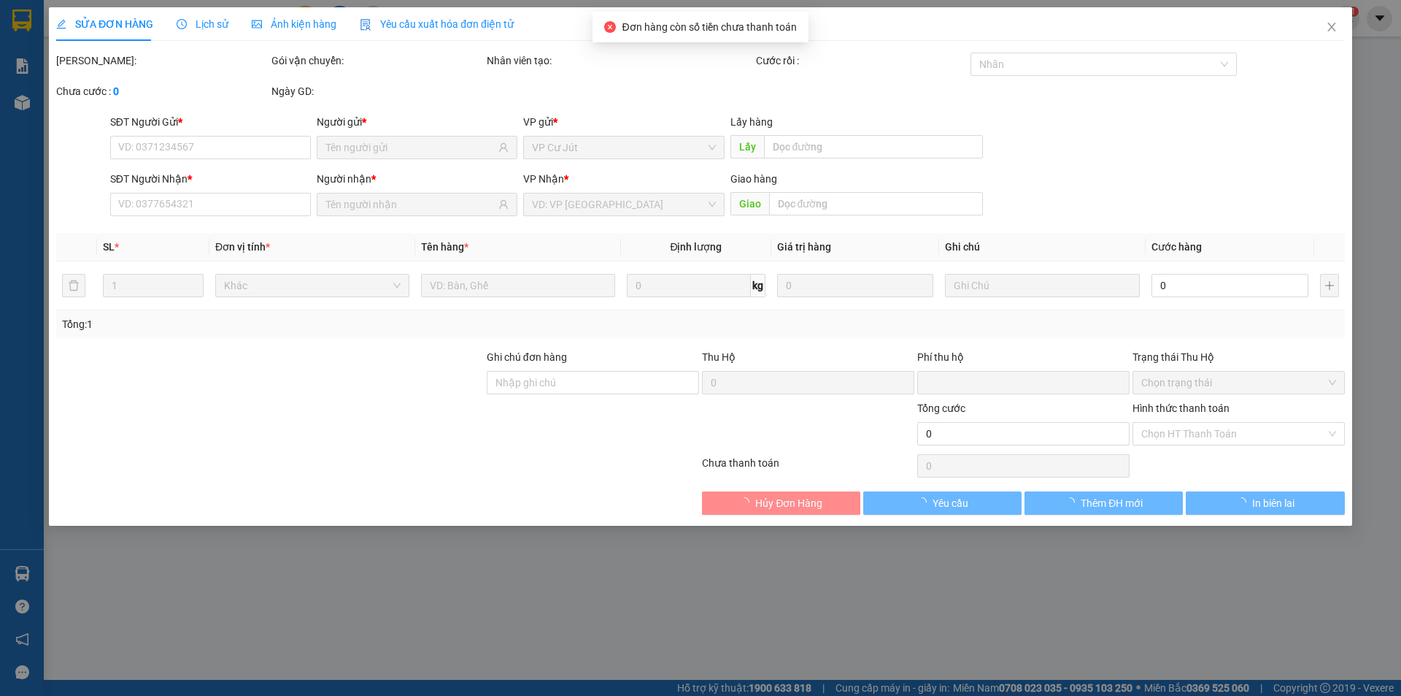
type input "0988866407"
type input "chị thu"
type input "0988866407"
type input "chị thu"
type input "0"
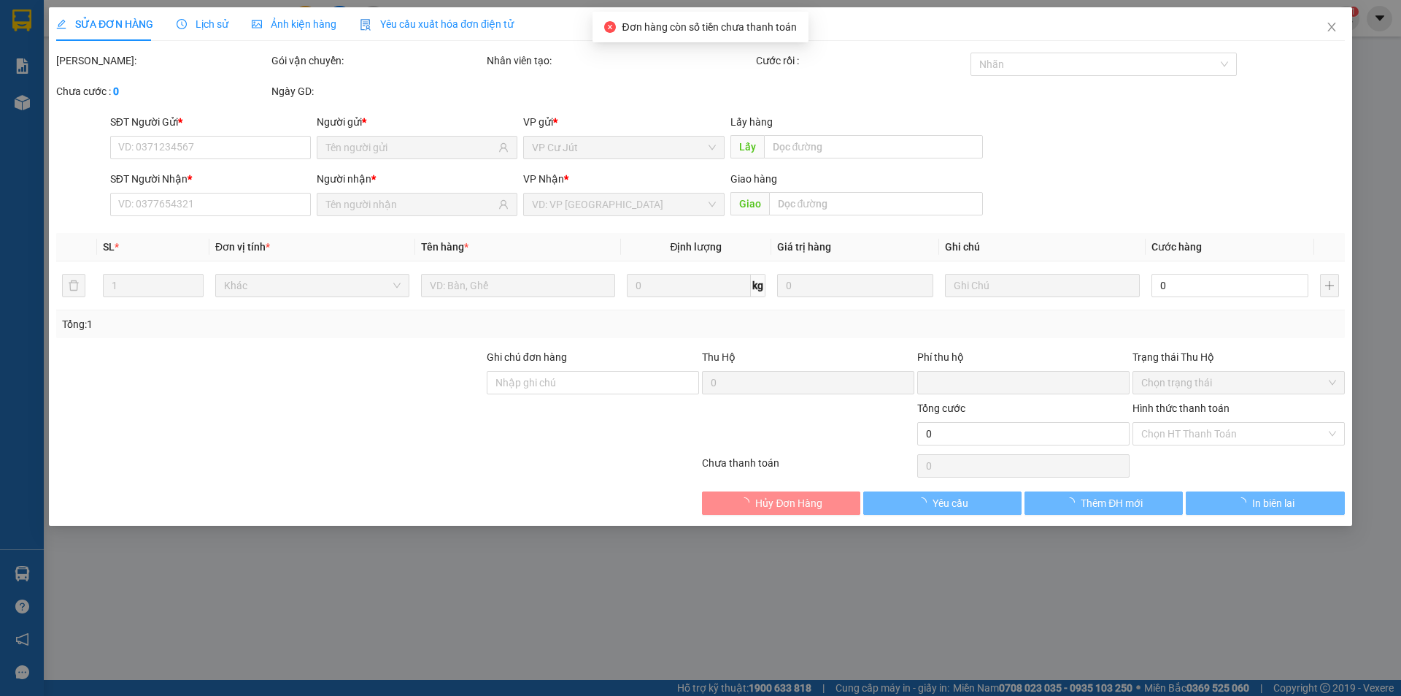
type input "120.000"
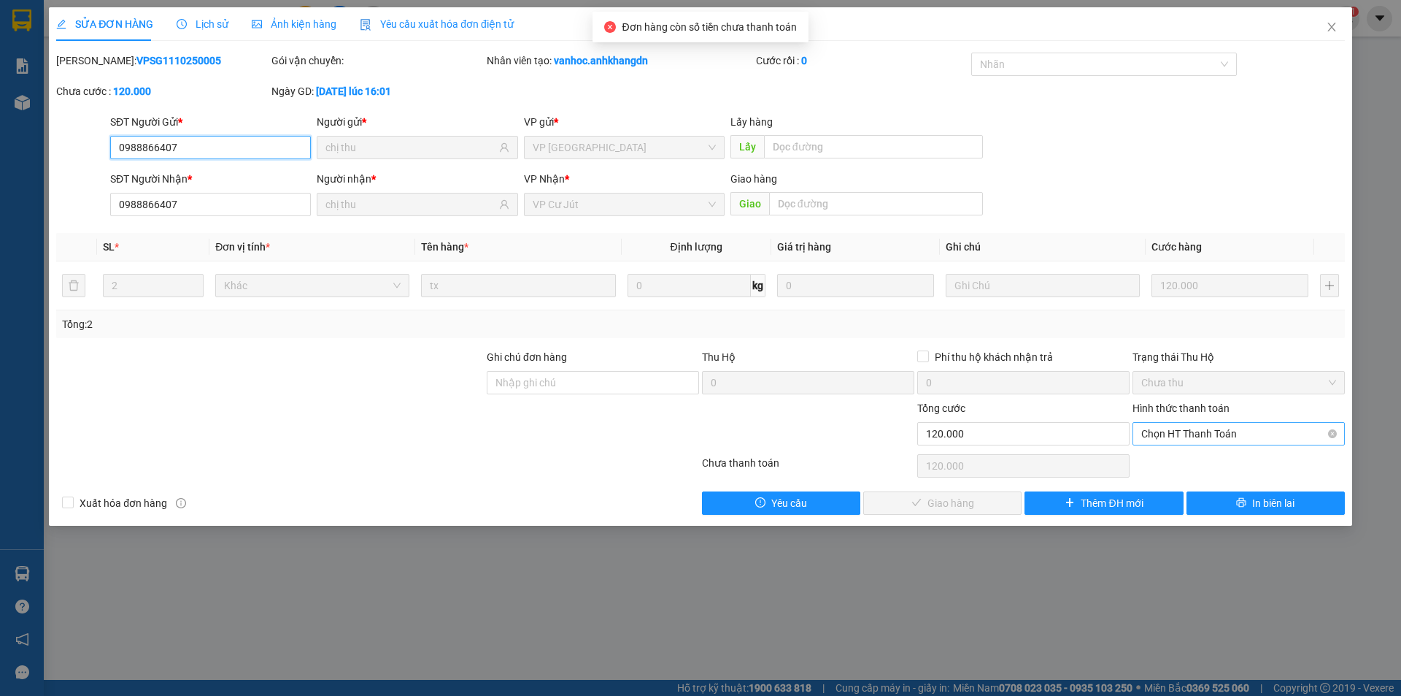
click at [1171, 434] on span "Chọn HT Thanh Toán" at bounding box center [1239, 434] width 195 height 22
click at [1182, 461] on div "Tại văn phòng" at bounding box center [1239, 463] width 195 height 16
type input "0"
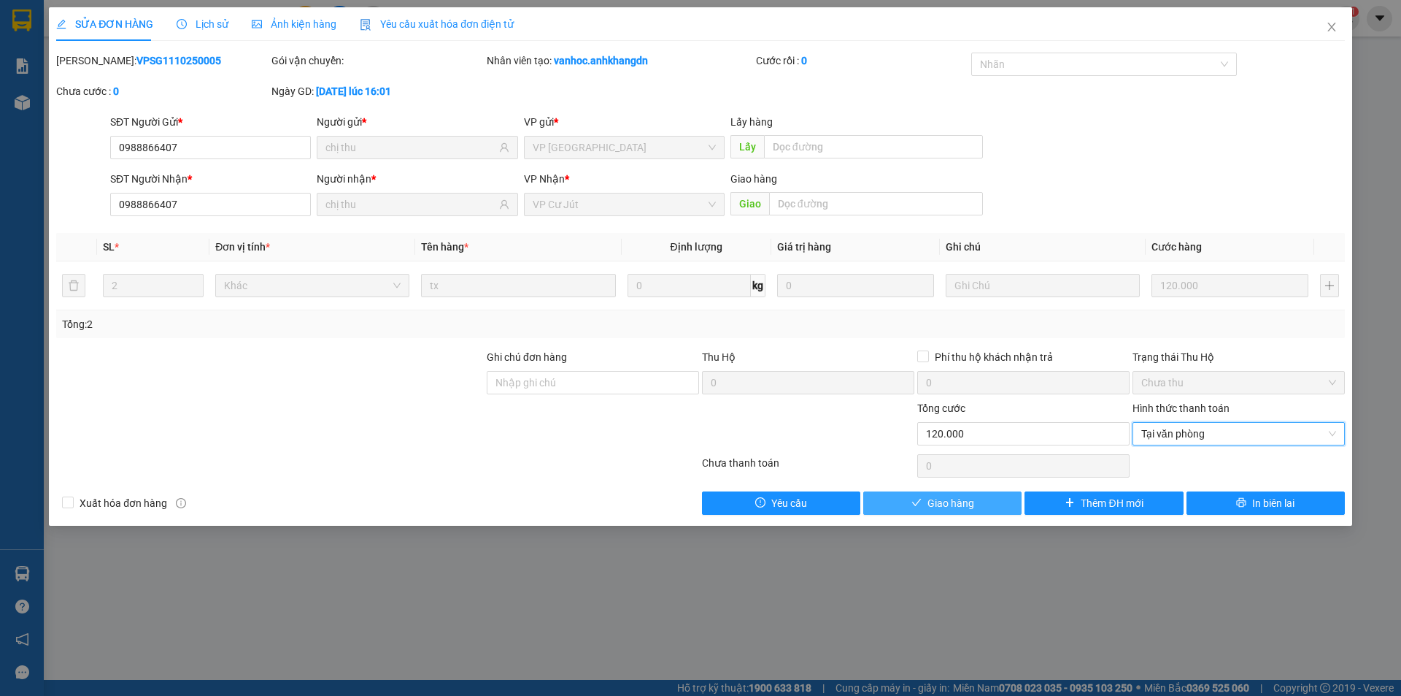
click at [963, 501] on span "Giao hàng" at bounding box center [951, 503] width 47 height 16
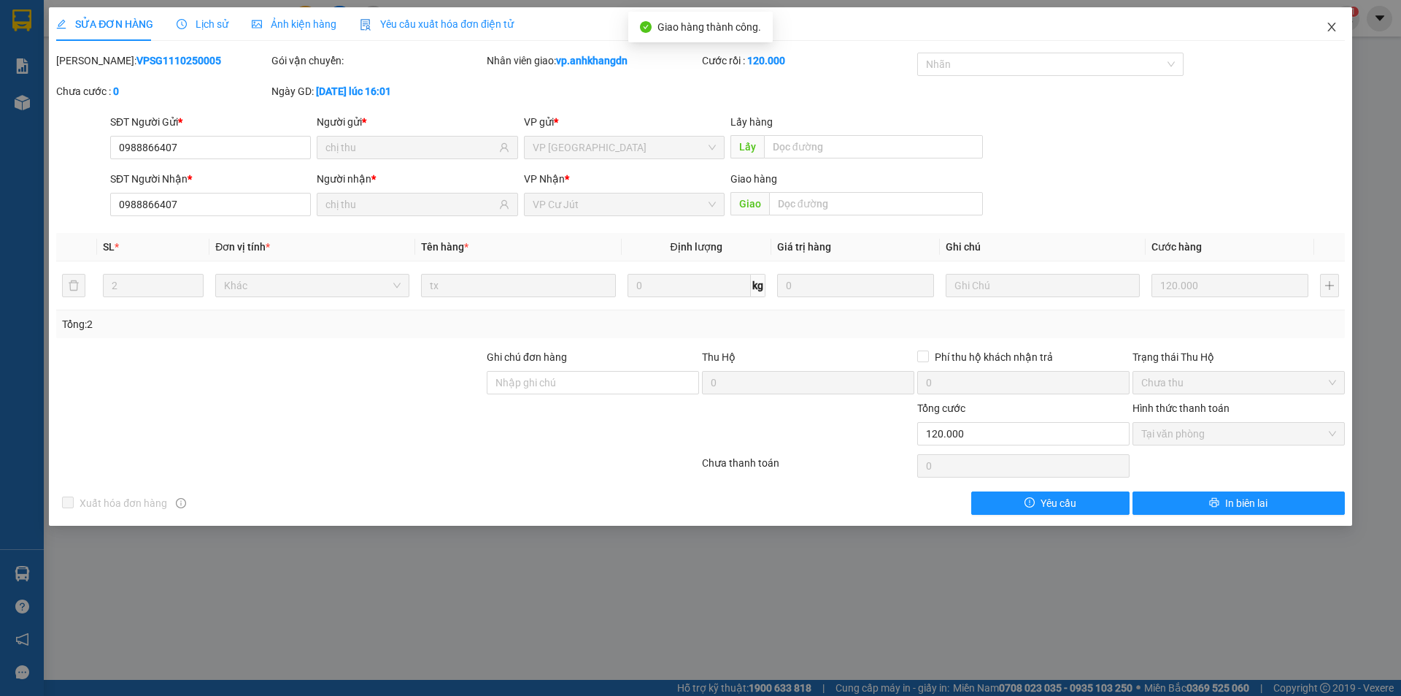
click at [1336, 25] on icon "close" at bounding box center [1332, 27] width 12 height 12
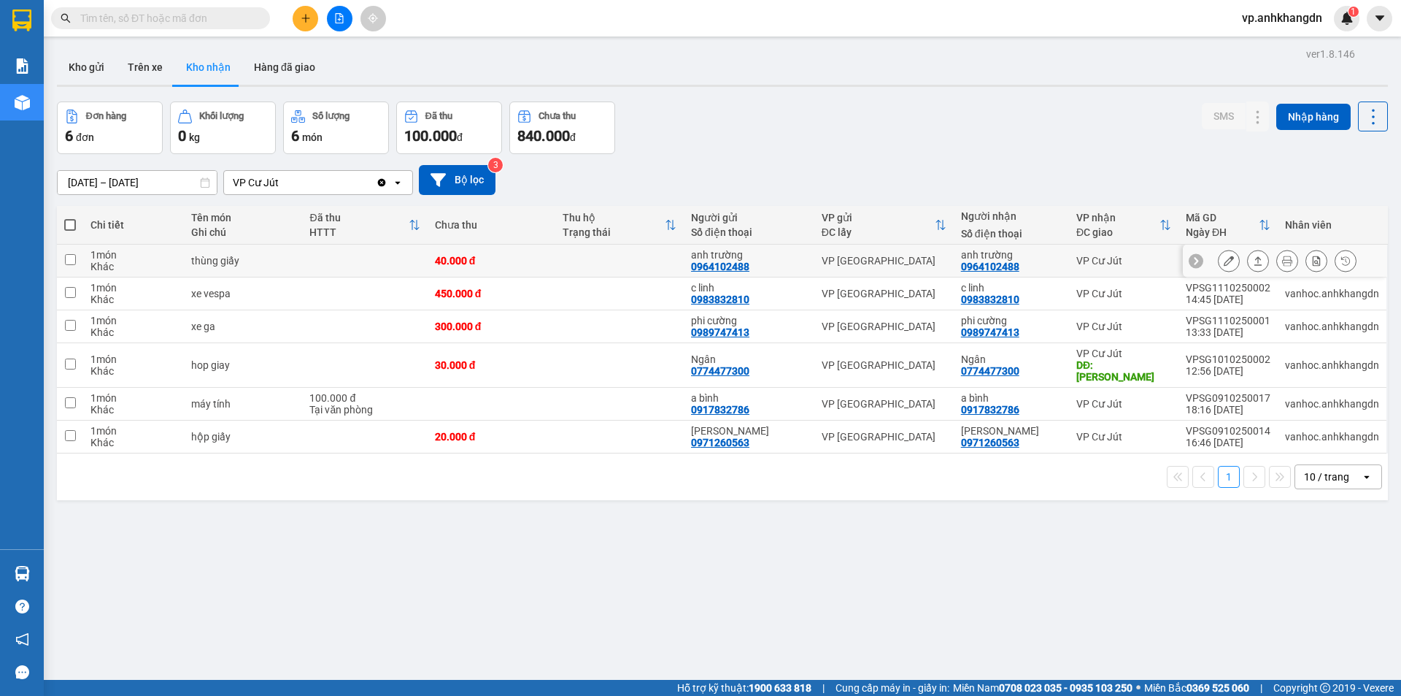
click at [1253, 260] on icon at bounding box center [1258, 260] width 10 height 10
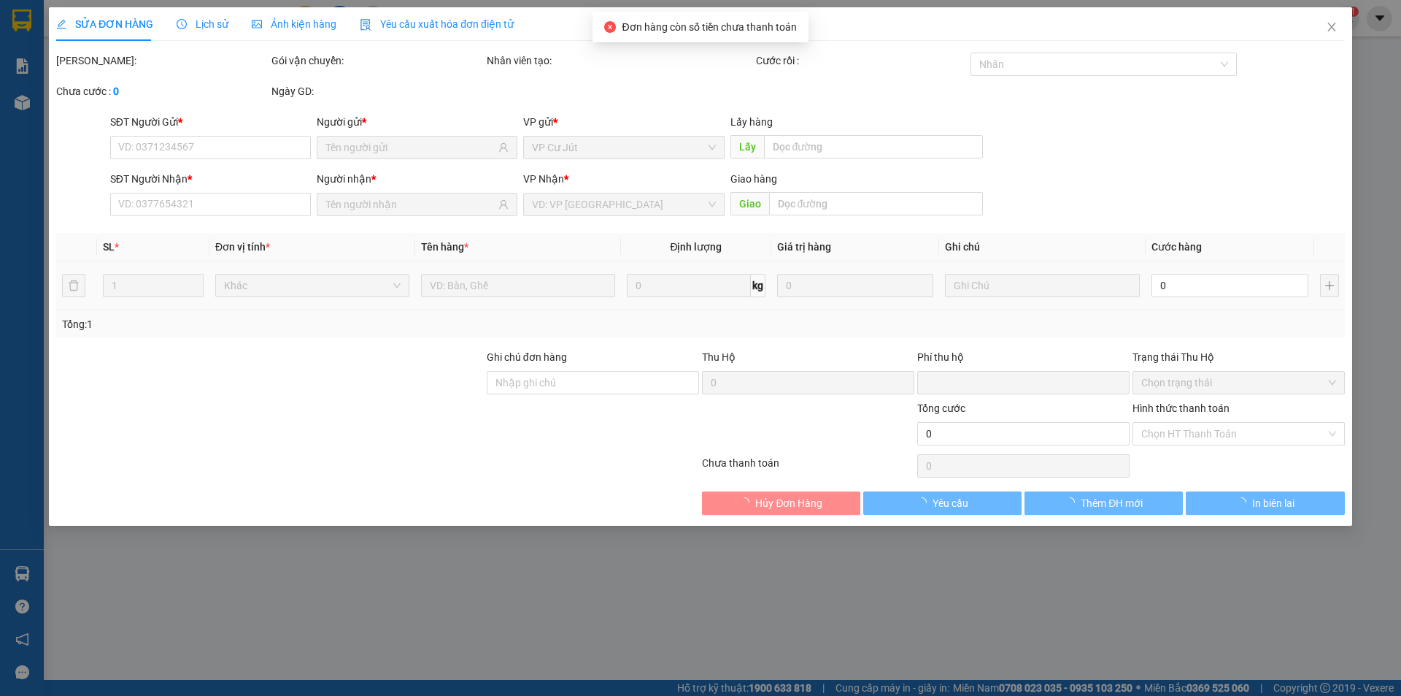
type input "0964102488"
type input "anh trường"
type input "0964102488"
type input "anh trường"
type input "0"
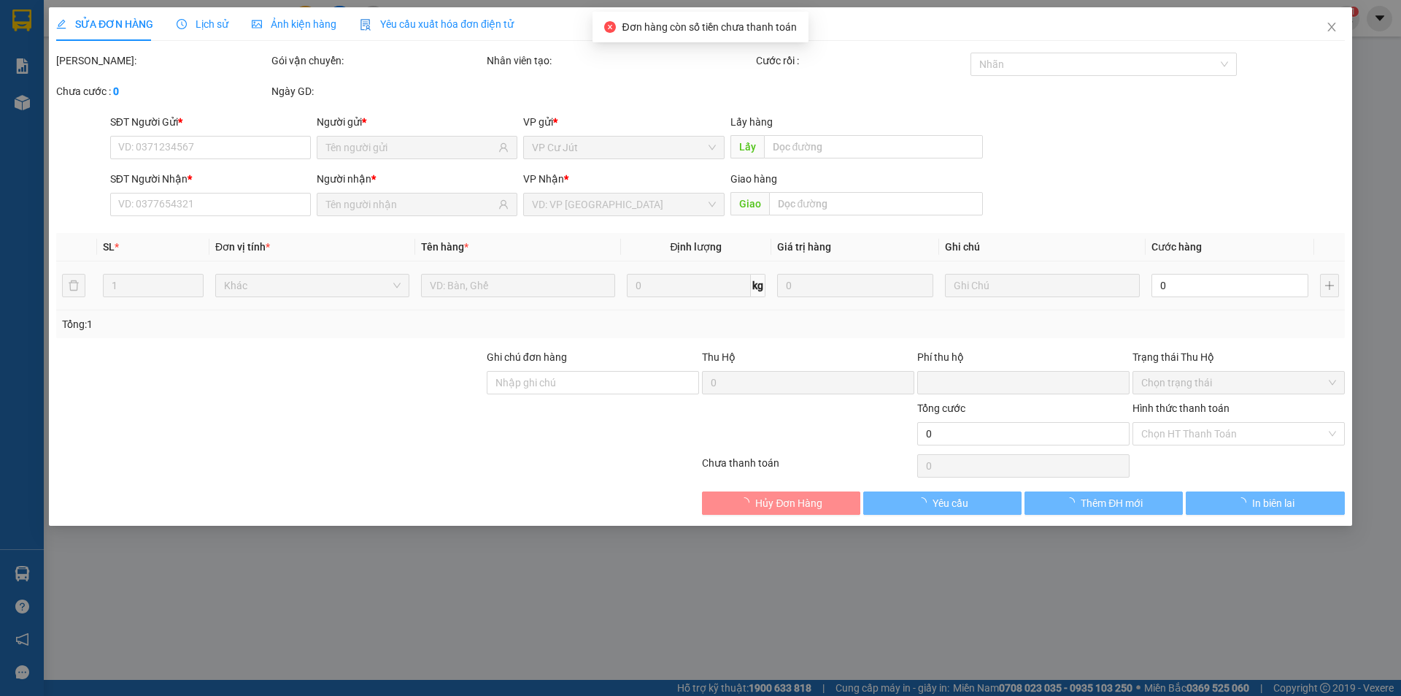
type input "40.000"
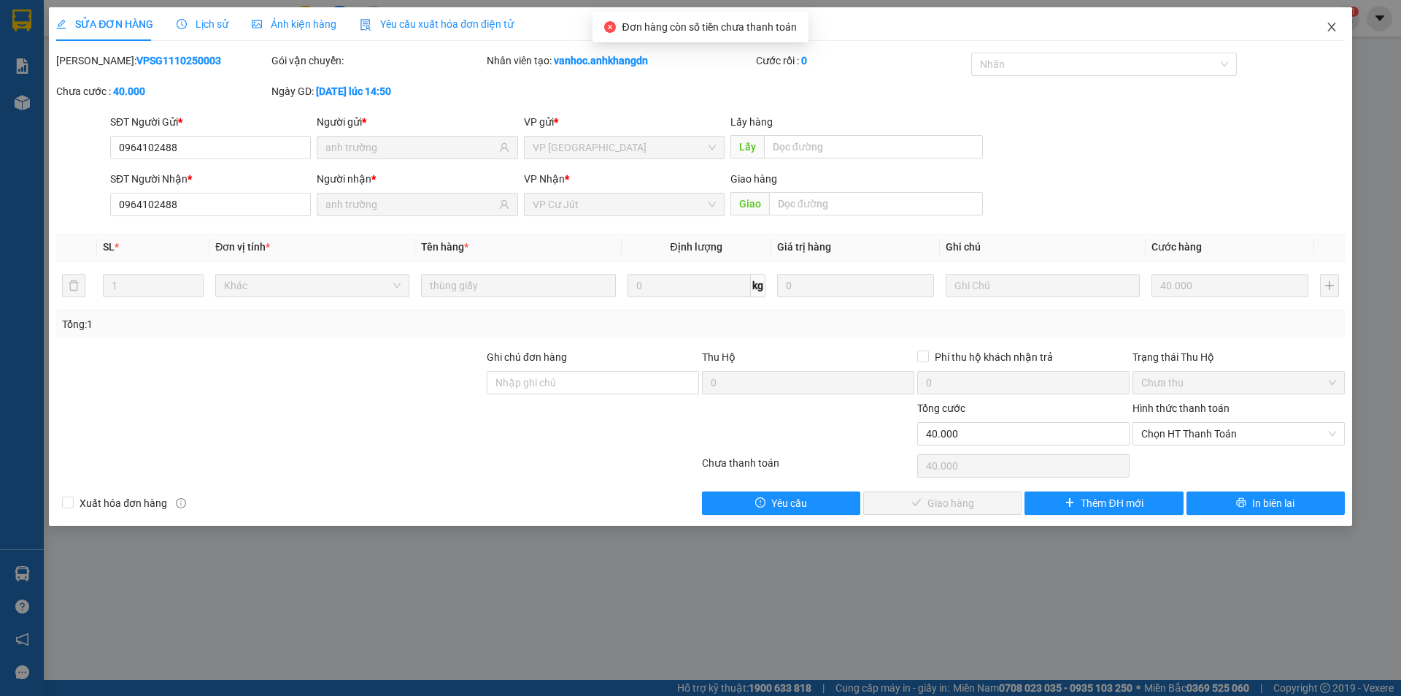
click at [1334, 31] on icon "close" at bounding box center [1332, 27] width 12 height 12
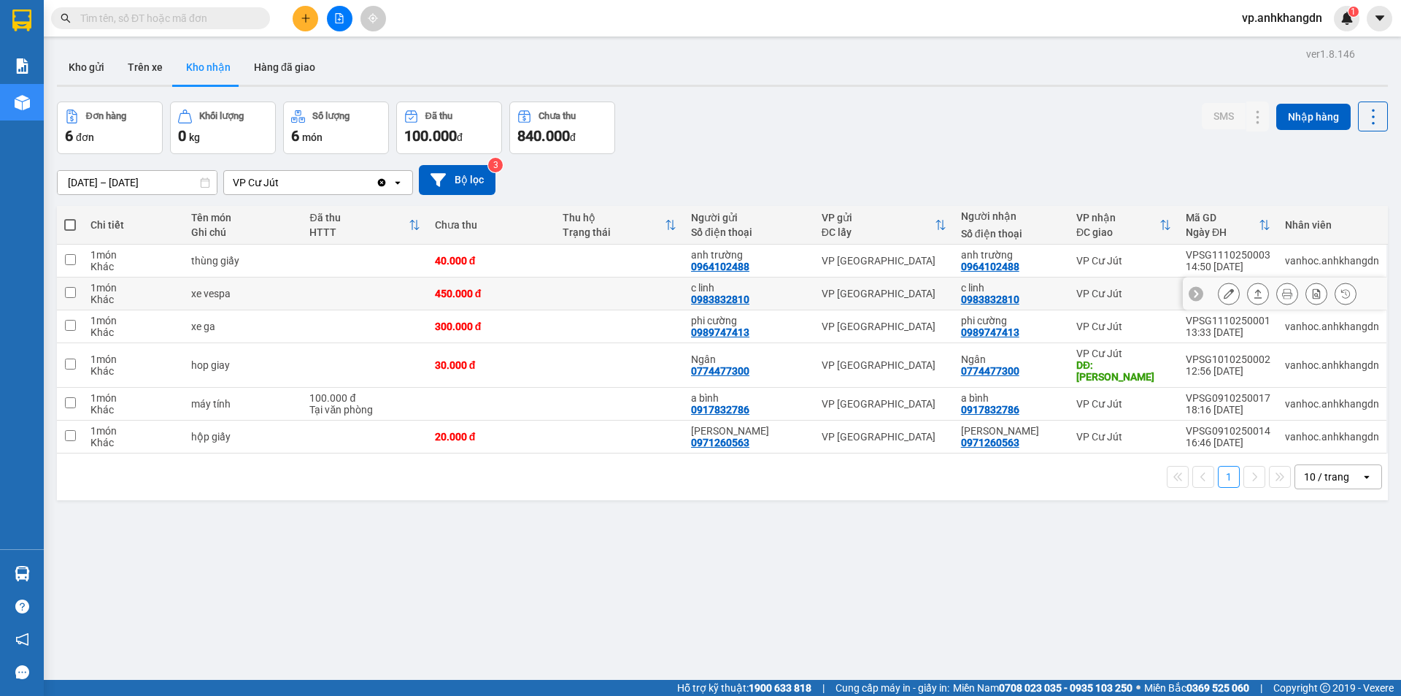
click at [1253, 294] on icon at bounding box center [1258, 293] width 10 height 10
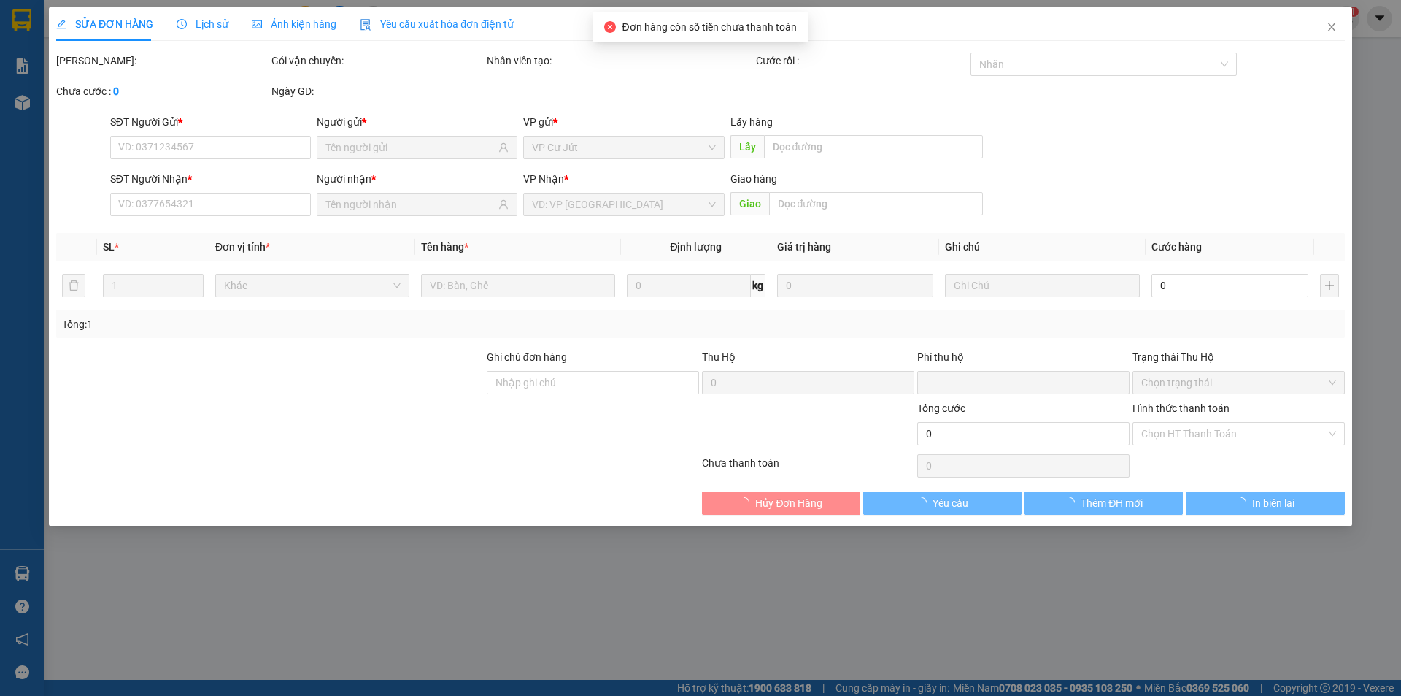
type input "0983832810"
type input "c linh"
type input "0983832810"
type input "c linh"
type input "xe máy theo khách"
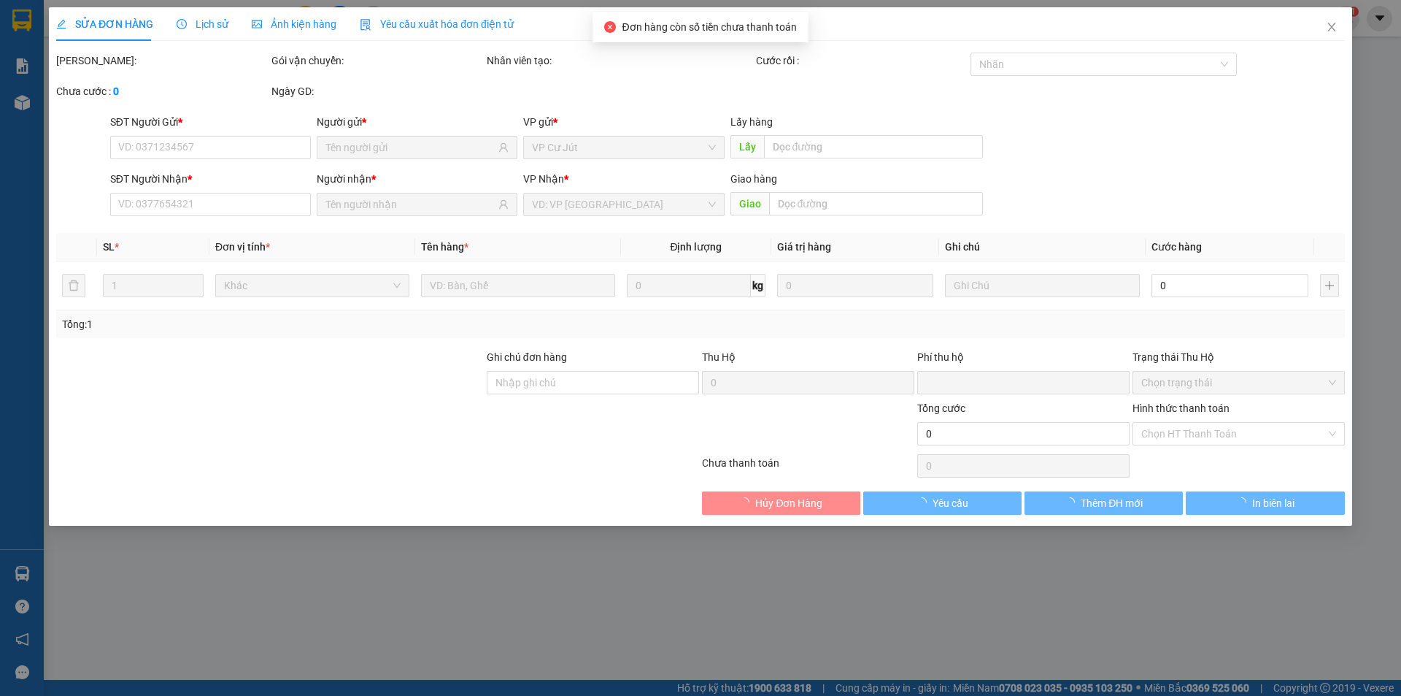
type input "0"
type input "450.000"
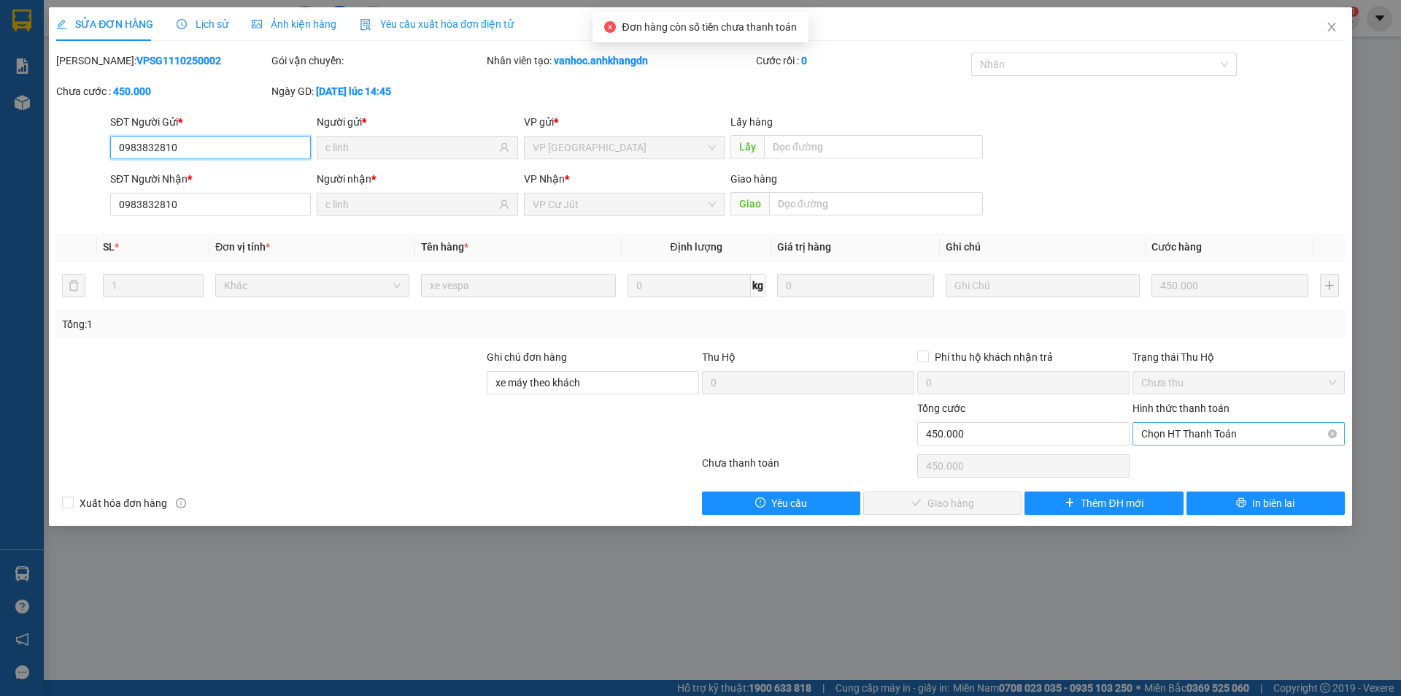
click at [1204, 436] on span "Chọn HT Thanh Toán" at bounding box center [1239, 434] width 195 height 22
click at [1194, 463] on div "Tại văn phòng" at bounding box center [1239, 463] width 195 height 16
type input "0"
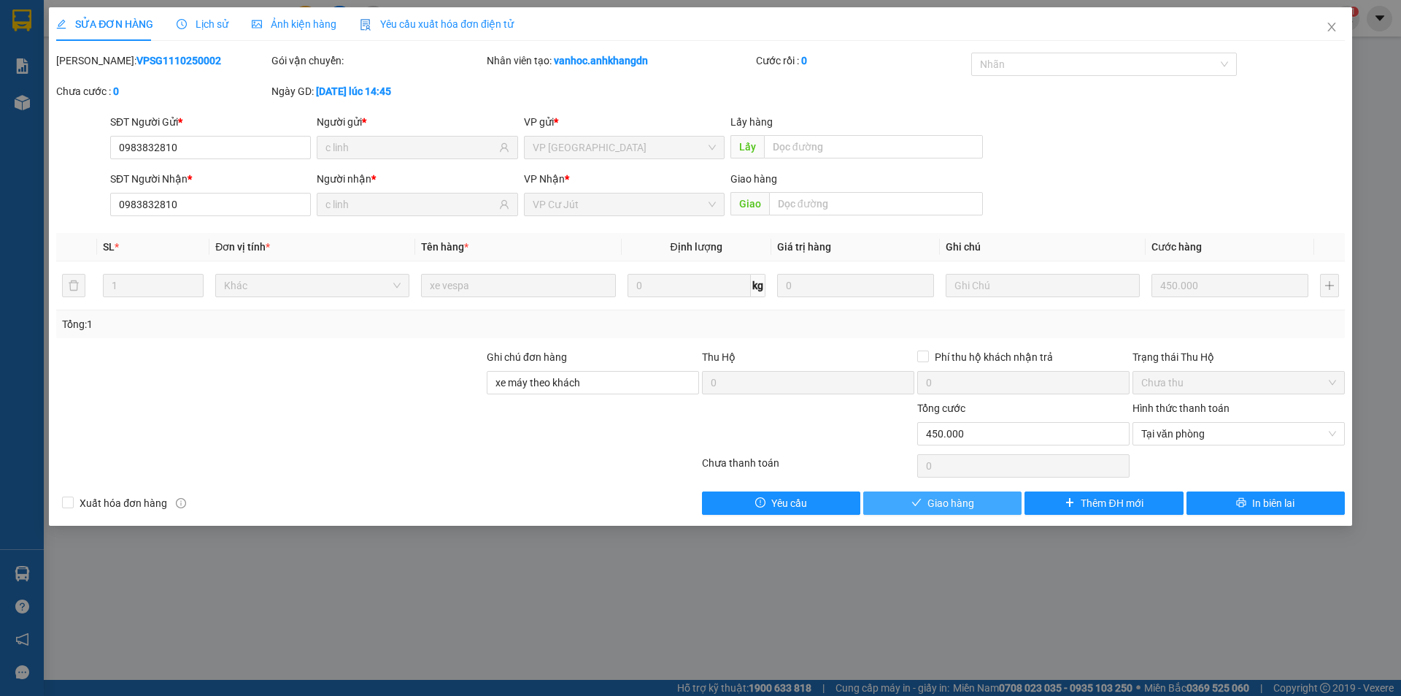
drag, startPoint x: 958, startPoint y: 511, endPoint x: 966, endPoint y: 505, distance: 9.9
click at [960, 510] on button "Giao hàng" at bounding box center [942, 502] width 158 height 23
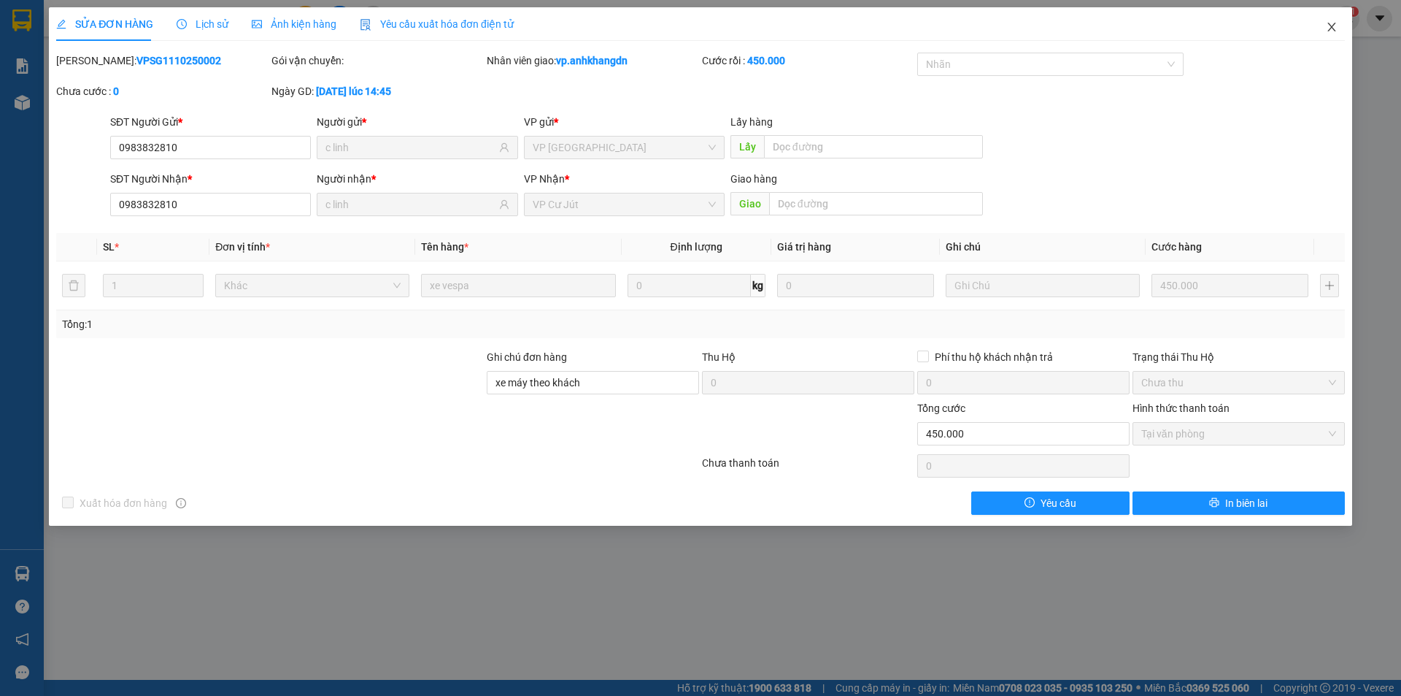
click at [1337, 33] on icon "close" at bounding box center [1332, 27] width 12 height 12
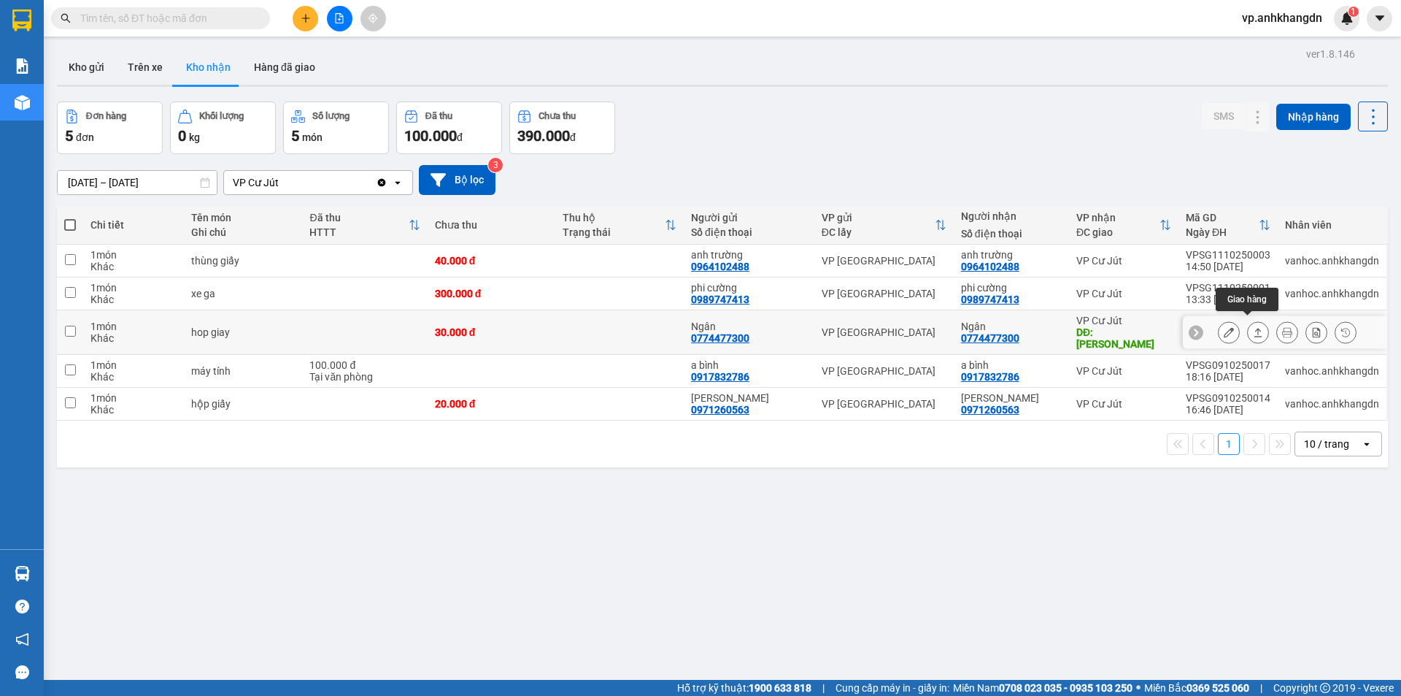
click at [1253, 327] on icon at bounding box center [1258, 332] width 10 height 10
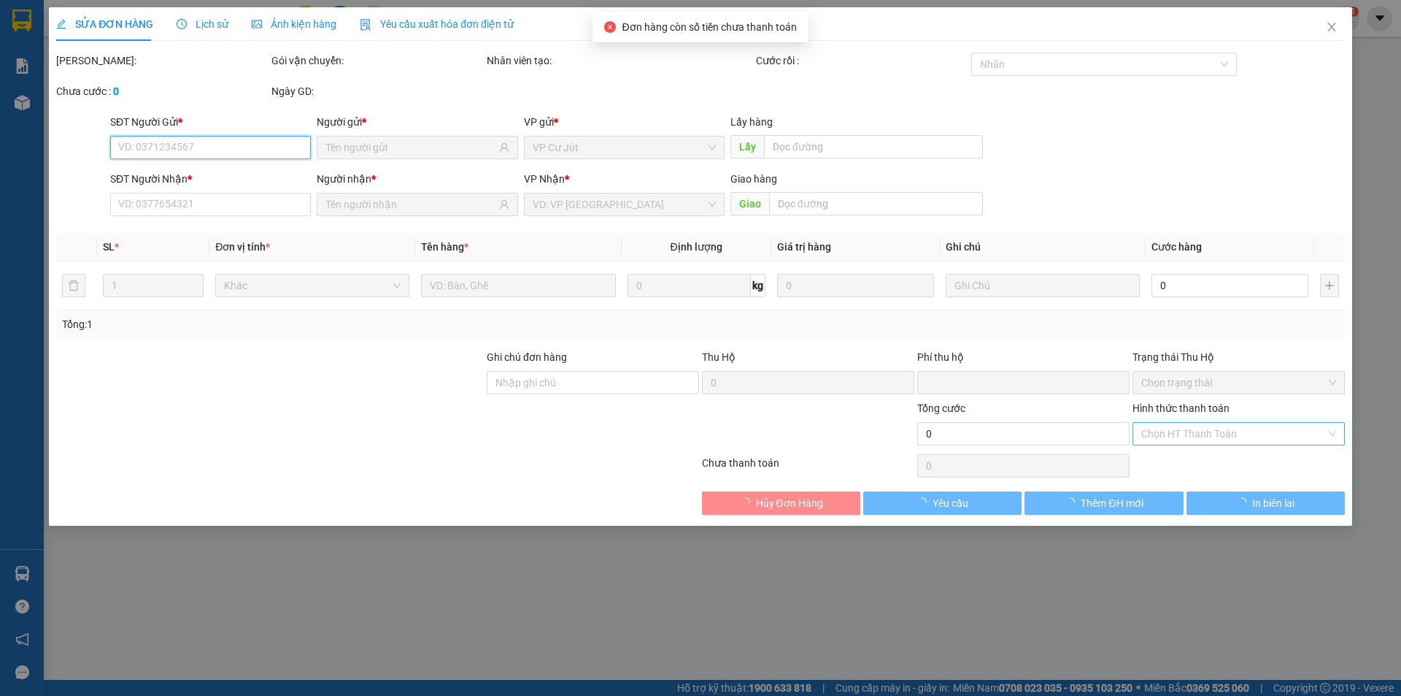
type input "0774477300"
type input "Ngân"
type input "0774477300"
type input "Ngân"
type input "tâm thắng"
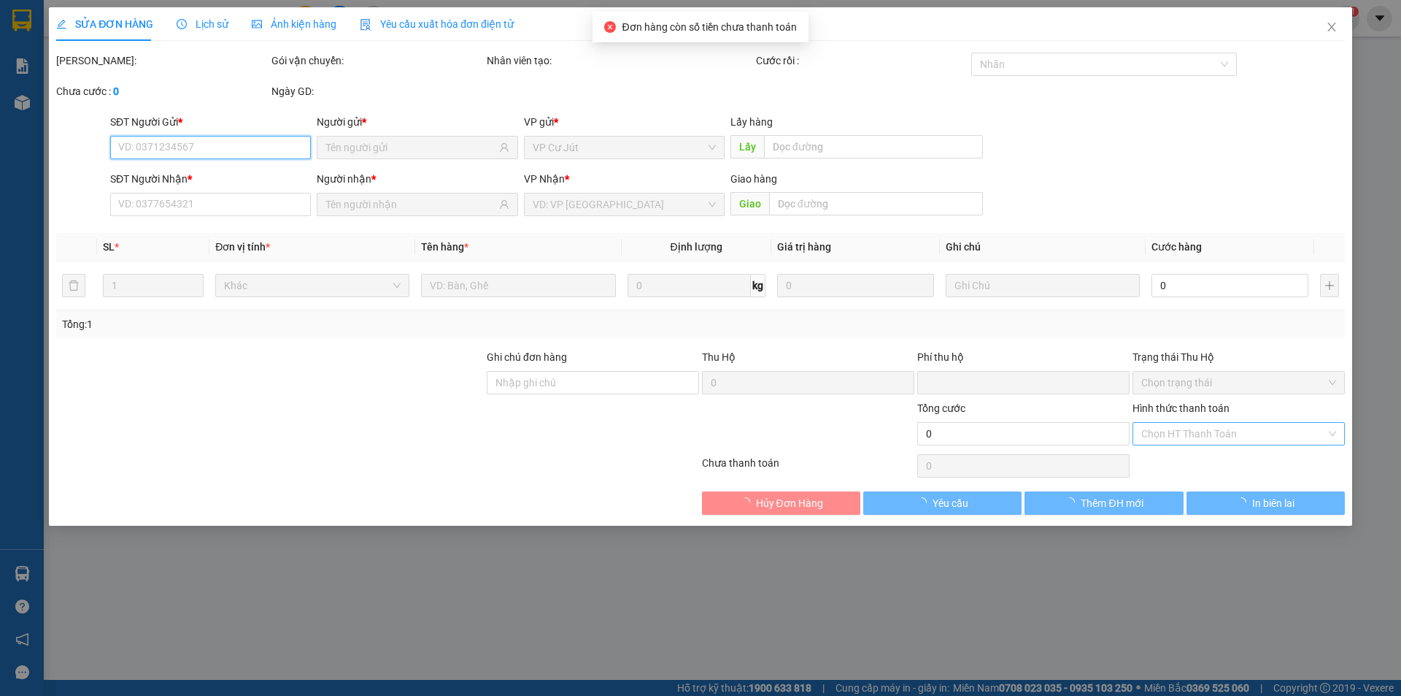
type input "0"
type input "30.000"
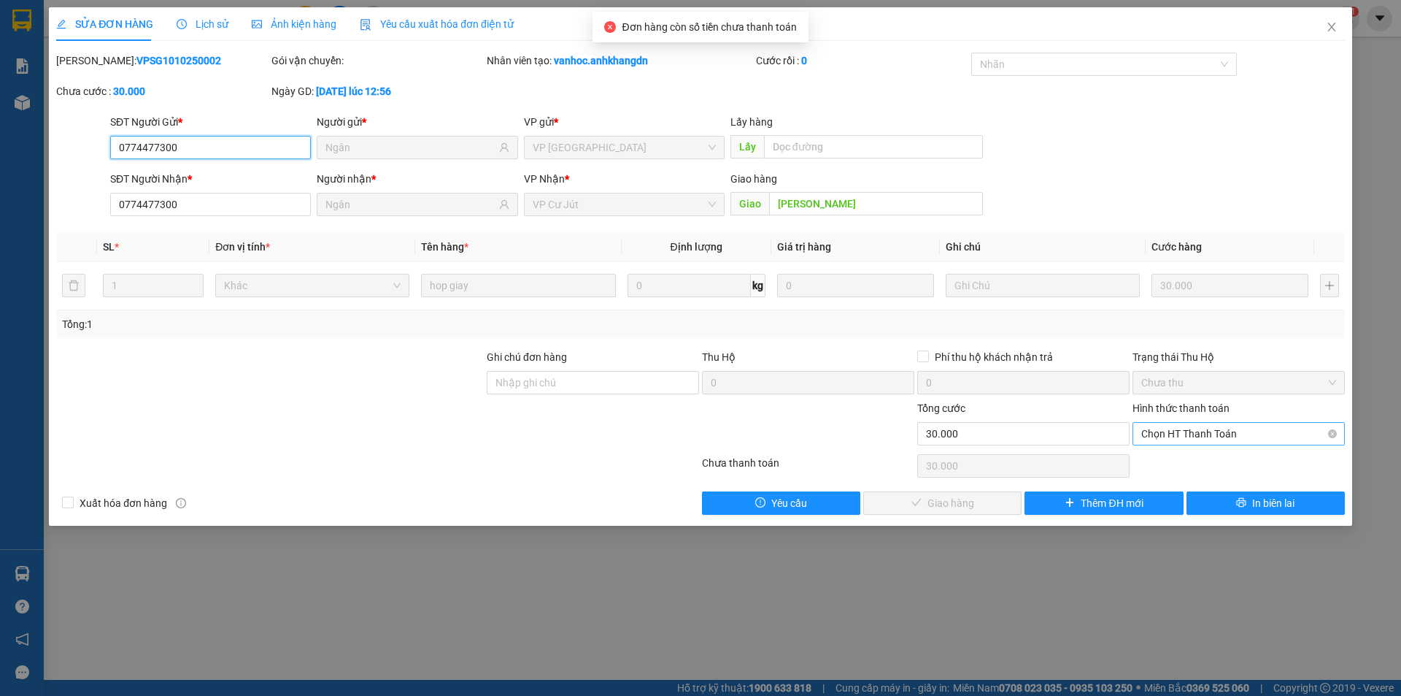
click at [1212, 434] on span "Chọn HT Thanh Toán" at bounding box center [1239, 434] width 195 height 22
click at [1188, 463] on div "Tại văn phòng" at bounding box center [1239, 463] width 195 height 16
type input "0"
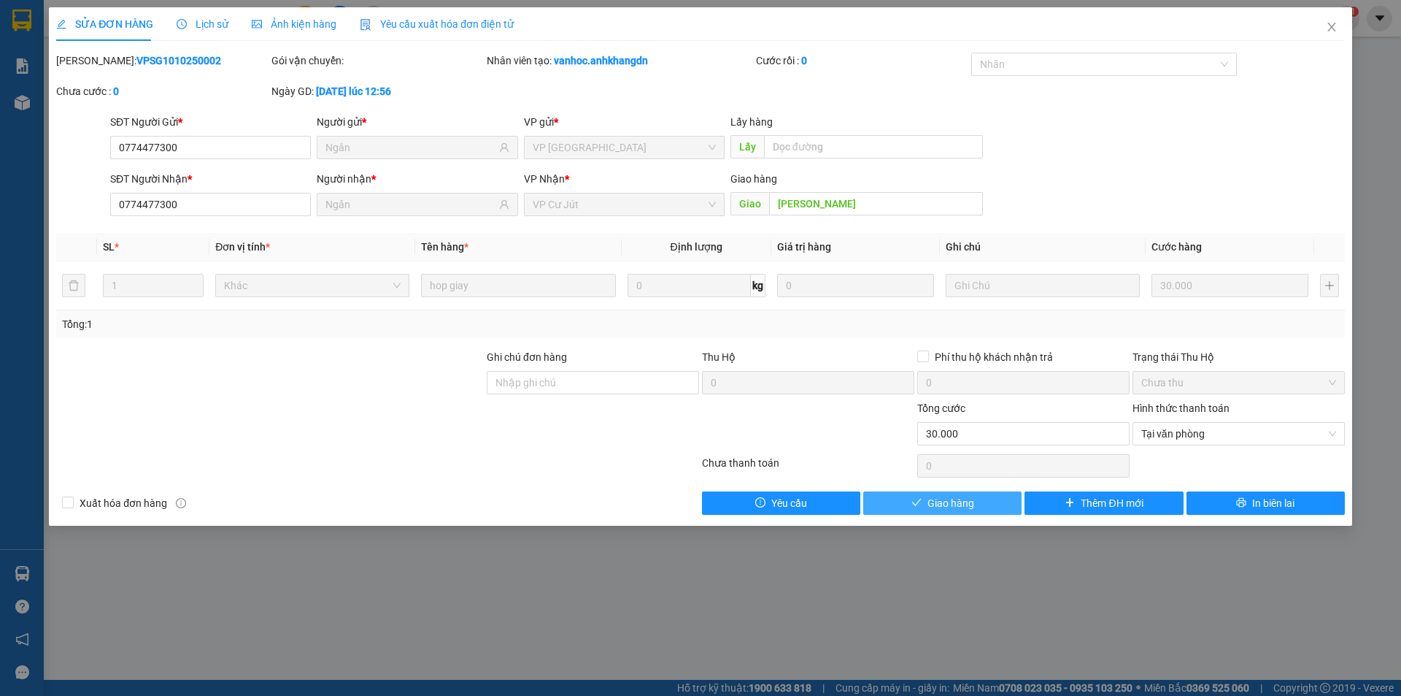
click at [952, 508] on span "Giao hàng" at bounding box center [951, 503] width 47 height 16
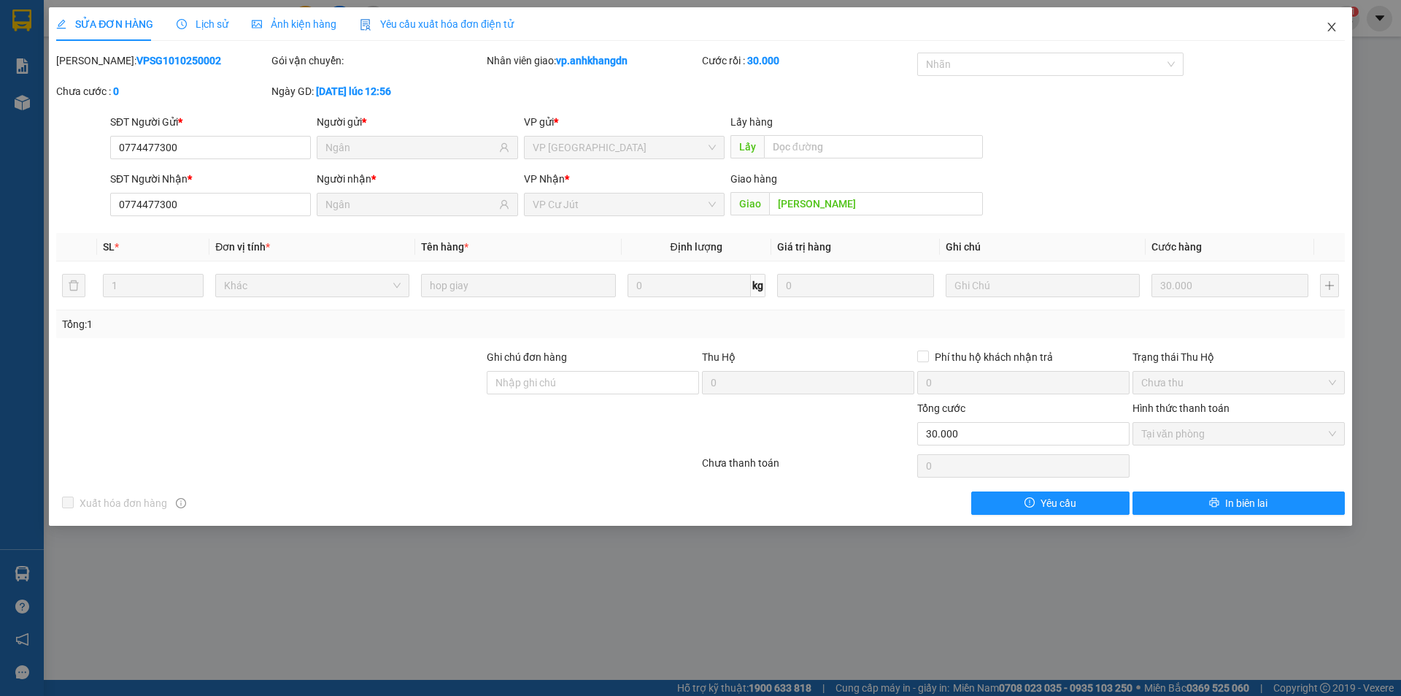
click at [1328, 25] on icon "close" at bounding box center [1332, 27] width 12 height 12
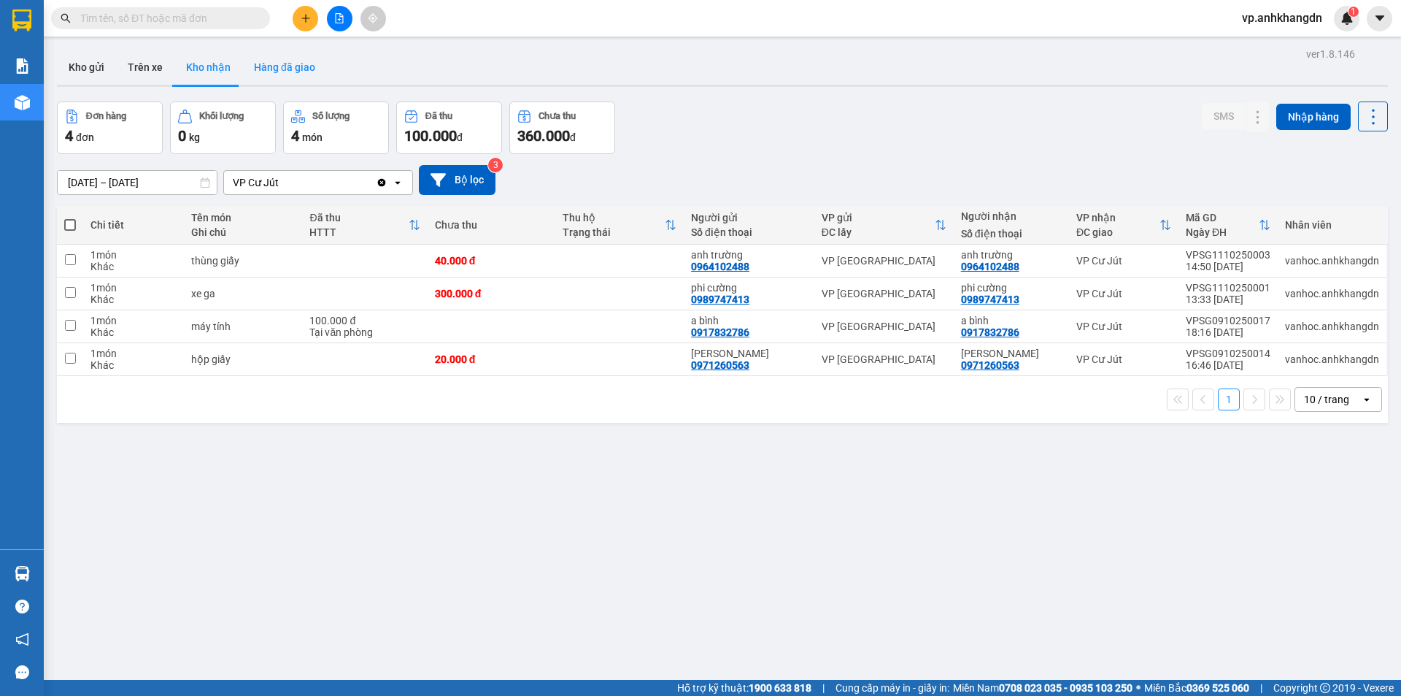
click at [277, 67] on button "Hàng đã giao" at bounding box center [284, 67] width 85 height 35
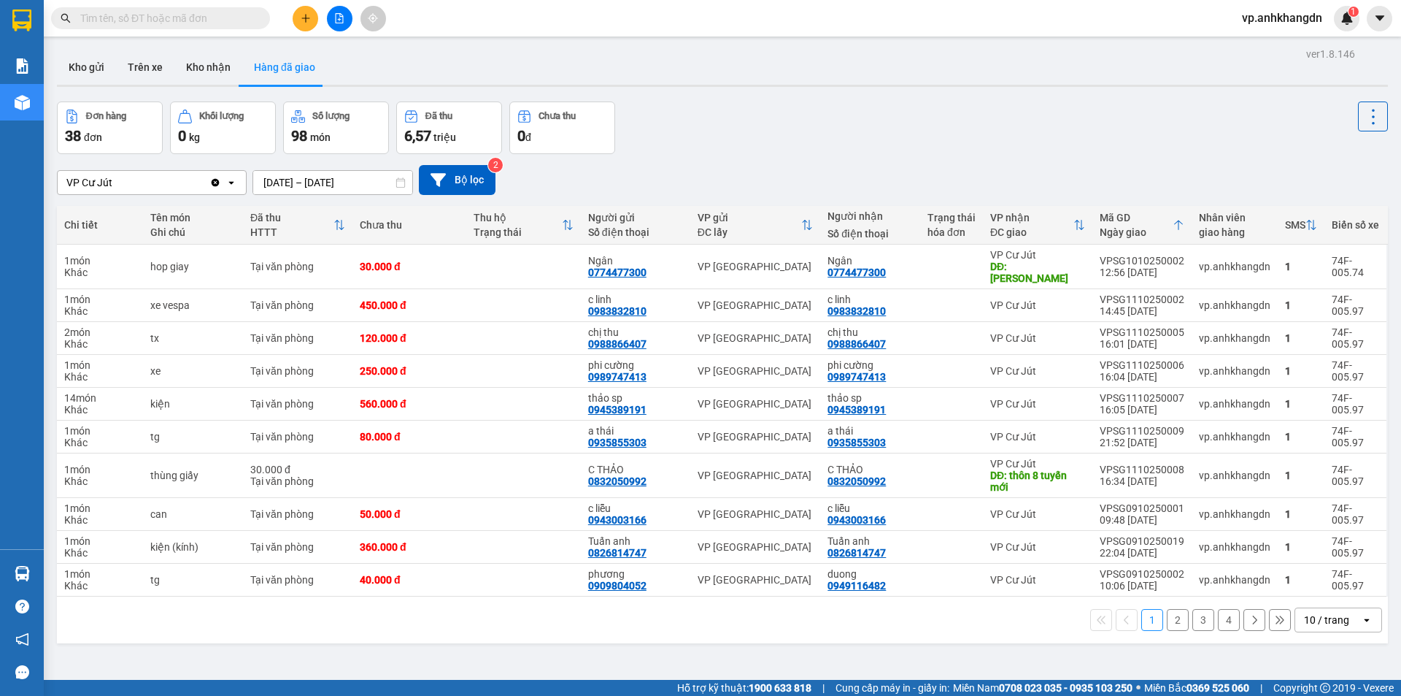
click at [1281, 18] on span "vp.anhkhangdn" at bounding box center [1283, 18] width 104 height 18
click at [1270, 42] on span "Đăng xuất" at bounding box center [1289, 45] width 74 height 16
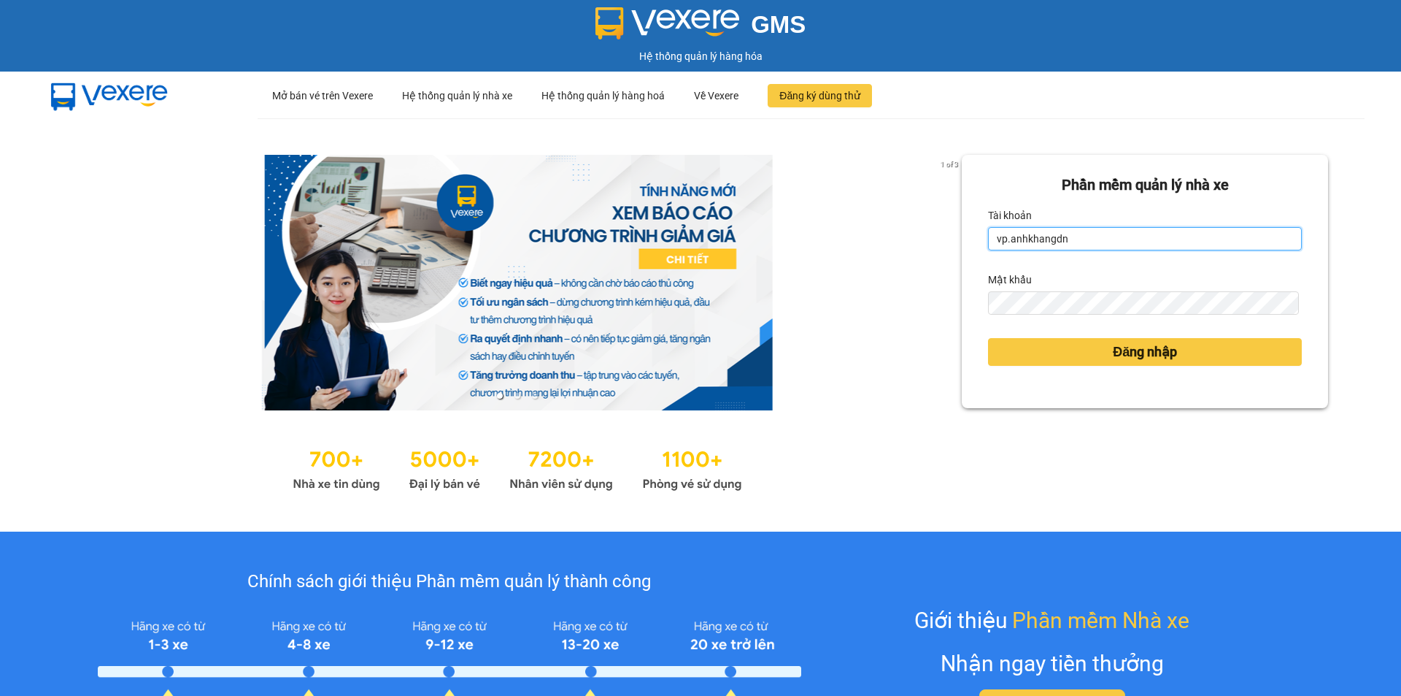
click at [1066, 248] on input "vp.anhkhangdn" at bounding box center [1145, 238] width 314 height 23
click at [1065, 249] on input "vp.anhkhangdn" at bounding box center [1145, 238] width 314 height 23
type input "kieuanh.anhkhangdn"
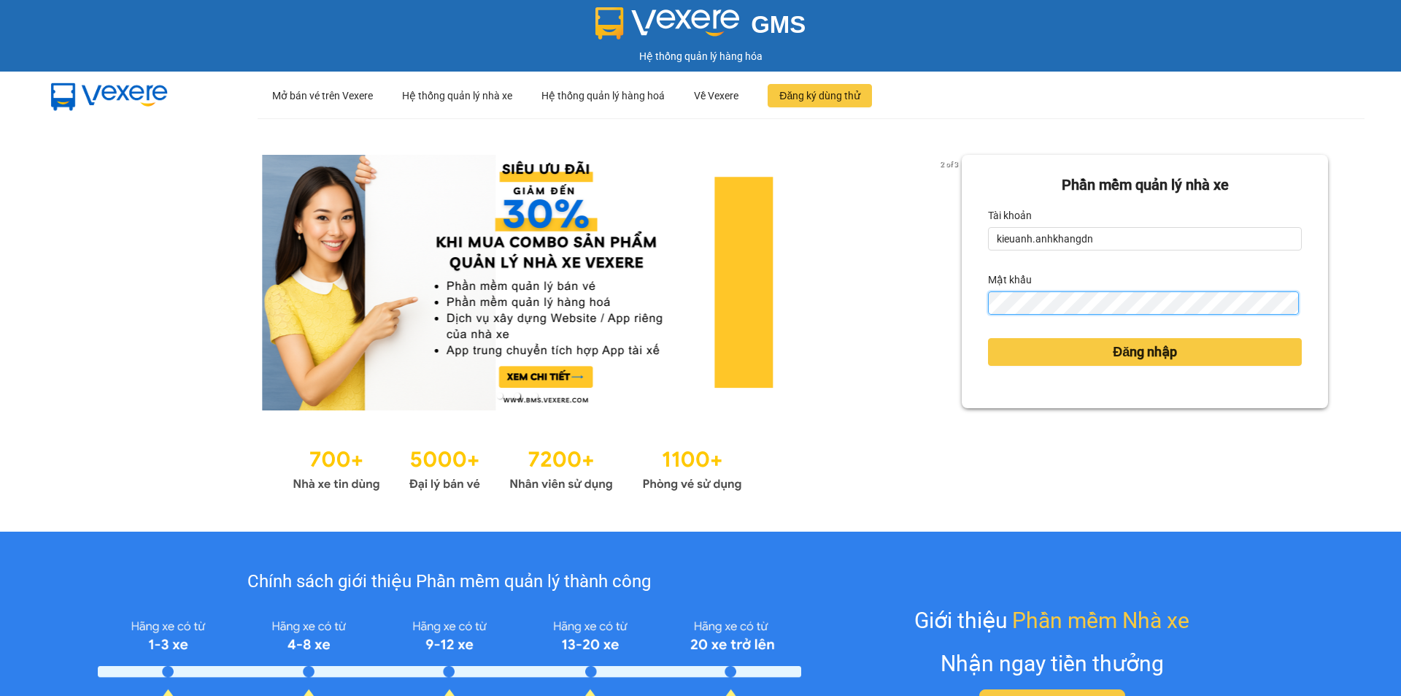
click at [988, 338] on button "Đăng nhập" at bounding box center [1145, 352] width 314 height 28
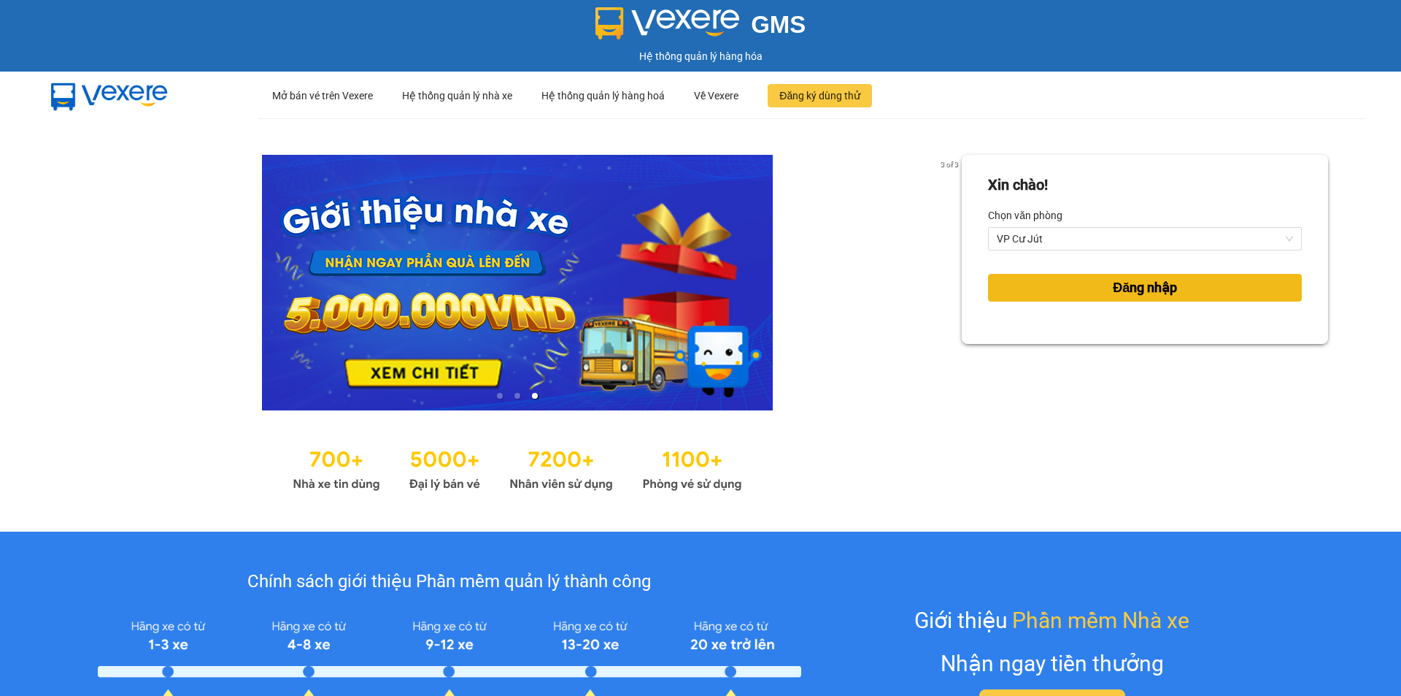
click at [1147, 287] on span "Đăng nhập" at bounding box center [1145, 287] width 64 height 20
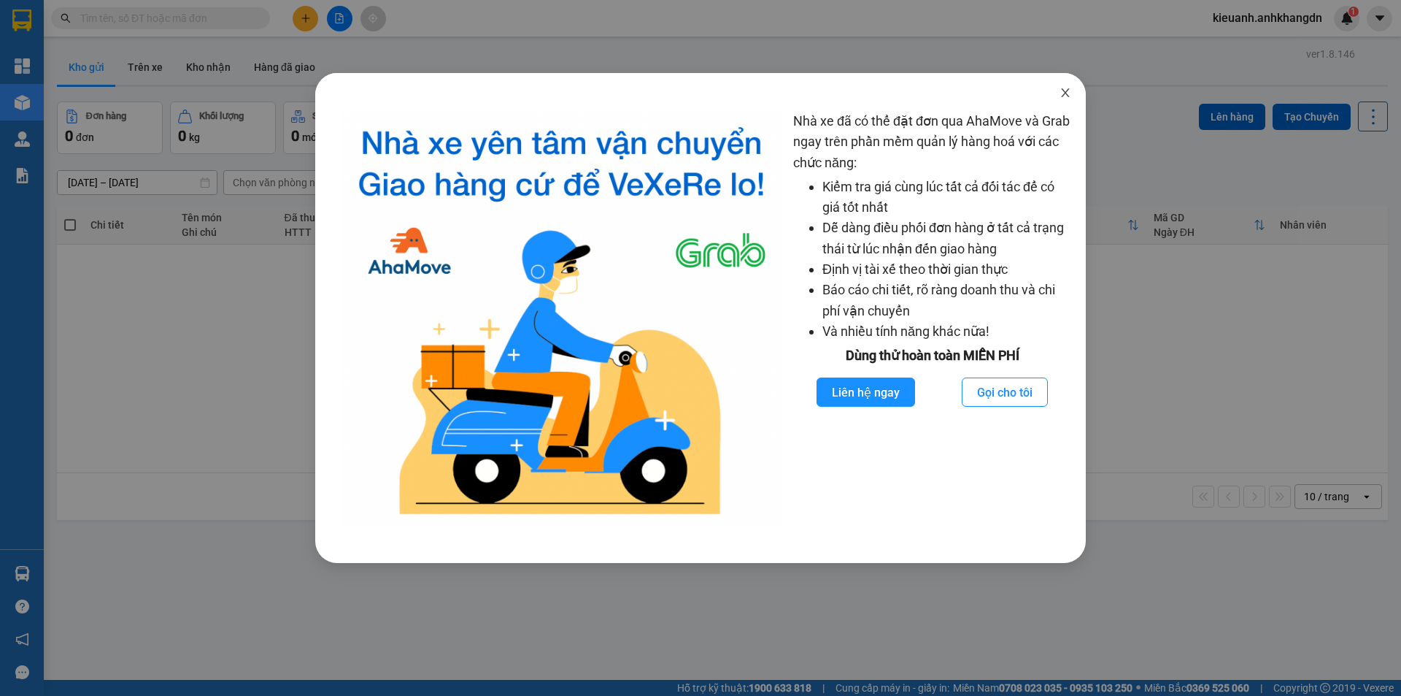
click at [1058, 94] on span "Close" at bounding box center [1065, 93] width 41 height 41
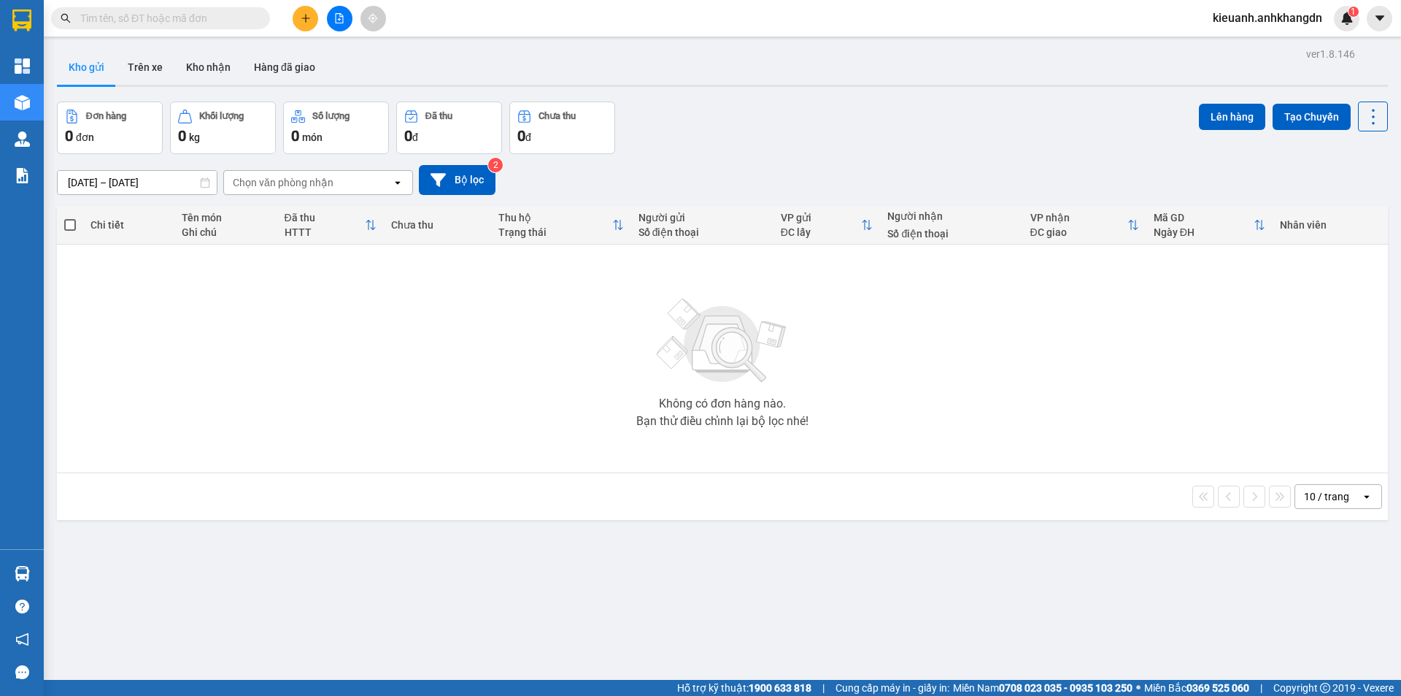
click at [145, 25] on input "text" at bounding box center [166, 18] width 172 height 16
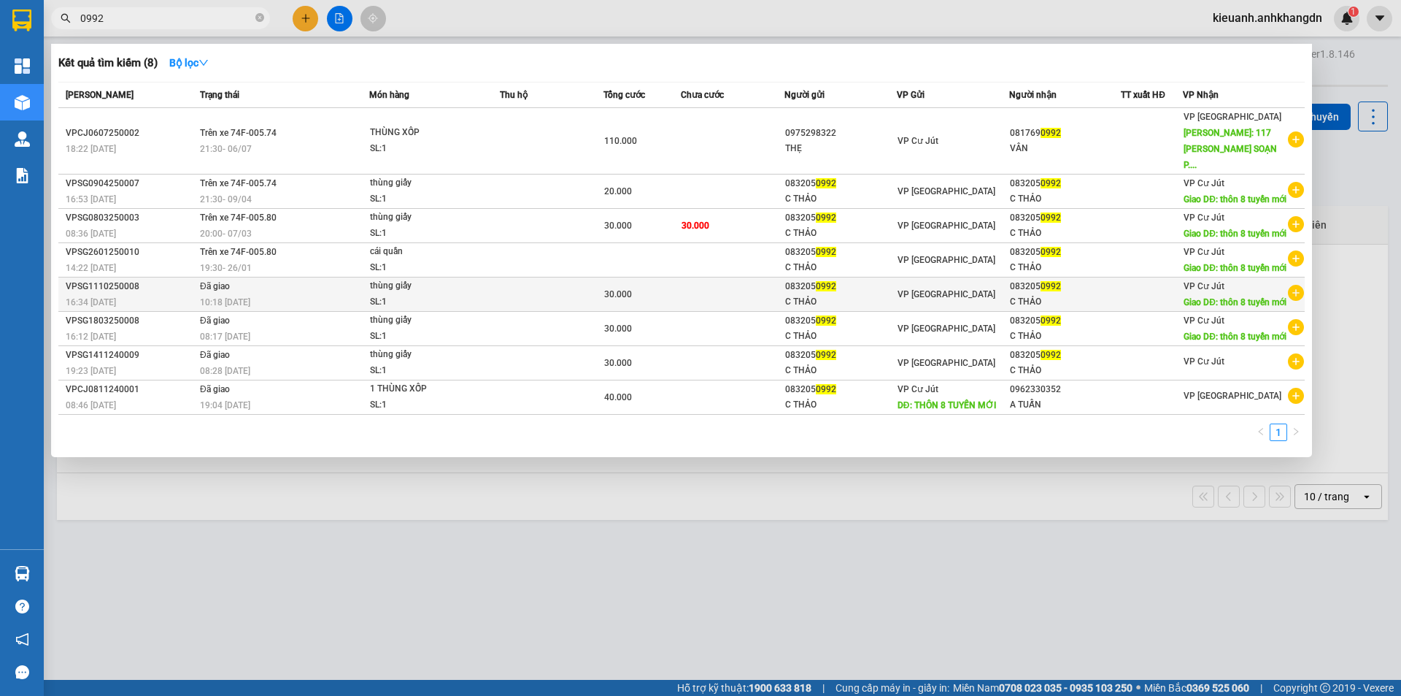
type input "0992"
click at [474, 310] on div "SL: 1" at bounding box center [424, 302] width 109 height 16
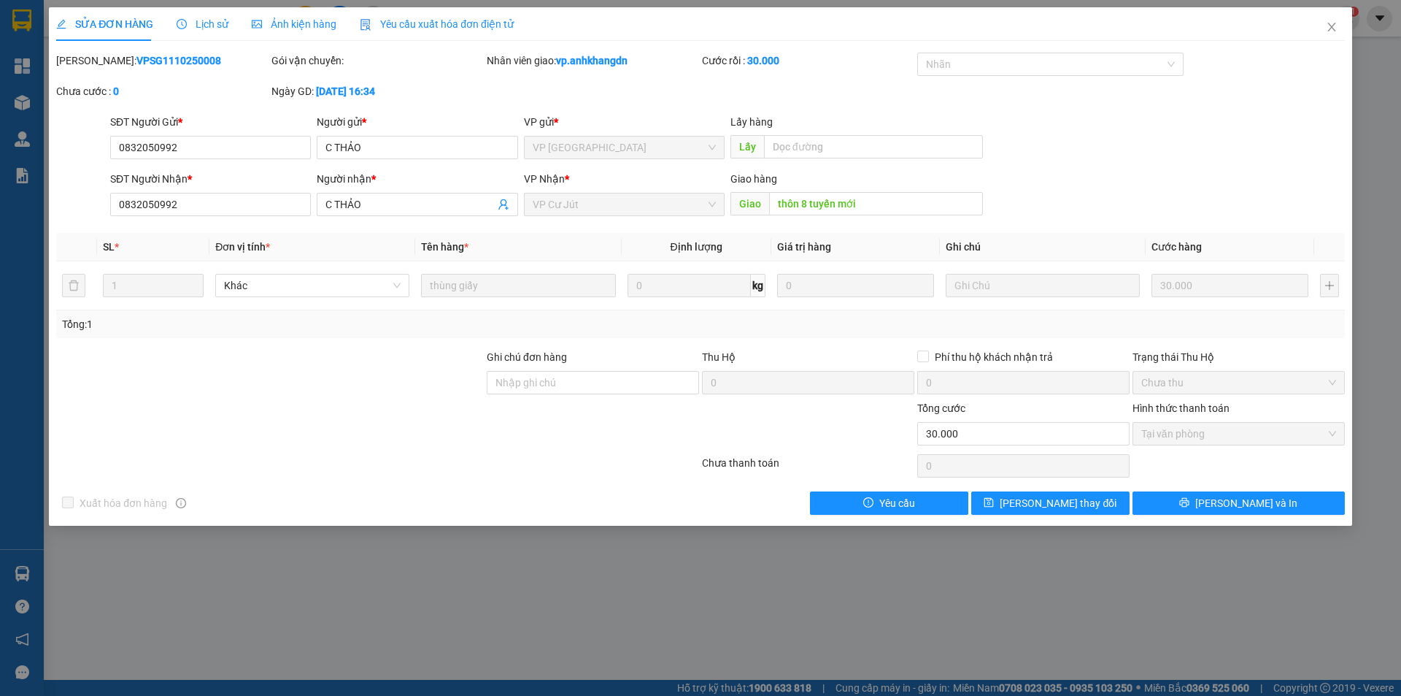
type input "0832050992"
type input "C THẢO"
type input "0832050992"
type input "C THẢO"
type input "thôn 8 tuyến mới"
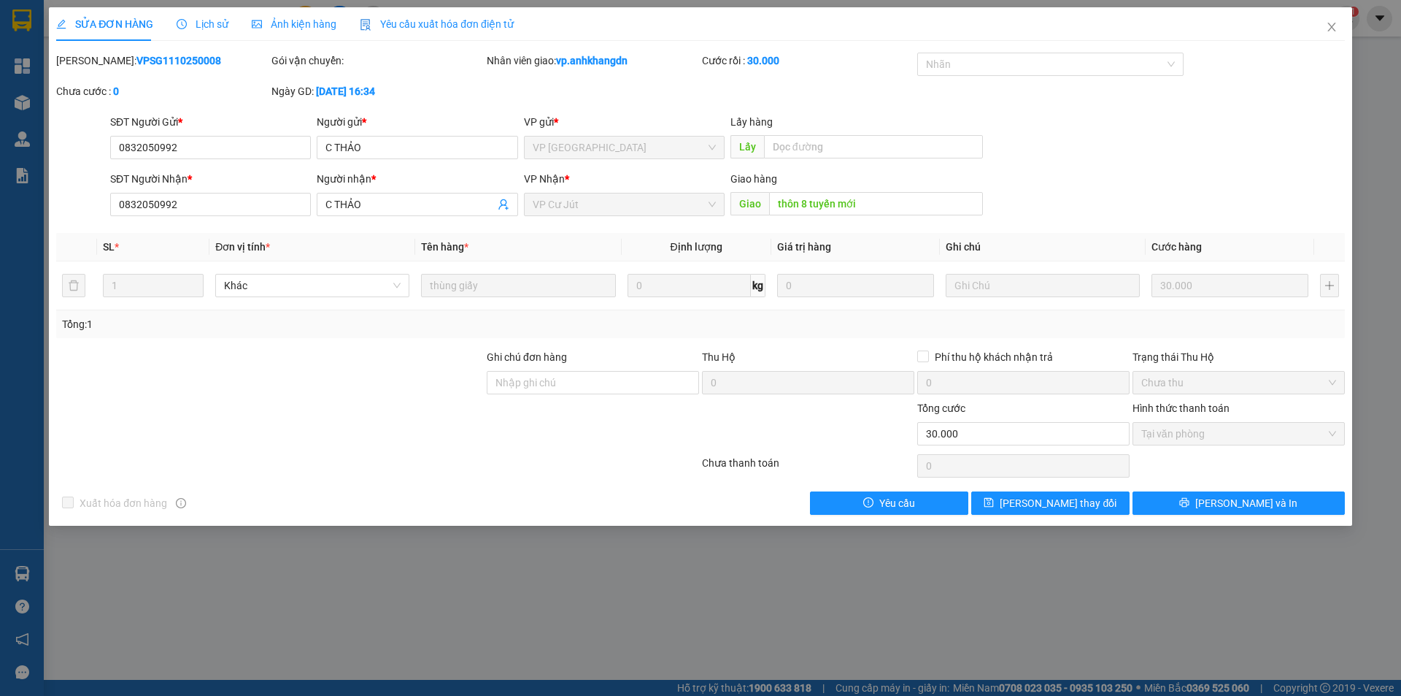
type input "0"
type input "30.000"
click at [220, 23] on span "Lịch sử" at bounding box center [203, 24] width 52 height 12
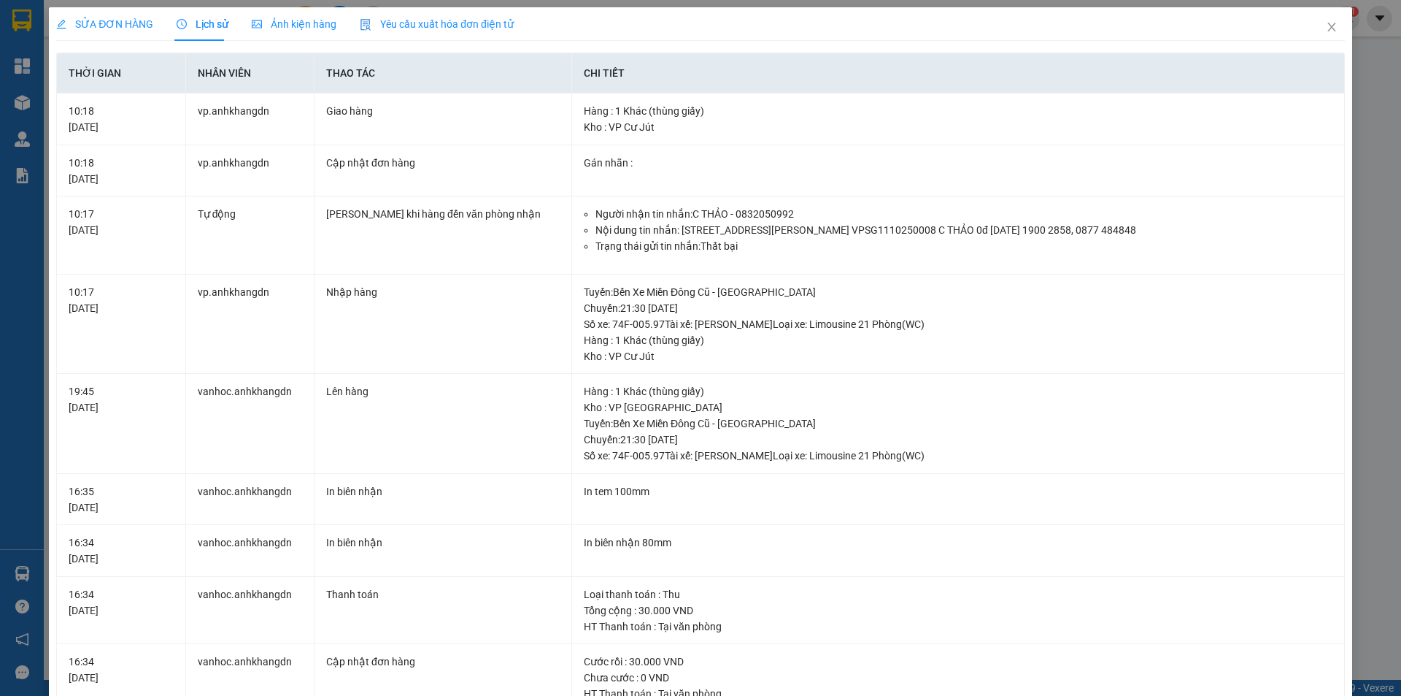
click at [1361, 127] on div "SỬA ĐƠN HÀNG Lịch sử Ảnh kiện hàng Yêu cầu xuất hóa đơn điện tử Total Paid Fee …" at bounding box center [700, 348] width 1401 height 696
click at [1326, 31] on icon "close" at bounding box center [1332, 27] width 12 height 12
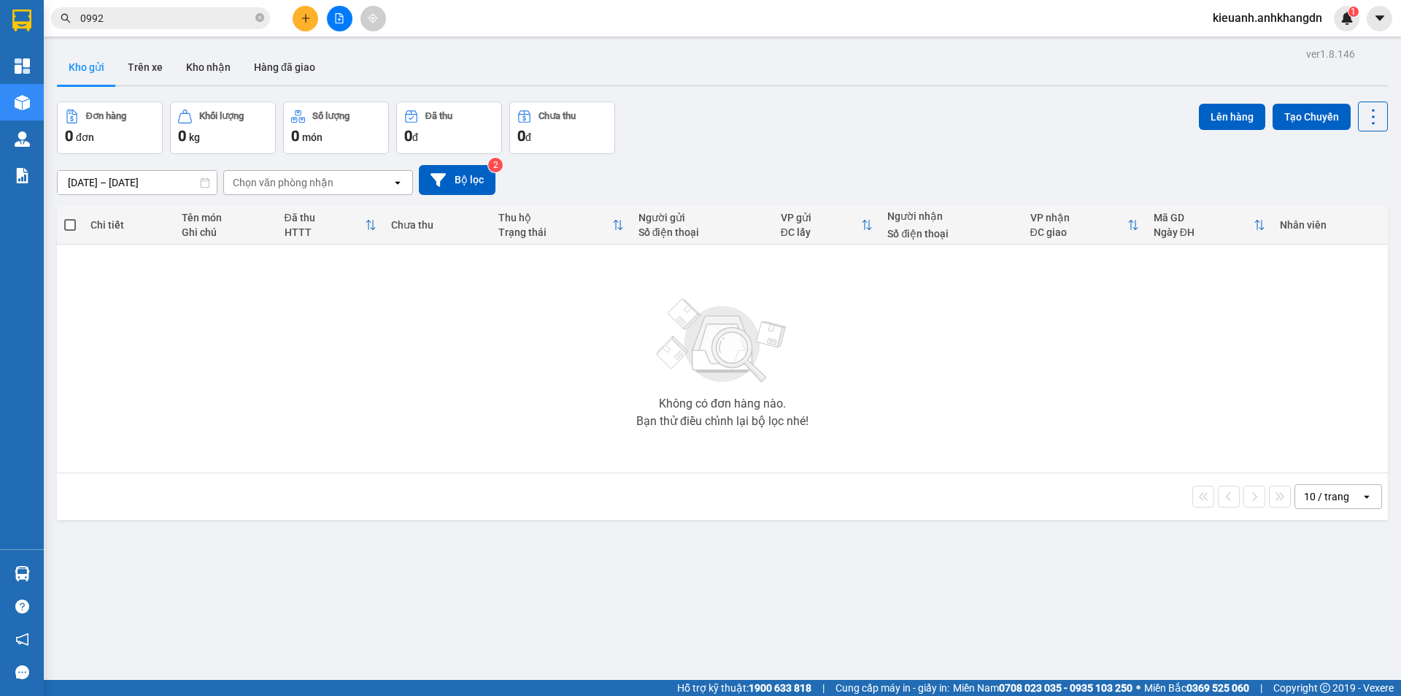
click at [1233, 23] on span "kieuanh.anhkhangdn" at bounding box center [1267, 18] width 133 height 18
click at [1238, 44] on span "Đăng xuất" at bounding box center [1274, 45] width 102 height 16
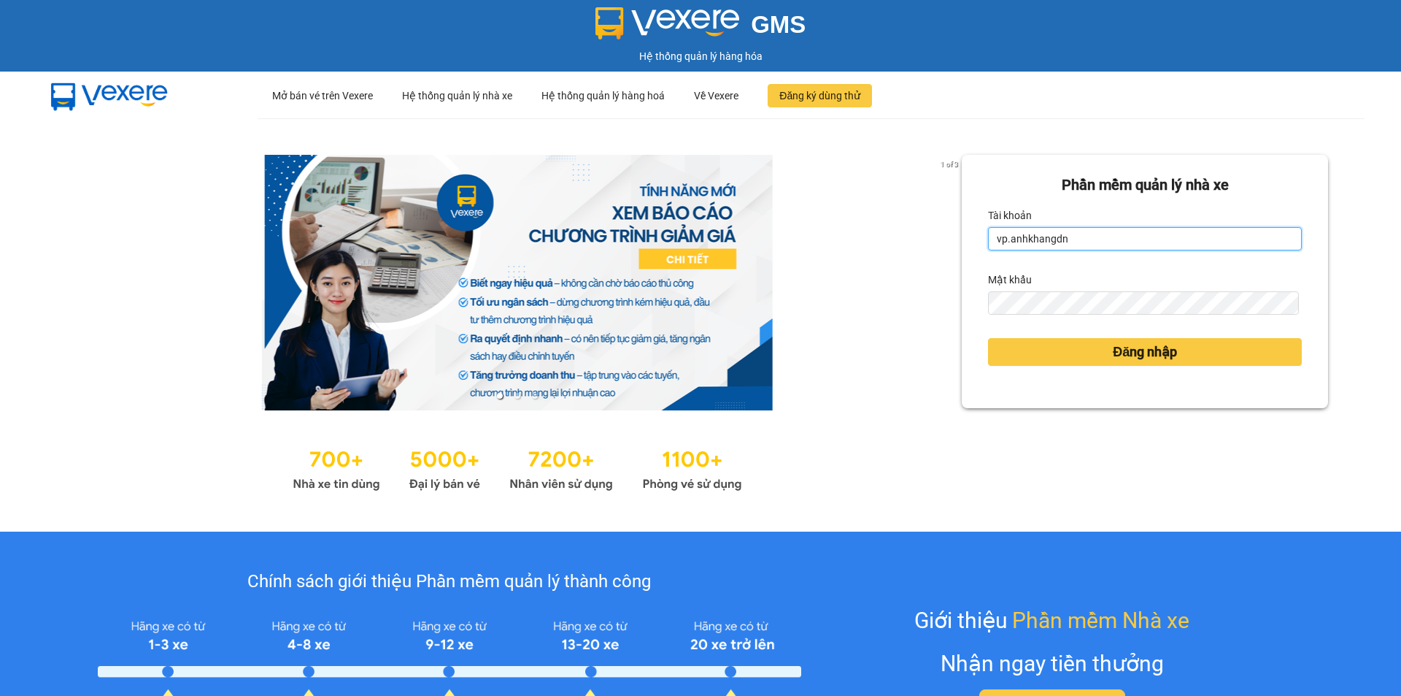
click at [1104, 250] on input "vp.anhkhangdn" at bounding box center [1145, 238] width 314 height 23
type input "v"
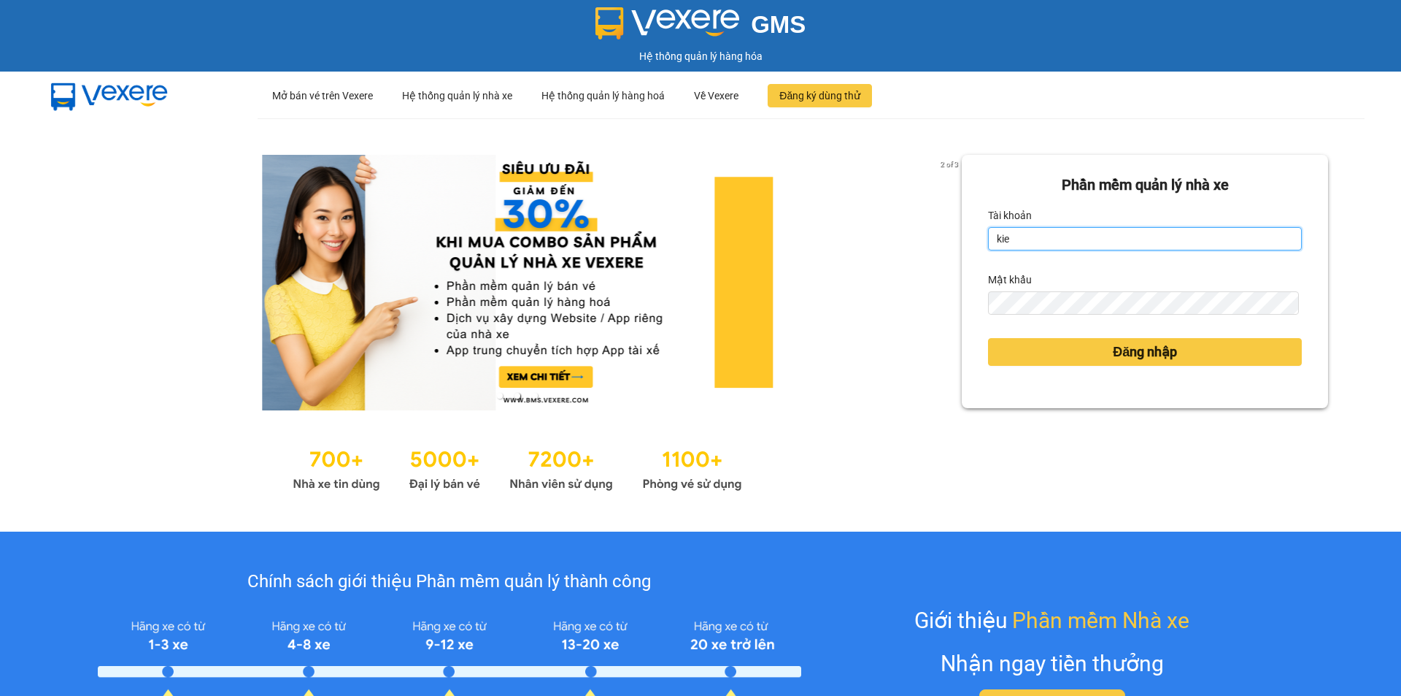
type input "kieuanh.anhkhangdn"
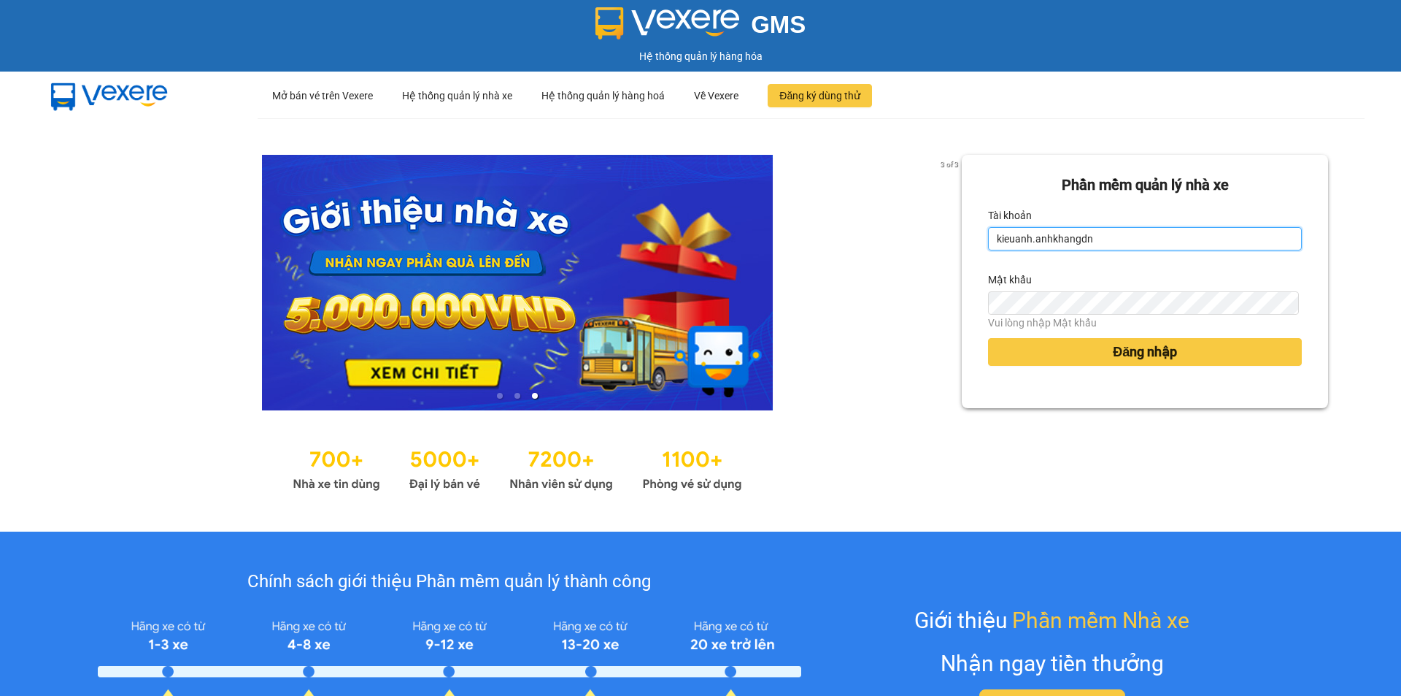
click at [1109, 242] on input "kieuanh.anhkhangdn" at bounding box center [1145, 238] width 314 height 23
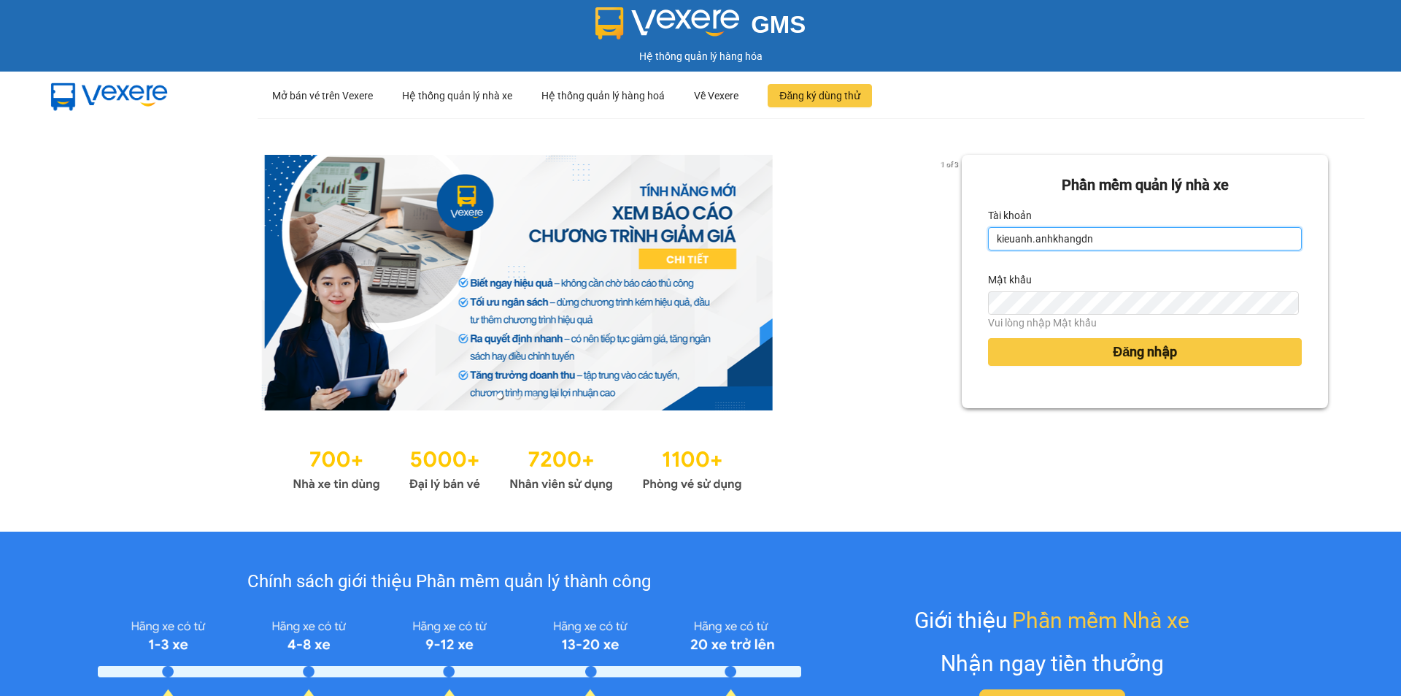
click at [1109, 242] on input "kieuanh.anhkhangdn" at bounding box center [1145, 238] width 314 height 23
click at [975, 123] on div "1 of 3 Phần mềm quản lý nhà xe Tài khoản Vui lòng nhập tài khoản Mật khẩu Vui l…" at bounding box center [700, 324] width 1401 height 413
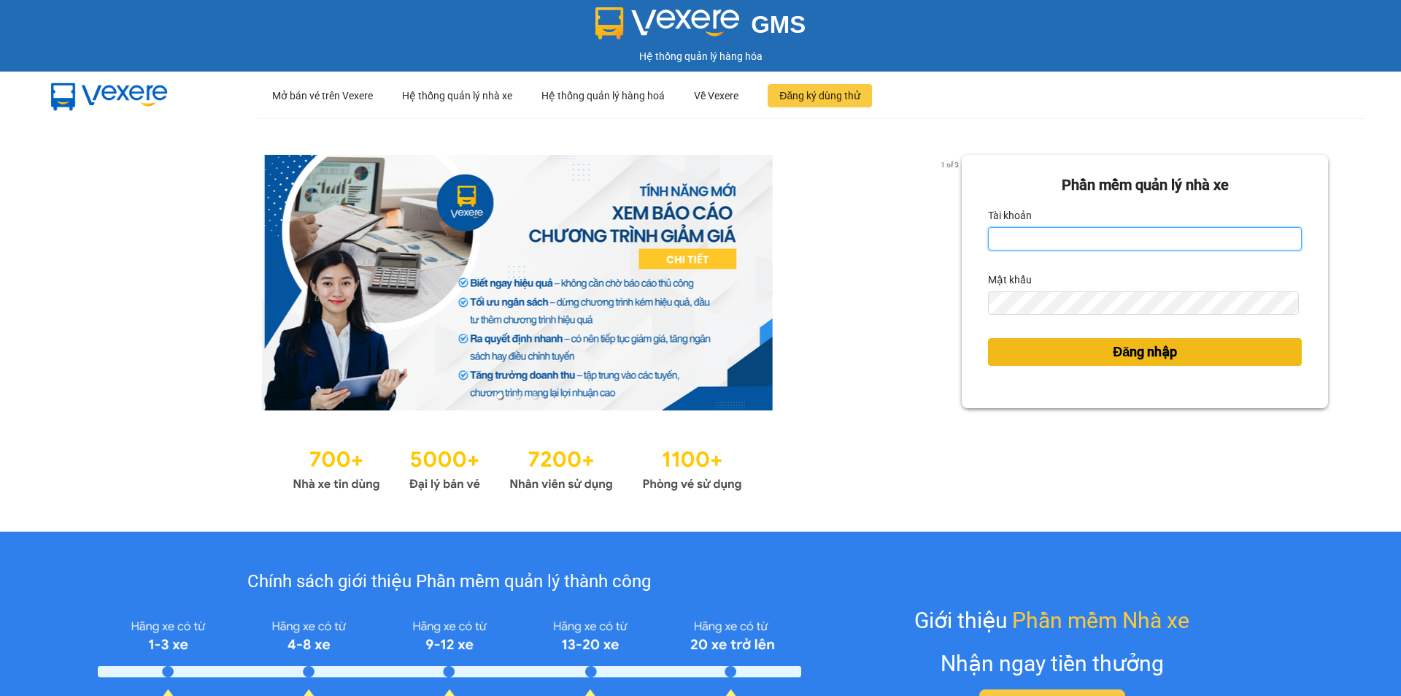
type input "vp.anhkhangdn"
click at [1167, 358] on span "Đăng nhập" at bounding box center [1145, 352] width 64 height 20
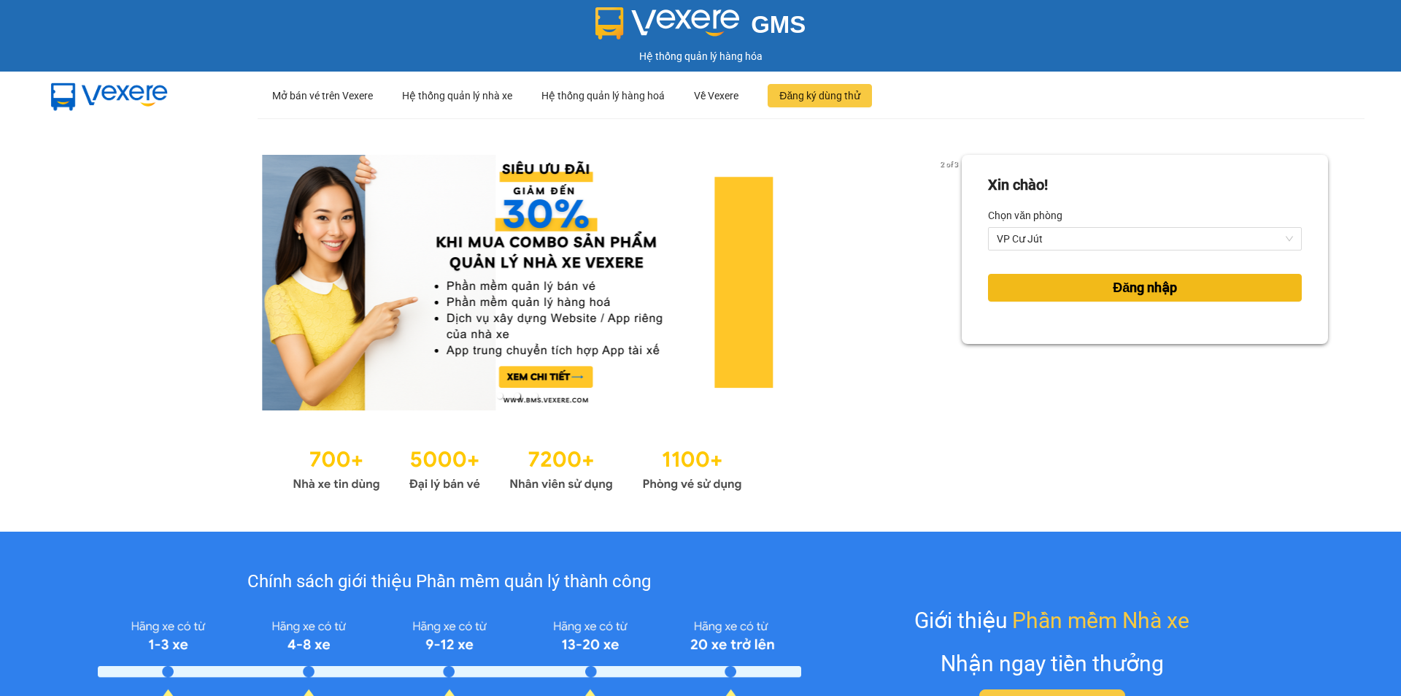
click at [1198, 281] on button "Đăng nhập" at bounding box center [1145, 288] width 314 height 28
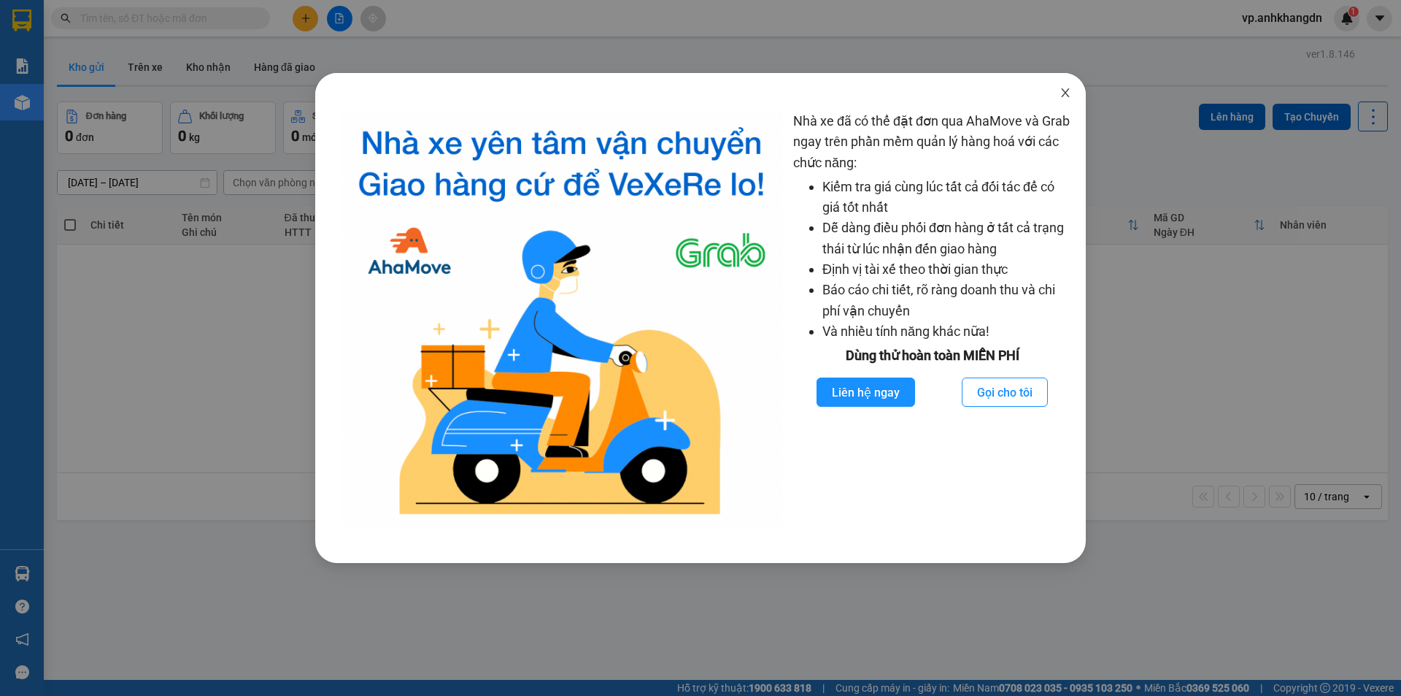
click at [1063, 91] on icon "close" at bounding box center [1065, 92] width 8 height 9
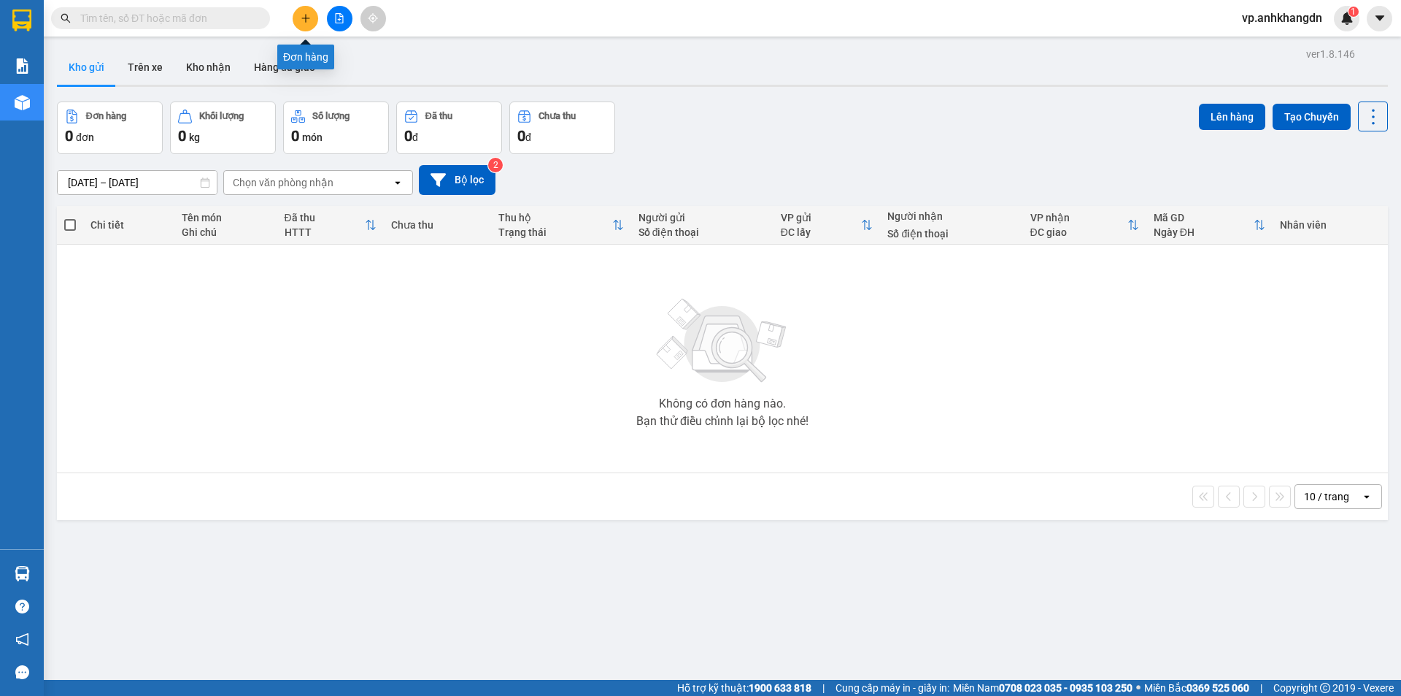
click at [299, 25] on button at bounding box center [306, 19] width 26 height 26
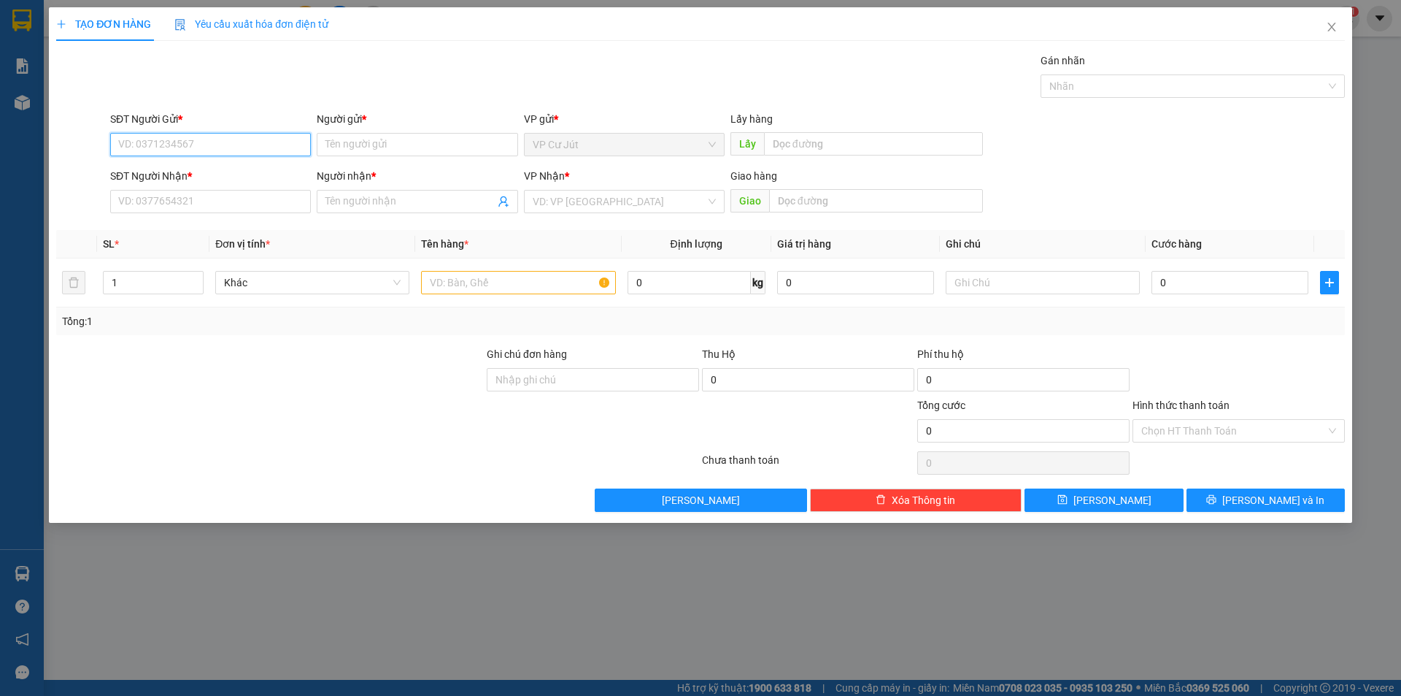
paste input "0868751745"
type input "0868751745"
click at [223, 201] on input "SĐT Người Nhận *" at bounding box center [210, 201] width 201 height 23
paste input "0868751745"
type input "0868751745"
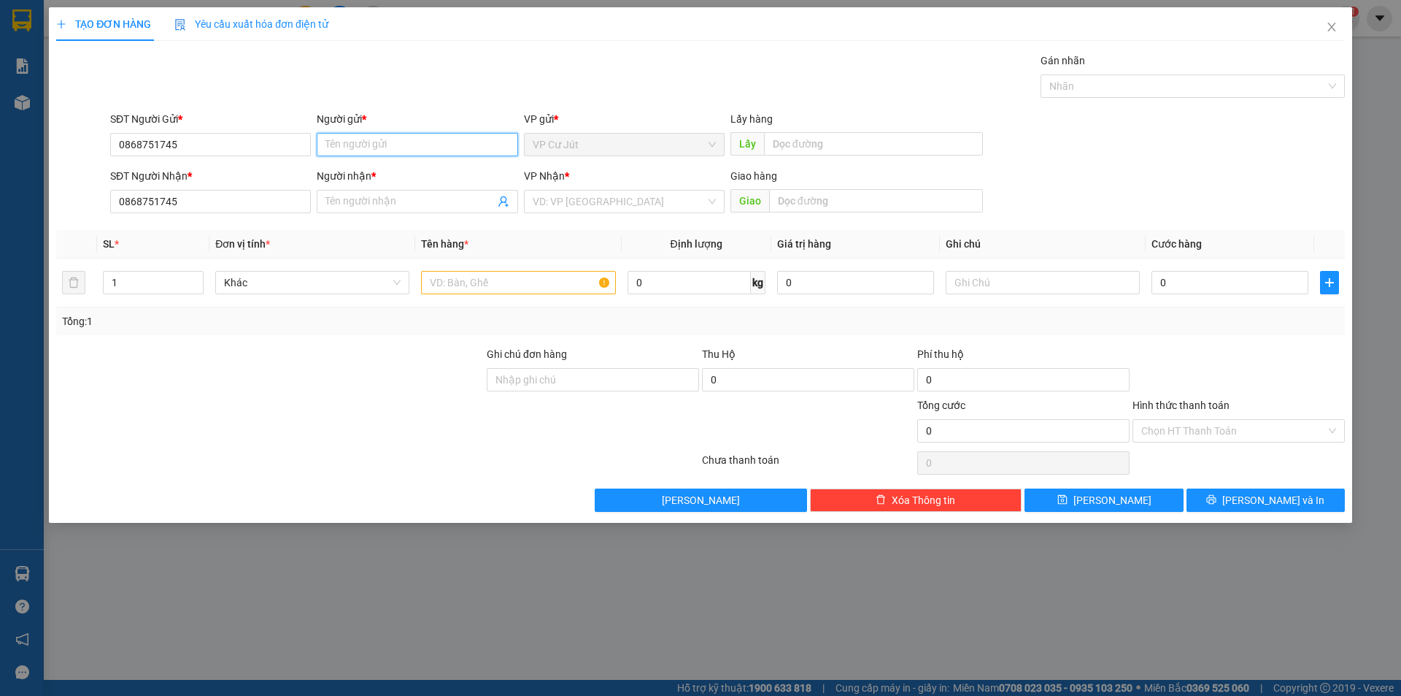
click at [374, 143] on input "Người gửi *" at bounding box center [417, 144] width 201 height 23
paste input "[PERSON_NAME]"
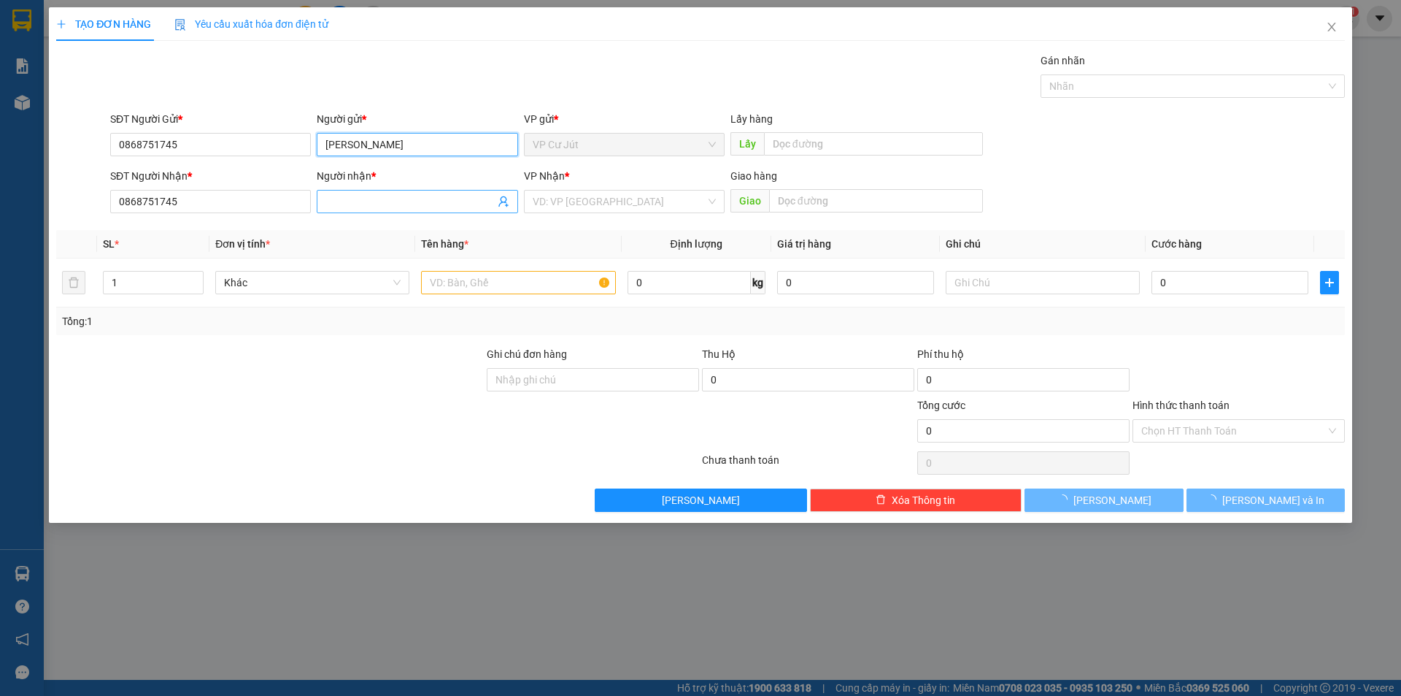
type input "[PERSON_NAME]"
click at [372, 196] on input "Người nhận *" at bounding box center [410, 201] width 169 height 16
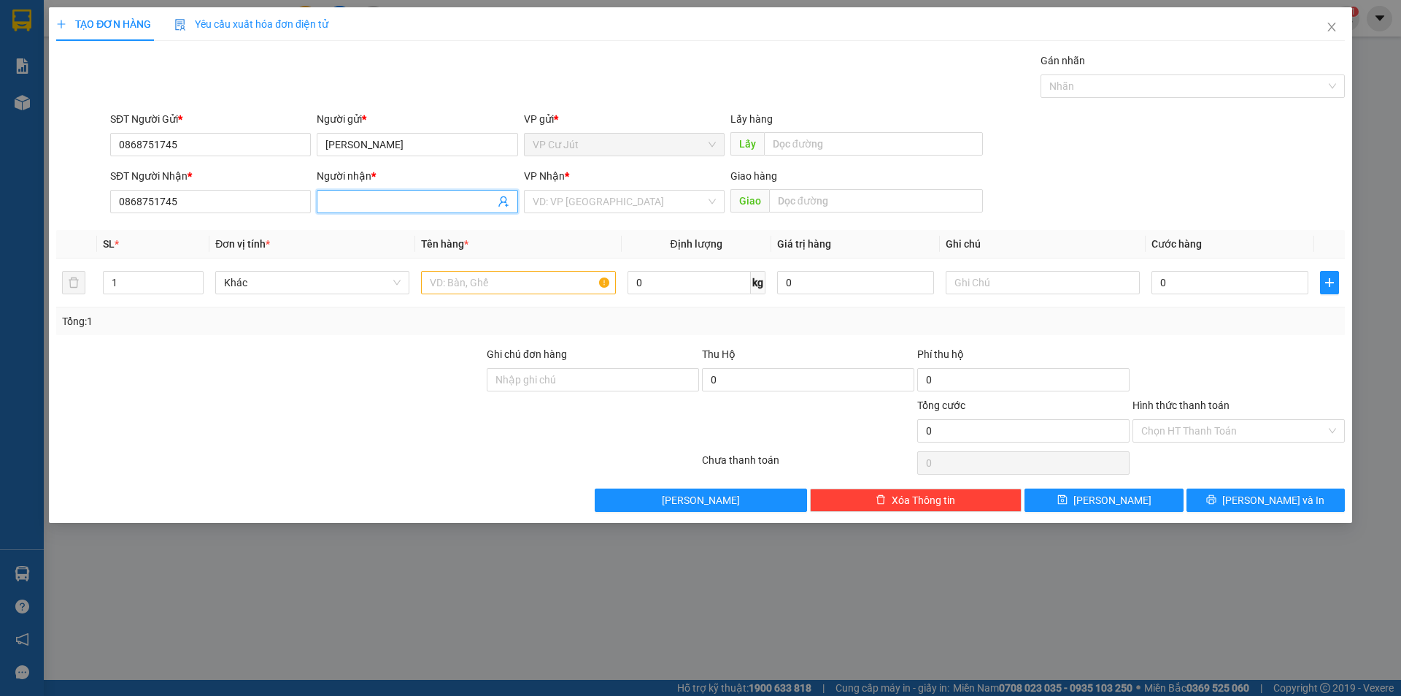
paste input "[PERSON_NAME]"
type input "[PERSON_NAME]"
click at [506, 280] on input "text" at bounding box center [518, 282] width 194 height 23
type input "x"
type input "XE VISON"
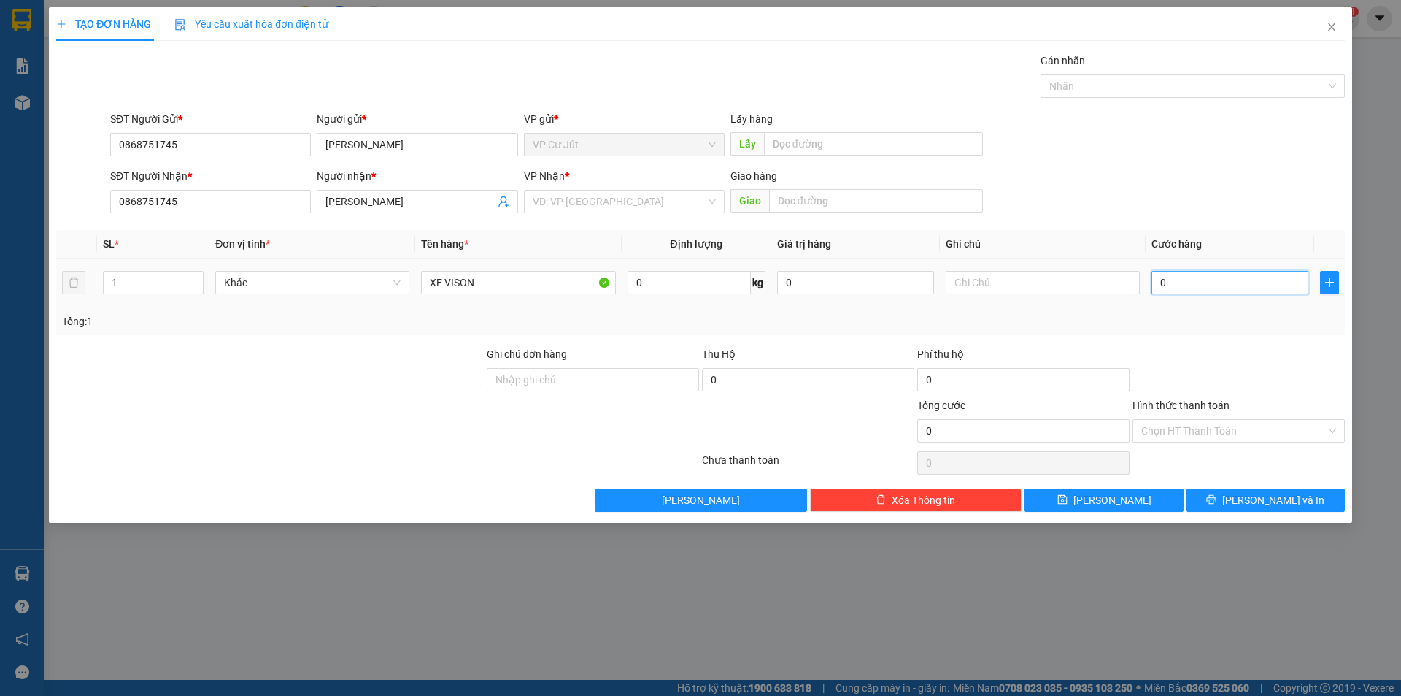
click at [1208, 283] on input "0" at bounding box center [1230, 282] width 157 height 23
type input "3"
type input "30"
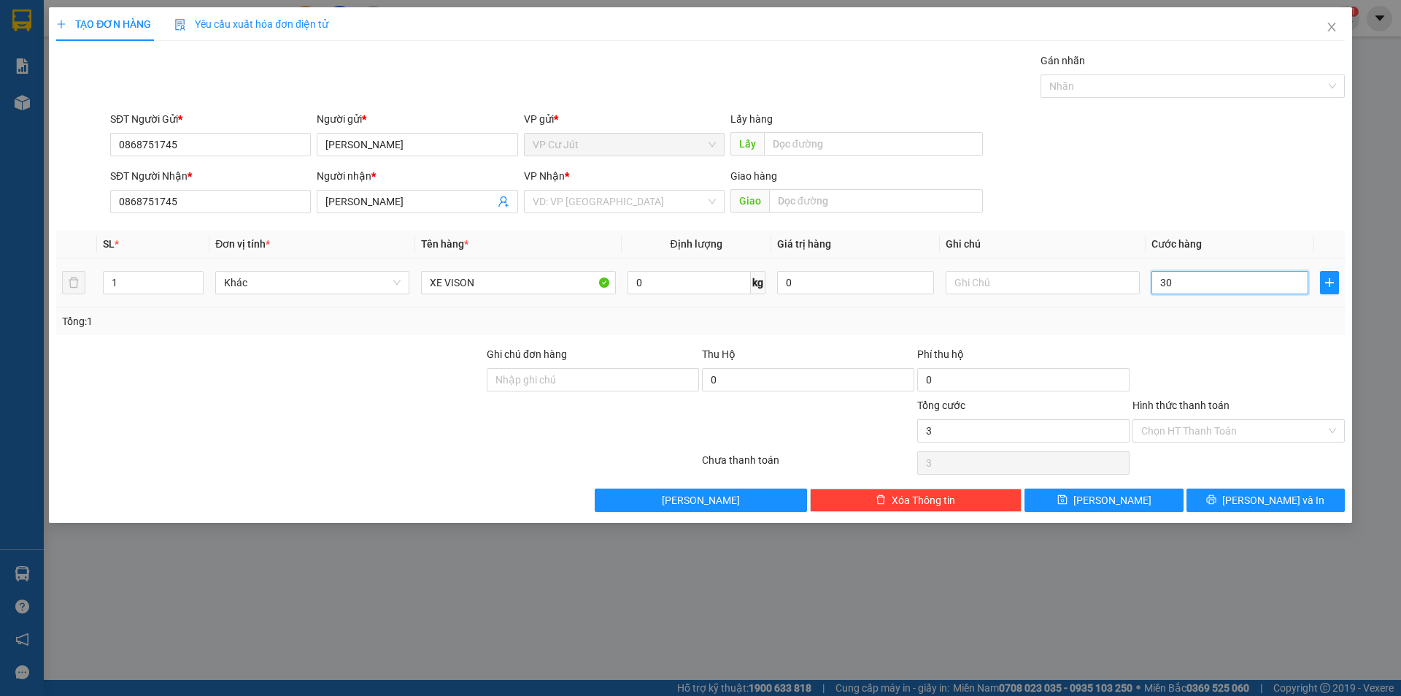
type input "30"
type input "300"
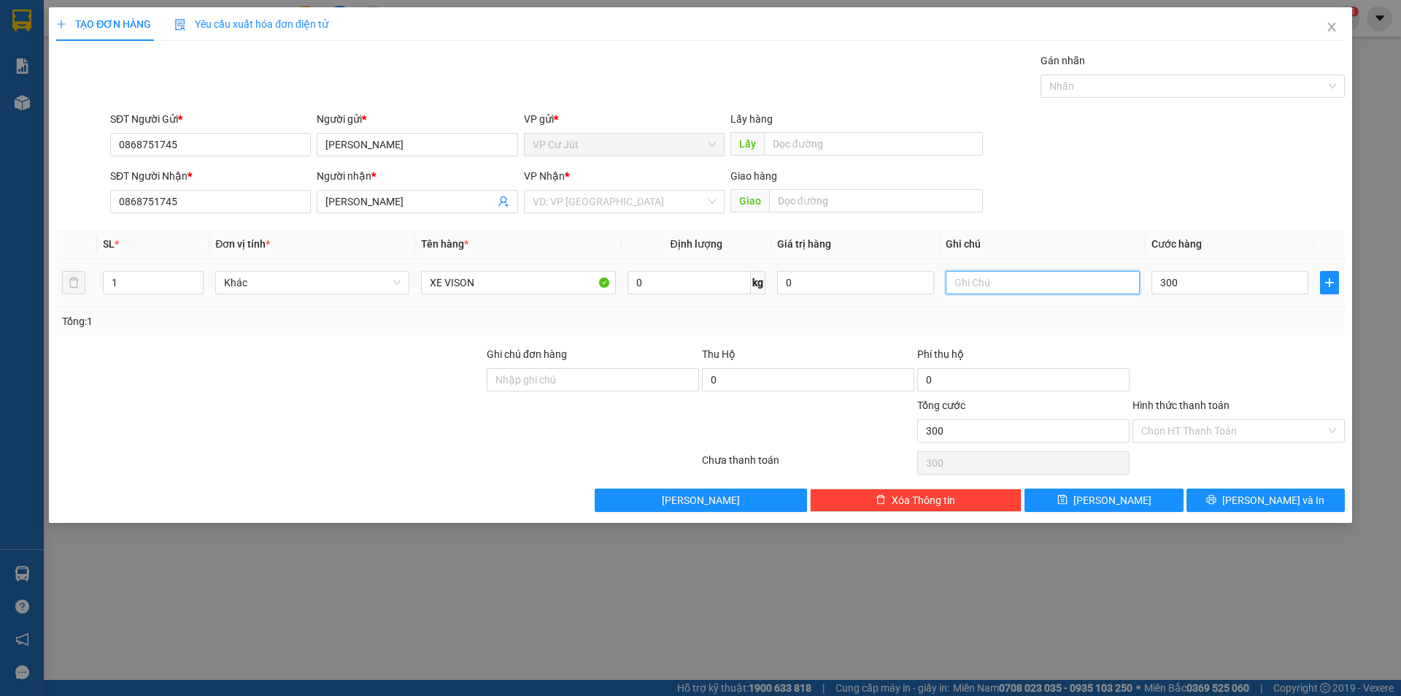
type input "300.000"
click at [958, 288] on input "text" at bounding box center [1043, 282] width 194 height 23
type input "XE KÈM HÀNG"
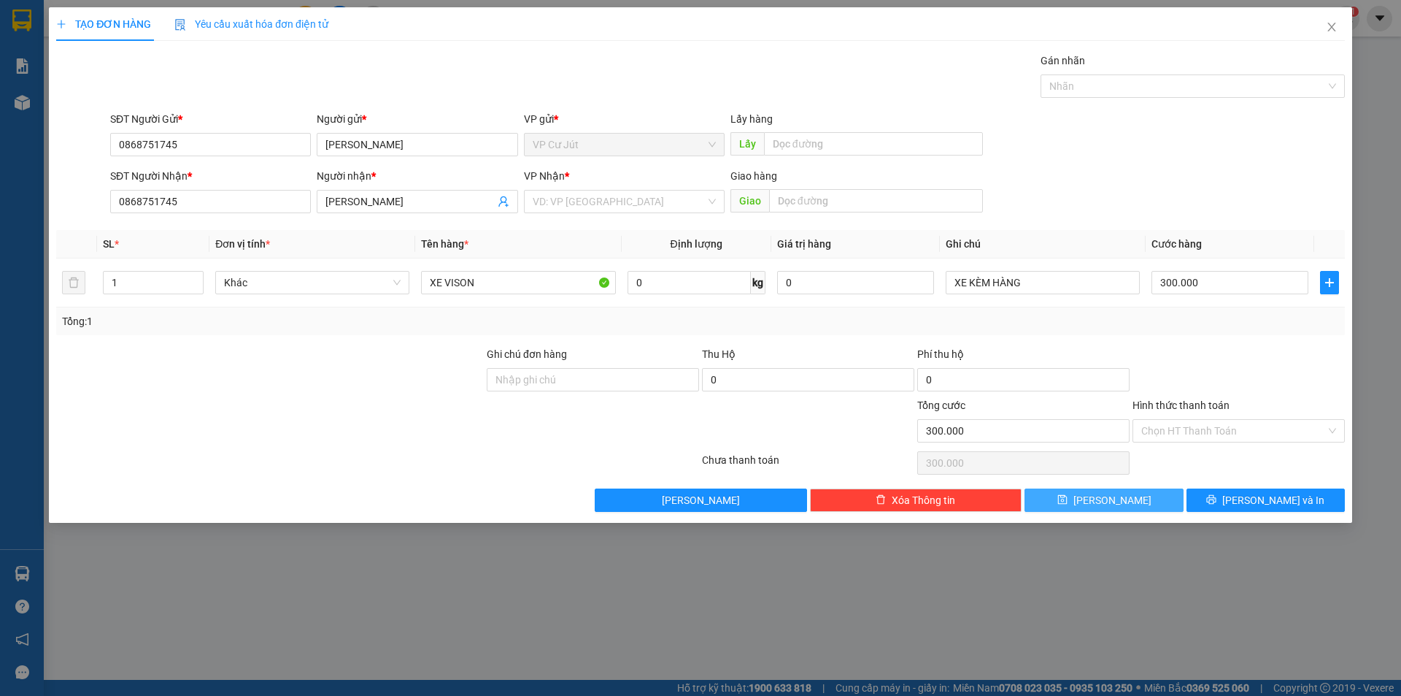
click at [1134, 506] on button "[PERSON_NAME]" at bounding box center [1104, 499] width 158 height 23
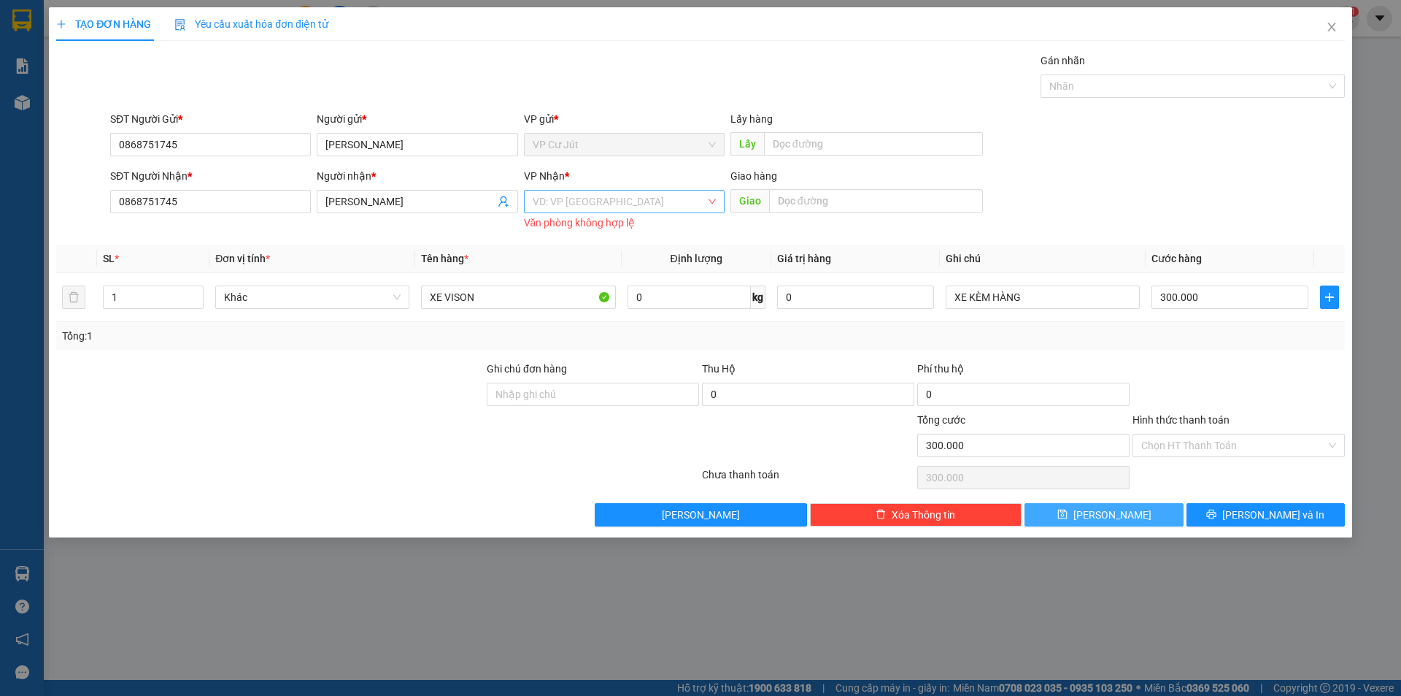
click at [630, 190] on div "VD: VP [GEOGRAPHIC_DATA]" at bounding box center [624, 201] width 201 height 23
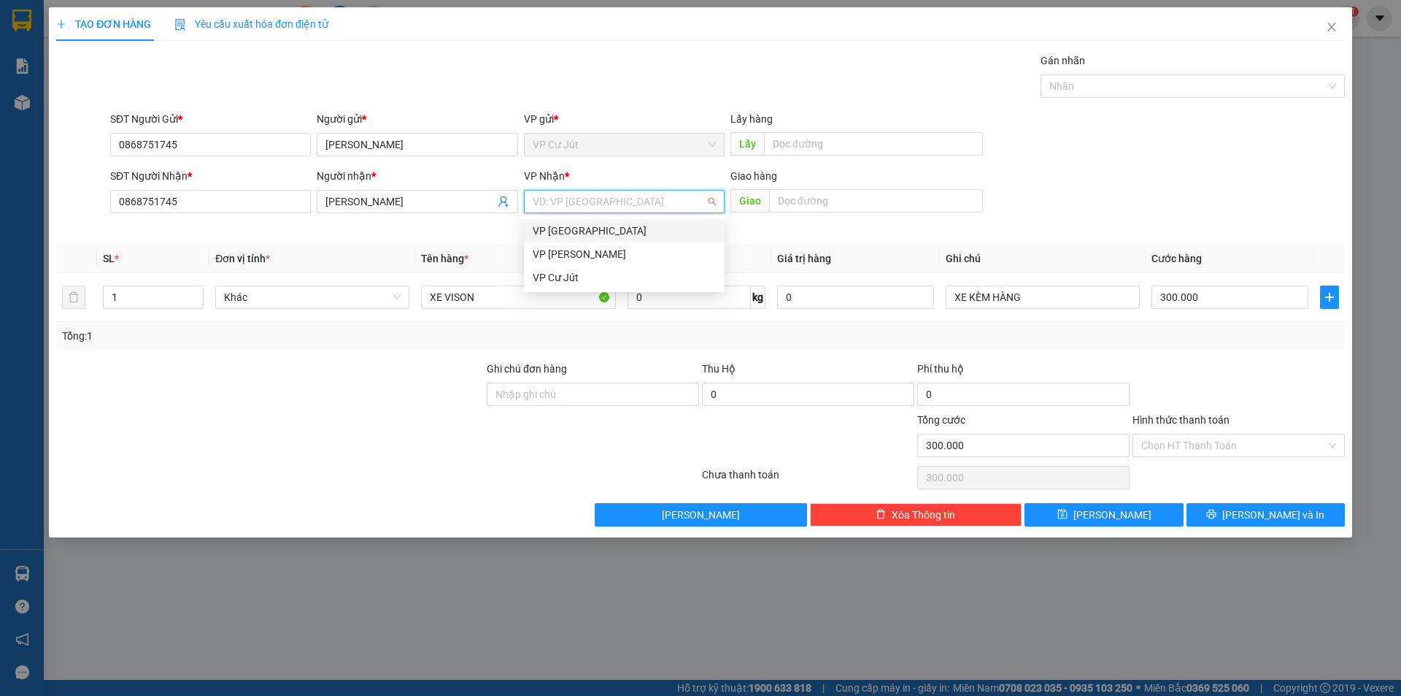
click at [612, 231] on div "VP [GEOGRAPHIC_DATA]" at bounding box center [624, 231] width 183 height 16
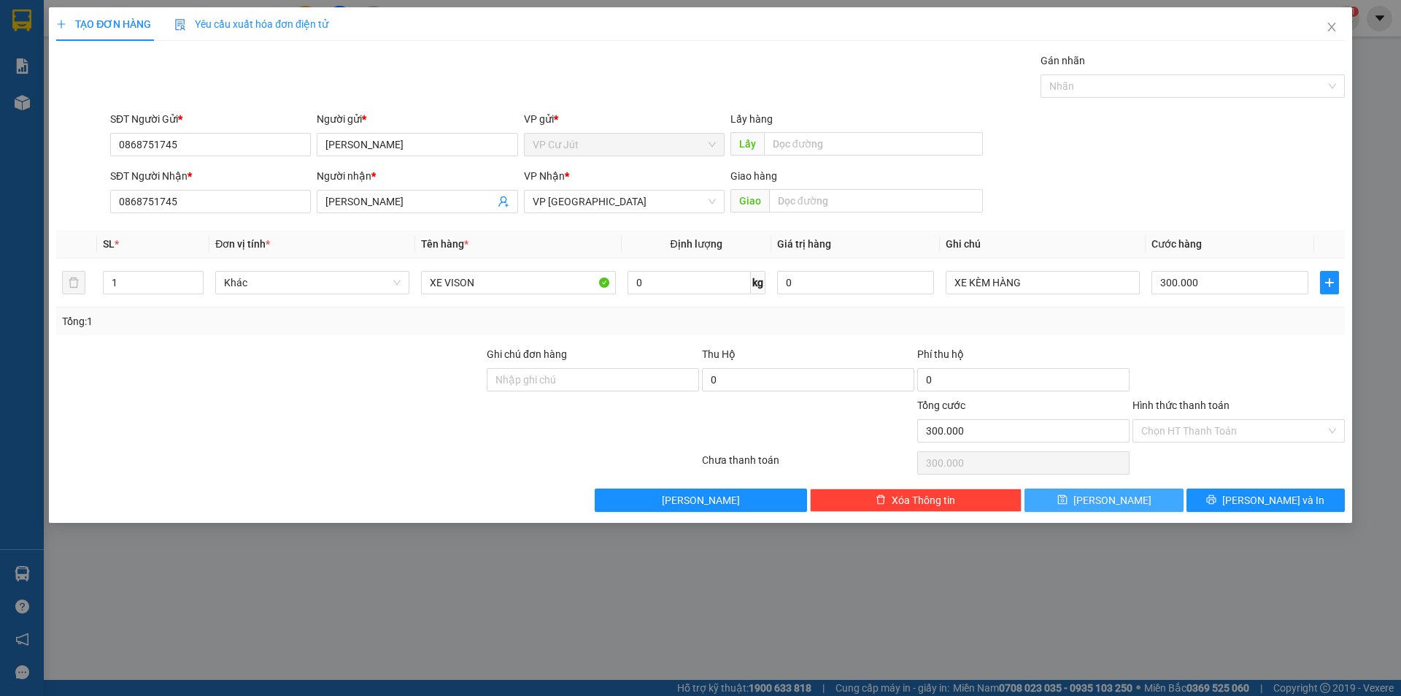
click at [1133, 501] on button "[PERSON_NAME]" at bounding box center [1104, 499] width 158 height 23
type input "0"
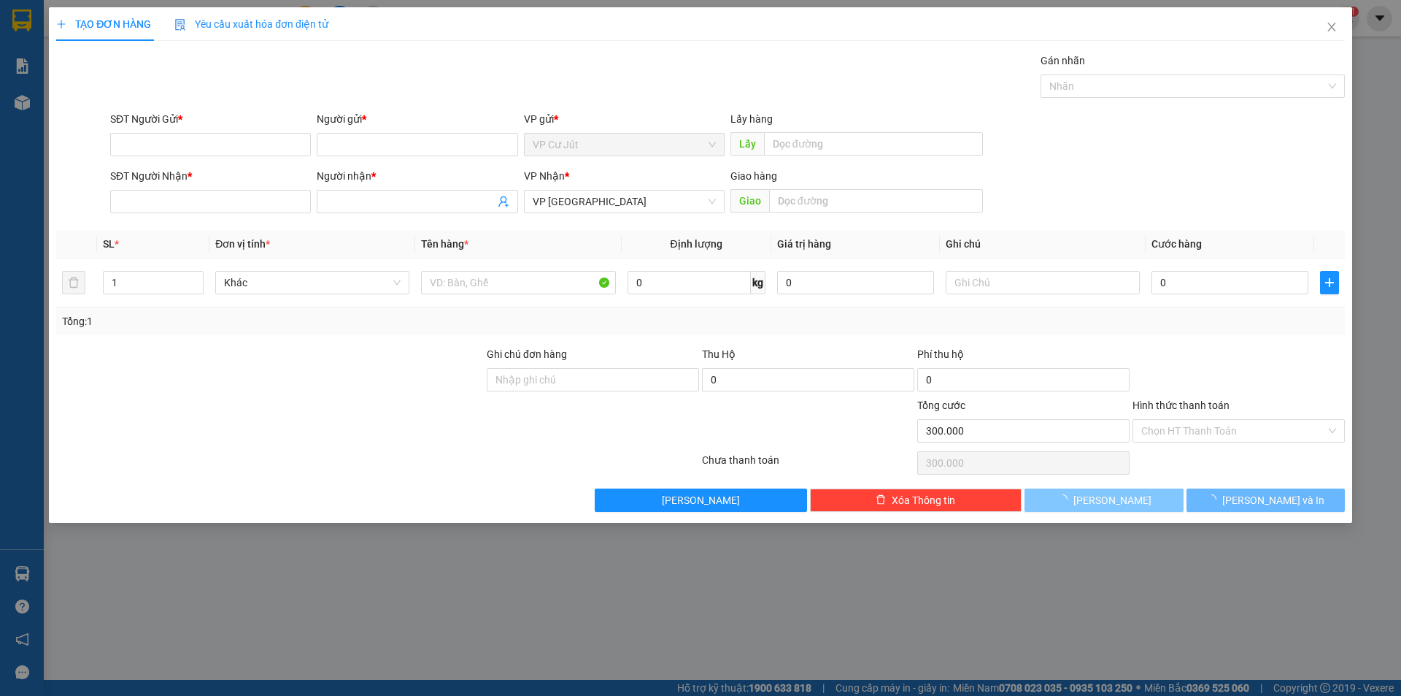
type input "0"
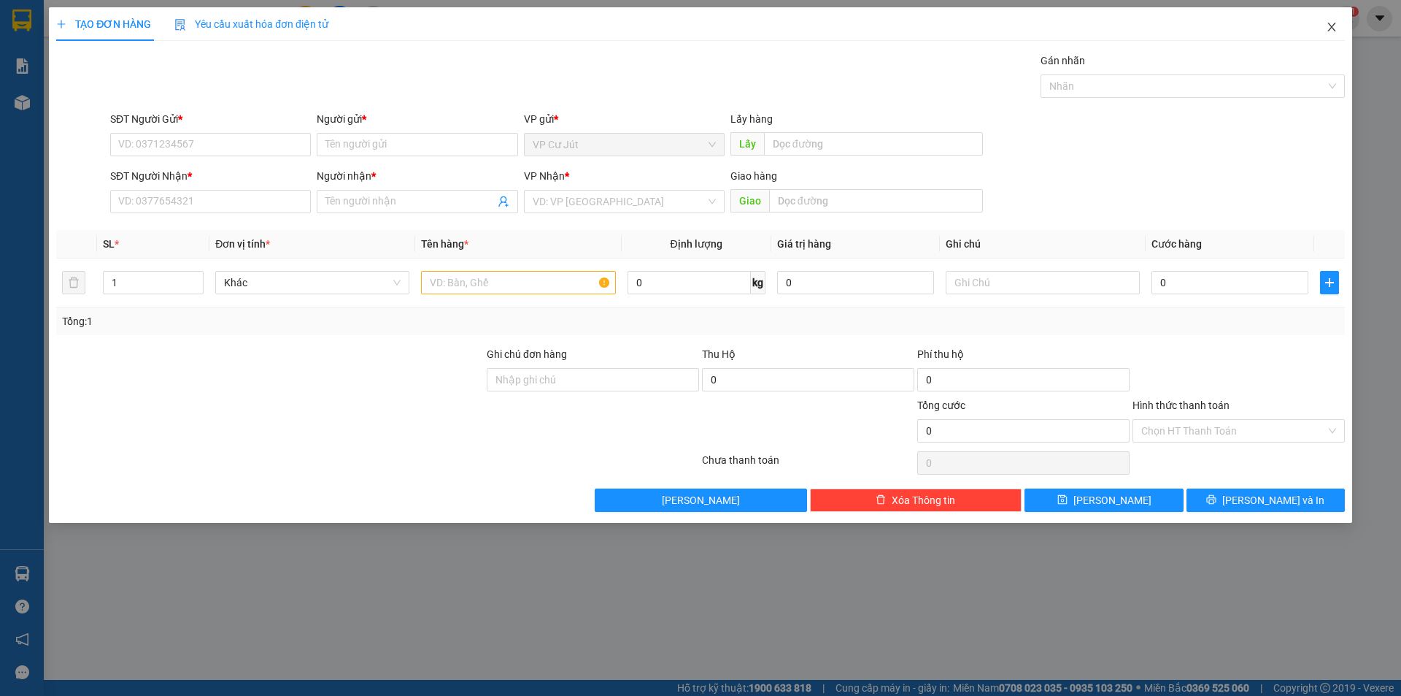
click at [1327, 32] on icon "close" at bounding box center [1332, 27] width 12 height 12
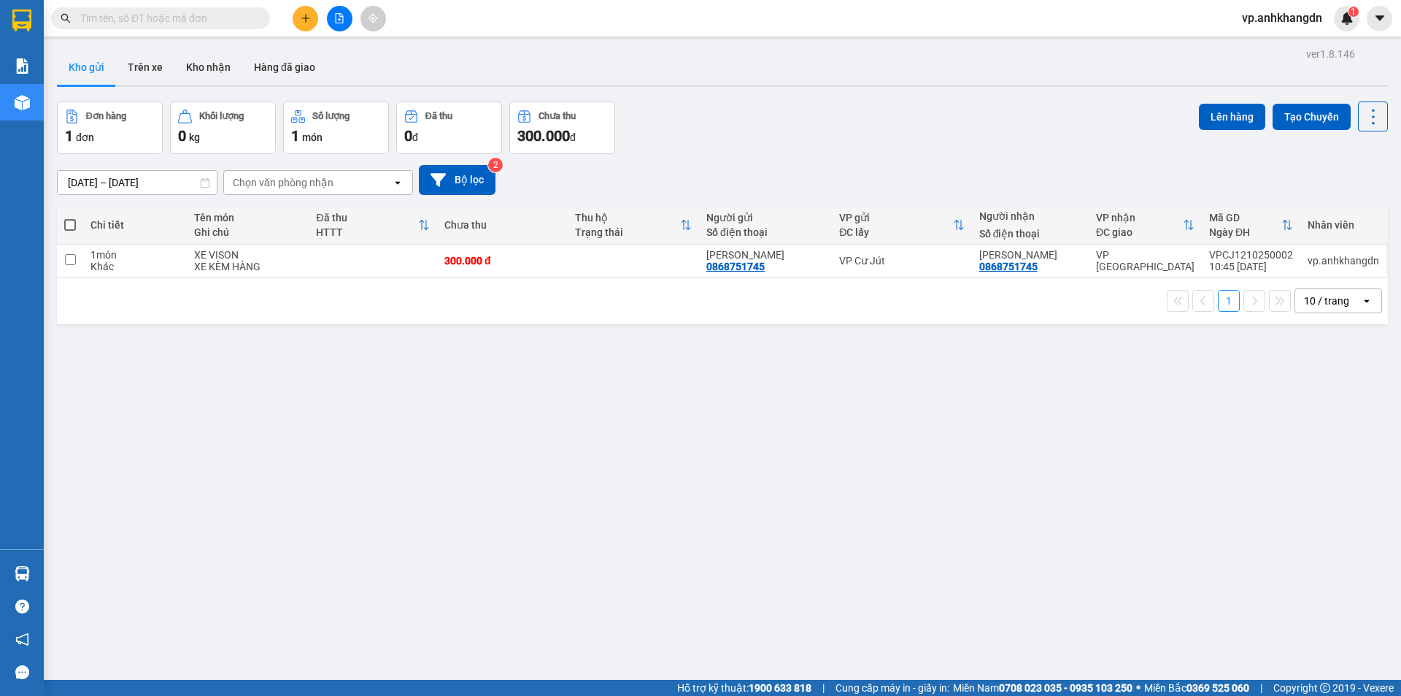
click at [422, 393] on div "ver 1.8.146 Kho gửi Trên xe Kho nhận Hàng đã giao Đơn hàng 1 đơn Khối lượng 0 k…" at bounding box center [722, 392] width 1343 height 696
click at [1268, 261] on icon at bounding box center [1273, 260] width 10 height 10
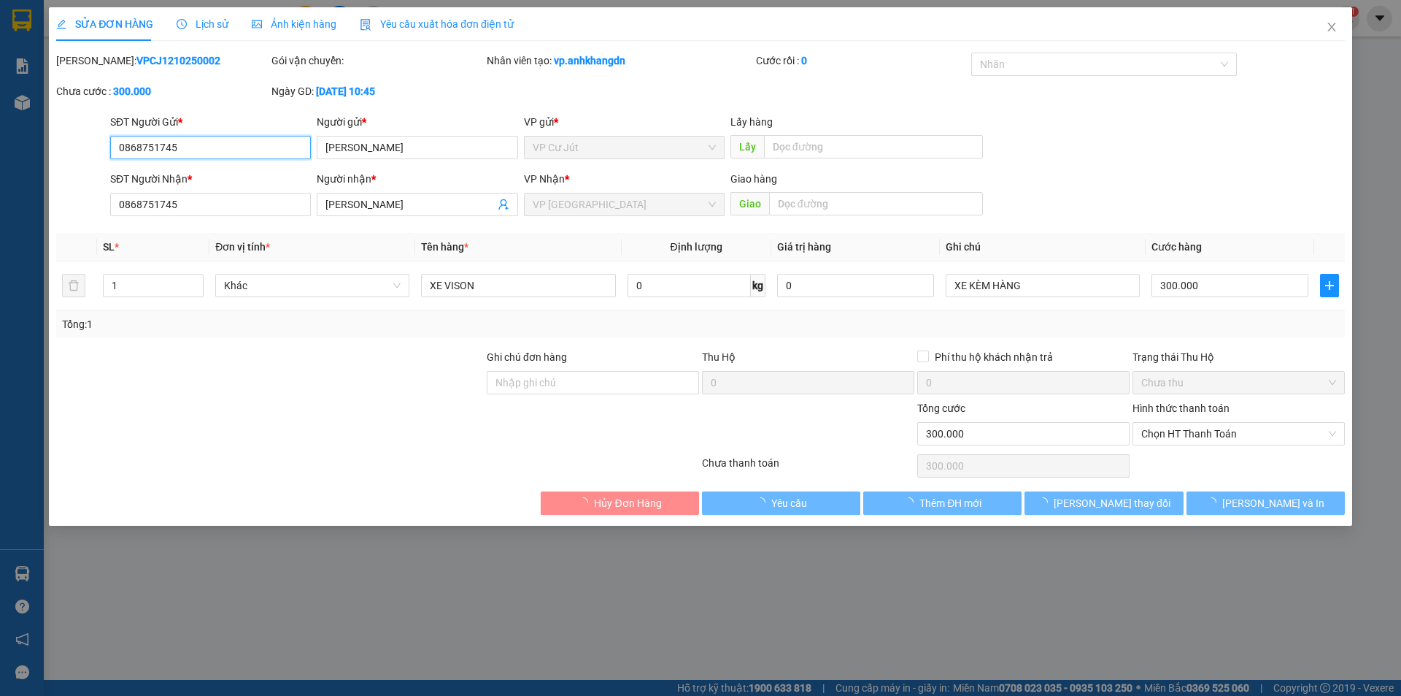
type input "0868751745"
type input "0"
type input "300.000"
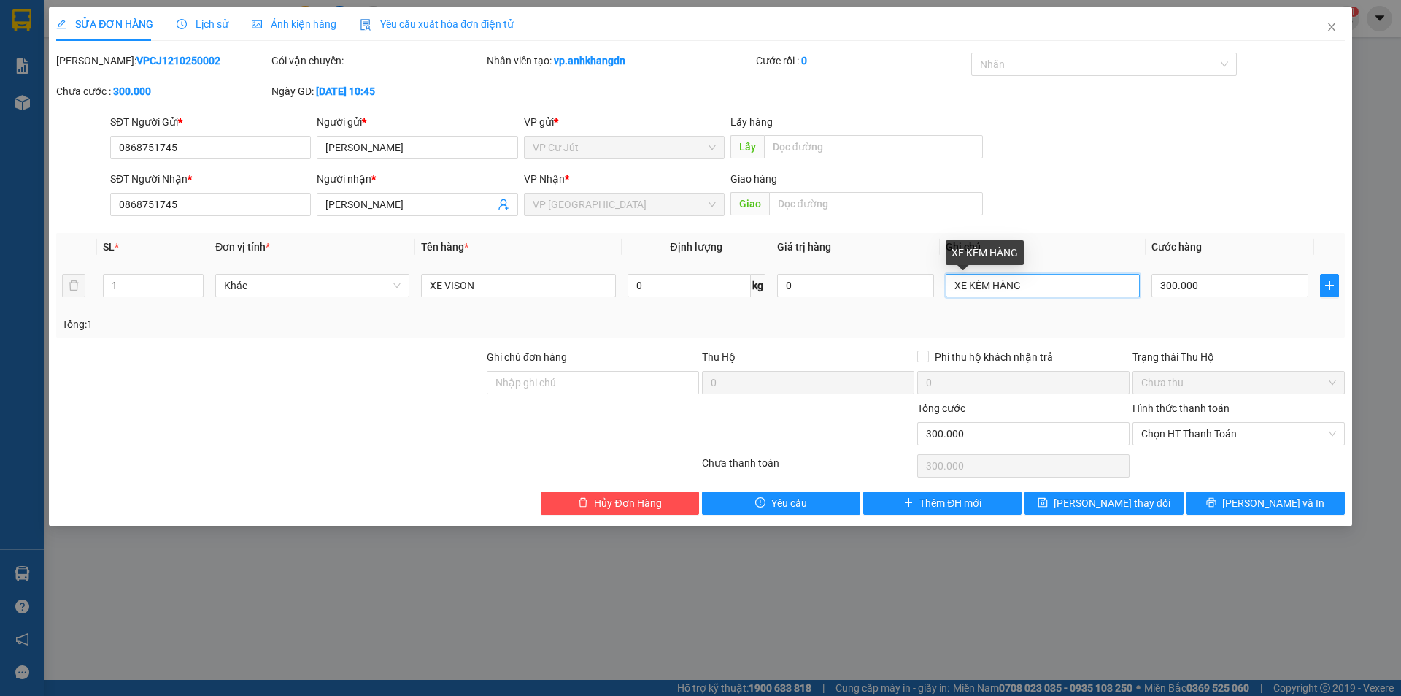
click at [1027, 279] on input "XE KÈM HÀNG" at bounding box center [1043, 285] width 194 height 23
type input "XE THEO KHÁCH"
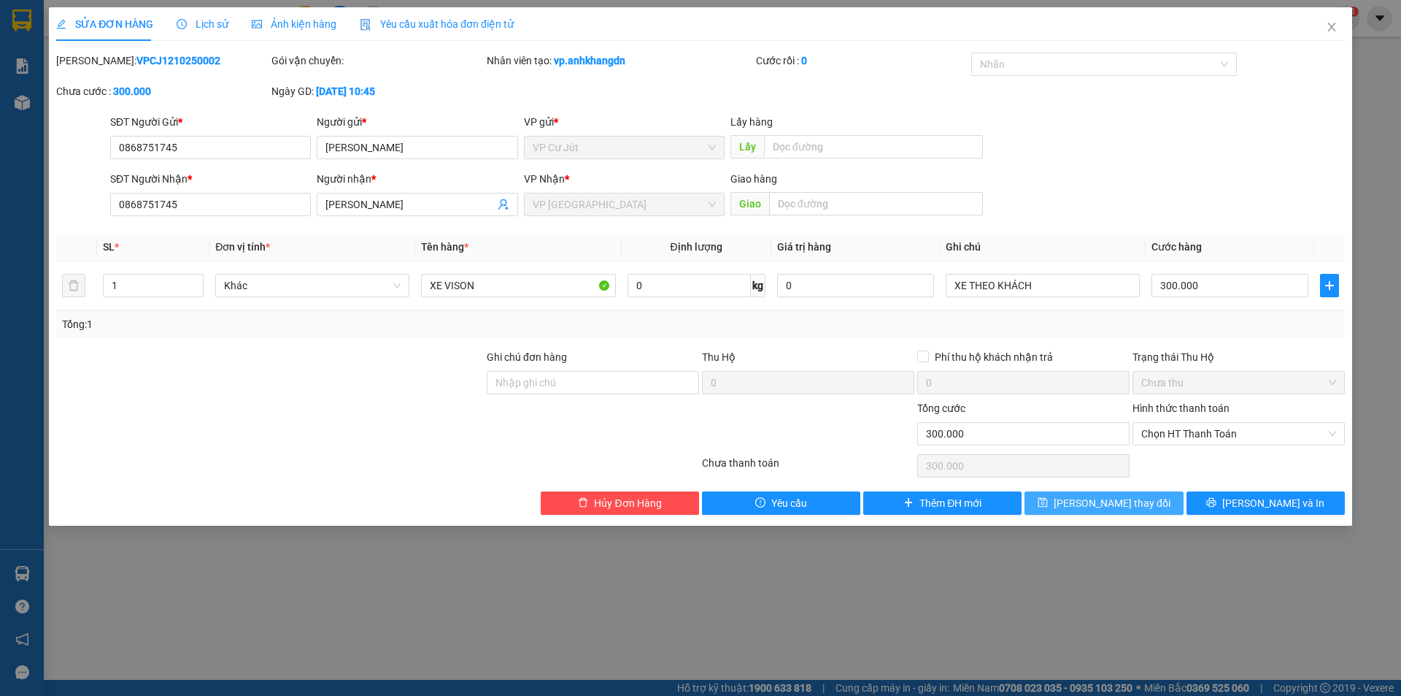
click at [1101, 504] on span "[PERSON_NAME] thay đổi" at bounding box center [1112, 503] width 117 height 16
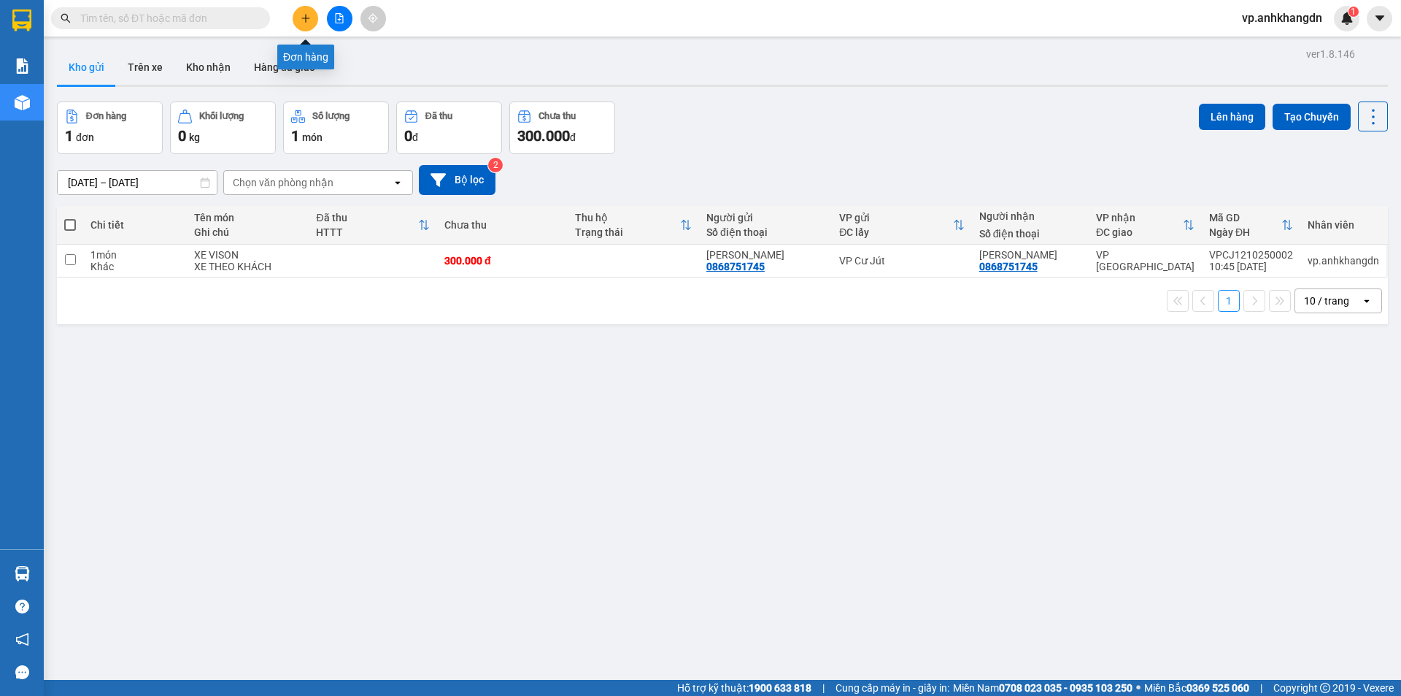
click at [299, 17] on button at bounding box center [306, 19] width 26 height 26
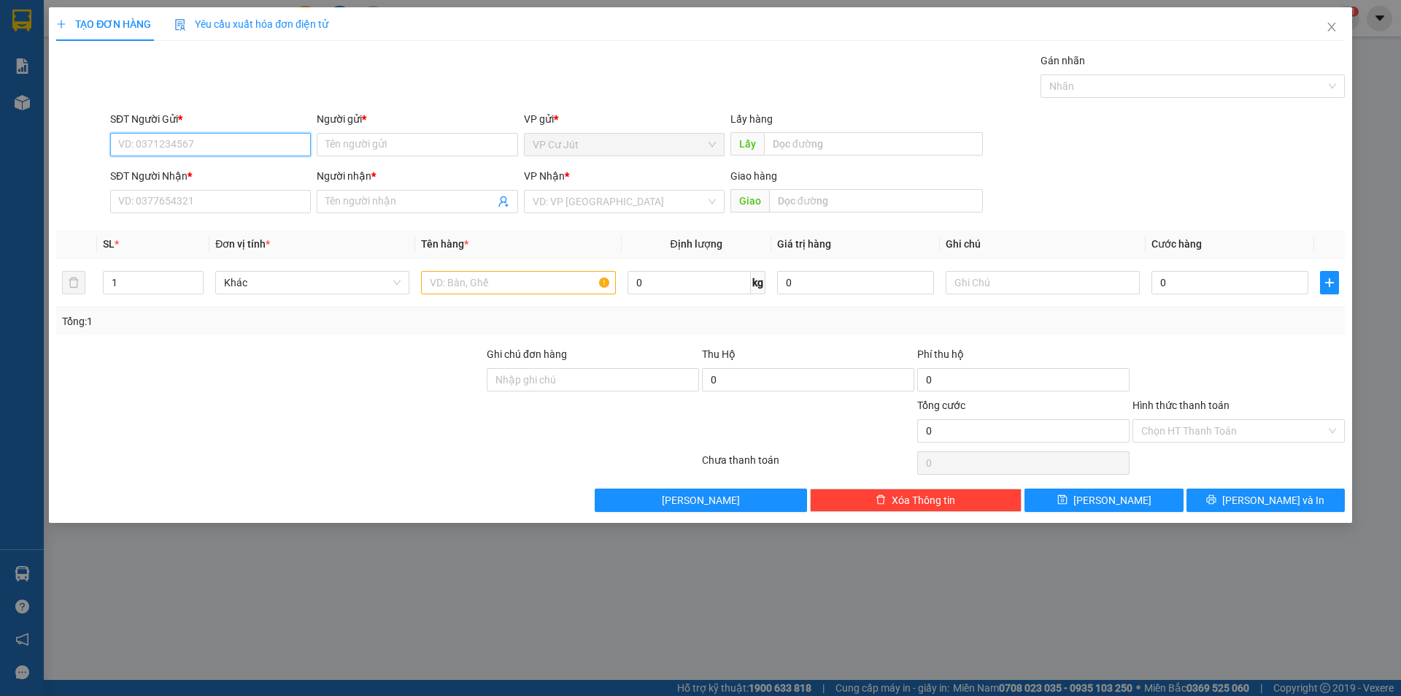
click at [218, 146] on input "SĐT Người Gửi *" at bounding box center [210, 144] width 201 height 23
type input "0347781234"
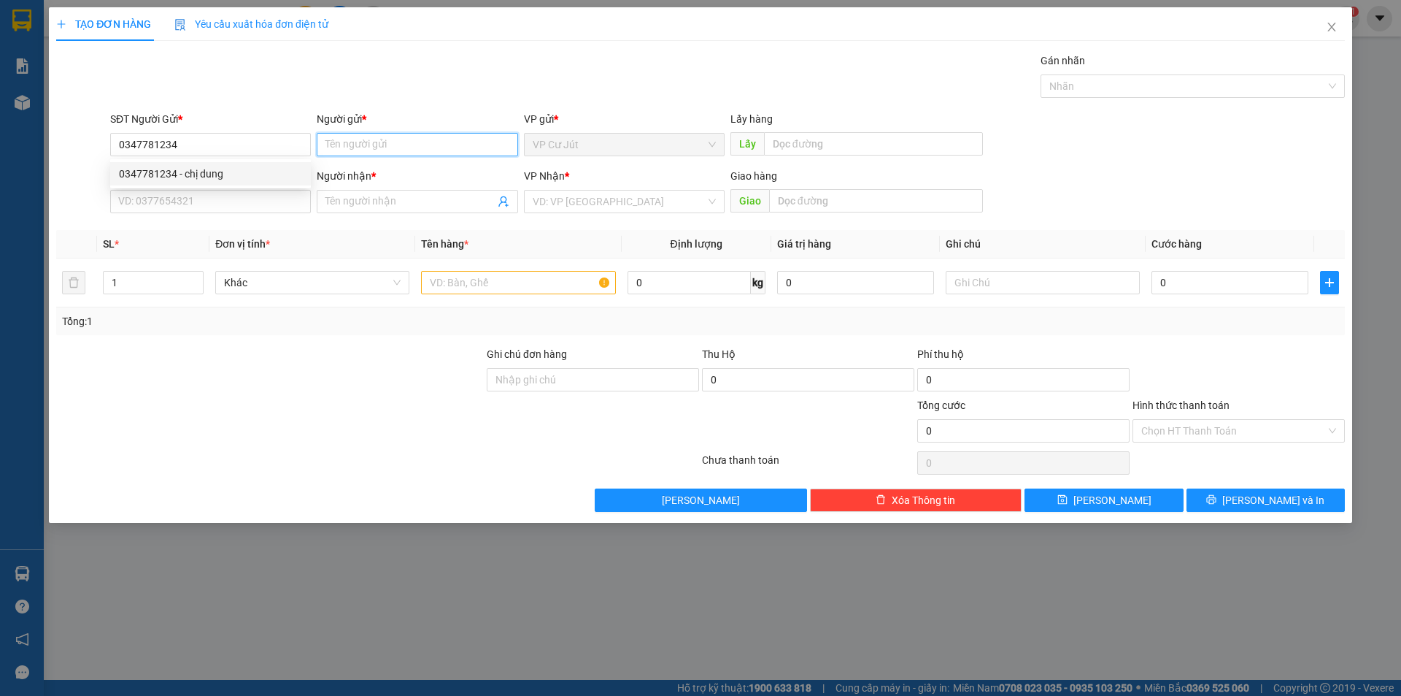
click at [350, 142] on input "Người gửi *" at bounding box center [417, 144] width 201 height 23
type input "CHỊ [PERSON_NAME]"
click at [231, 212] on input "SĐT Người Nhận *" at bounding box center [210, 201] width 201 height 23
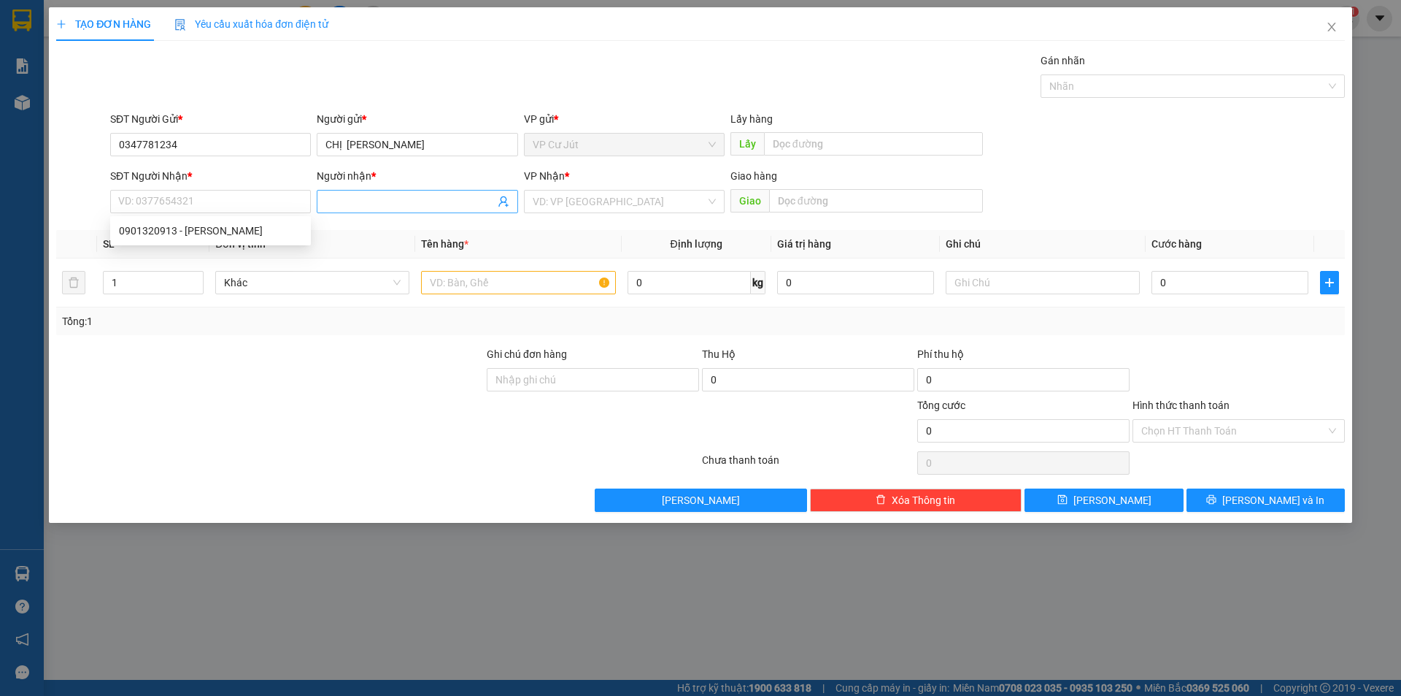
click at [400, 201] on input "Người nhận *" at bounding box center [410, 201] width 169 height 16
click at [168, 201] on input "SĐT Người Nhận *" at bounding box center [210, 201] width 201 height 23
click at [188, 234] on div "0901320913 - [PERSON_NAME]" at bounding box center [210, 231] width 183 height 16
type input "0901320913"
type input "[PERSON_NAME]"
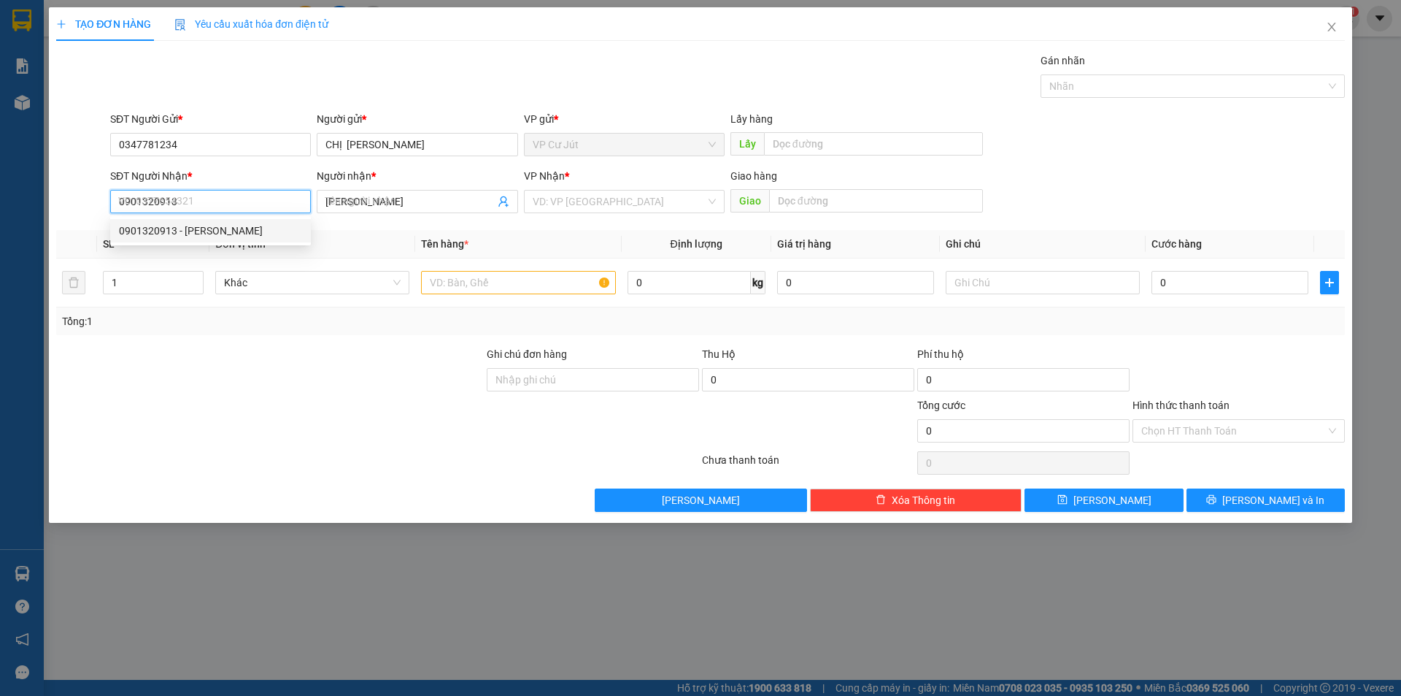
type input "40.000"
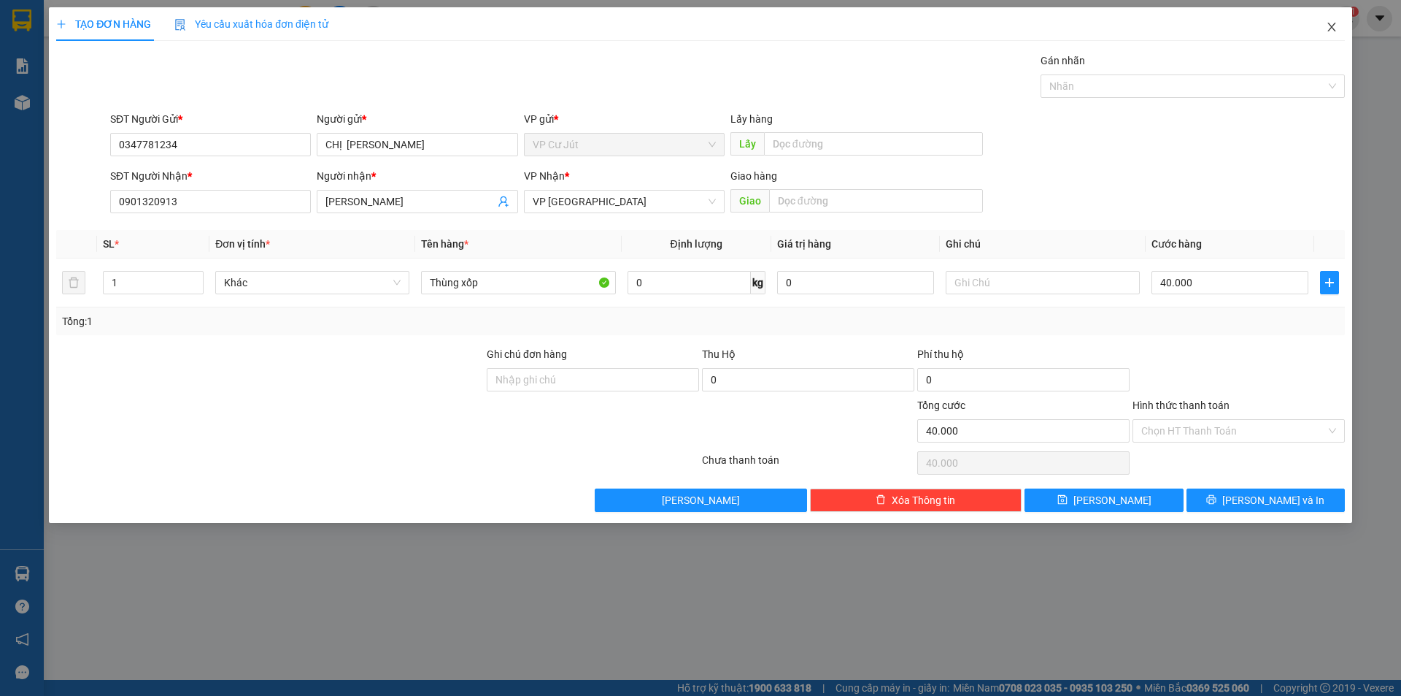
click at [1331, 25] on icon "close" at bounding box center [1332, 27] width 12 height 12
